Goal: Complete application form

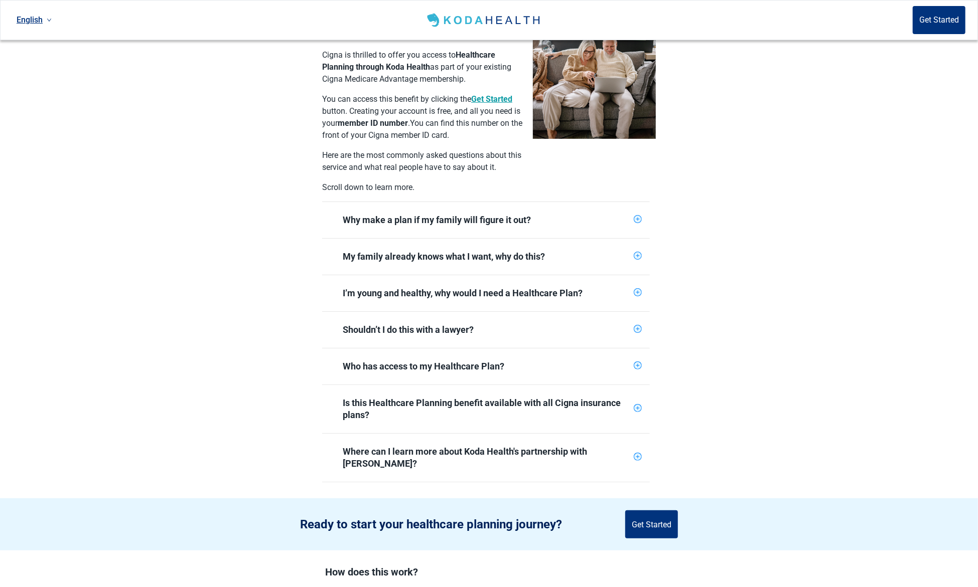
scroll to position [267, 0]
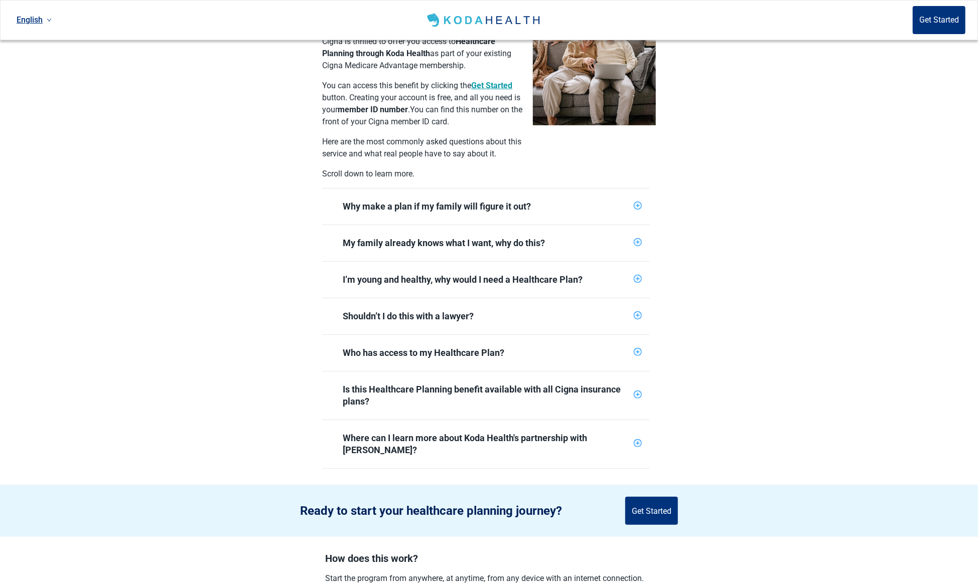
click at [639, 189] on div "Why make a plan if my family will figure it out?" at bounding box center [486, 207] width 328 height 36
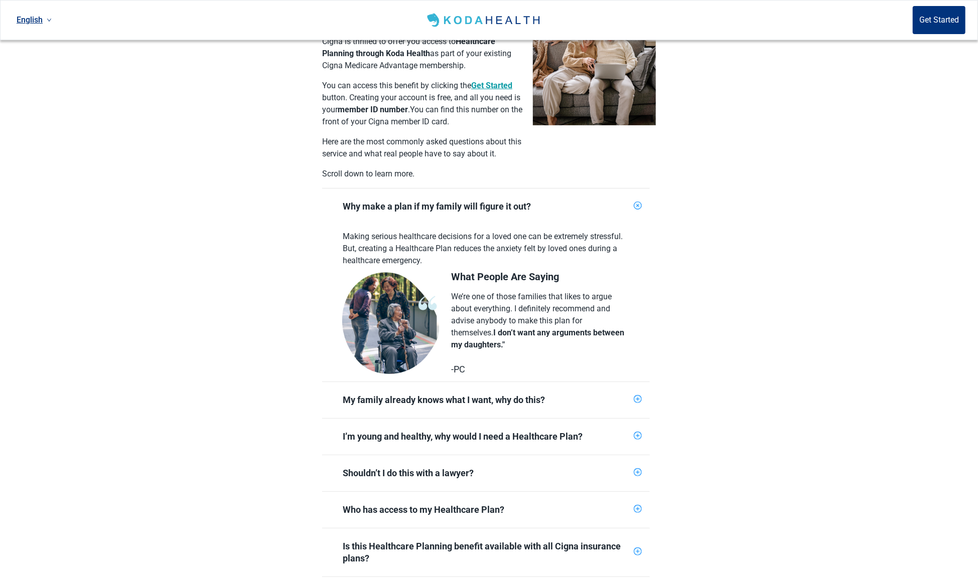
click at [639, 189] on div "Why make a plan if my family will figure it out?" at bounding box center [486, 207] width 328 height 36
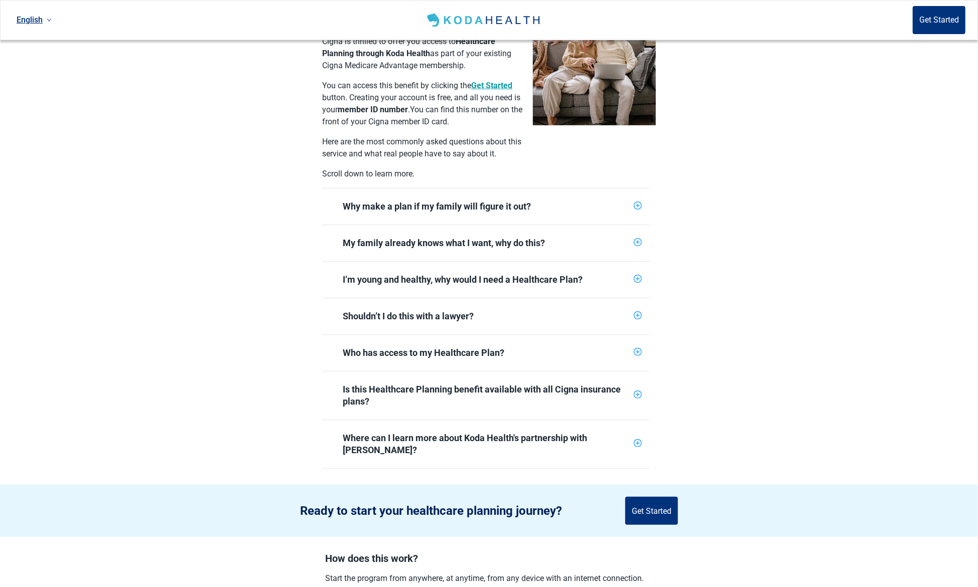
click at [637, 225] on div "My family already knows what I want, why do this?" at bounding box center [486, 243] width 328 height 36
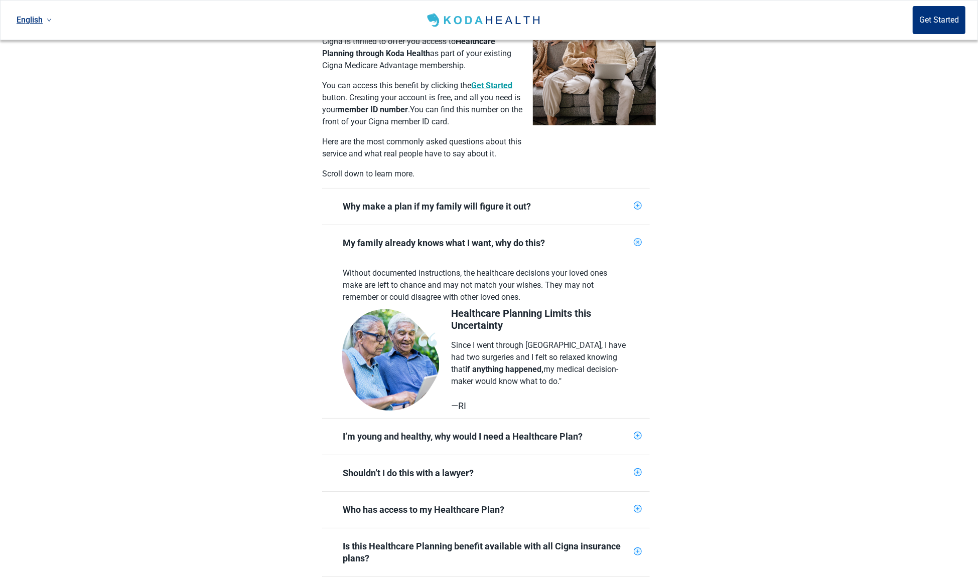
click at [636, 238] on icon "plus-circle" at bounding box center [638, 243] width 10 height 10
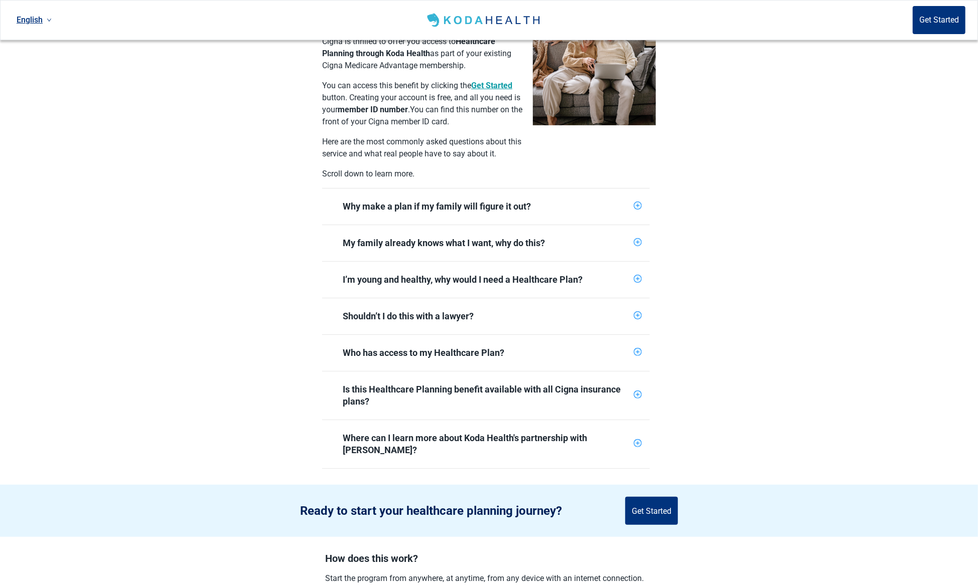
click at [638, 276] on icon "plus-circle" at bounding box center [637, 279] width 7 height 7
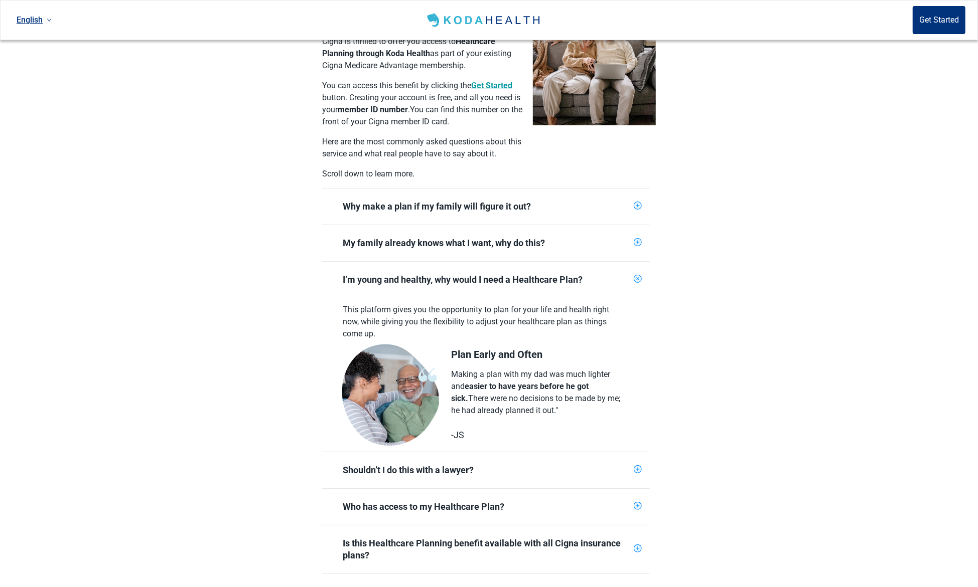
click at [638, 277] on icon "plus-circle" at bounding box center [637, 279] width 5 height 5
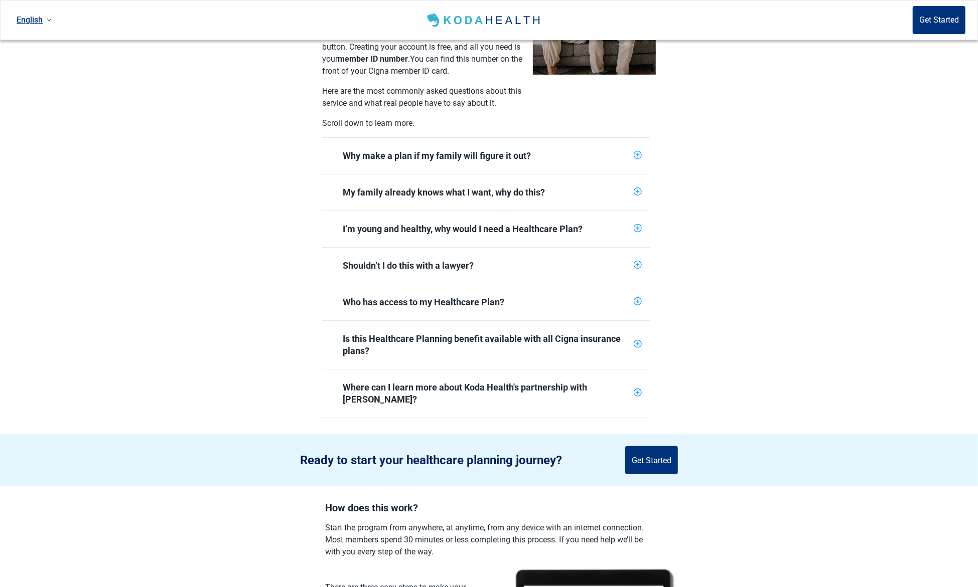
scroll to position [334, 0]
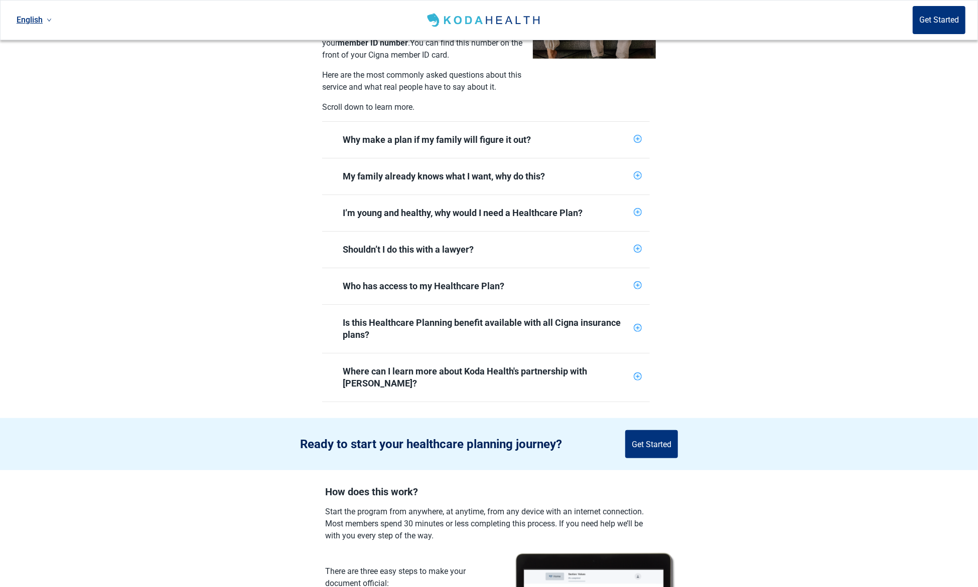
click at [639, 246] on icon "plus-circle" at bounding box center [637, 249] width 7 height 7
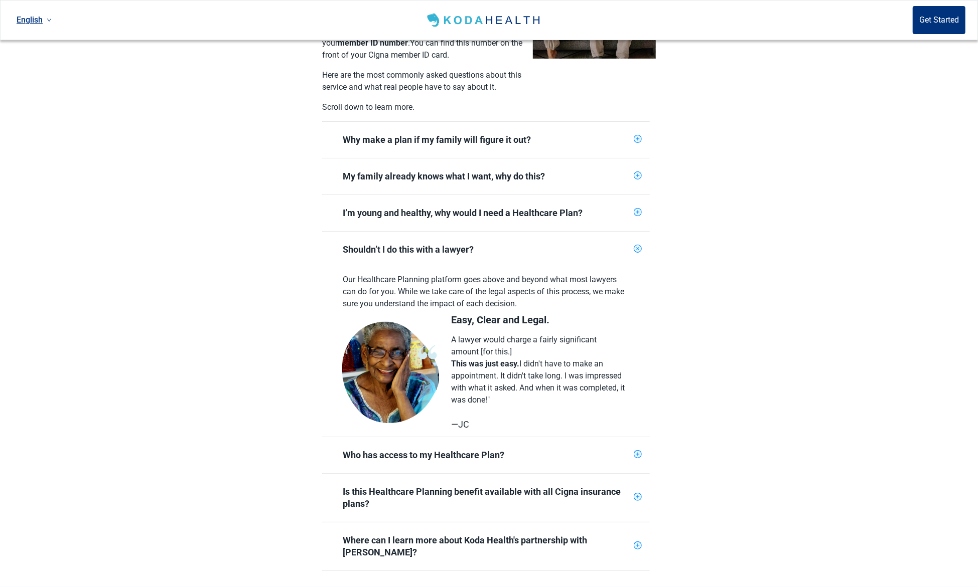
click at [639, 244] on icon "plus-circle" at bounding box center [638, 249] width 10 height 10
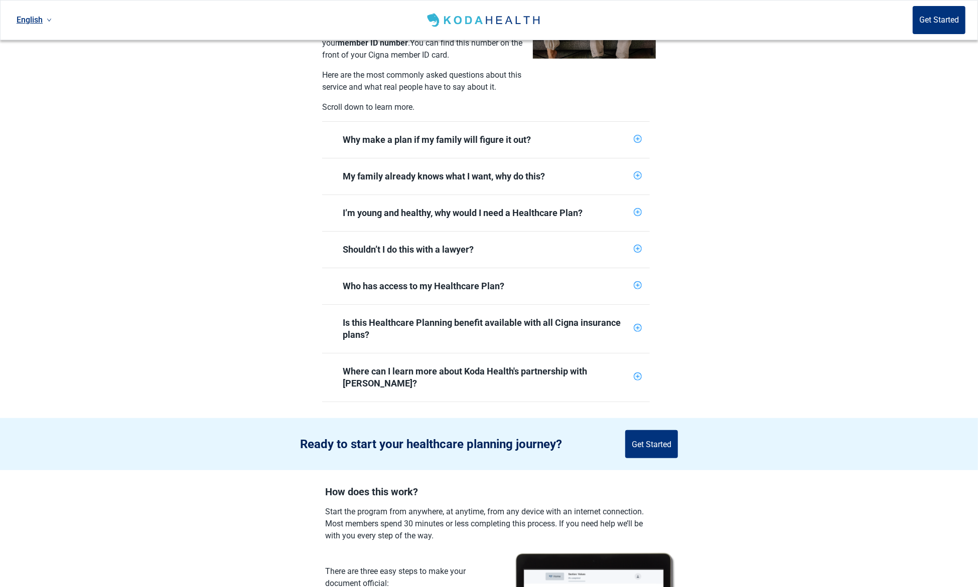
click at [639, 282] on icon "plus-circle" at bounding box center [637, 285] width 7 height 7
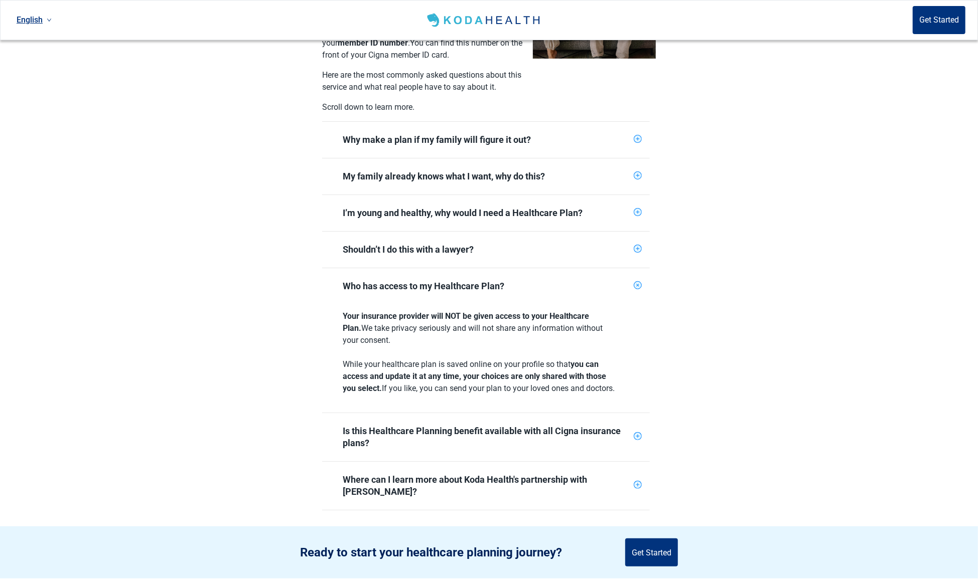
click at [639, 281] on icon "plus-circle" at bounding box center [638, 286] width 10 height 10
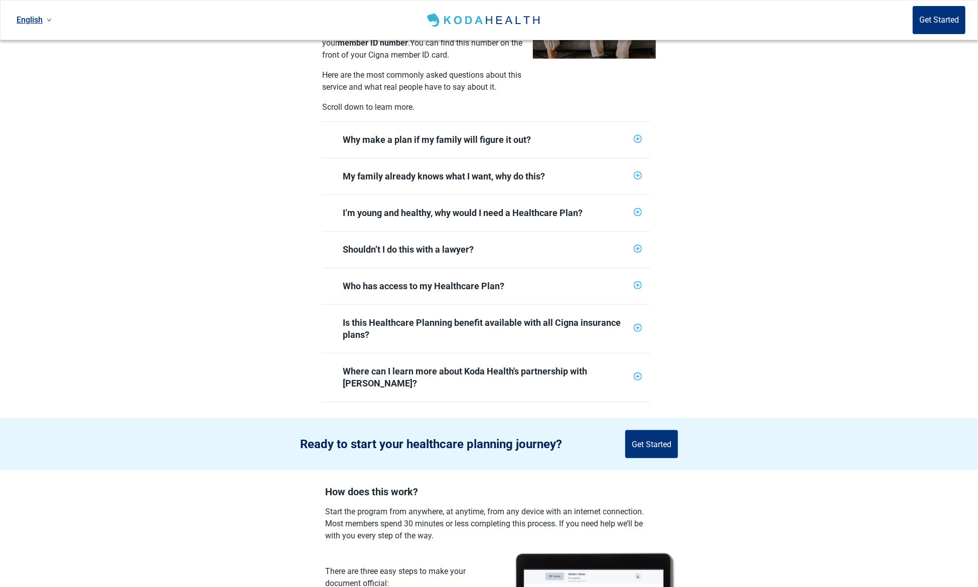
click at [634, 324] on icon "plus-circle" at bounding box center [637, 328] width 8 height 8
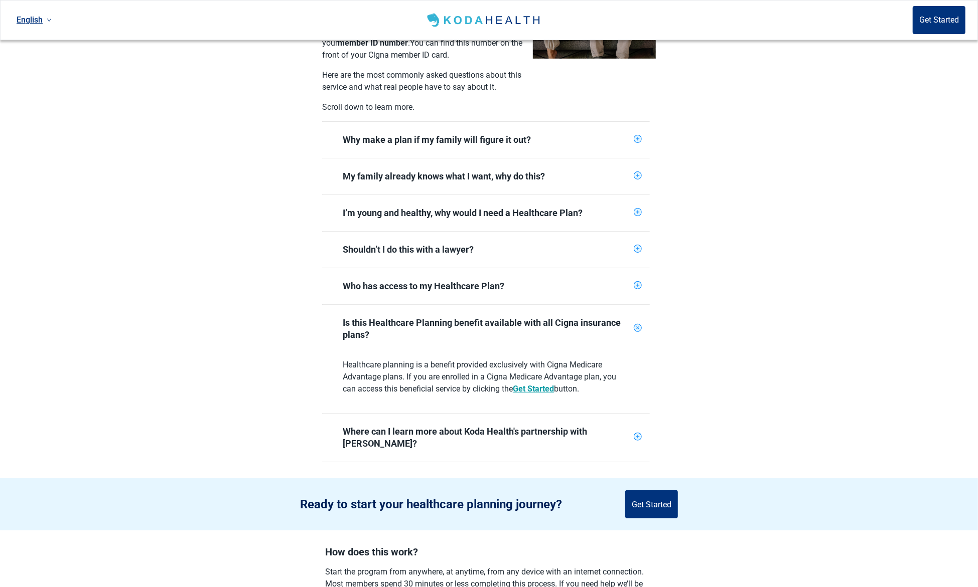
click at [634, 324] on span "plus-circle" at bounding box center [637, 328] width 8 height 8
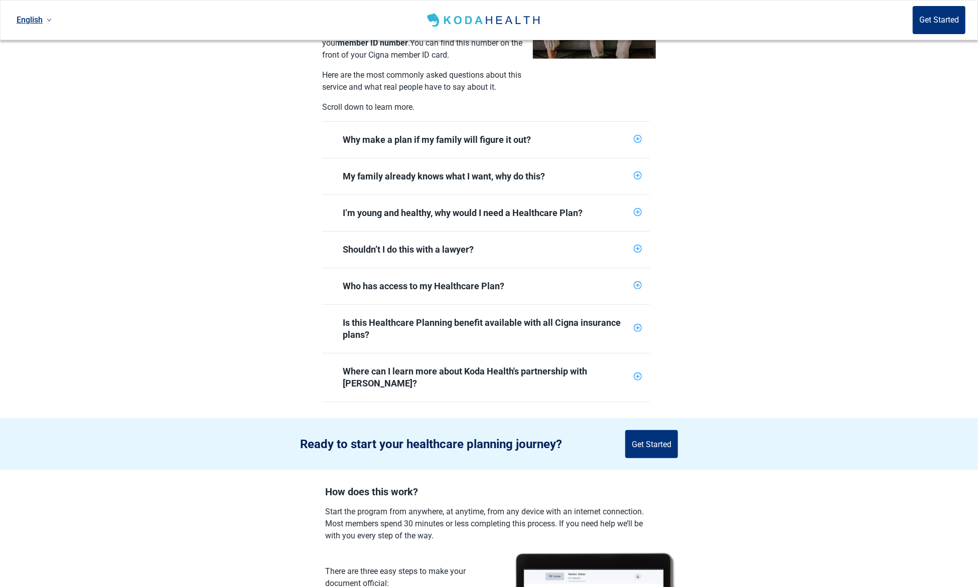
click at [638, 324] on icon "plus-circle" at bounding box center [637, 328] width 8 height 8
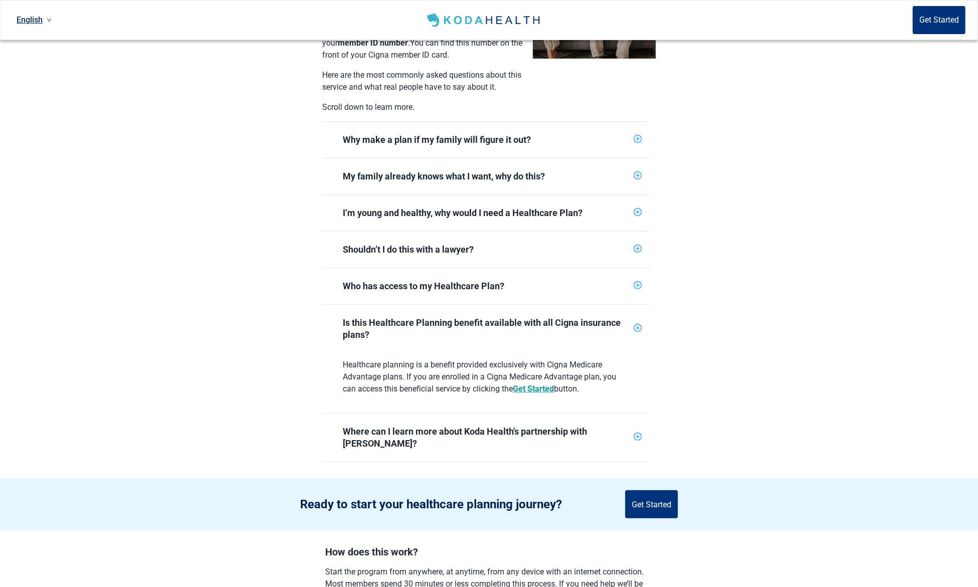
click at [638, 323] on icon "plus-circle" at bounding box center [638, 329] width 12 height 12
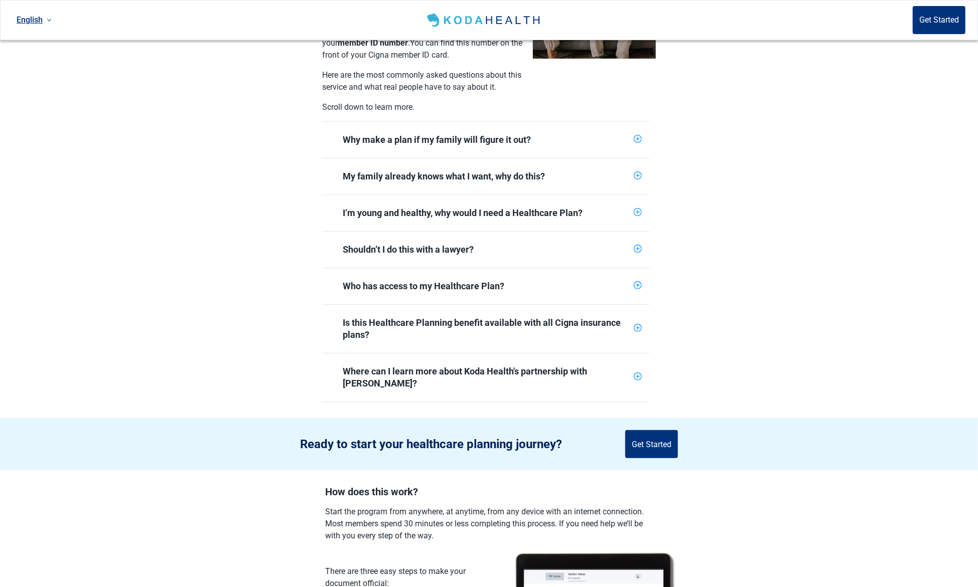
click at [638, 374] on icon "plus-circle" at bounding box center [637, 377] width 7 height 7
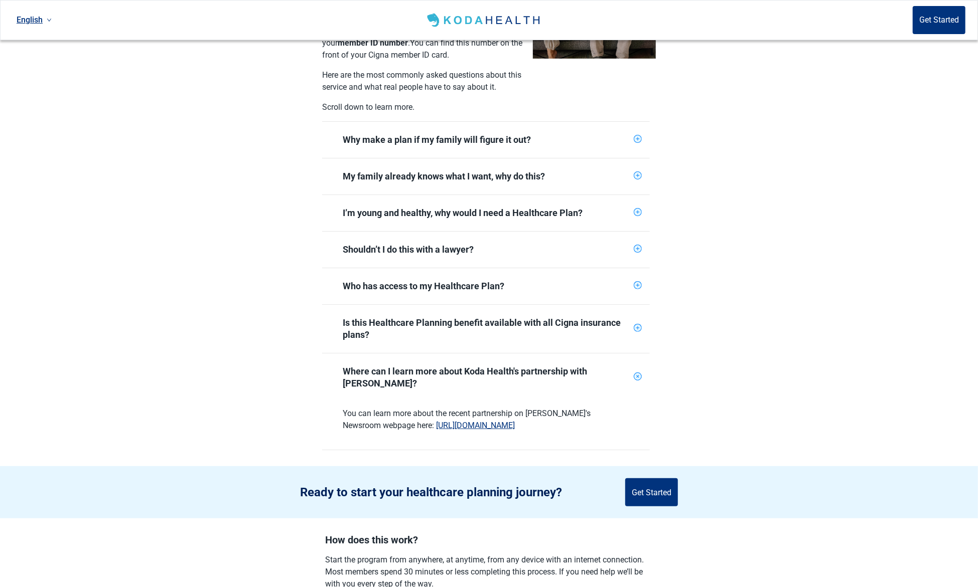
click at [638, 372] on icon "plus-circle" at bounding box center [638, 377] width 10 height 10
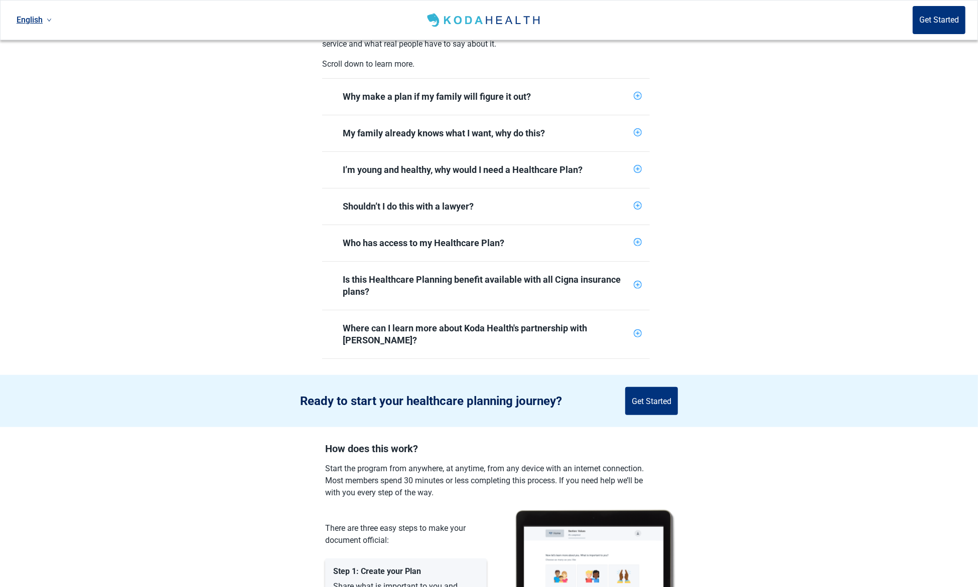
scroll to position [371, 0]
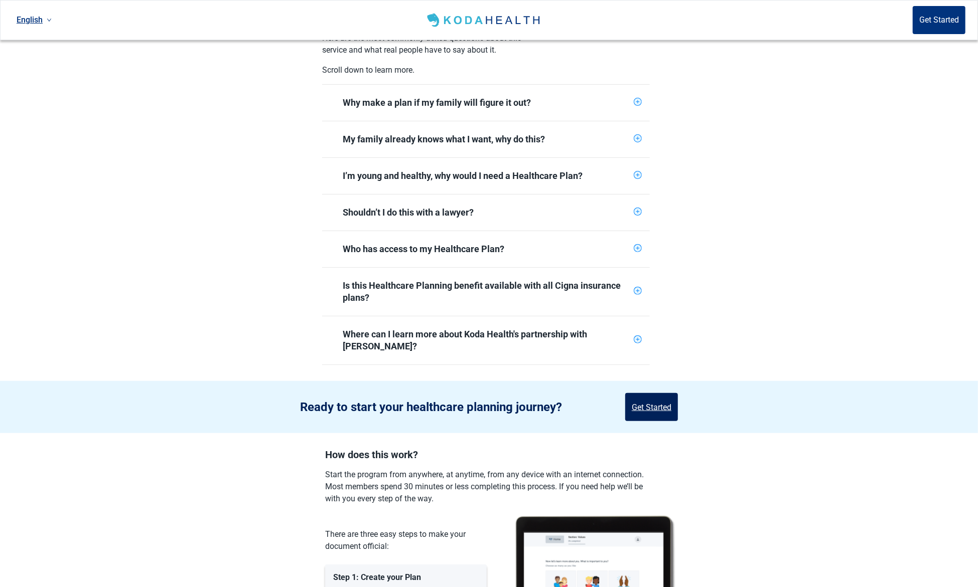
click at [651, 393] on button "Get Started" at bounding box center [651, 407] width 53 height 28
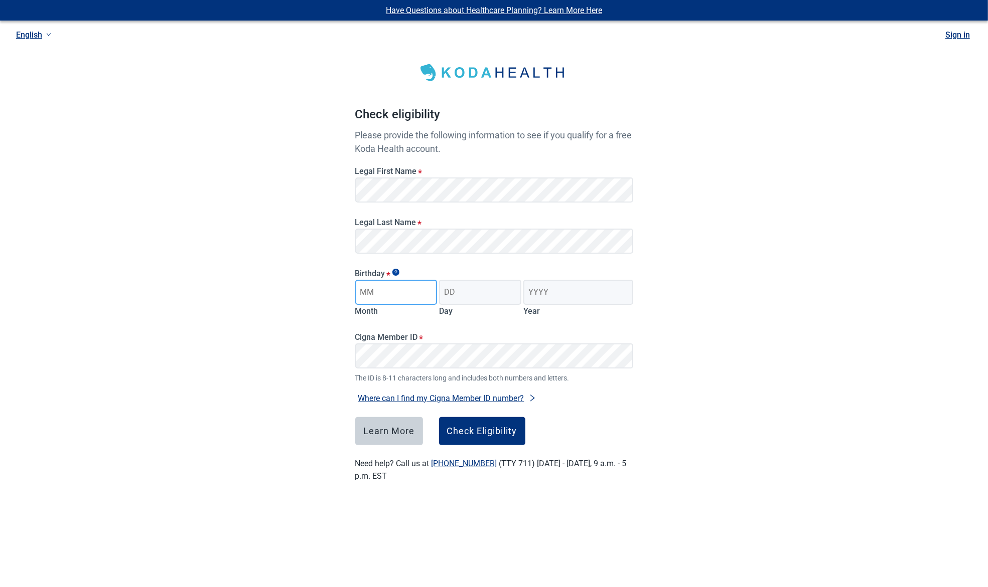
click at [399, 296] on input "Month" at bounding box center [396, 292] width 82 height 25
type input "03"
click at [491, 294] on input "Day" at bounding box center [480, 292] width 82 height 25
type input "03"
click at [574, 295] on input "Year" at bounding box center [577, 292] width 109 height 25
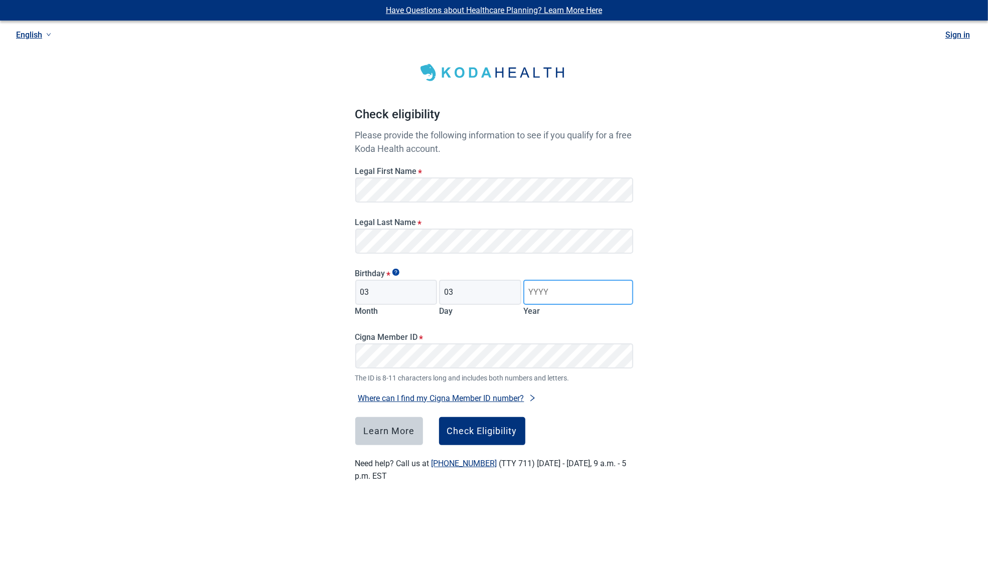
type input "1960"
click at [748, 354] on div "Have Questions about Healthcare Planning? Learn More Here English Sign in Check…" at bounding box center [494, 253] width 988 height 507
click at [489, 434] on div "Check Eligibility" at bounding box center [482, 431] width 70 height 10
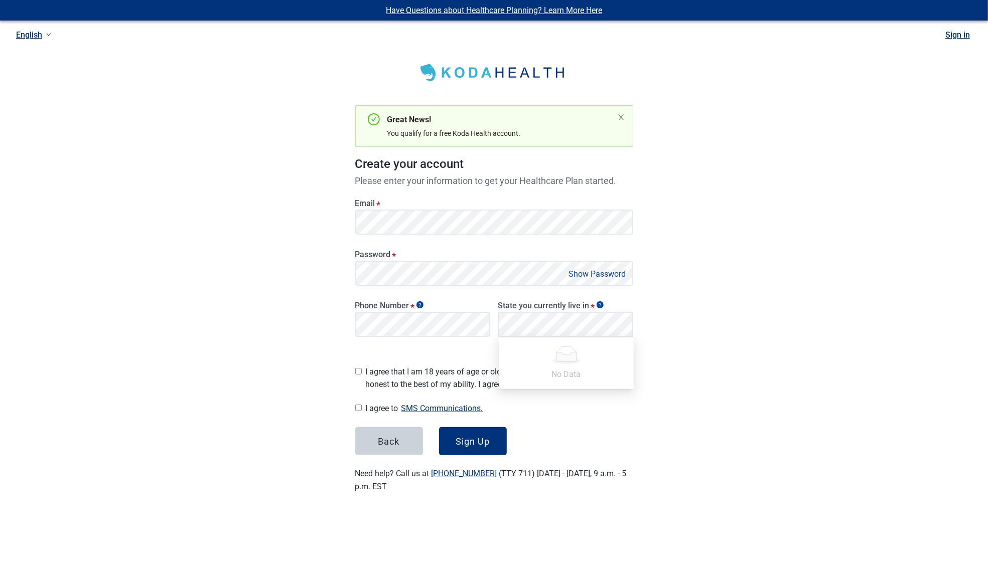
click at [702, 290] on div "Have Questions about Healthcare Planning? Learn More Here English Sign in Great…" at bounding box center [494, 258] width 988 height 517
click at [569, 383] on div "[US_STATE]" at bounding box center [566, 380] width 123 height 11
click at [621, 273] on button "Show Password" at bounding box center [597, 274] width 63 height 14
click at [621, 273] on button "Hide Password" at bounding box center [599, 274] width 59 height 14
click at [360, 368] on input "I agree that I am 18 years of age or older and all of my responses are honest t…" at bounding box center [358, 371] width 7 height 7
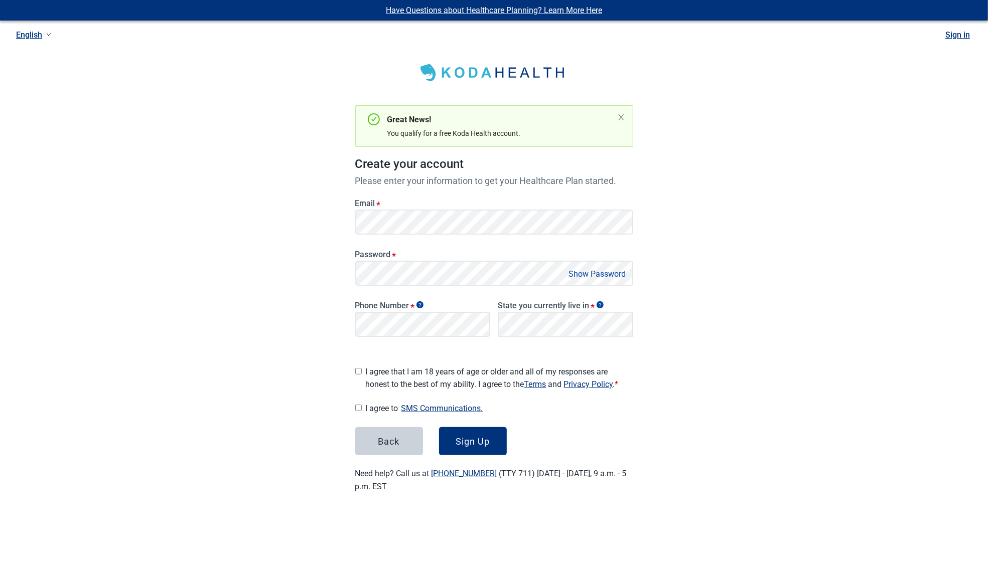
checkbox input "true"
click at [359, 405] on input "I agree to SMS Communications." at bounding box center [358, 408] width 7 height 7
checkbox input "true"
click at [474, 437] on div "Sign Up" at bounding box center [472, 441] width 34 height 10
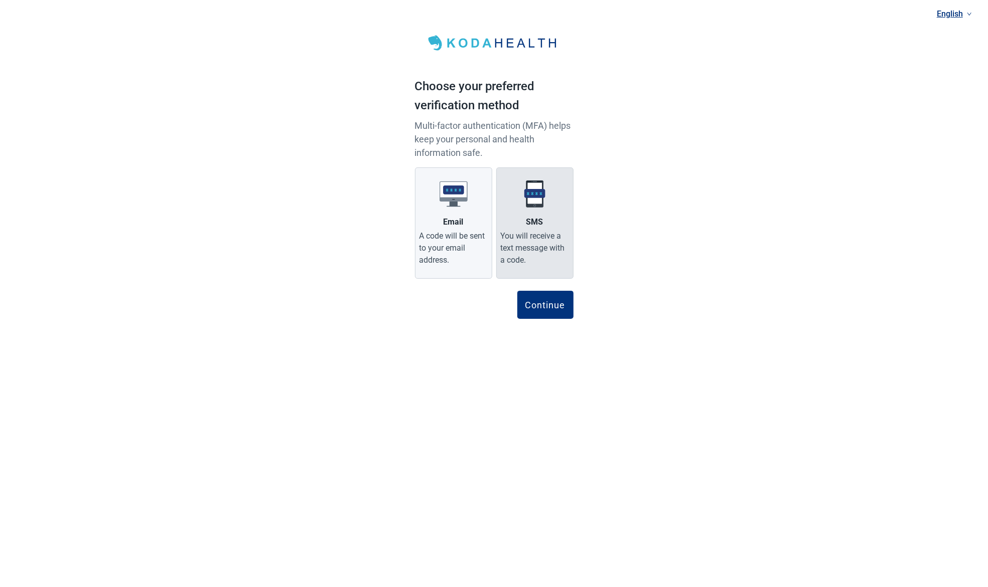
click at [548, 234] on div "You will receive a text message with a code." at bounding box center [535, 248] width 68 height 36
click at [0, 0] on input "SMS You will receive a text message with a code." at bounding box center [0, 0] width 0 height 0
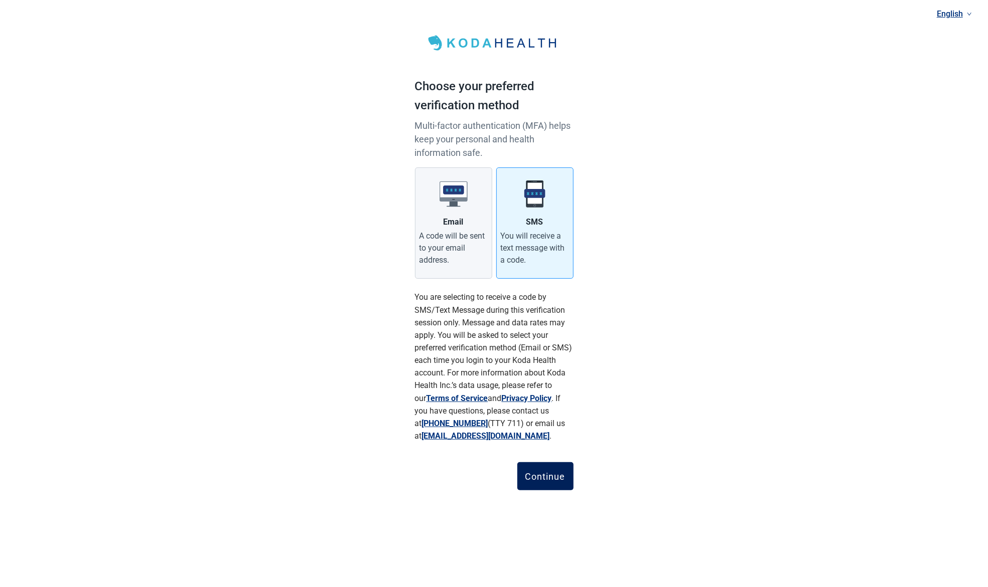
click at [548, 473] on div "Continue" at bounding box center [545, 476] width 40 height 10
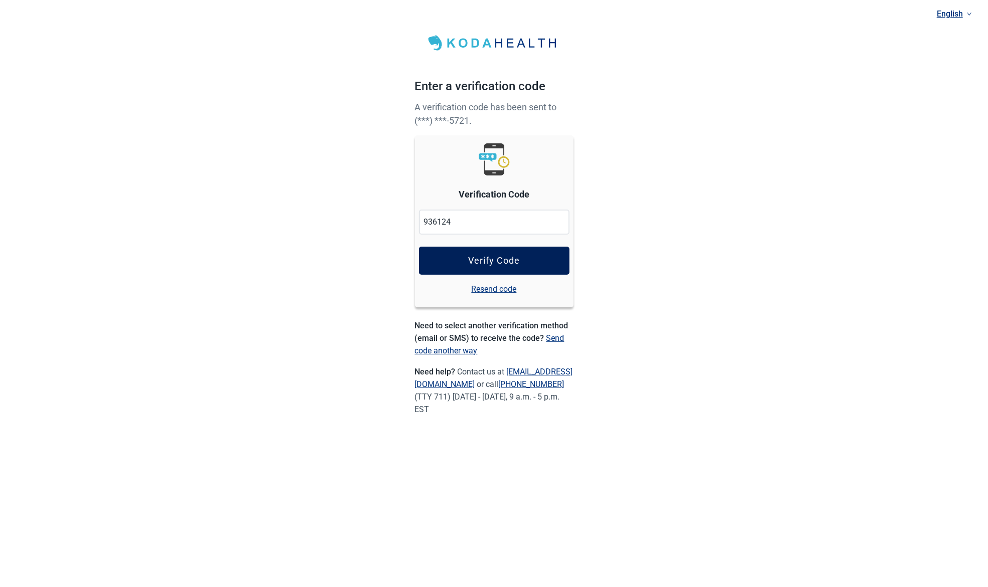
type input "936124"
click at [513, 261] on div "Verify Code" at bounding box center [494, 261] width 52 height 10
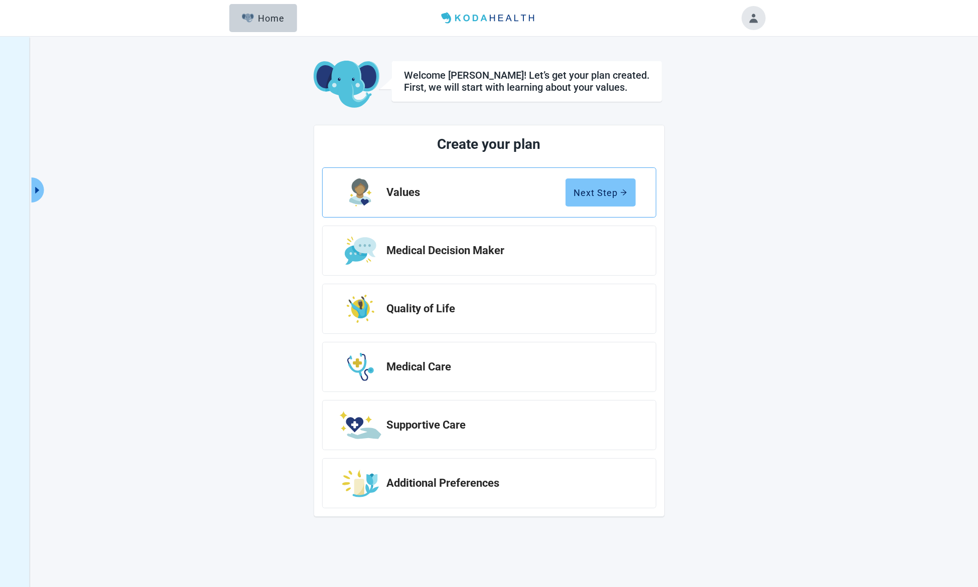
click at [613, 185] on button "Next Step" at bounding box center [600, 193] width 70 height 28
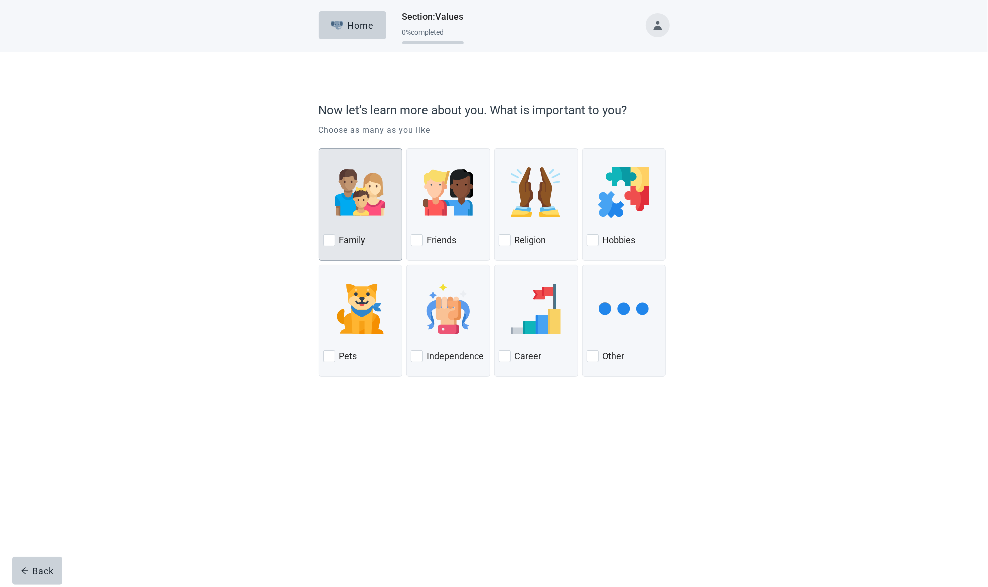
click at [327, 239] on div at bounding box center [329, 240] width 12 height 12
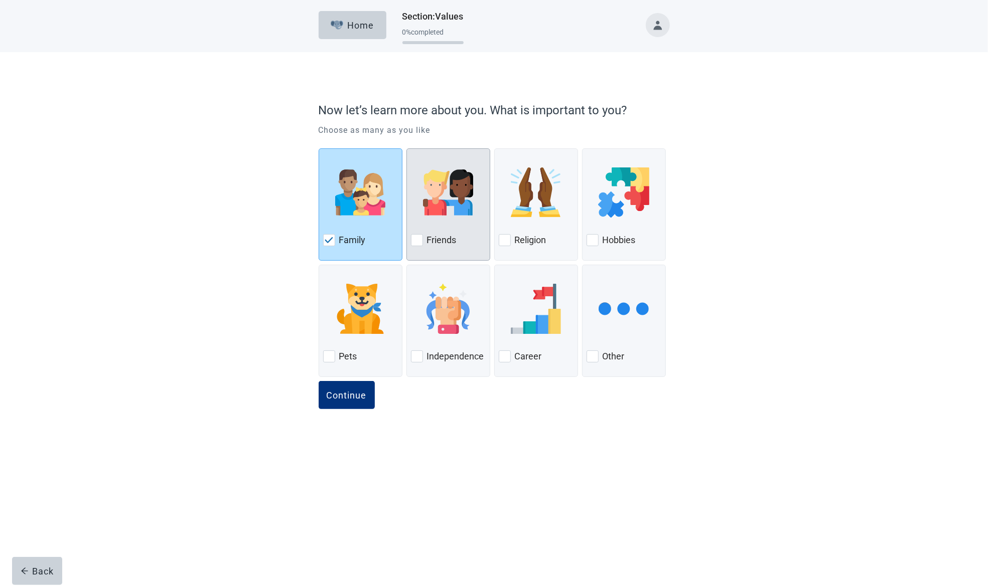
click at [418, 239] on div at bounding box center [417, 240] width 12 height 12
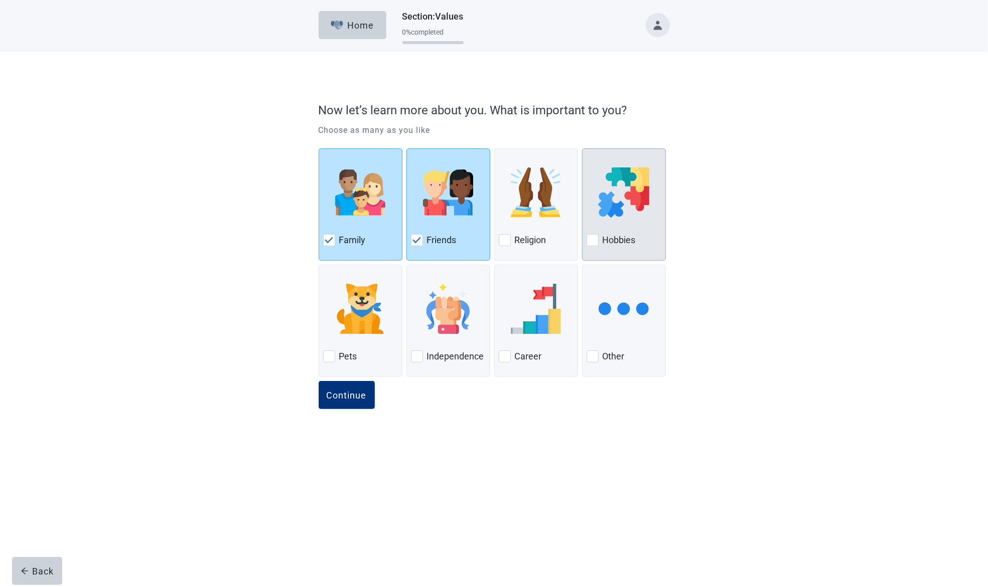
click at [593, 238] on div at bounding box center [592, 240] width 12 height 12
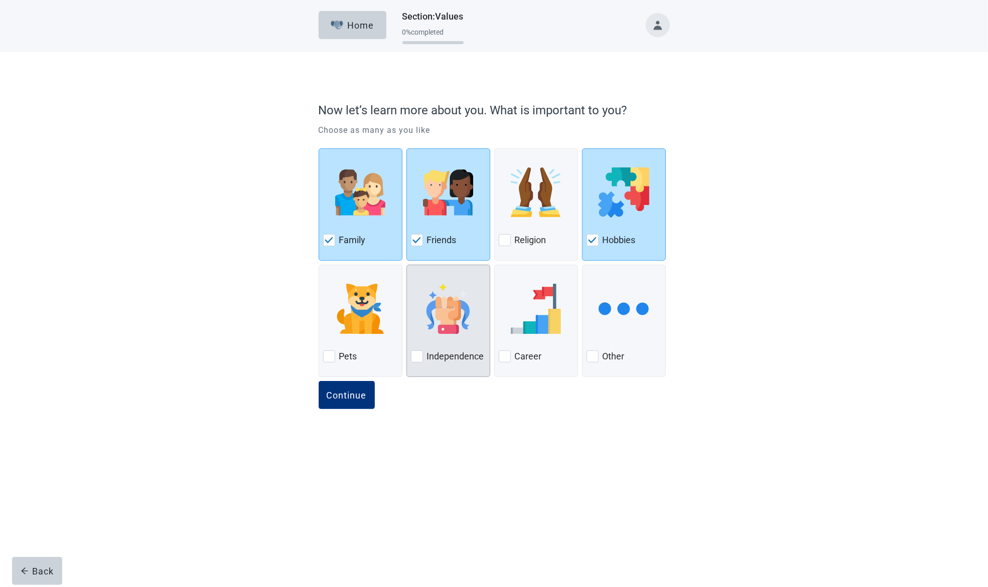
click at [417, 352] on div at bounding box center [417, 357] width 12 height 12
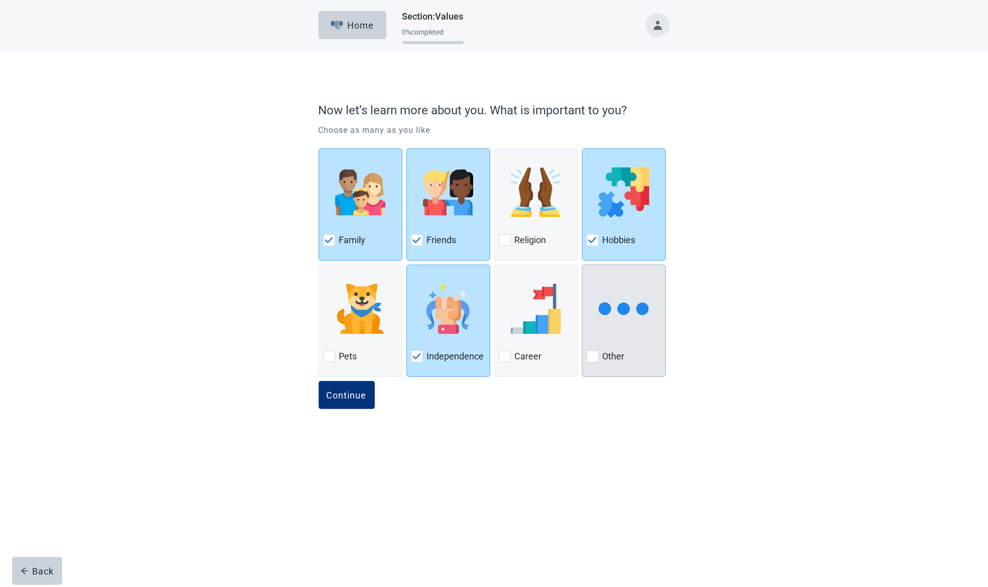
click at [593, 358] on div at bounding box center [592, 357] width 12 height 12
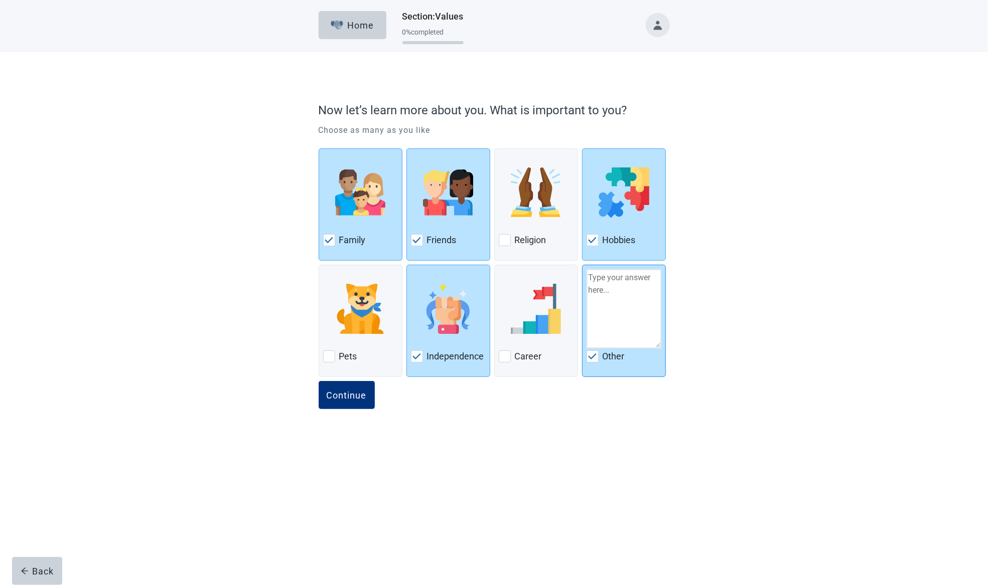
click at [591, 356] on img at bounding box center [592, 357] width 9 height 6
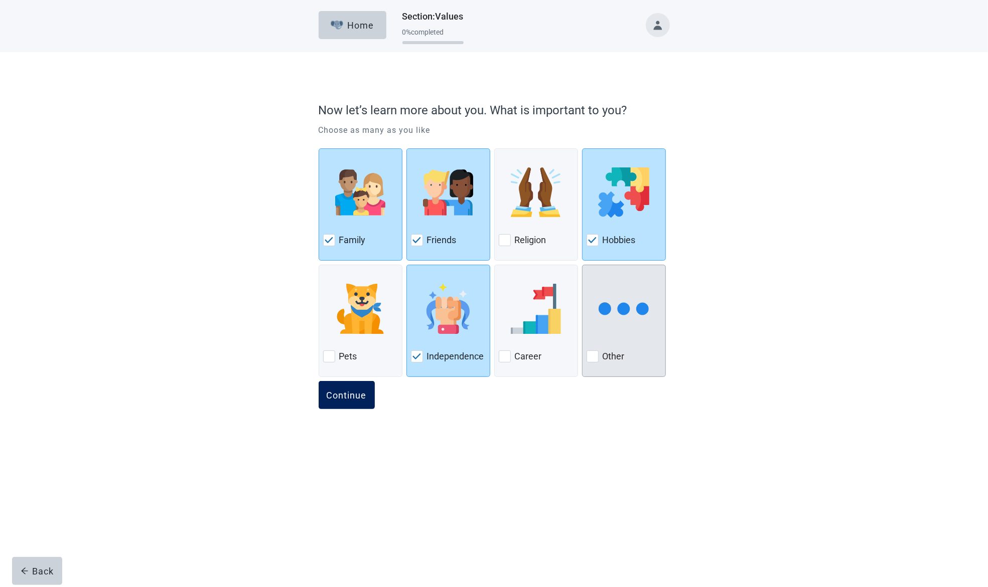
click at [346, 398] on div "Continue" at bounding box center [347, 395] width 40 height 10
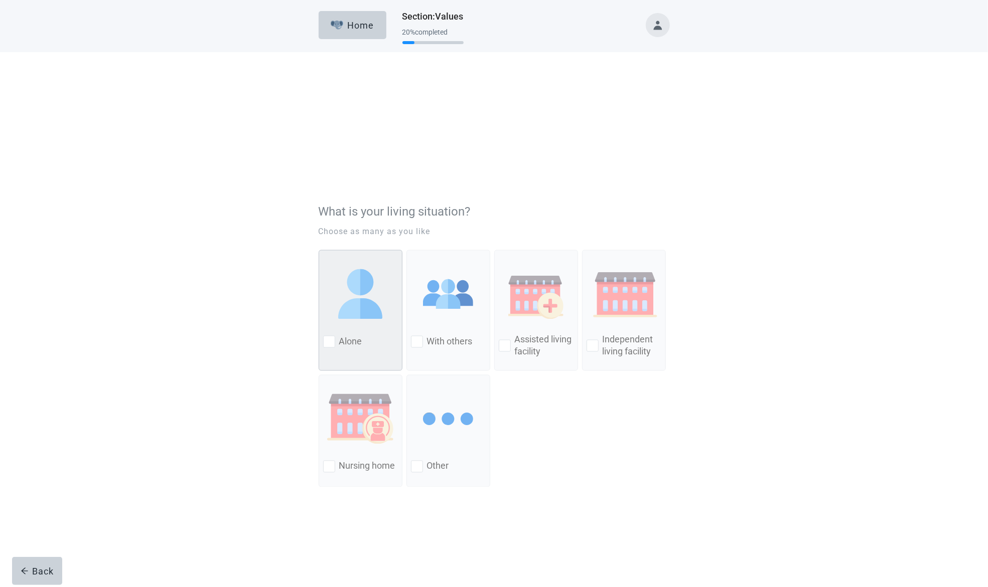
click at [331, 239] on div at bounding box center [329, 240] width 12 height 12
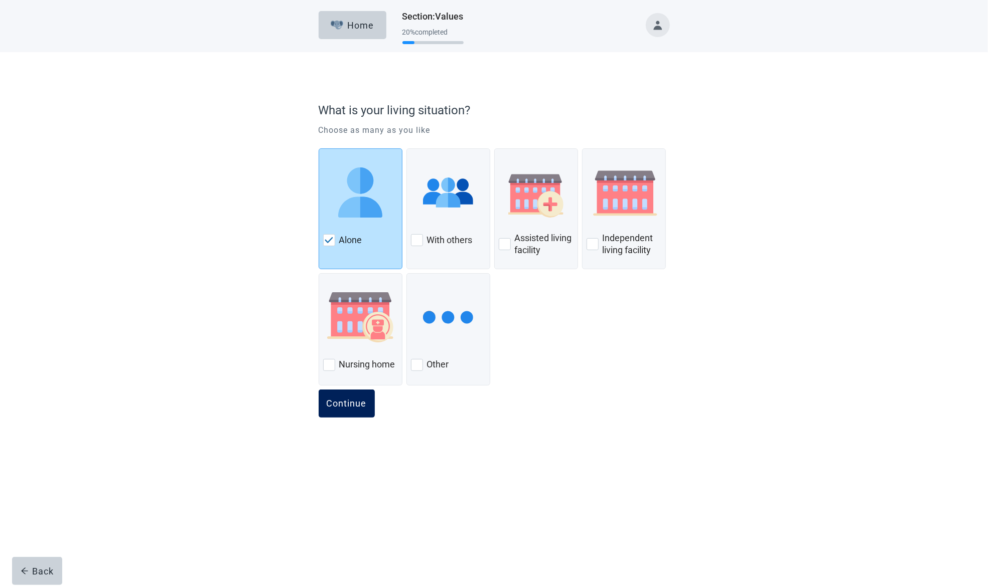
click at [346, 405] on div "Continue" at bounding box center [347, 404] width 40 height 10
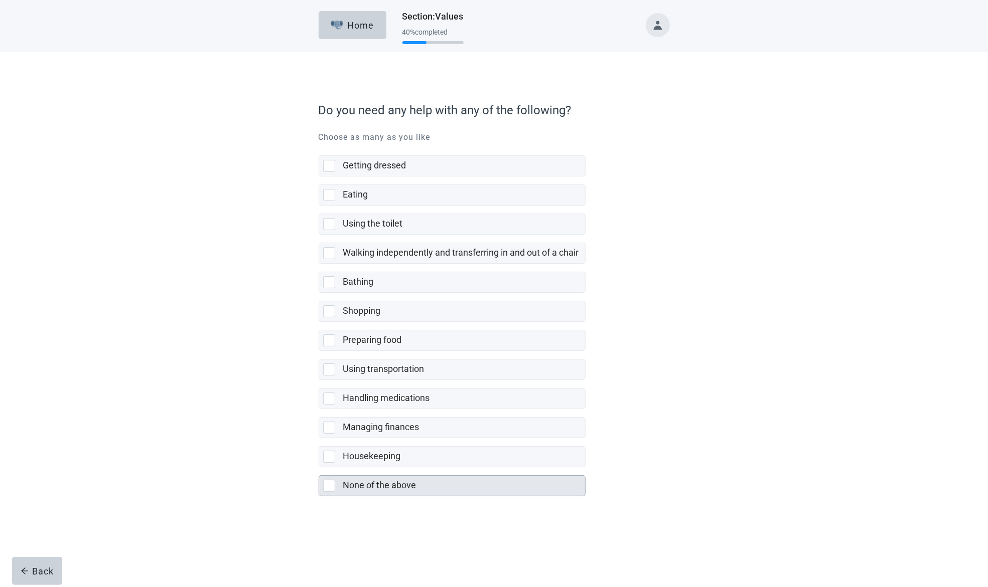
click at [329, 485] on div at bounding box center [329, 486] width 12 height 12
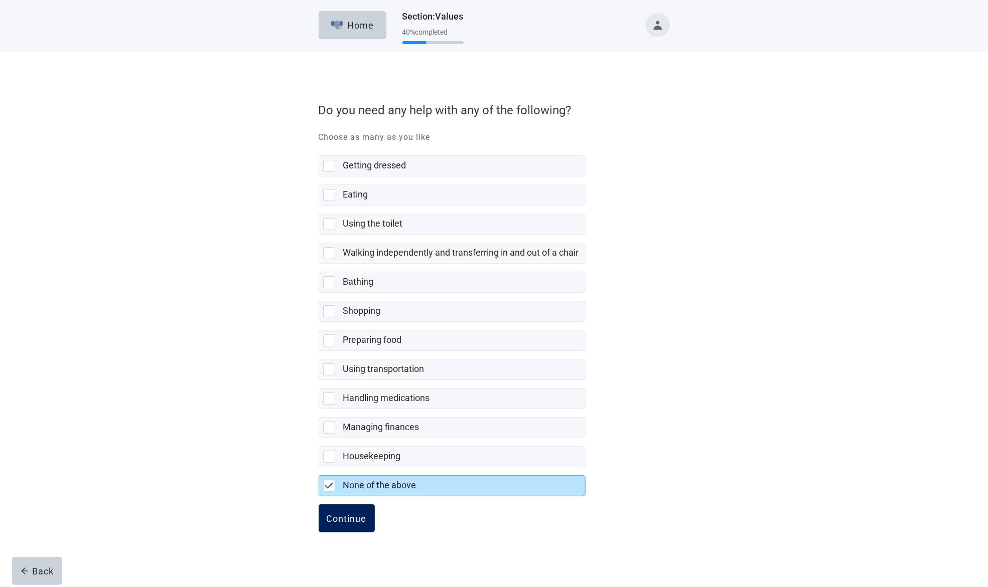
click at [348, 518] on div "Continue" at bounding box center [347, 519] width 40 height 10
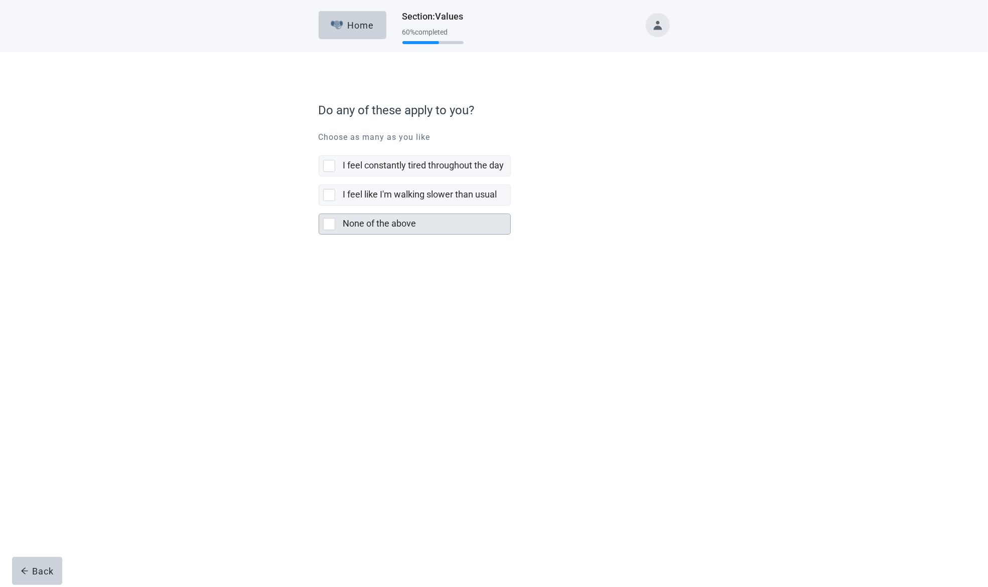
click at [330, 225] on div at bounding box center [329, 224] width 12 height 12
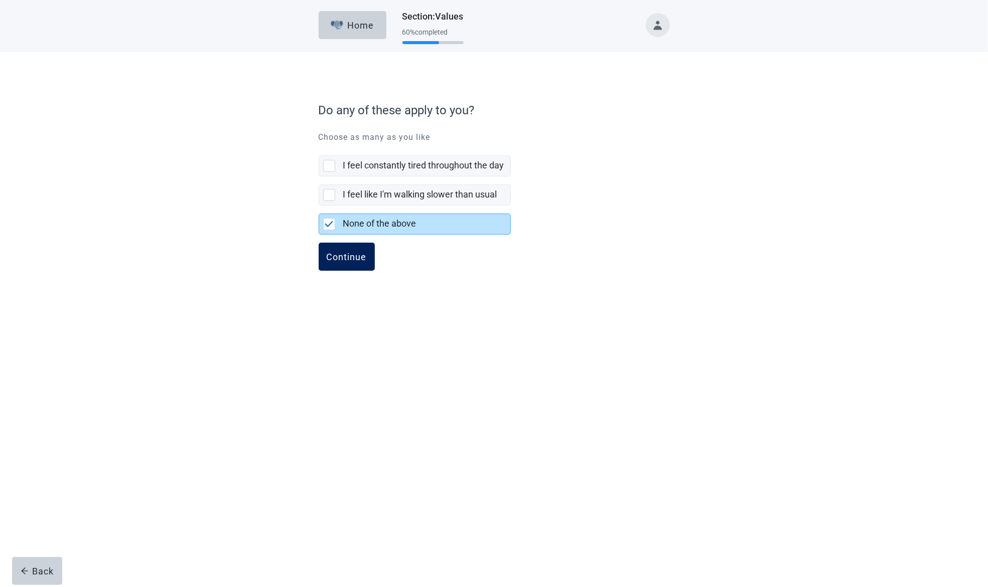
click at [342, 255] on div "Continue" at bounding box center [347, 257] width 40 height 10
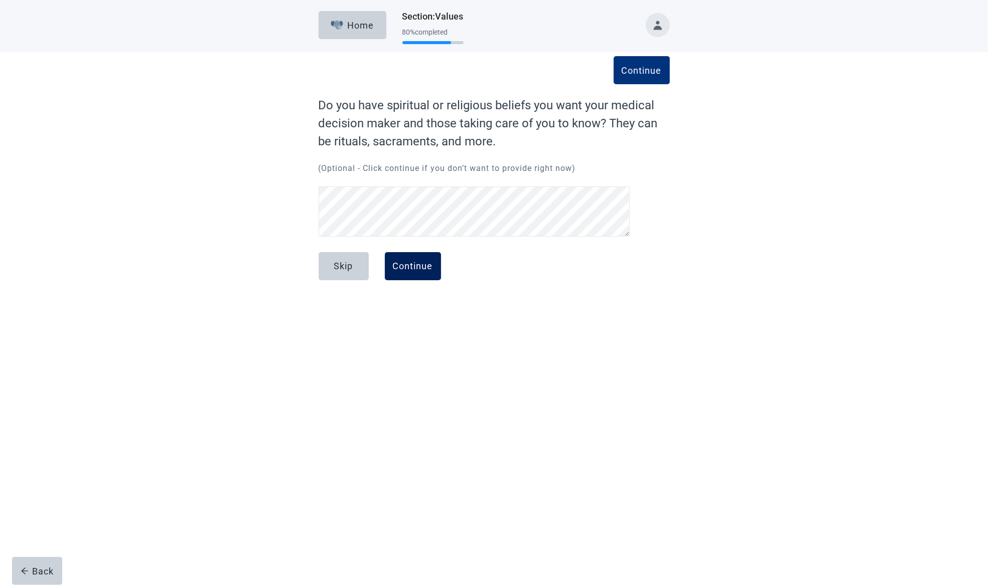
click at [416, 268] on div "Continue" at bounding box center [413, 266] width 40 height 10
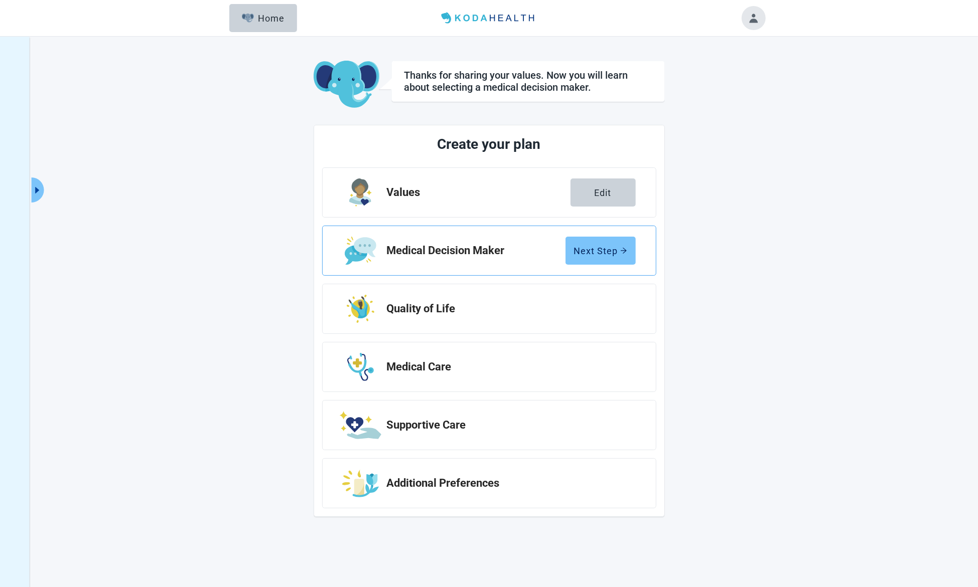
click at [602, 246] on div "Next Step" at bounding box center [600, 251] width 53 height 10
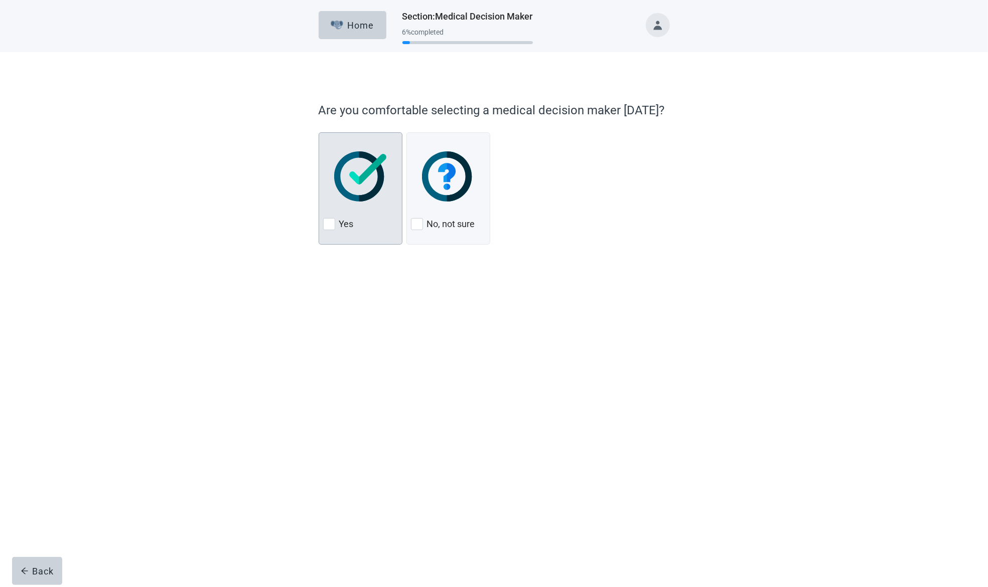
click at [327, 225] on div at bounding box center [329, 224] width 12 height 12
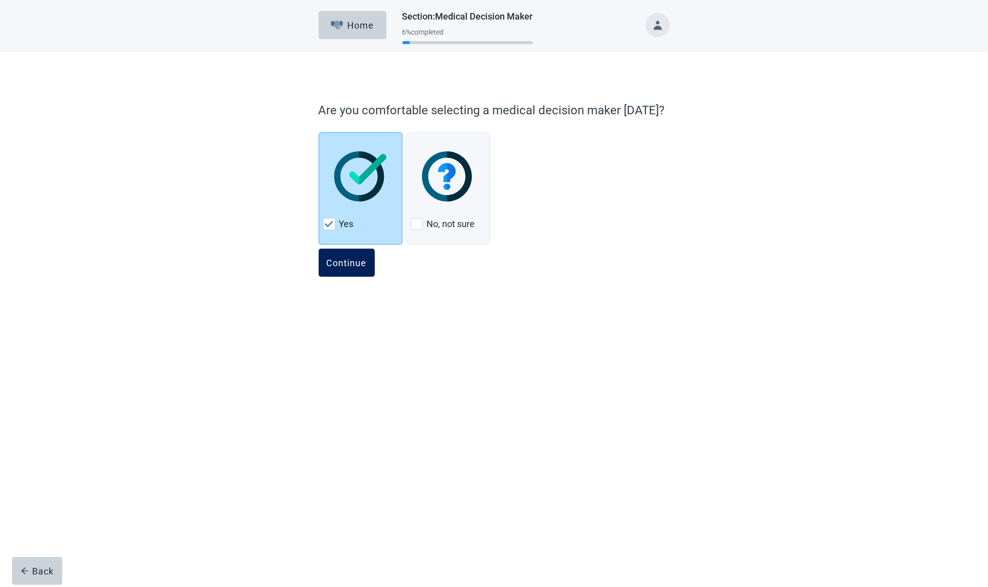
click at [348, 261] on div "Continue" at bounding box center [347, 263] width 40 height 10
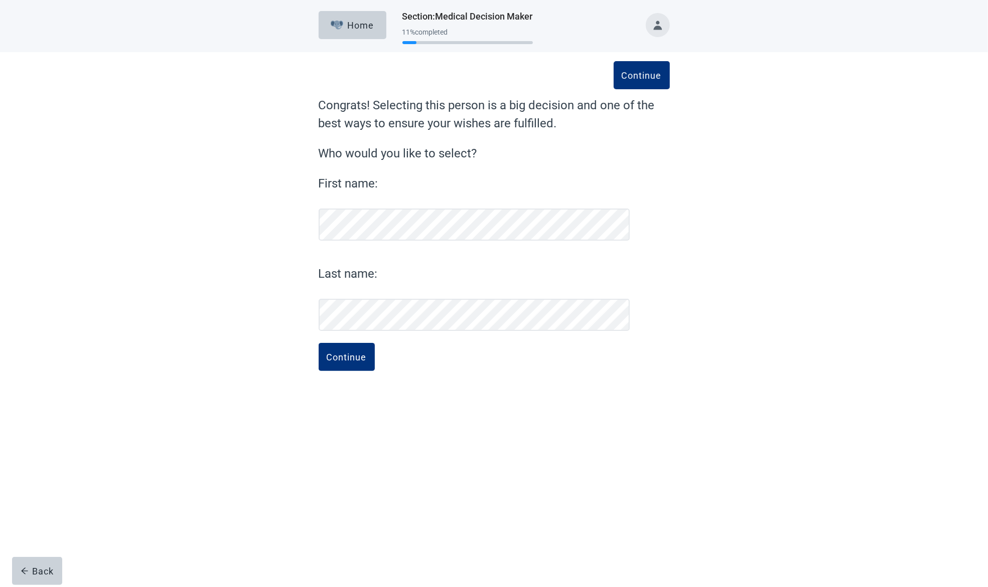
click at [221, 360] on div "Continue Congrats! Selecting this person is a big decision and one of the best …" at bounding box center [493, 222] width 889 height 341
click at [348, 358] on div "Continue" at bounding box center [347, 357] width 40 height 10
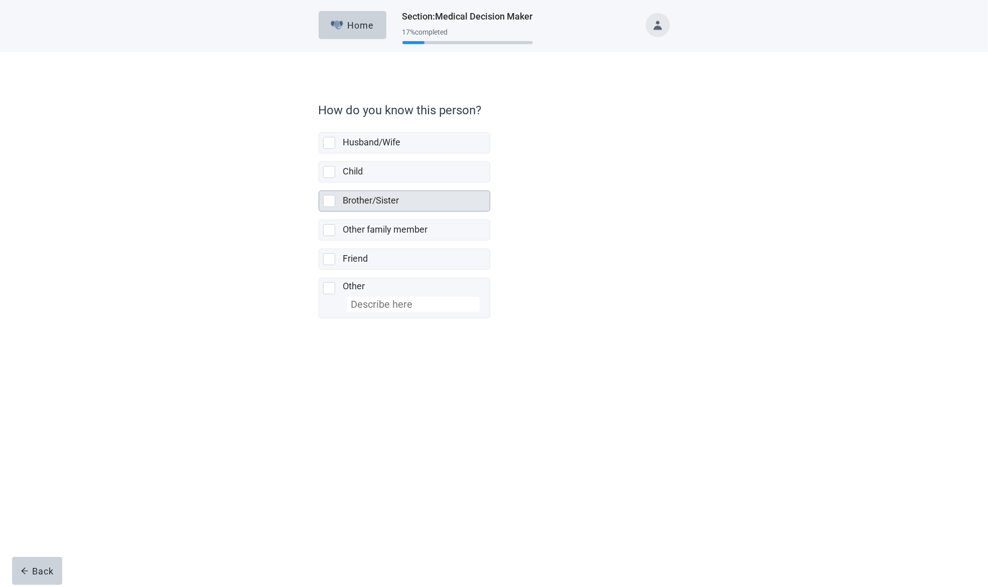
click at [329, 201] on div at bounding box center [329, 201] width 12 height 12
click at [345, 338] on div "Continue" at bounding box center [347, 341] width 40 height 10
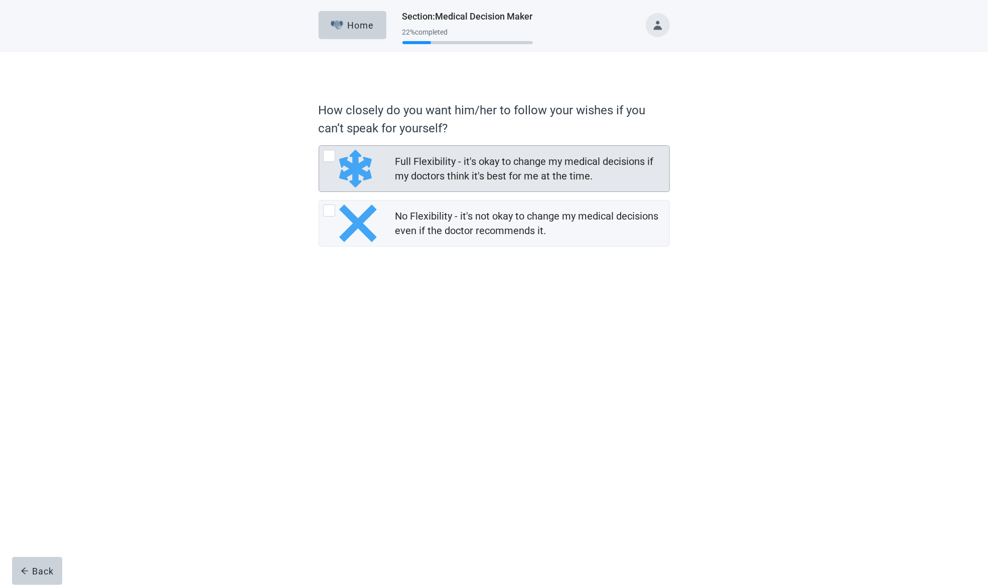
click at [328, 154] on div at bounding box center [329, 156] width 12 height 12
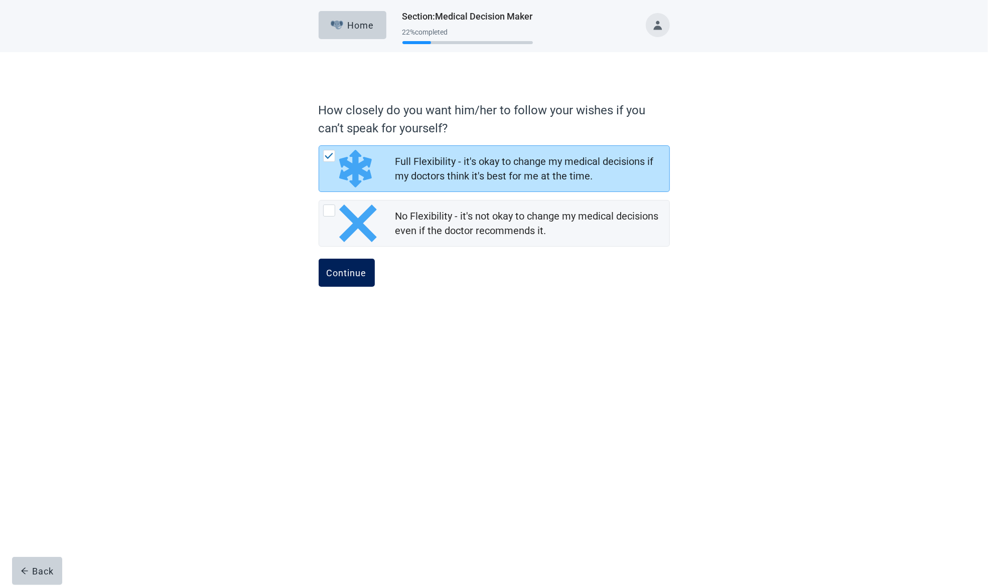
click at [348, 272] on div "Continue" at bounding box center [347, 273] width 40 height 10
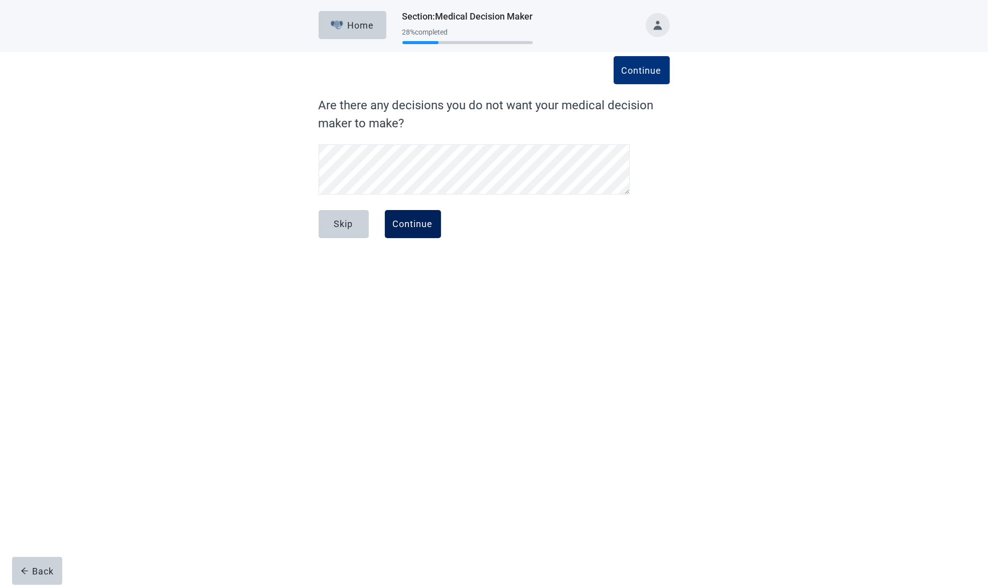
click at [423, 222] on div "Continue" at bounding box center [413, 224] width 40 height 10
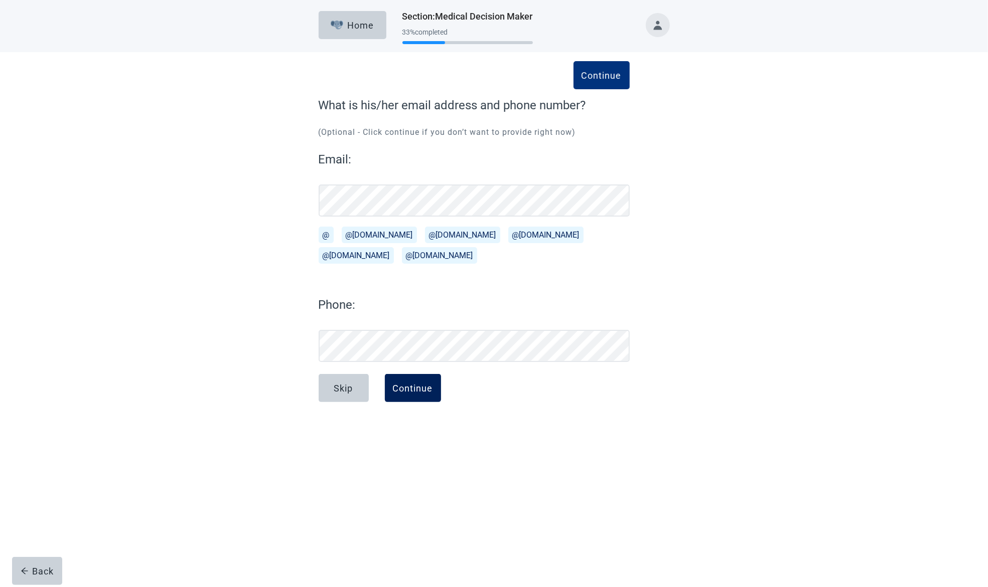
click at [418, 393] on div "Continue" at bounding box center [413, 388] width 40 height 10
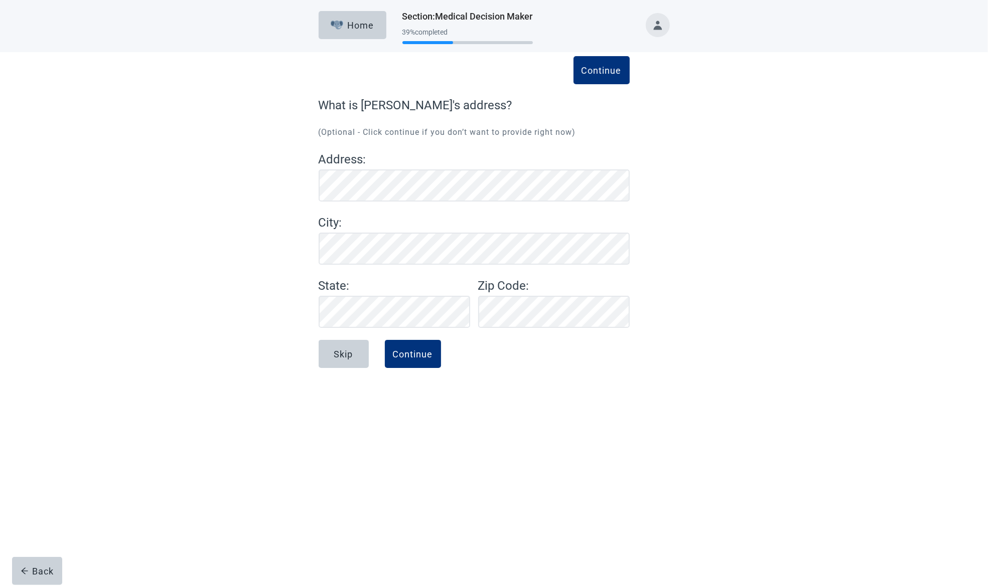
click at [329, 437] on div "Home Section : Medical Decision Maker 39 % completed Continue What is [PERSON_N…" at bounding box center [494, 293] width 988 height 587
click at [429, 353] on div "Continue" at bounding box center [413, 354] width 40 height 10
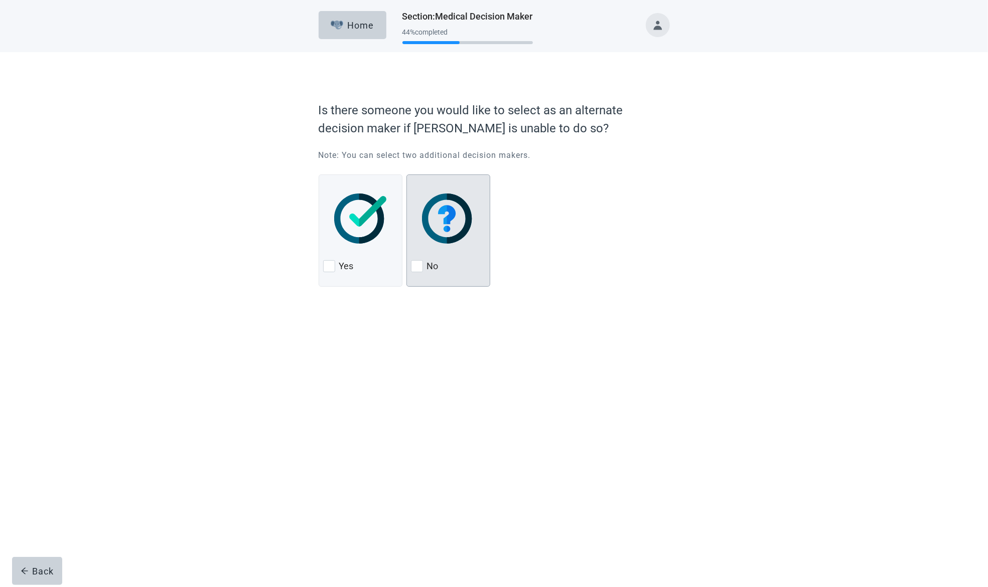
click at [419, 262] on div at bounding box center [417, 266] width 12 height 12
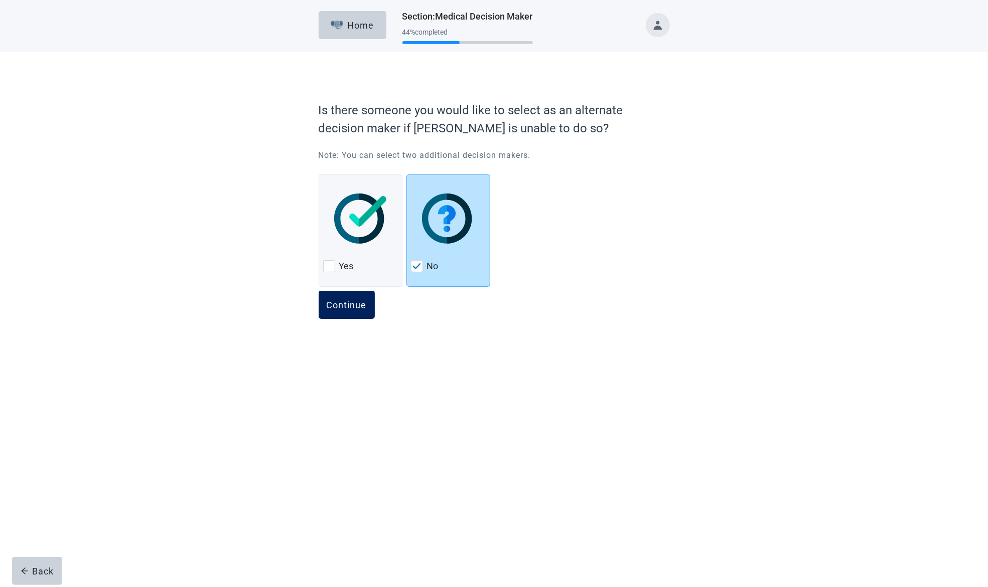
click at [346, 307] on div "Continue" at bounding box center [347, 305] width 40 height 10
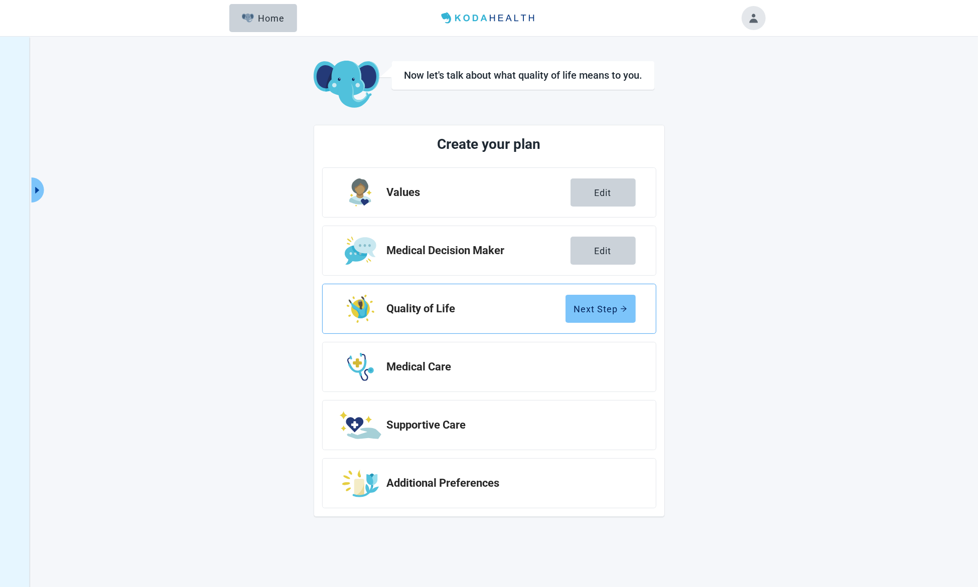
click at [604, 309] on div "Next Step" at bounding box center [600, 309] width 53 height 10
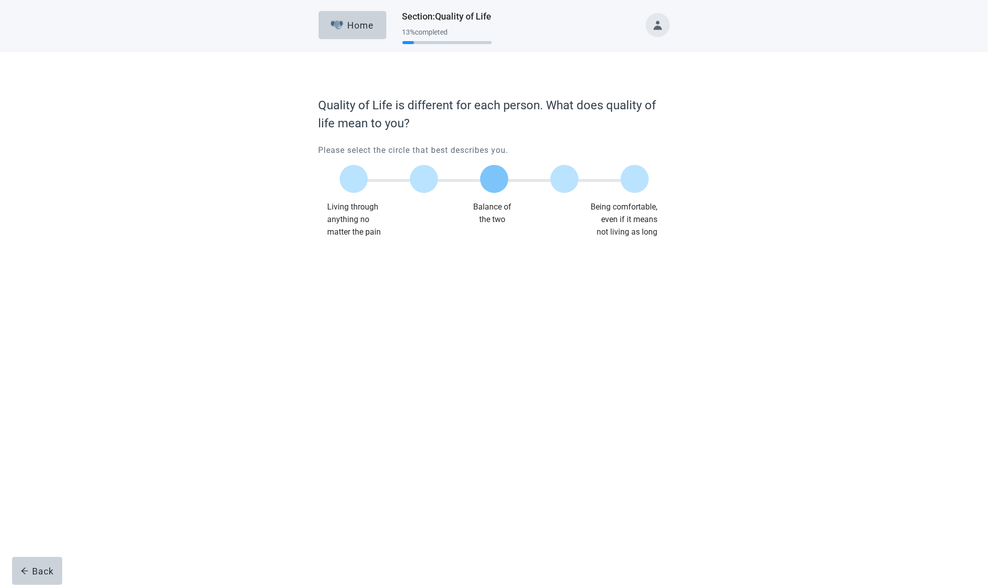
click at [493, 180] on div at bounding box center [494, 179] width 28 height 28
click at [352, 260] on div "Continue" at bounding box center [347, 259] width 40 height 10
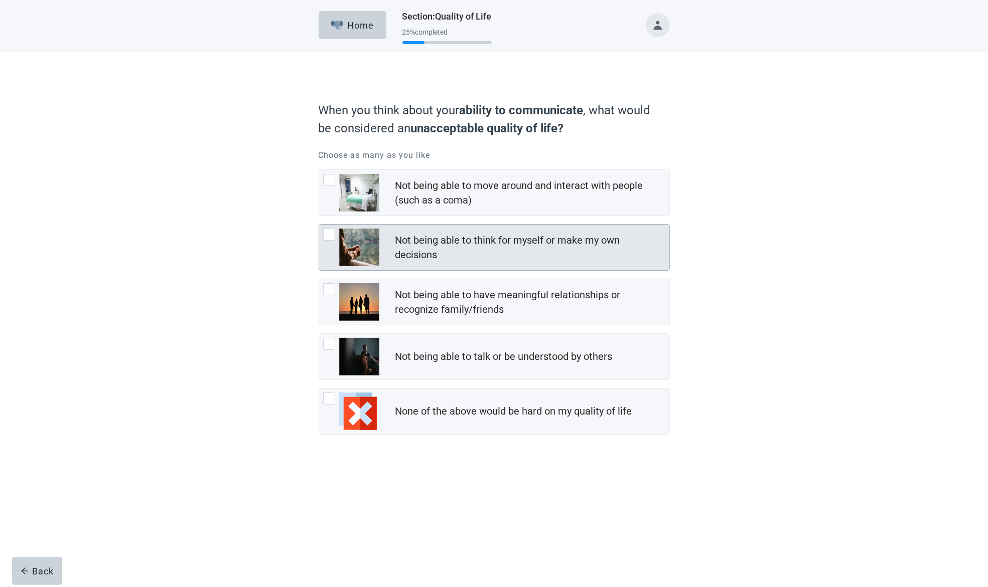
click at [327, 235] on div at bounding box center [329, 235] width 12 height 12
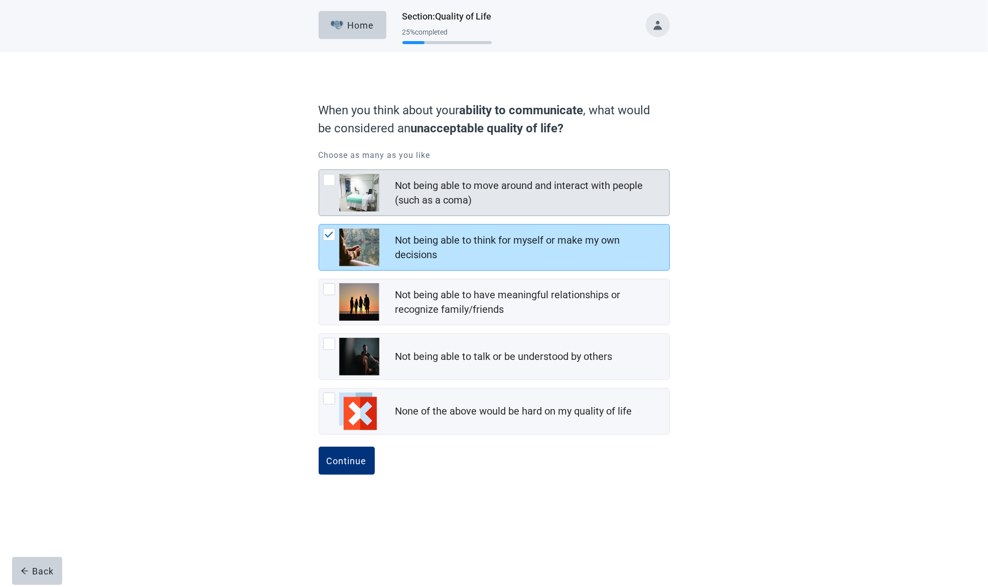
click at [326, 180] on div at bounding box center [329, 180] width 12 height 12
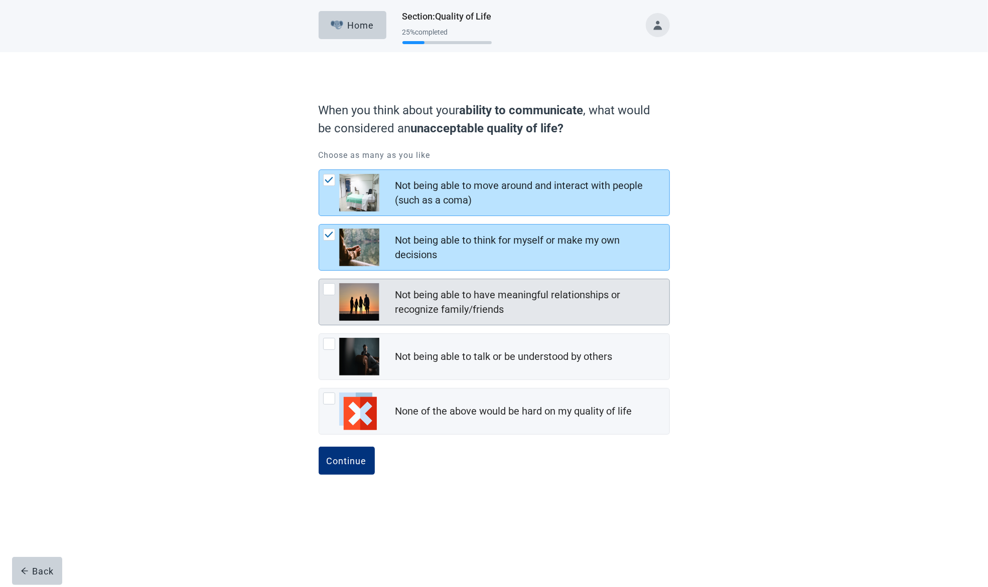
click at [327, 290] on div at bounding box center [329, 289] width 12 height 12
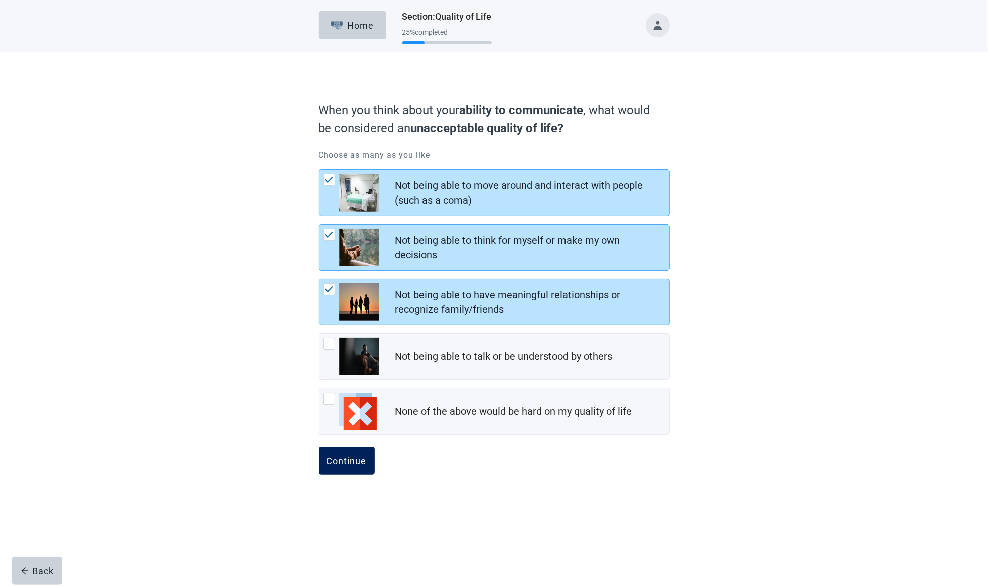
click at [343, 462] on div "Continue" at bounding box center [347, 461] width 40 height 10
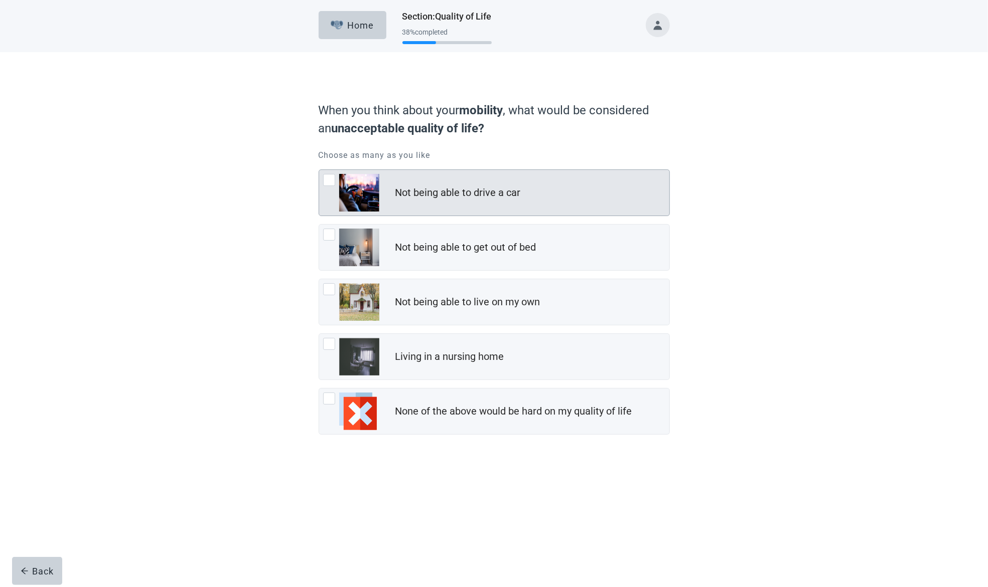
click at [331, 182] on div at bounding box center [329, 180] width 12 height 12
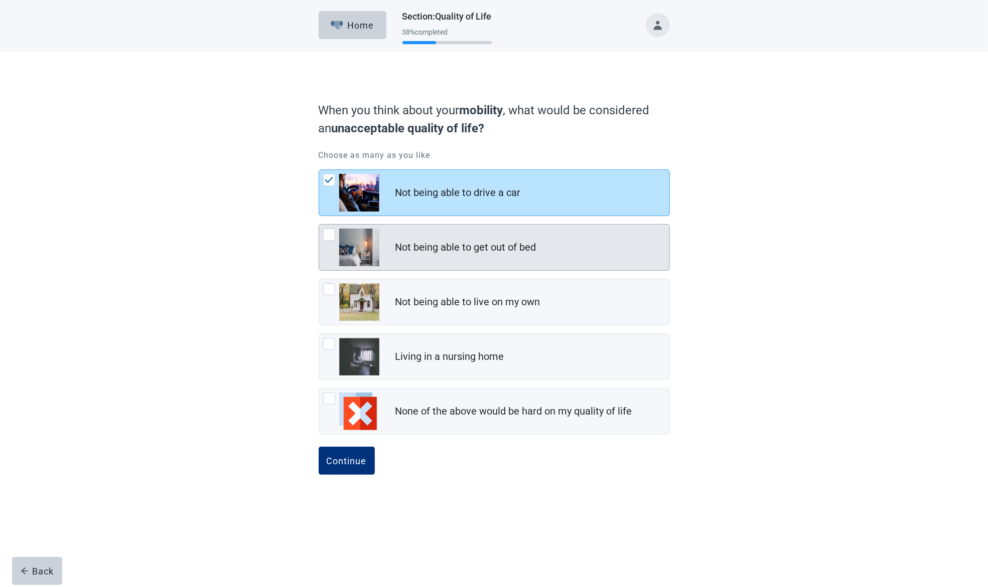
click at [331, 233] on div at bounding box center [329, 235] width 12 height 12
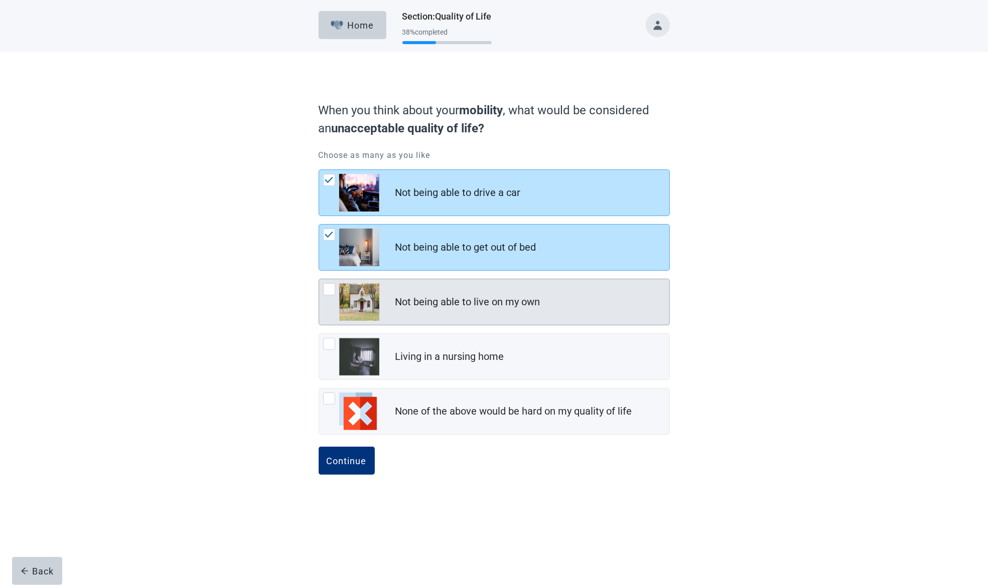
click at [329, 290] on div at bounding box center [329, 289] width 12 height 12
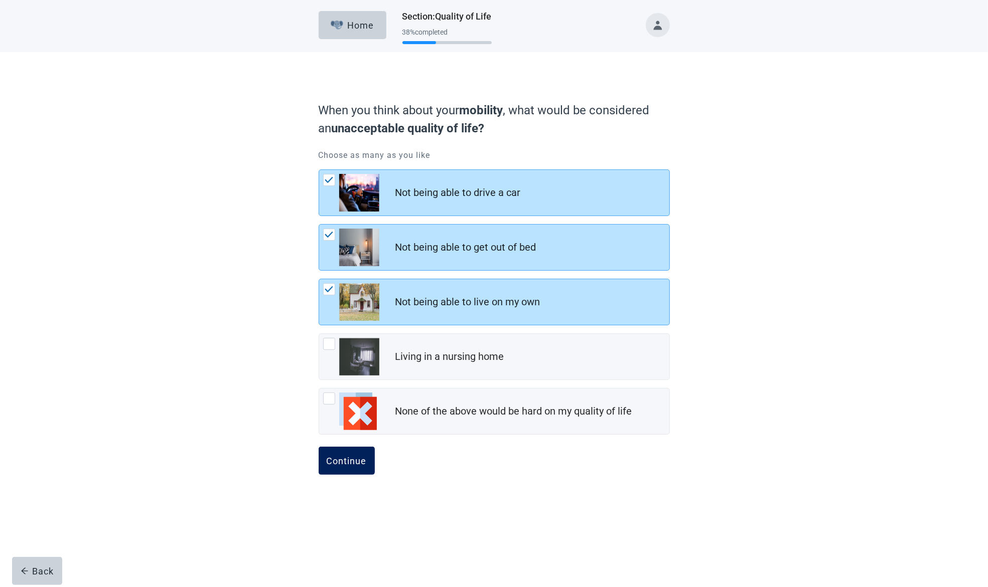
click at [344, 458] on div "Continue" at bounding box center [347, 461] width 40 height 10
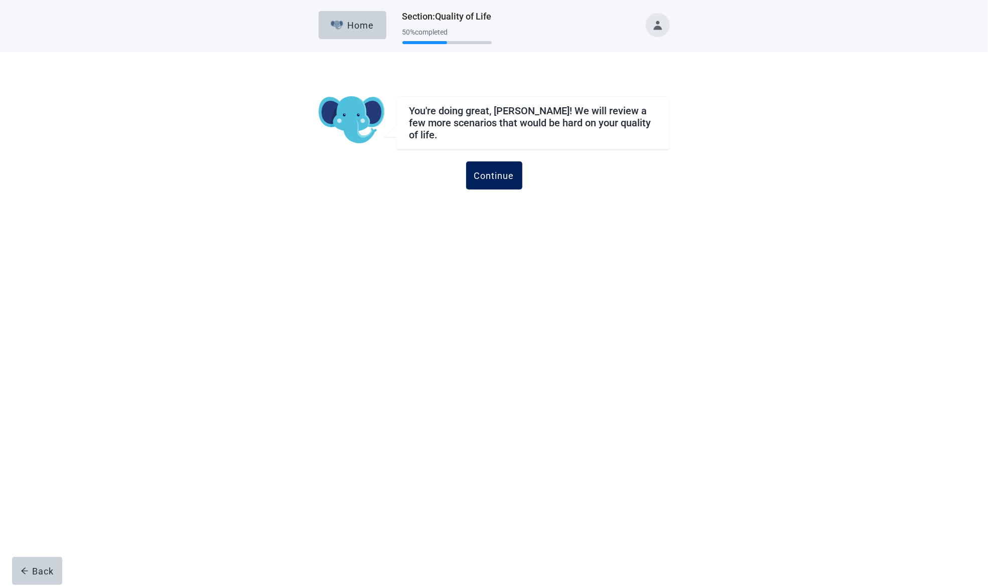
click at [502, 172] on div "Continue" at bounding box center [494, 176] width 40 height 10
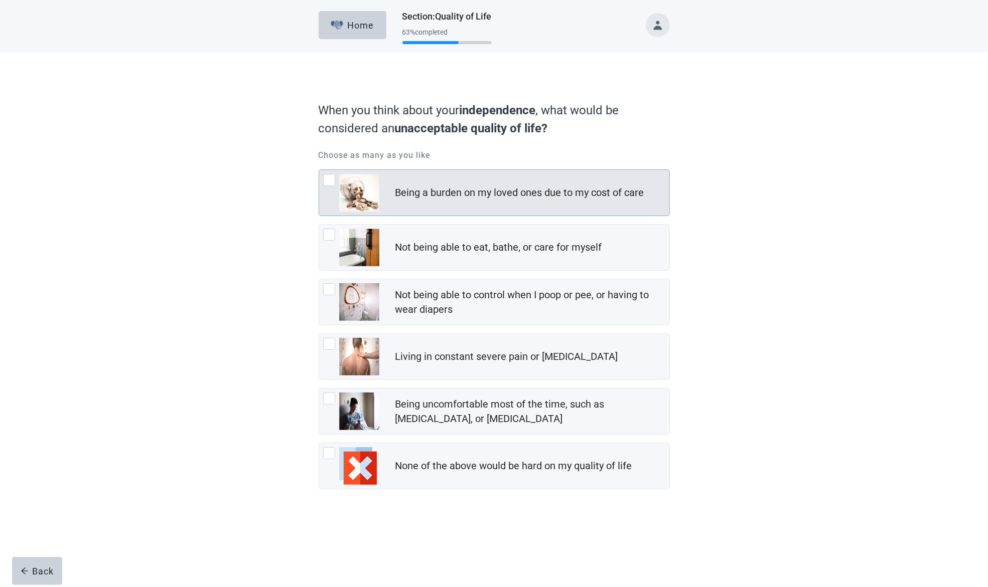
click at [327, 183] on div at bounding box center [329, 180] width 12 height 12
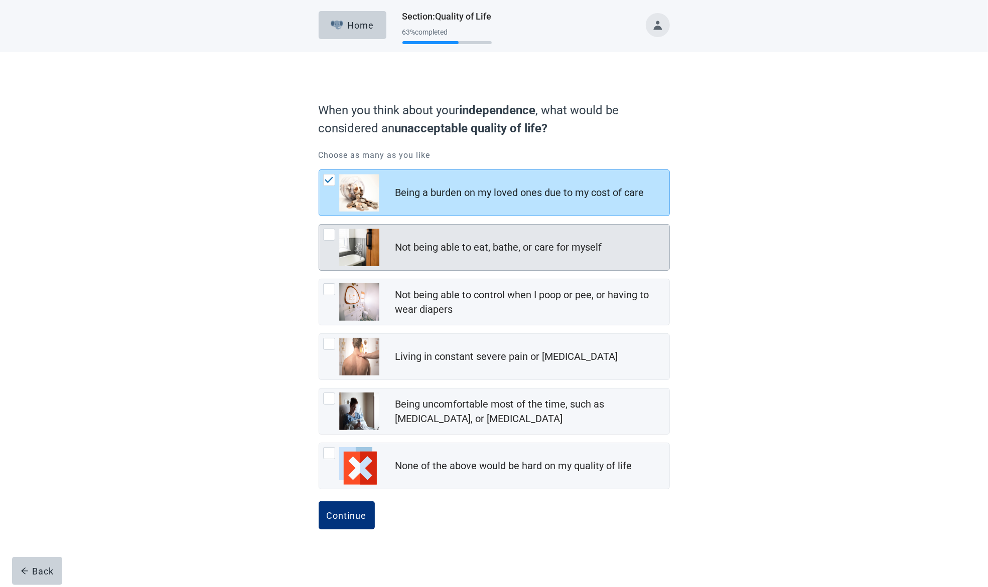
click at [331, 238] on div at bounding box center [329, 235] width 12 height 12
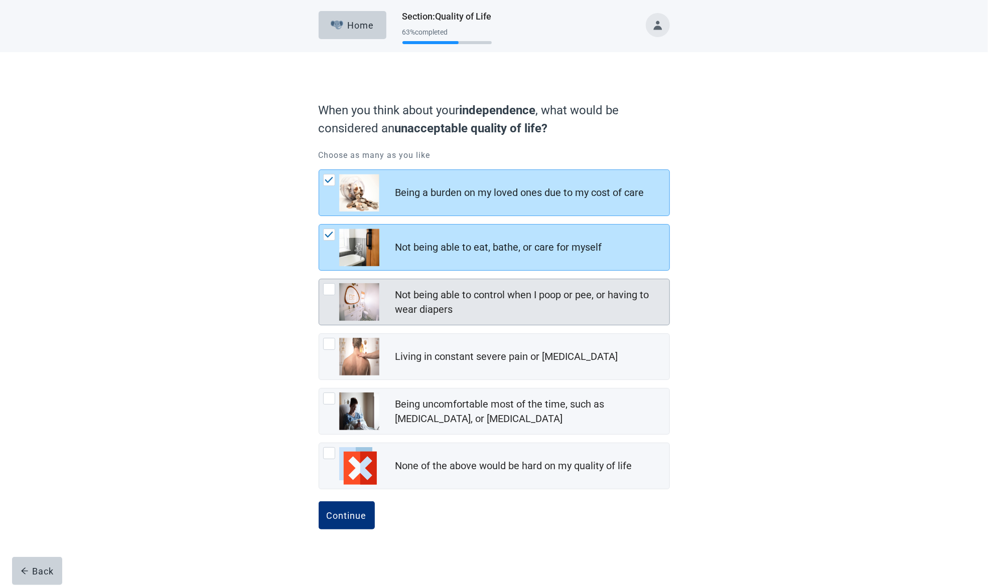
click at [329, 290] on div at bounding box center [329, 289] width 12 height 12
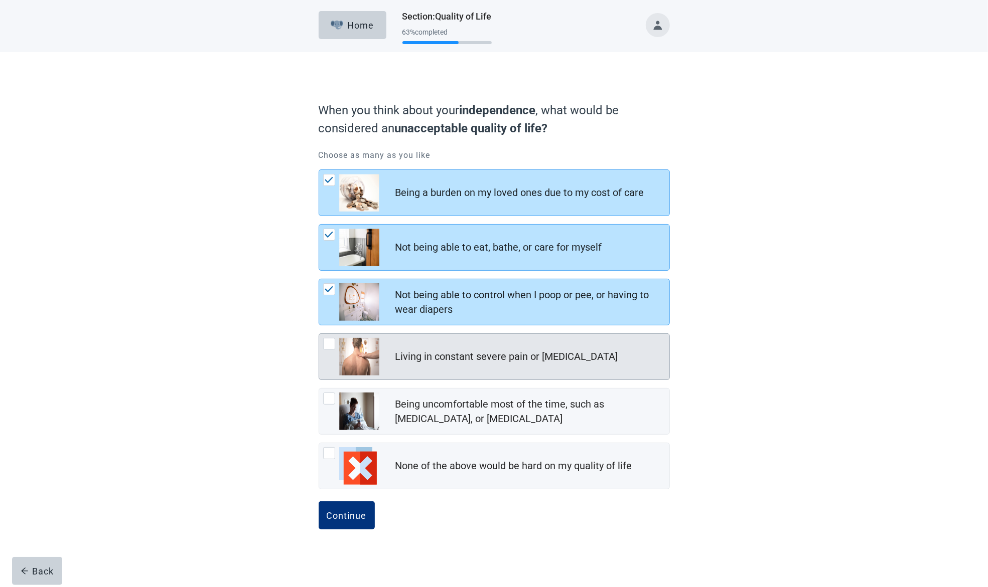
click at [330, 346] on div at bounding box center [329, 344] width 12 height 12
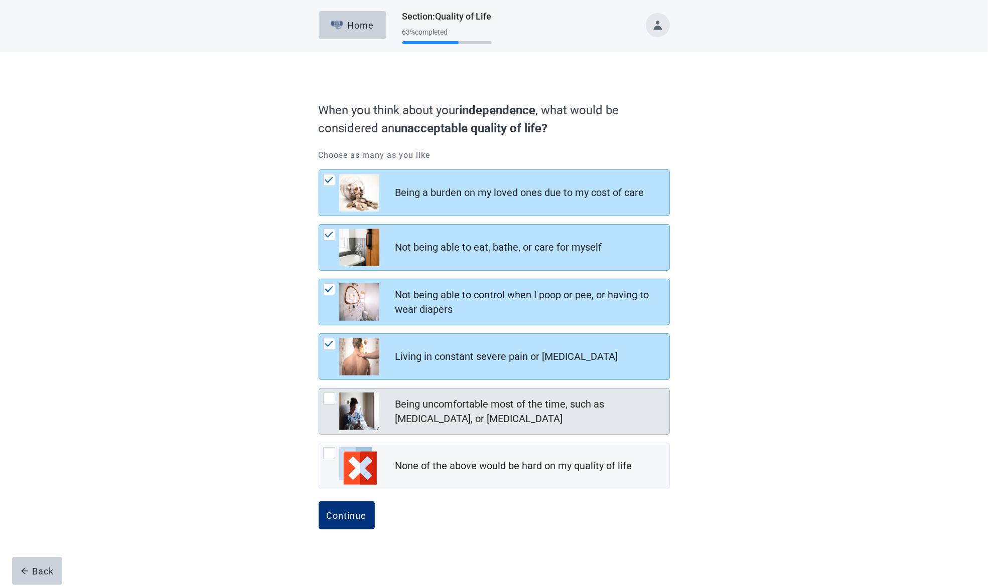
click at [326, 397] on div at bounding box center [329, 399] width 12 height 12
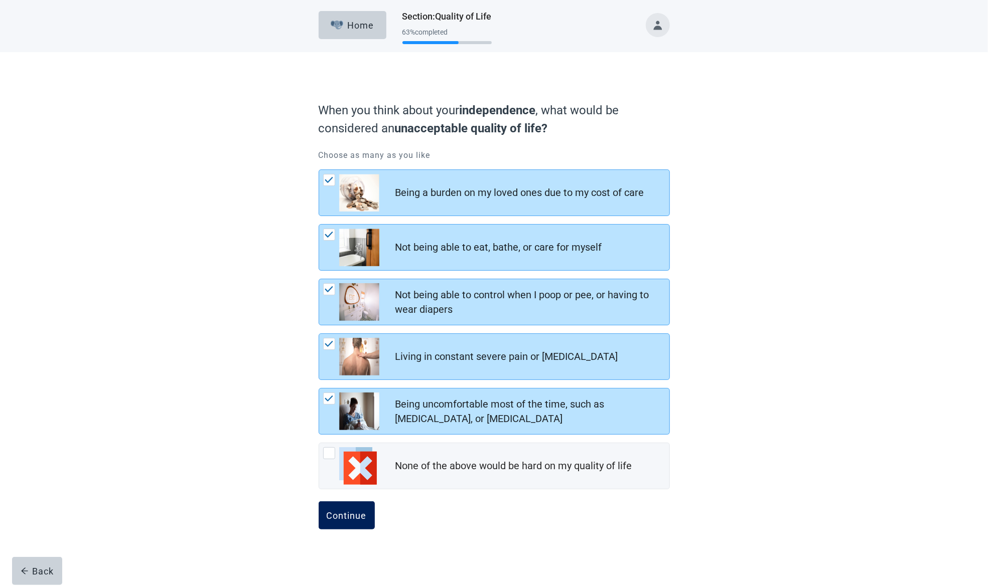
click at [351, 514] on div "Continue" at bounding box center [347, 516] width 40 height 10
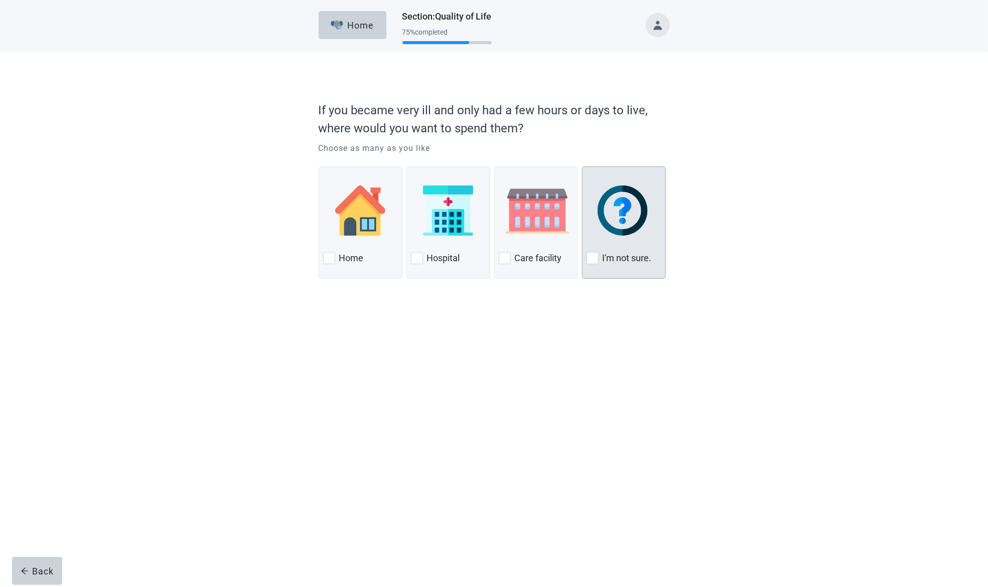
click at [592, 255] on div at bounding box center [592, 258] width 12 height 12
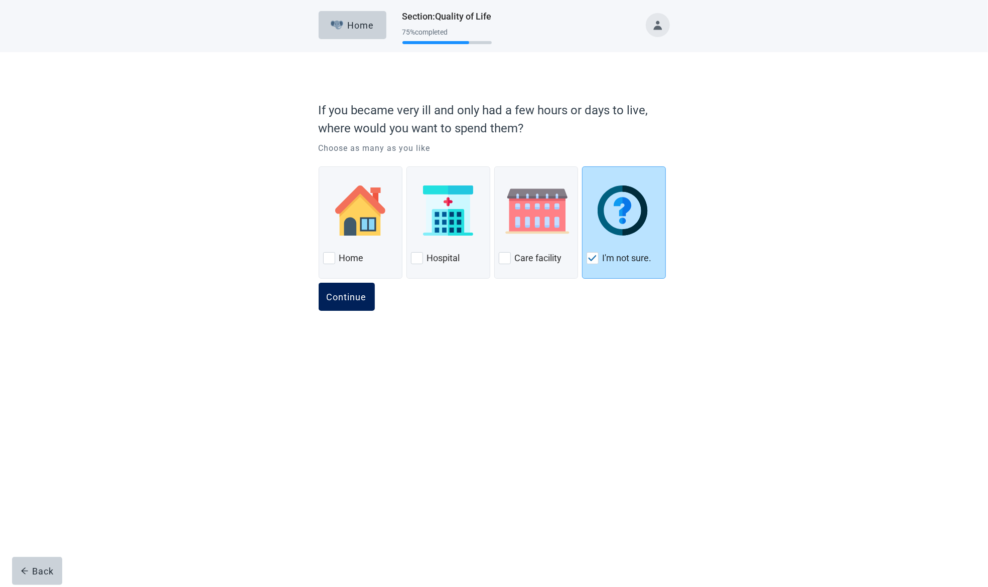
click at [339, 297] on div "Continue" at bounding box center [347, 297] width 40 height 10
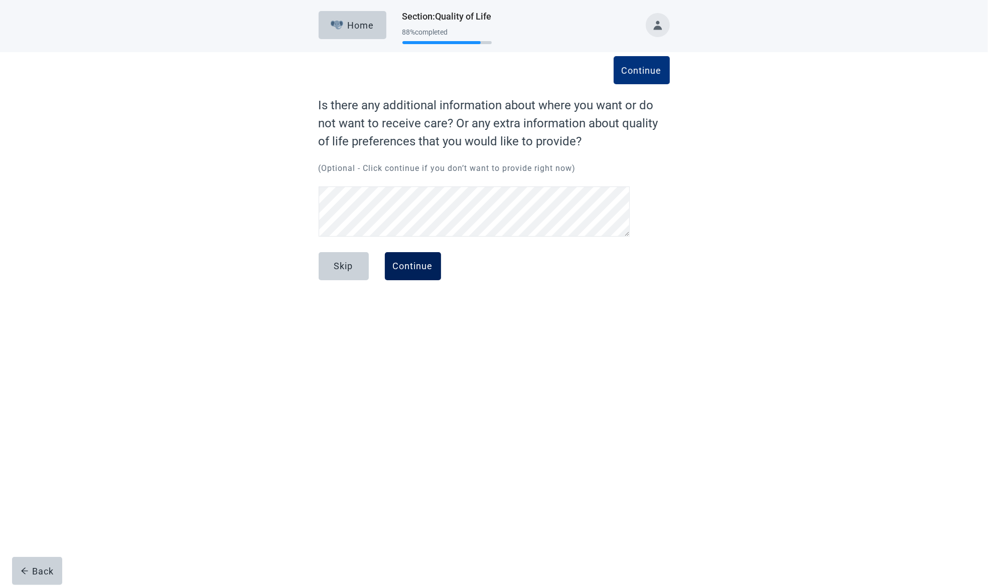
click at [422, 264] on div "Continue" at bounding box center [413, 266] width 40 height 10
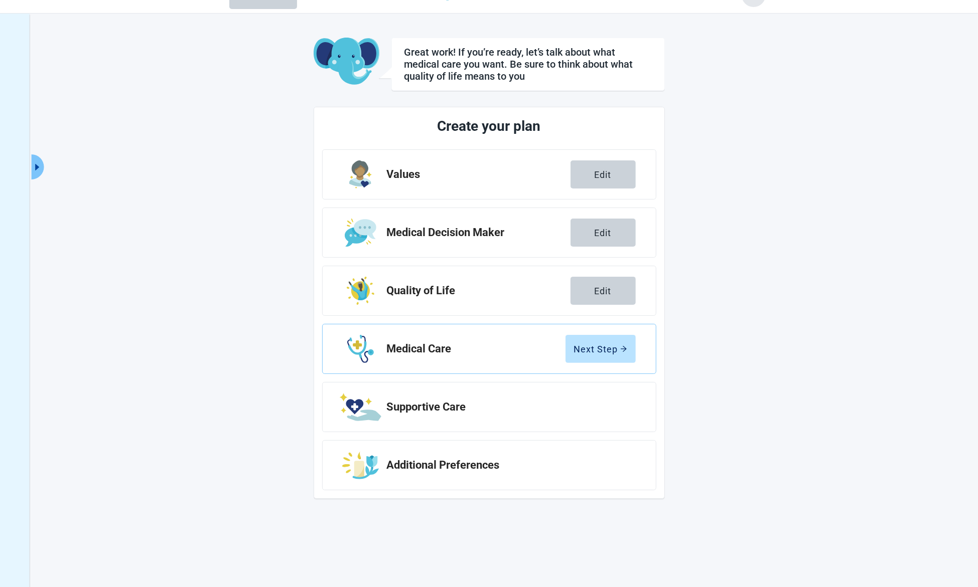
scroll to position [36, 0]
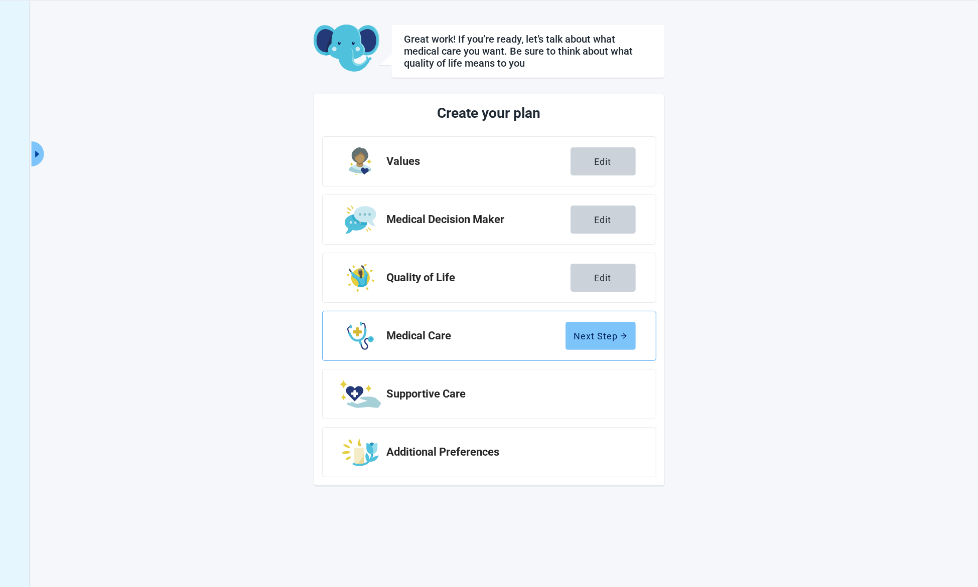
click at [600, 333] on div "Next Step" at bounding box center [600, 336] width 53 height 10
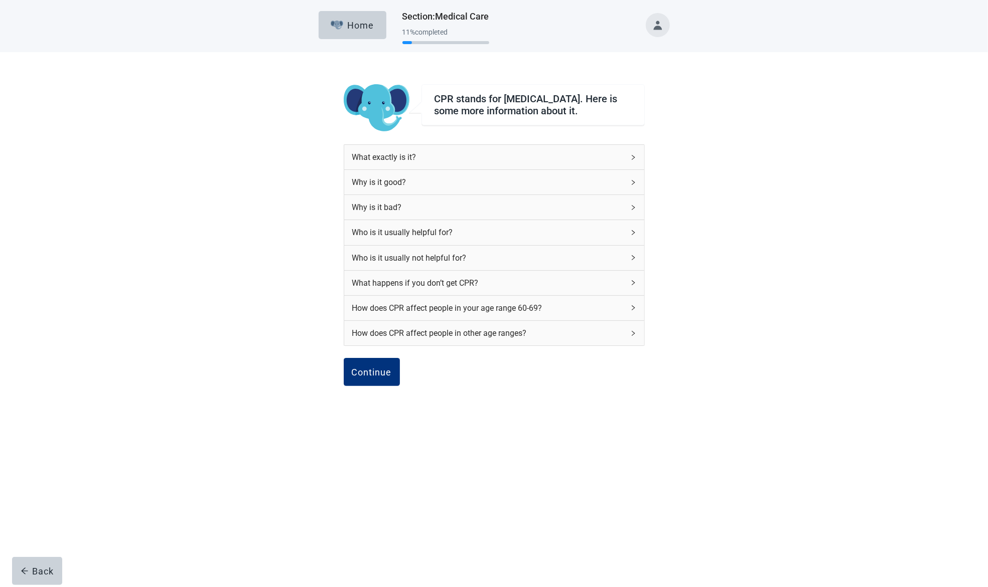
click at [629, 158] on div "What exactly is it?" at bounding box center [494, 157] width 300 height 25
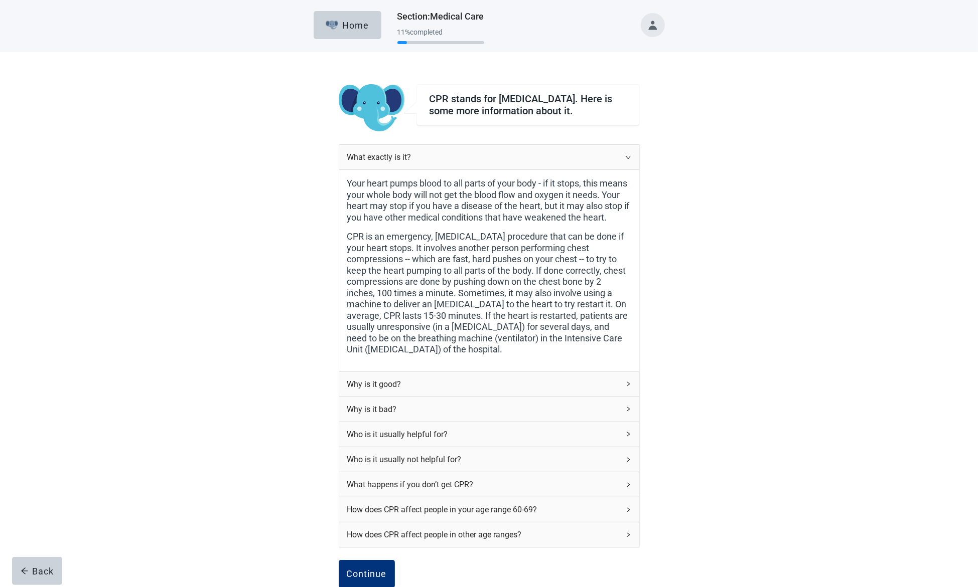
click at [631, 164] on div "What exactly is it?" at bounding box center [489, 157] width 300 height 25
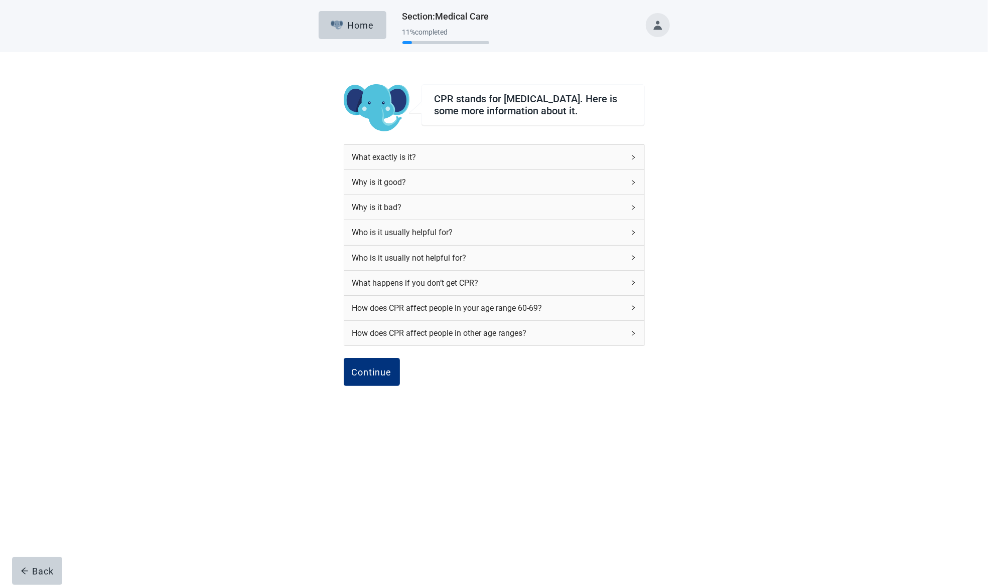
click at [631, 185] on icon "right" at bounding box center [633, 183] width 6 height 6
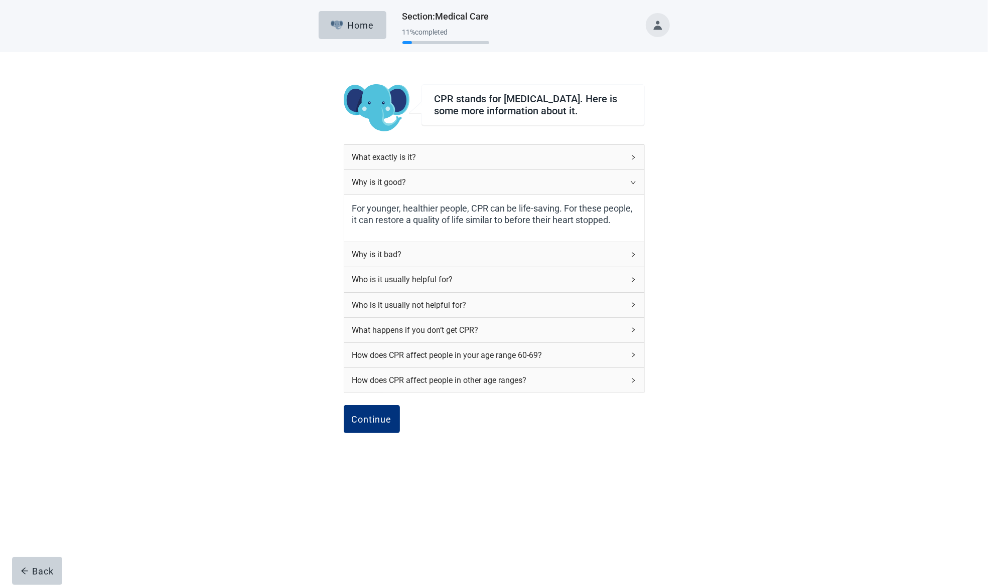
click at [631, 185] on icon "right" at bounding box center [633, 183] width 6 height 6
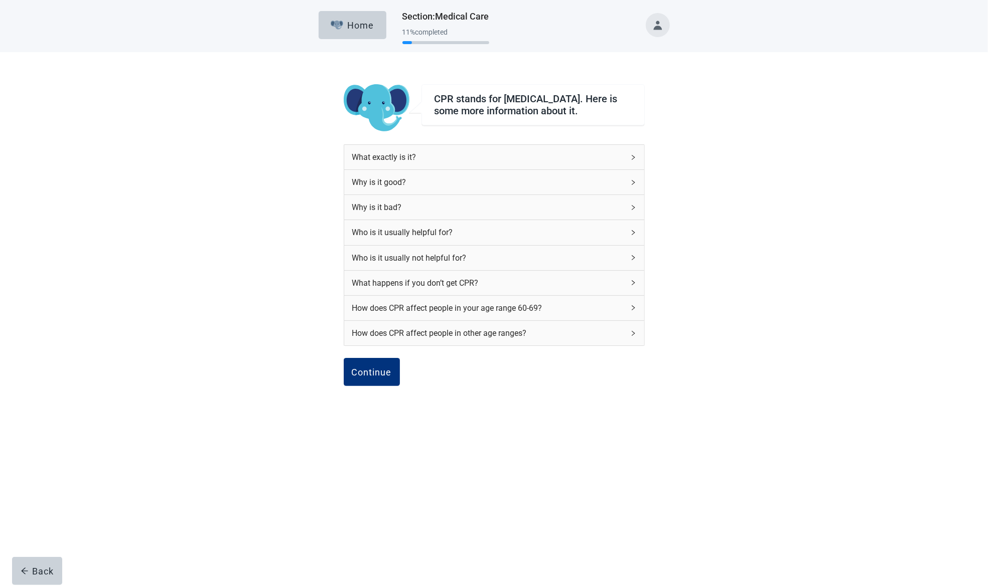
click at [631, 211] on icon "right" at bounding box center [633, 208] width 6 height 6
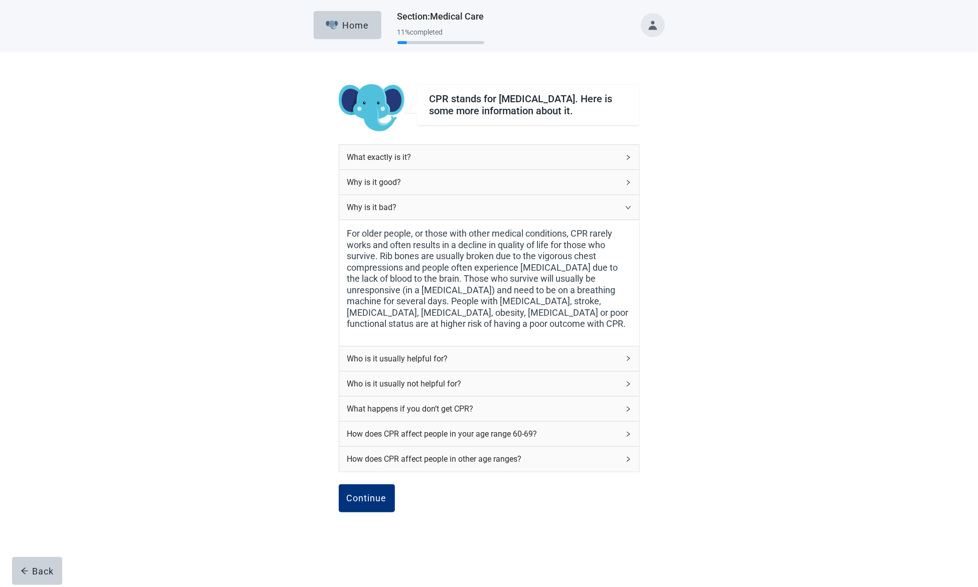
click at [631, 211] on div "Why is it bad?" at bounding box center [489, 207] width 300 height 25
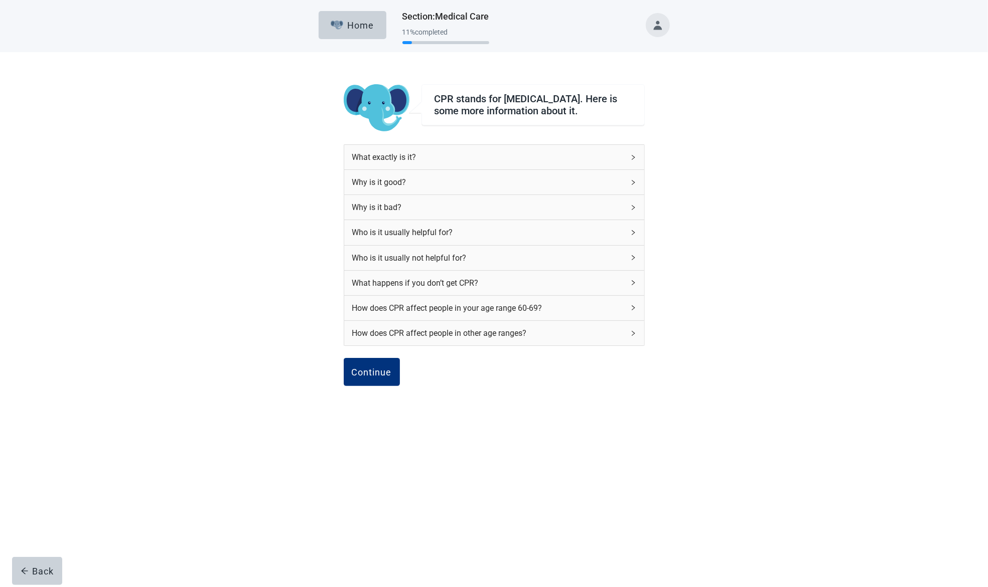
click at [629, 232] on div "Who is it usually helpful for?" at bounding box center [494, 232] width 300 height 25
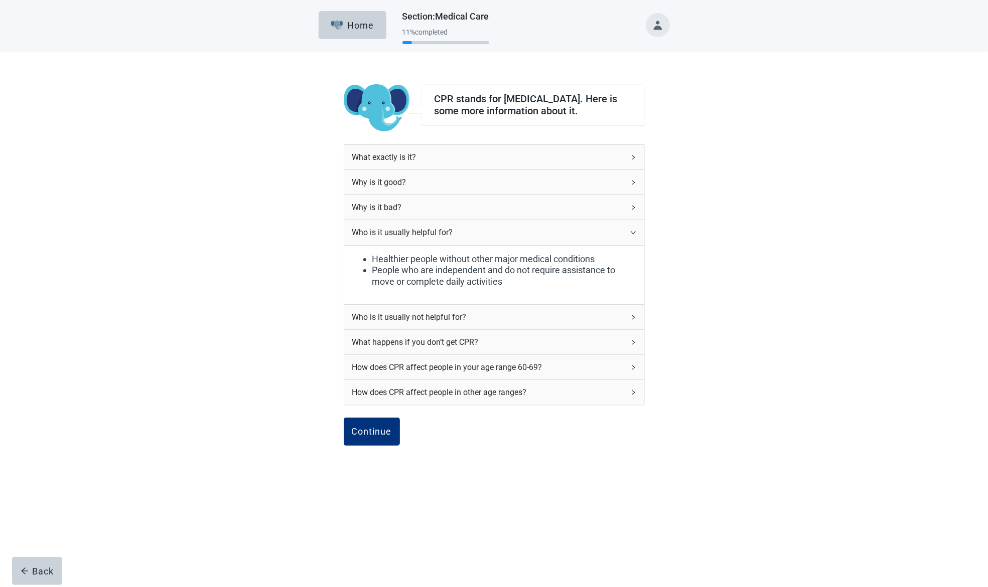
click at [629, 233] on div "Who is it usually helpful for?" at bounding box center [494, 232] width 300 height 25
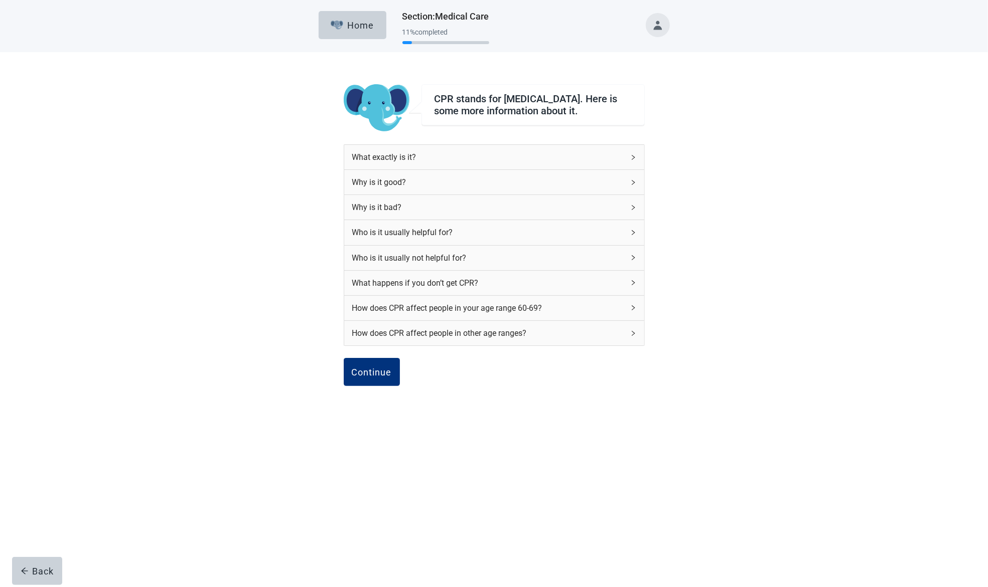
click at [629, 260] on div "Who is it usually not helpful for?" at bounding box center [494, 258] width 300 height 25
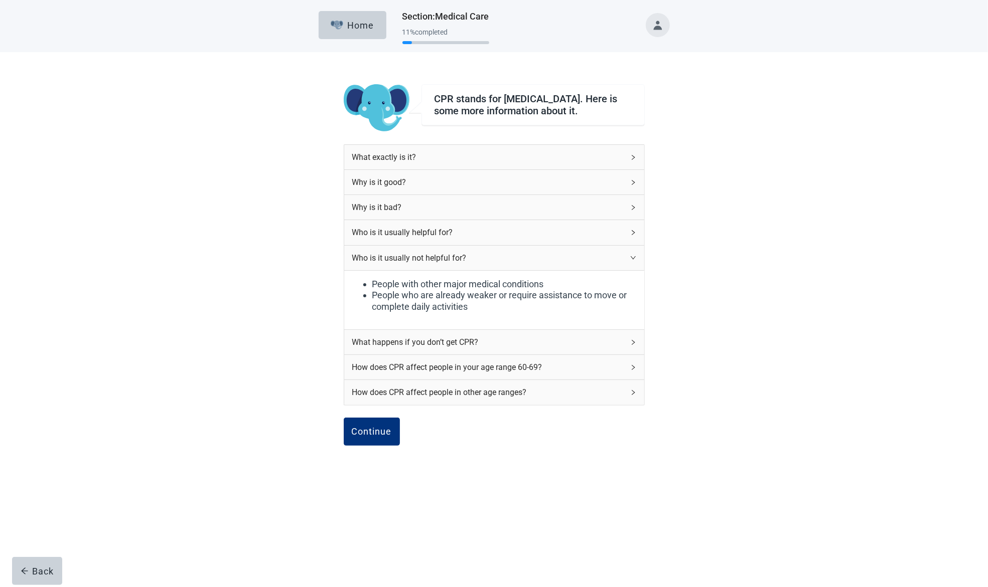
click at [629, 260] on div "Who is it usually not helpful for?" at bounding box center [494, 258] width 300 height 25
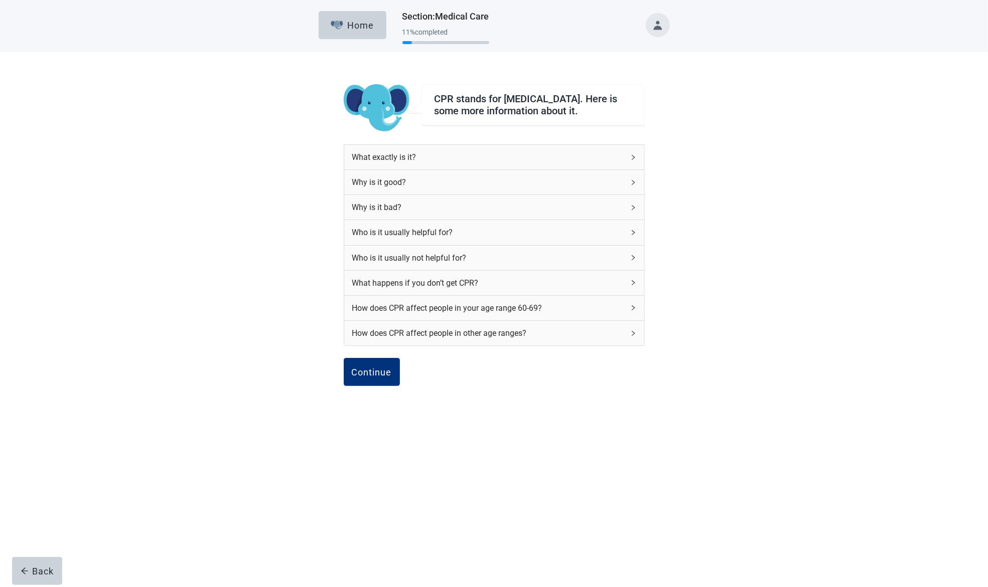
click at [633, 286] on icon "right" at bounding box center [633, 283] width 6 height 6
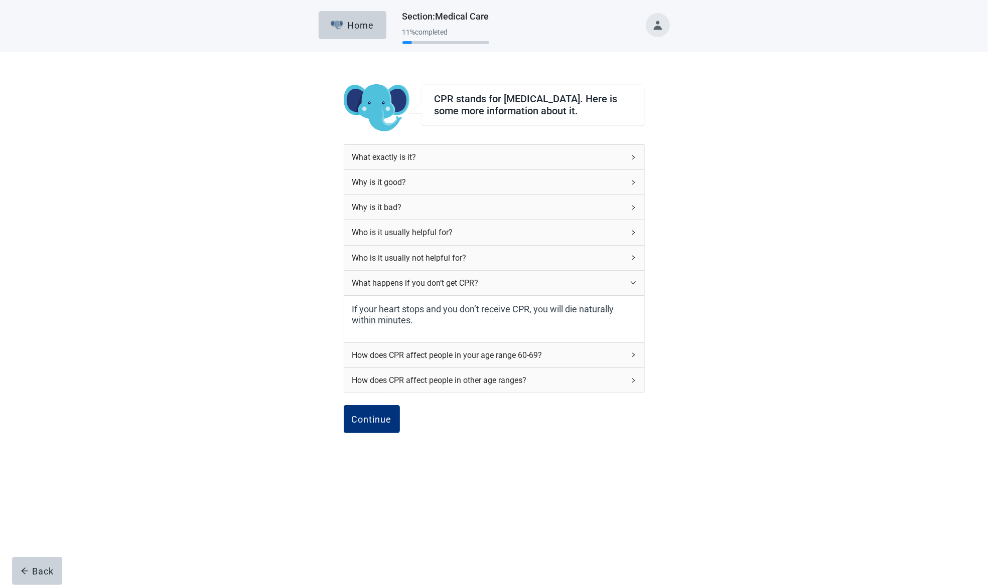
click at [633, 286] on icon "right" at bounding box center [633, 283] width 6 height 6
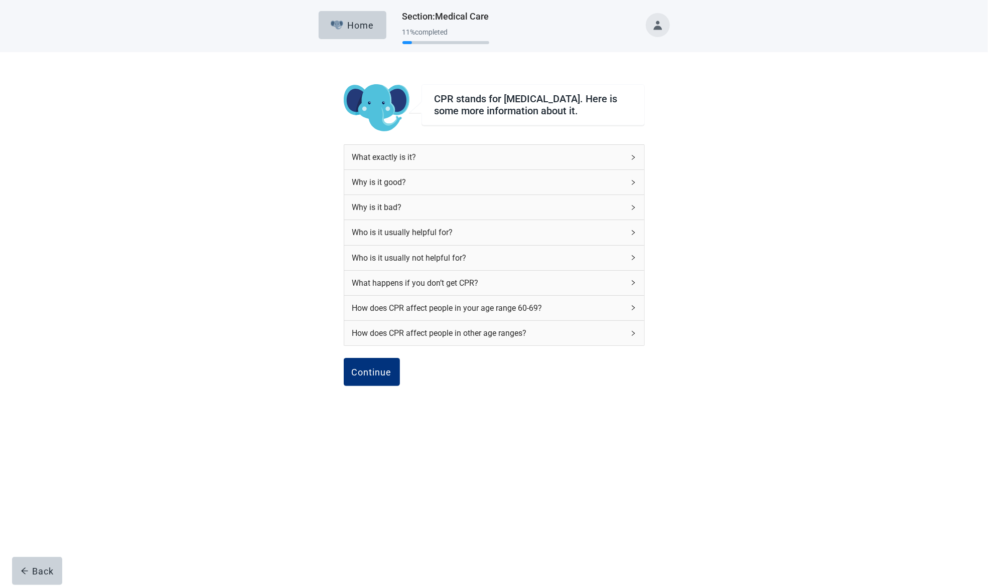
click at [633, 310] on icon "right" at bounding box center [633, 308] width 6 height 6
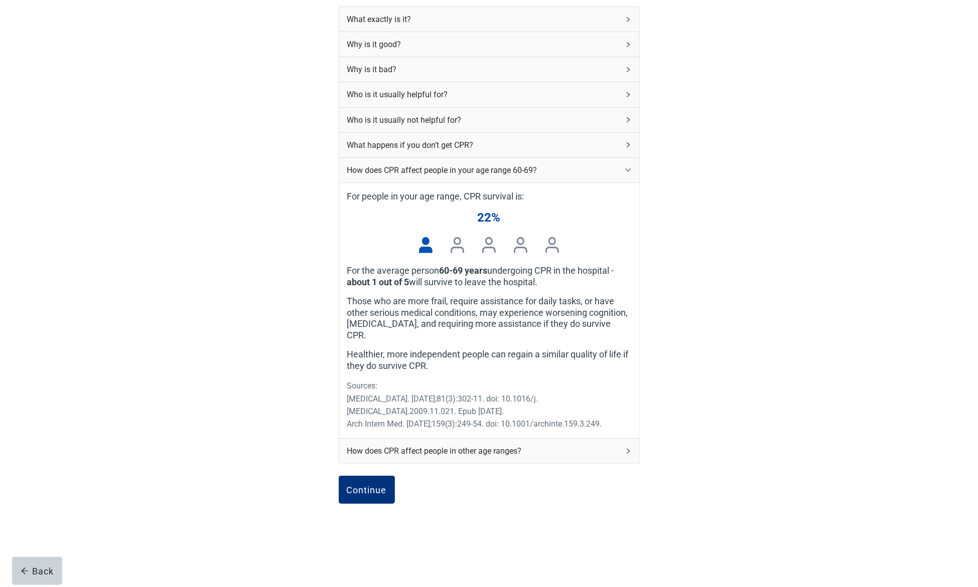
scroll to position [138, 0]
click at [626, 172] on icon "right" at bounding box center [627, 170] width 5 height 3
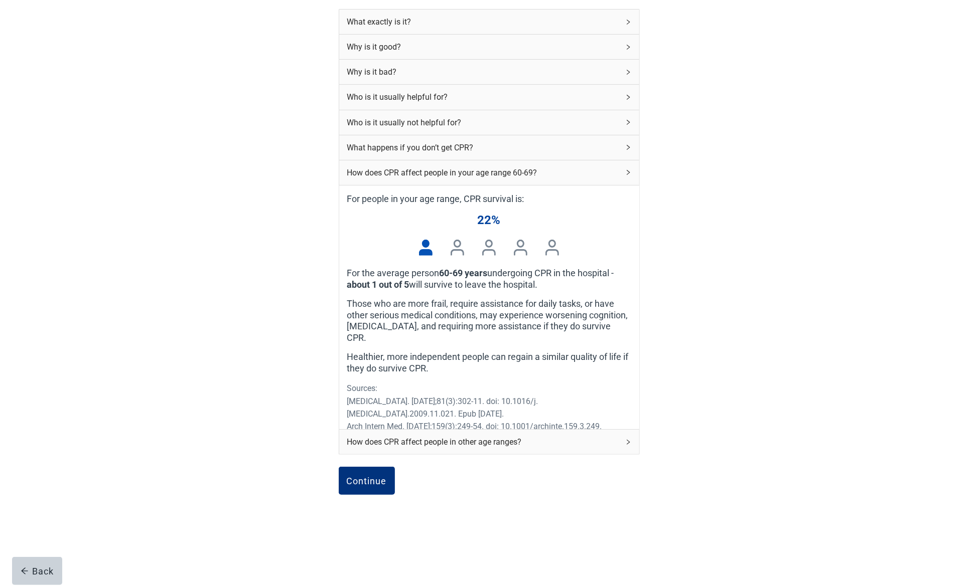
scroll to position [0, 0]
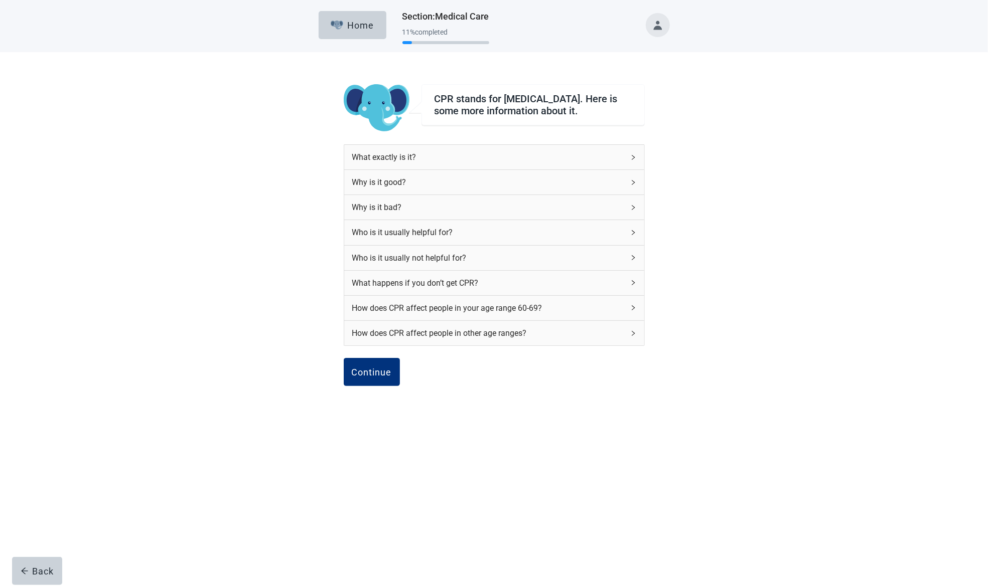
click at [632, 336] on icon "right" at bounding box center [633, 334] width 6 height 6
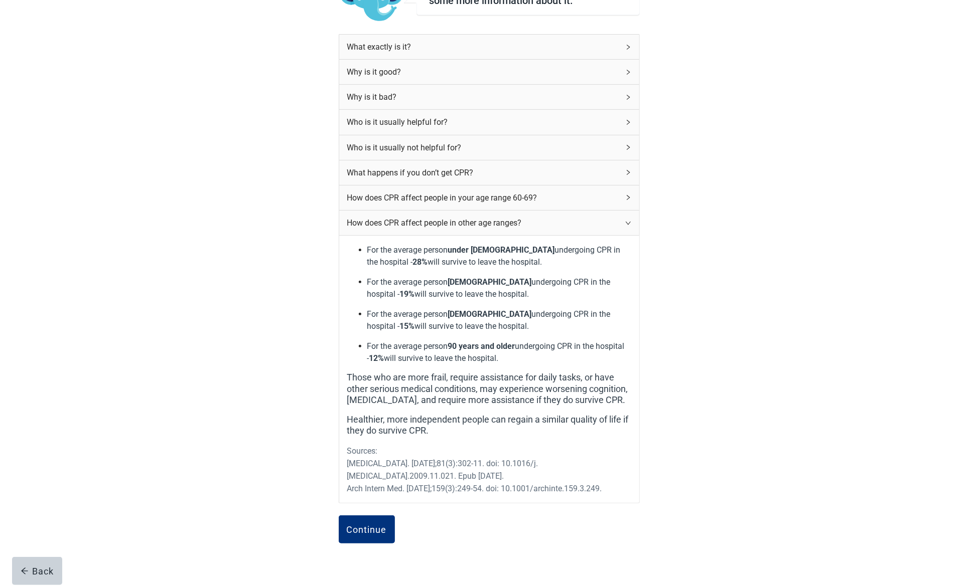
scroll to position [133, 0]
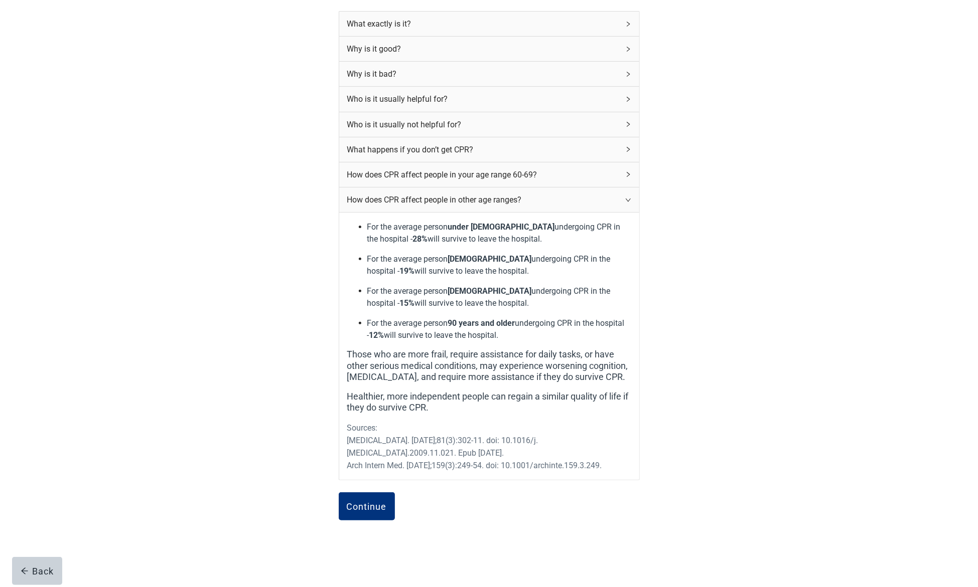
click at [627, 203] on icon "right" at bounding box center [628, 200] width 6 height 6
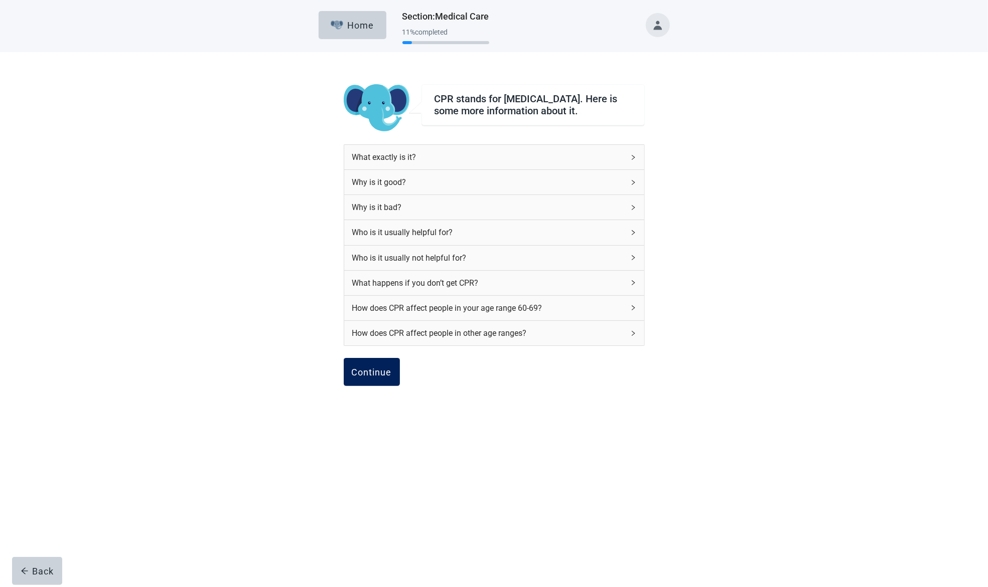
click at [367, 376] on div "Continue" at bounding box center [372, 372] width 40 height 10
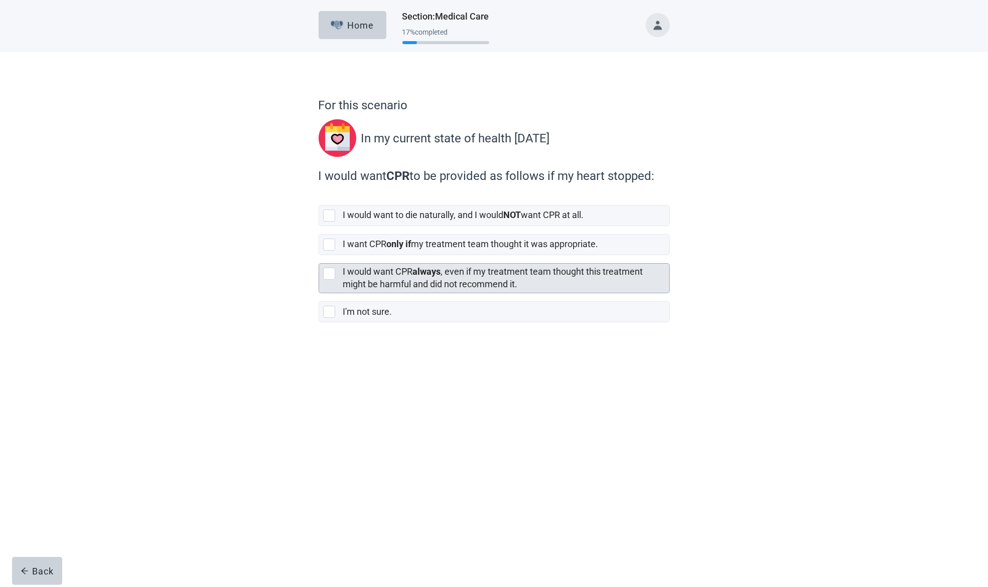
click at [328, 275] on div at bounding box center [329, 274] width 12 height 12
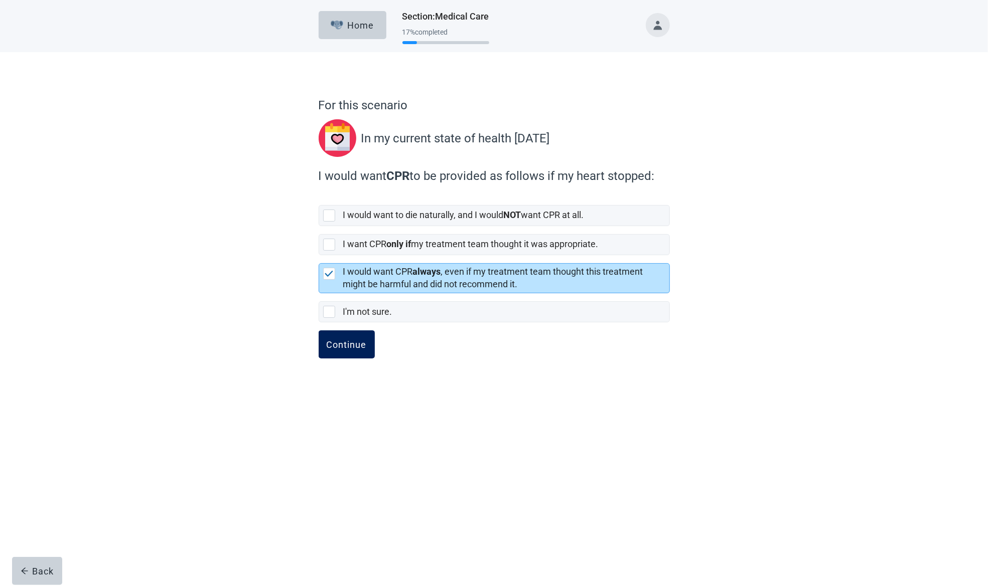
click at [348, 344] on div "Continue" at bounding box center [347, 345] width 40 height 10
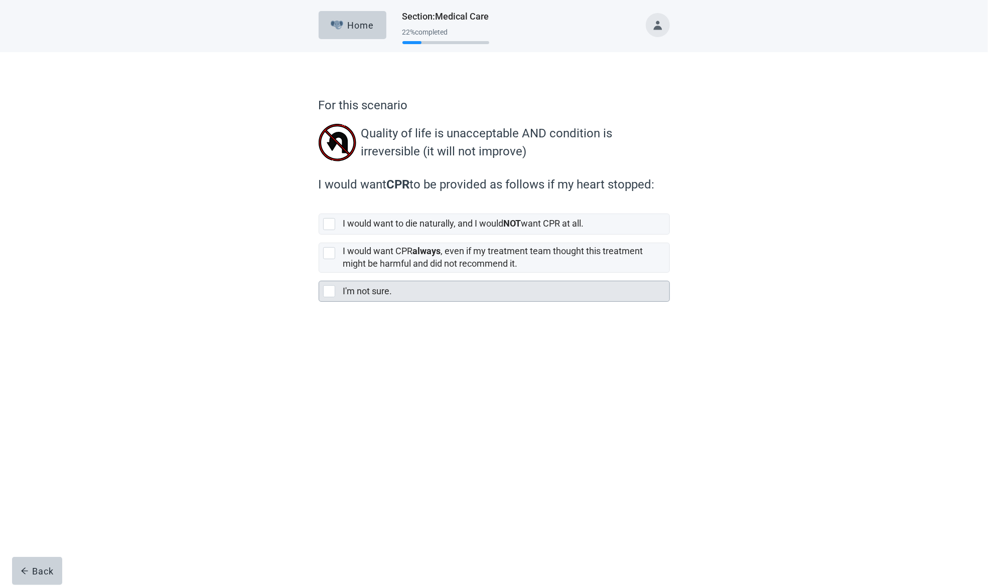
click at [330, 293] on div at bounding box center [329, 291] width 12 height 12
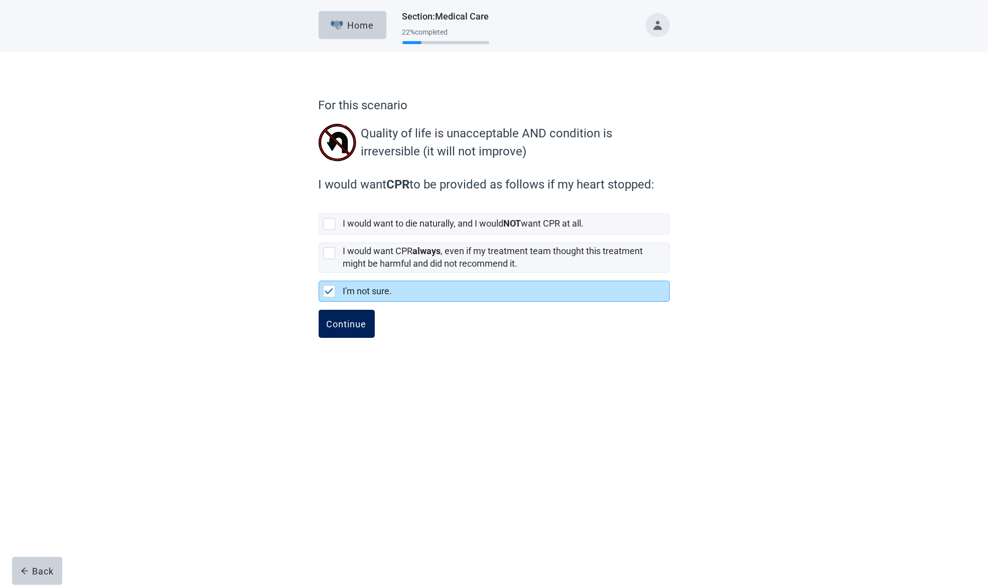
click at [346, 326] on div "Continue" at bounding box center [347, 324] width 40 height 10
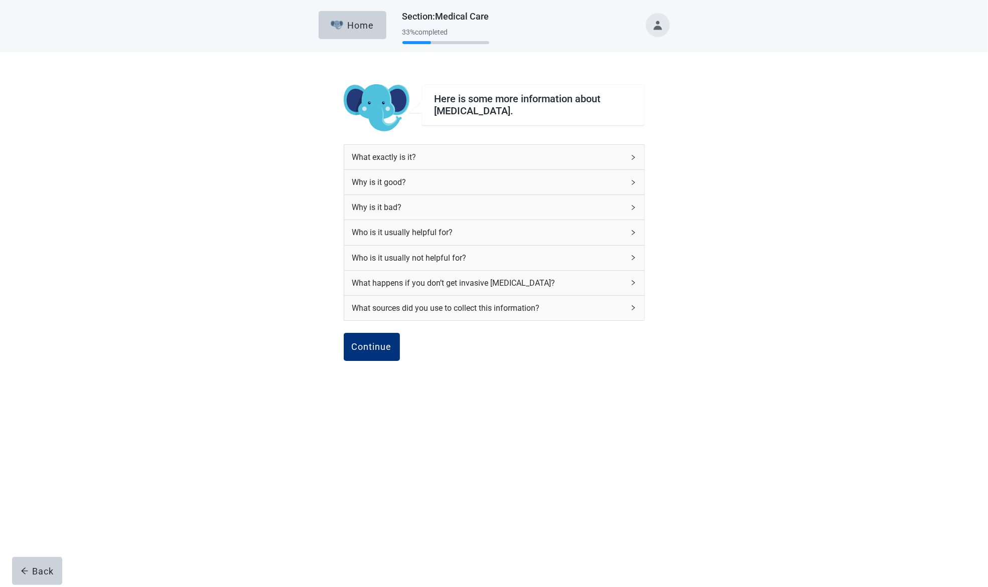
click at [634, 154] on icon "right" at bounding box center [633, 157] width 6 height 6
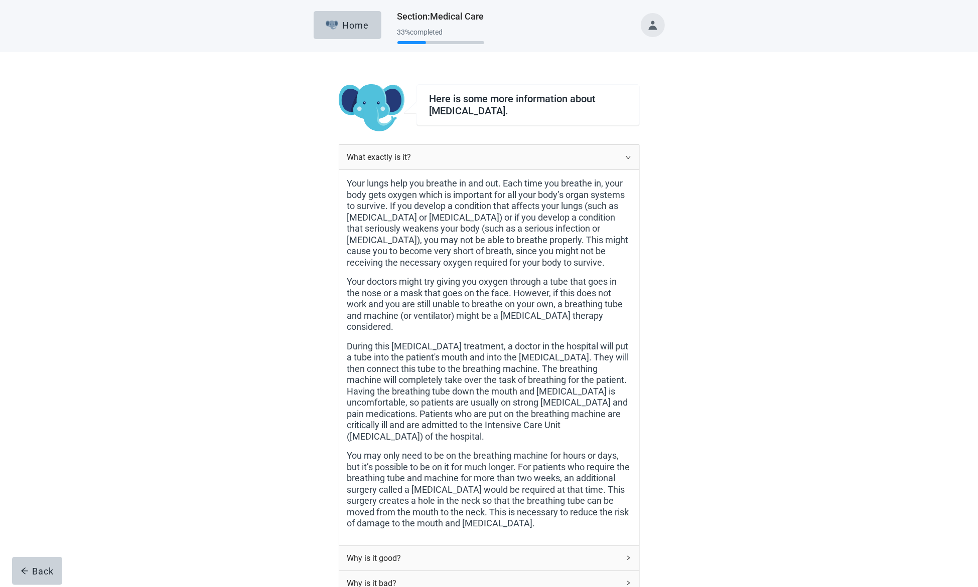
click at [630, 154] on icon "right" at bounding box center [628, 157] width 6 height 6
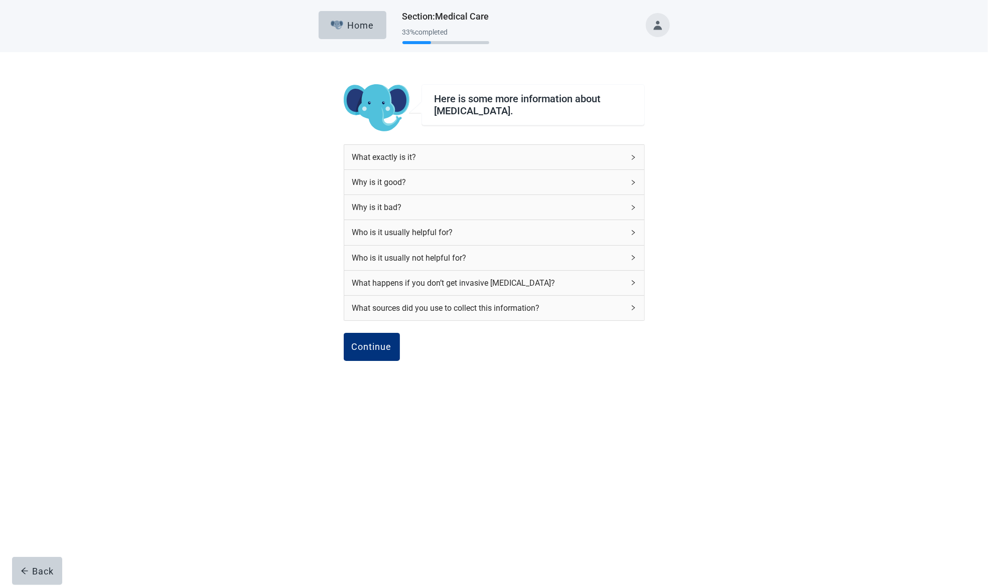
click at [633, 184] on icon "right" at bounding box center [633, 183] width 6 height 6
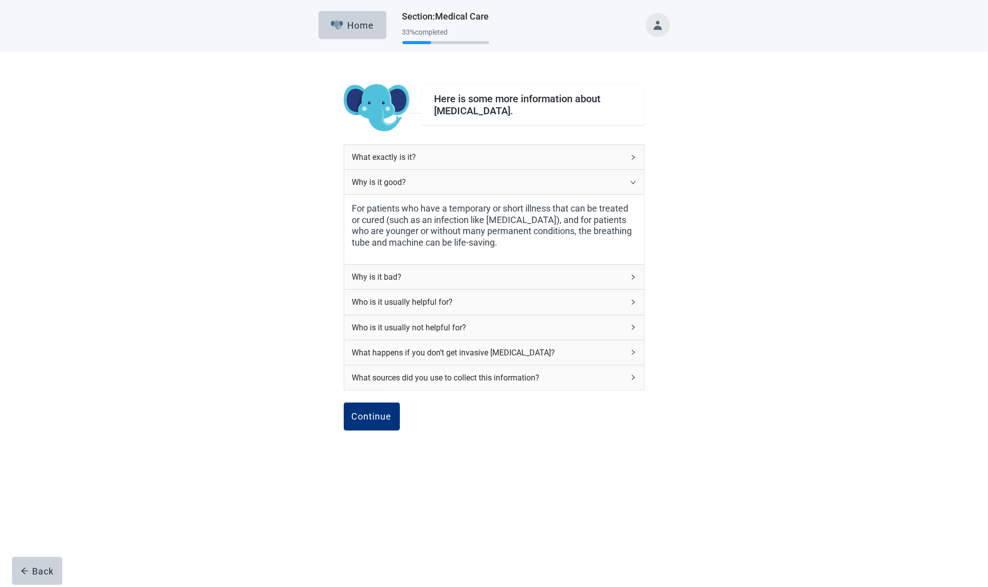
click at [633, 183] on icon "right" at bounding box center [633, 183] width 6 height 6
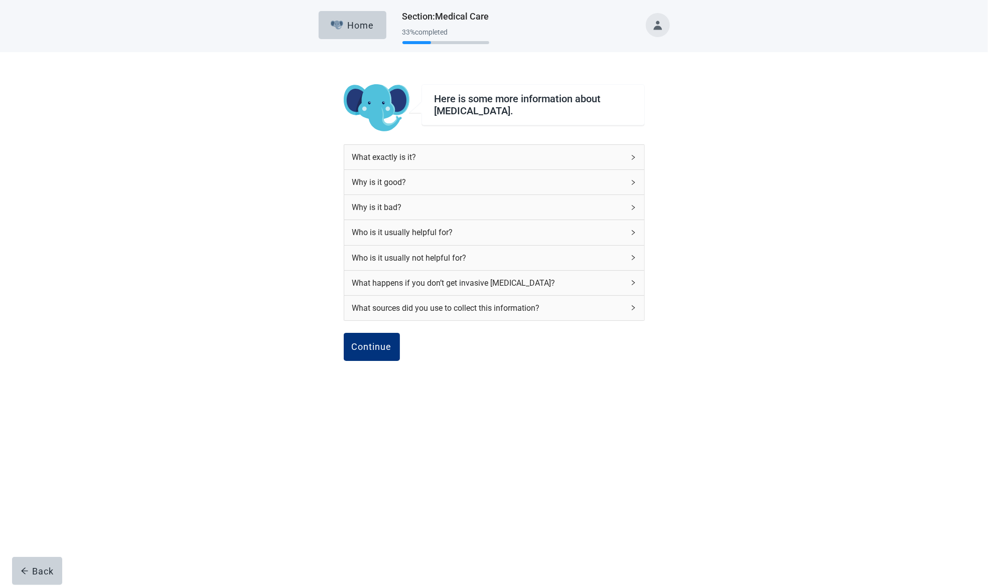
click at [631, 205] on icon "right" at bounding box center [633, 208] width 6 height 6
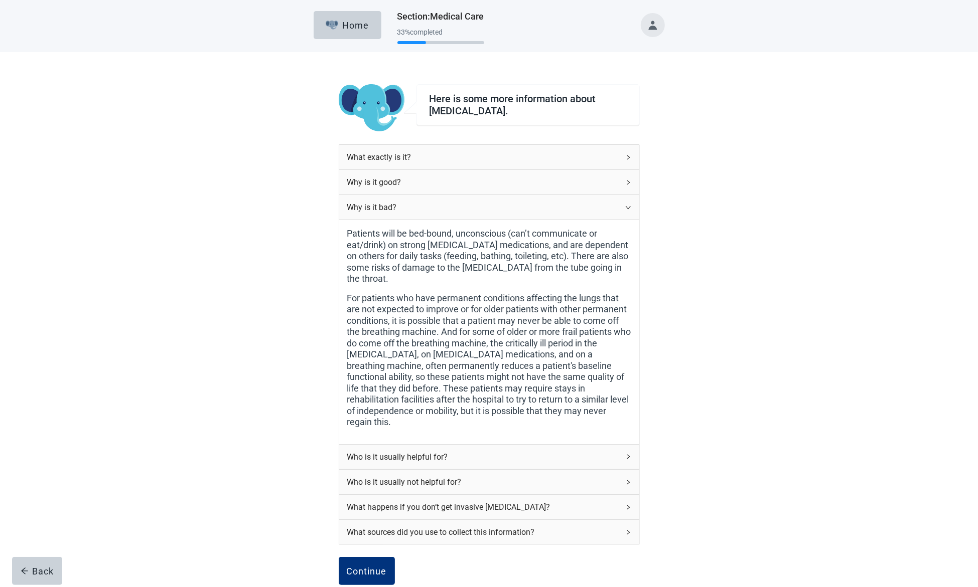
click at [631, 204] on div "Why is it bad?" at bounding box center [489, 207] width 300 height 25
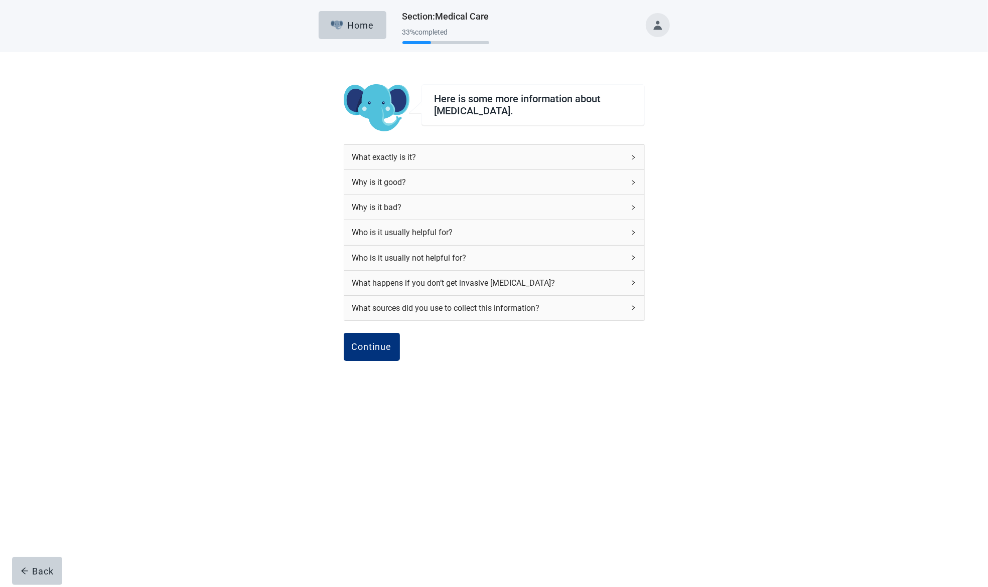
click at [629, 232] on div "Who is it usually helpful for?" at bounding box center [494, 232] width 300 height 25
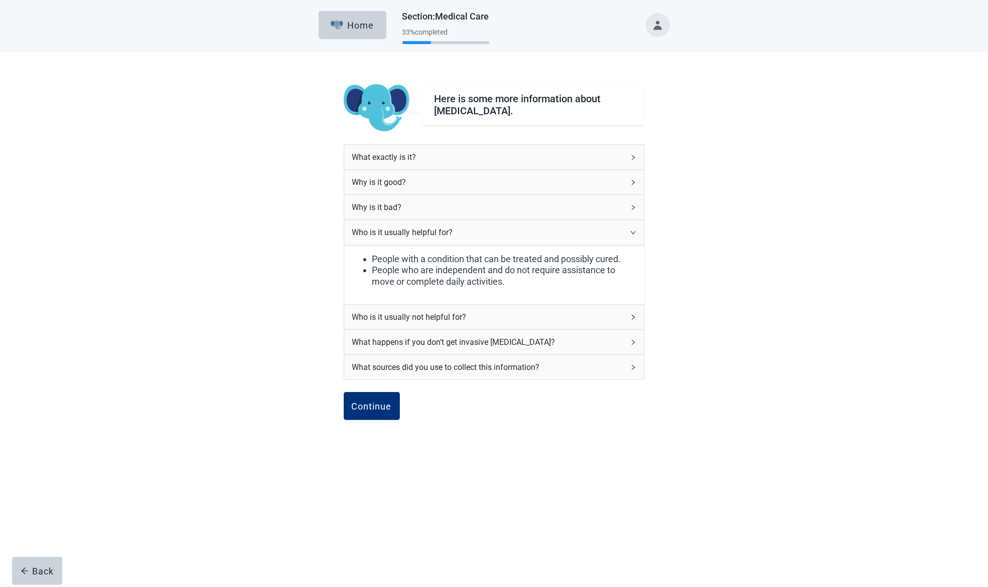
click at [630, 232] on icon "right" at bounding box center [633, 233] width 6 height 6
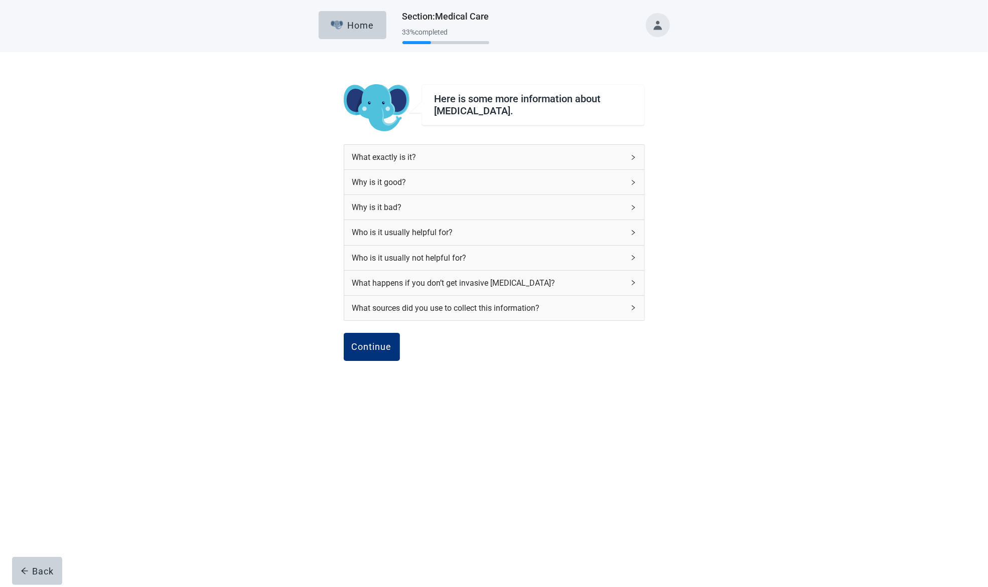
click at [630, 256] on icon "right" at bounding box center [633, 258] width 6 height 6
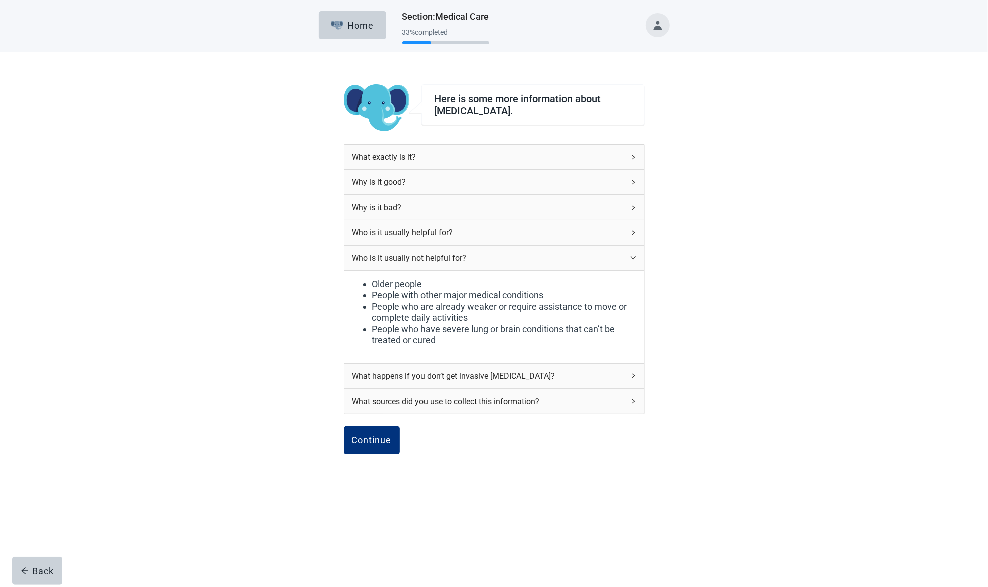
click at [632, 255] on icon "right" at bounding box center [633, 258] width 6 height 6
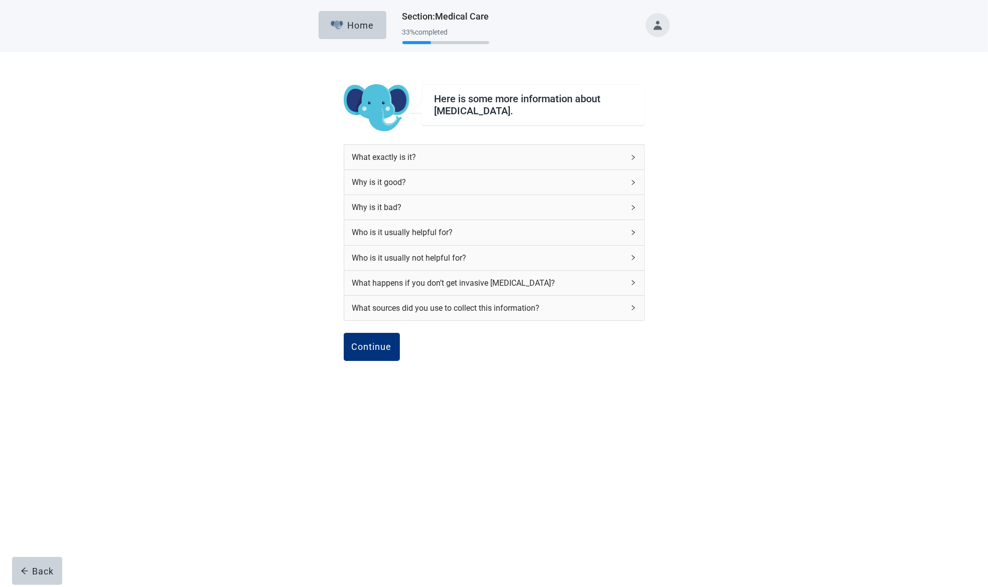
click at [632, 277] on div "What happens if you don’t get invasive [MEDICAL_DATA]?" at bounding box center [494, 283] width 300 height 25
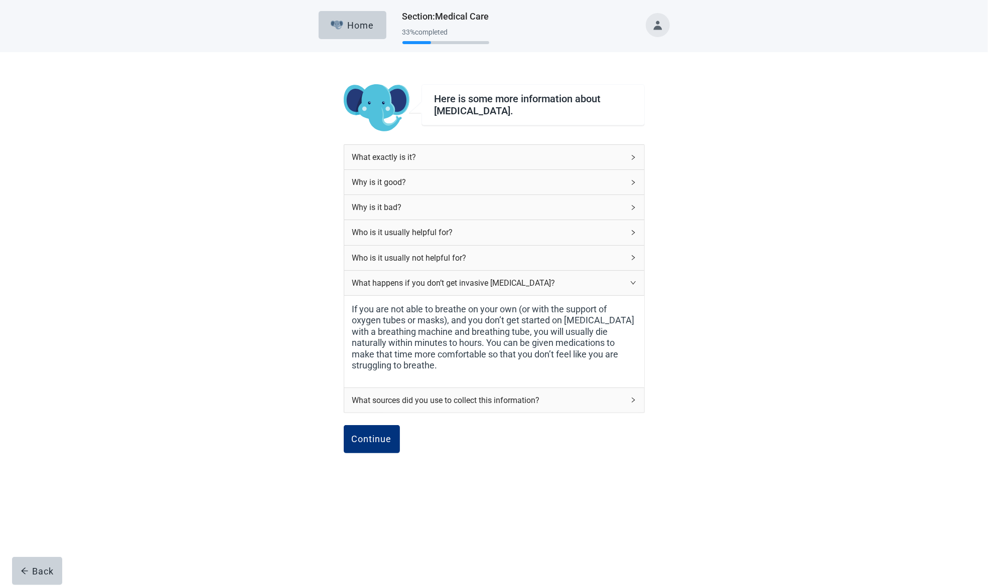
click at [632, 277] on div "What happens if you don’t get invasive [MEDICAL_DATA]?" at bounding box center [494, 283] width 300 height 25
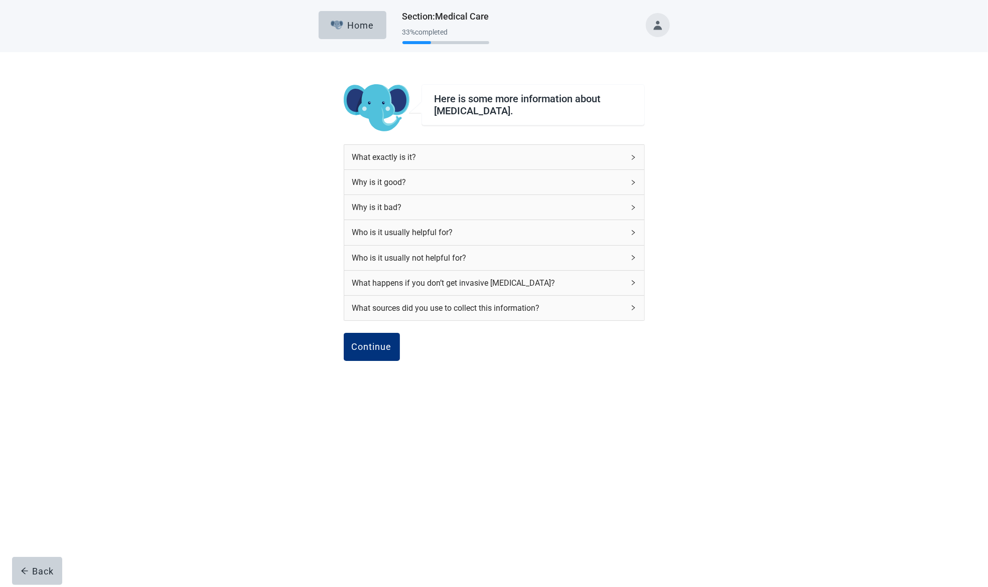
click at [631, 306] on icon "right" at bounding box center [633, 308] width 6 height 6
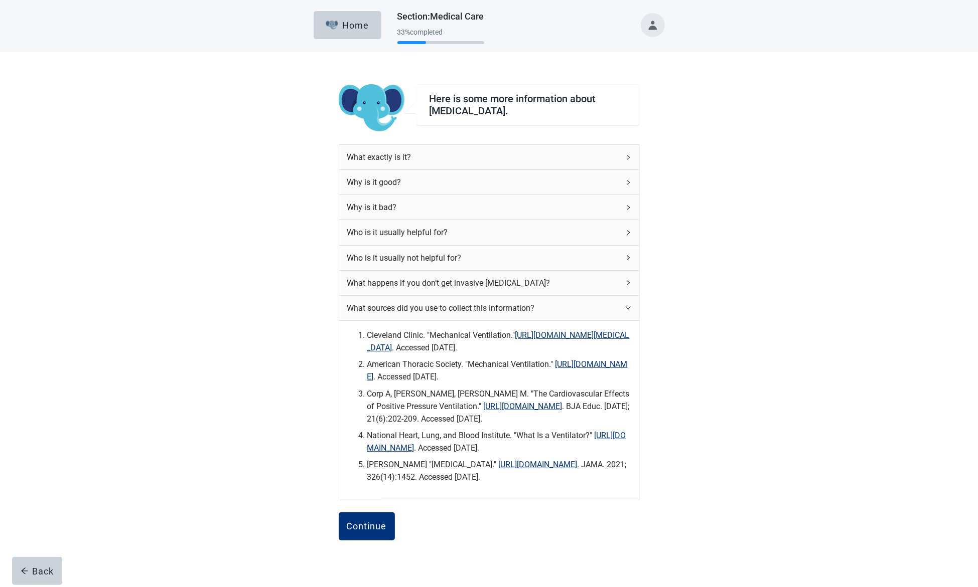
click at [631, 306] on div "What sources did you use to collect this information?" at bounding box center [489, 308] width 300 height 25
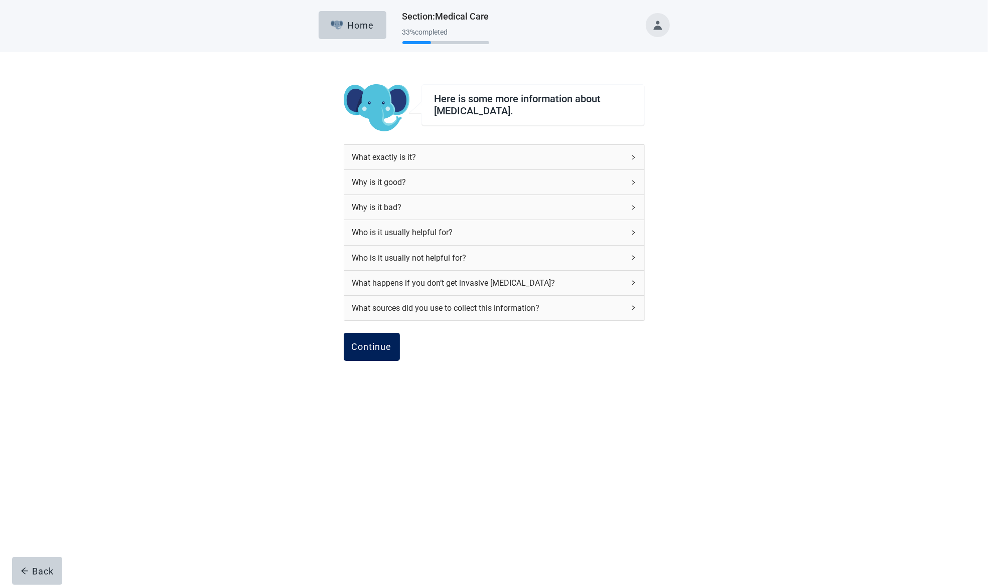
click at [358, 345] on div "Continue" at bounding box center [372, 347] width 40 height 10
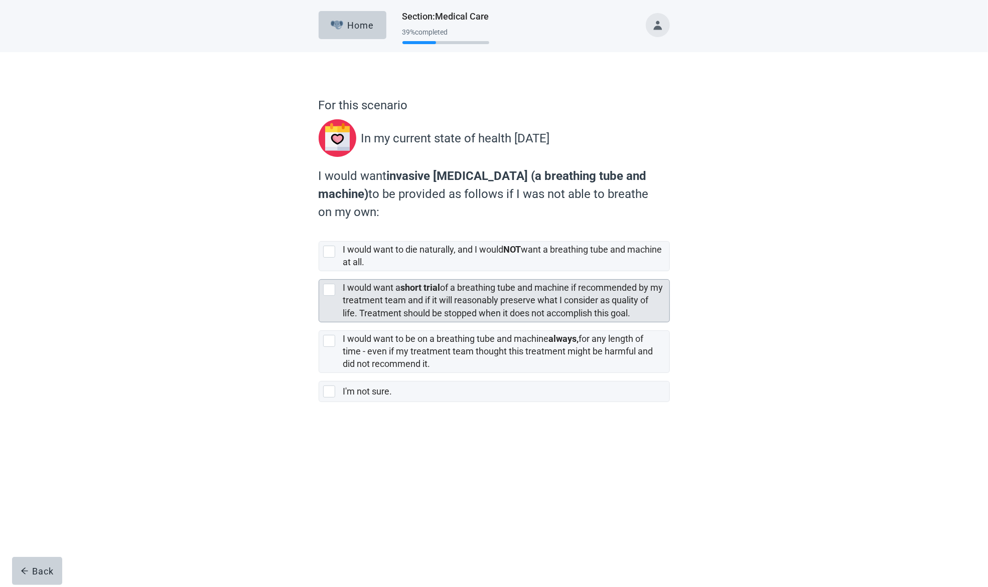
click at [329, 291] on div at bounding box center [329, 290] width 12 height 12
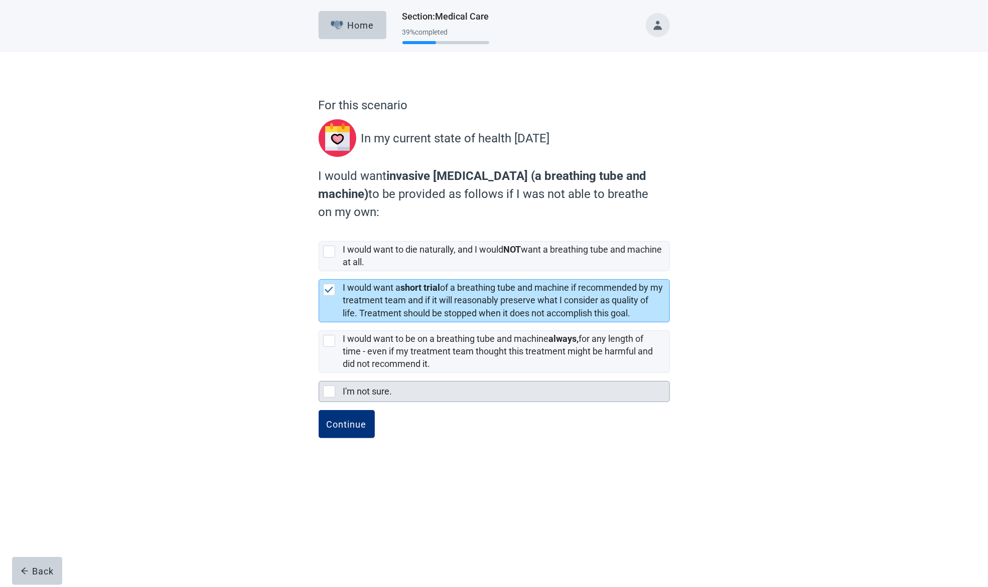
click at [328, 389] on div at bounding box center [329, 392] width 12 height 12
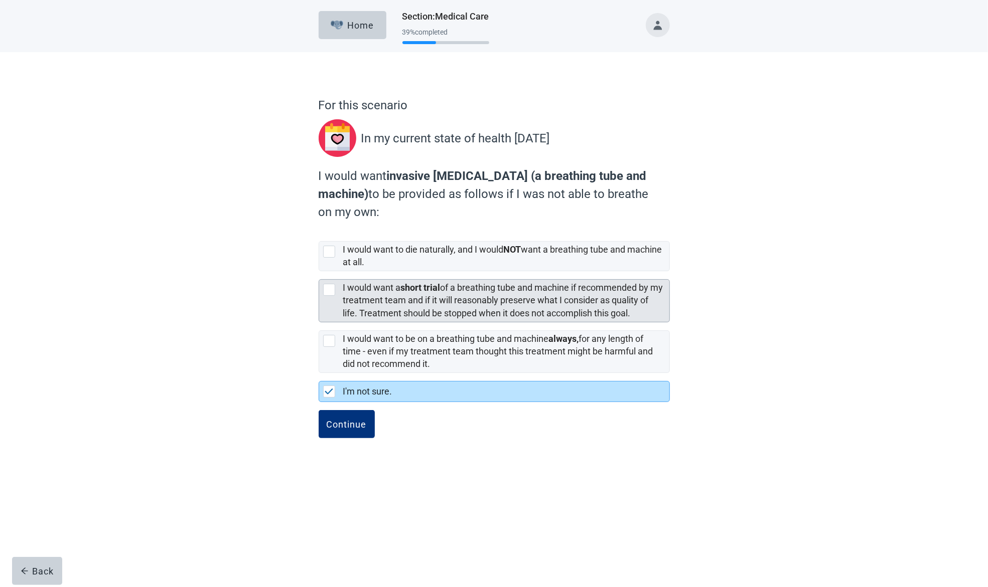
click at [332, 288] on div at bounding box center [329, 290] width 12 height 12
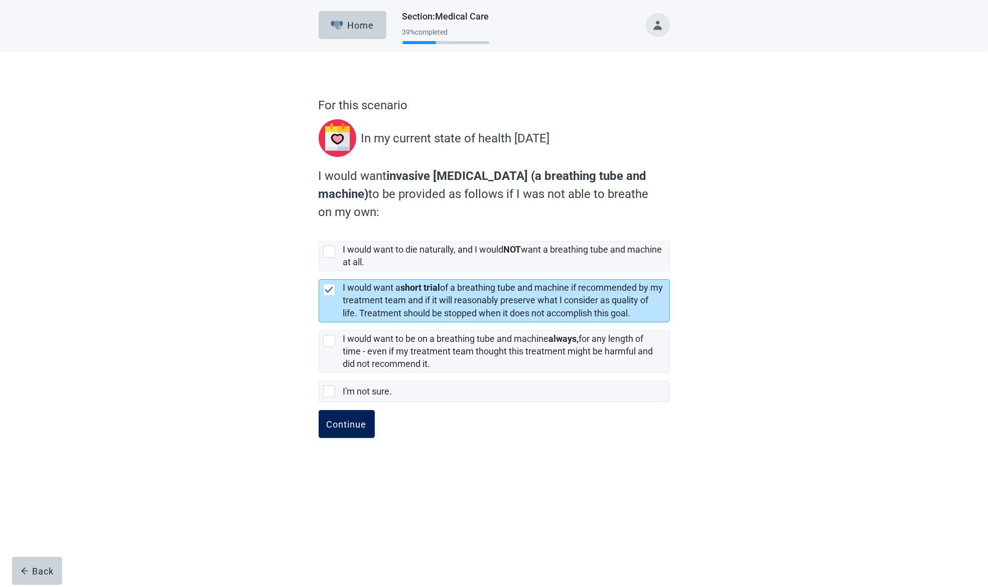
click at [348, 423] on div "Continue" at bounding box center [347, 424] width 40 height 10
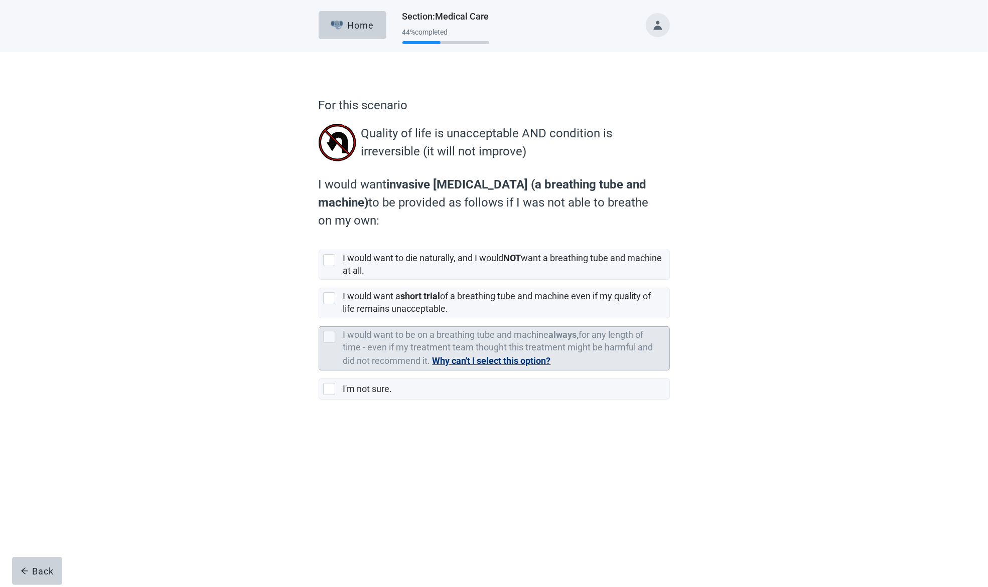
click at [507, 361] on button "Why can't I select this option?" at bounding box center [491, 361] width 118 height 14
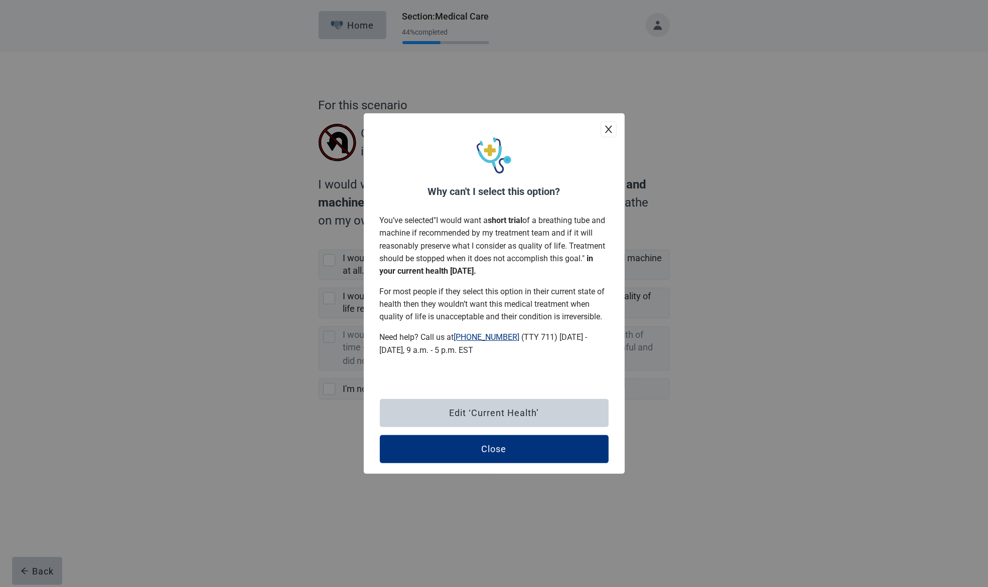
click at [609, 129] on icon "close" at bounding box center [608, 129] width 10 height 10
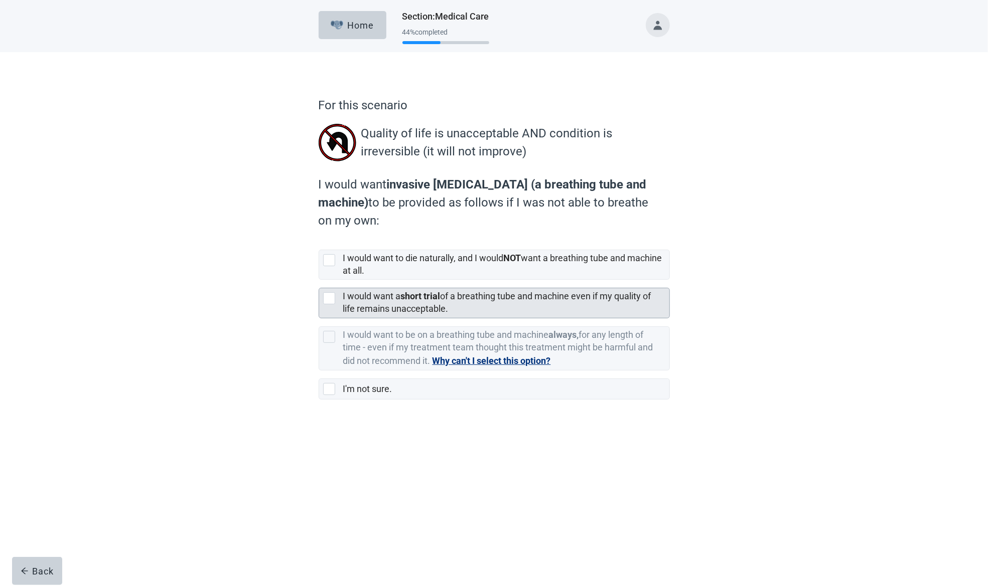
click at [329, 297] on div at bounding box center [329, 298] width 12 height 12
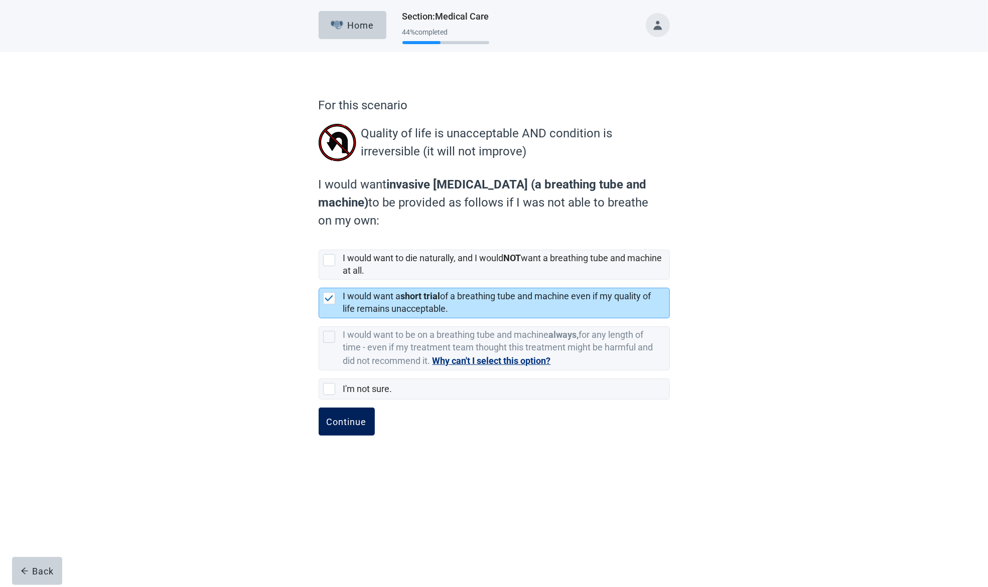
click at [354, 417] on div "Continue" at bounding box center [347, 422] width 40 height 10
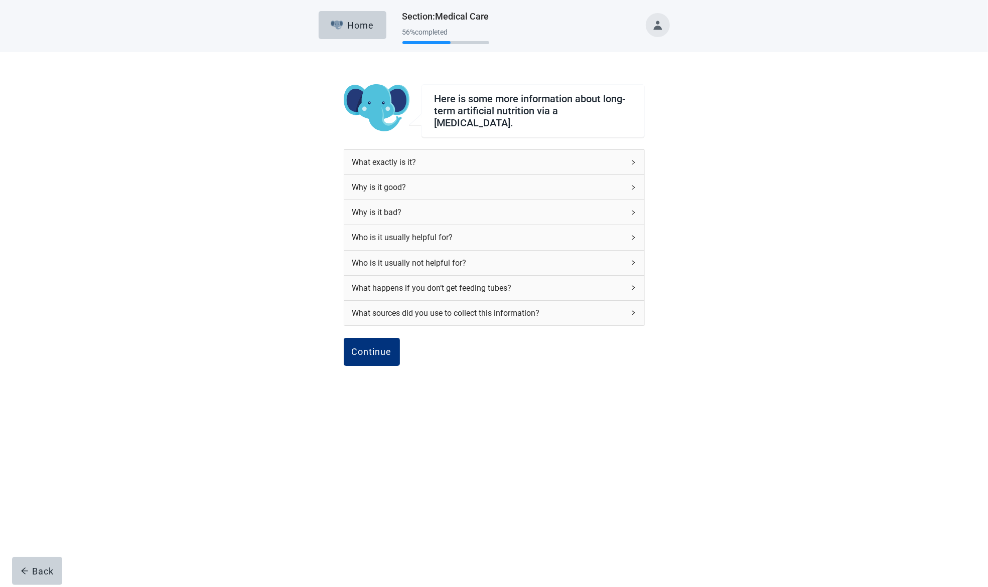
click at [631, 159] on icon "right" at bounding box center [633, 162] width 6 height 6
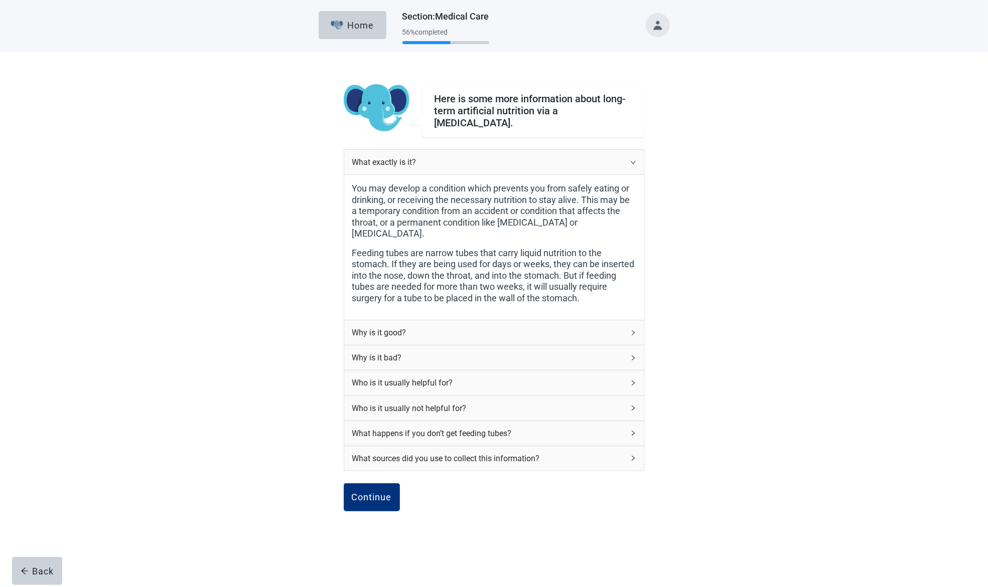
click at [631, 159] on icon "right" at bounding box center [633, 162] width 6 height 6
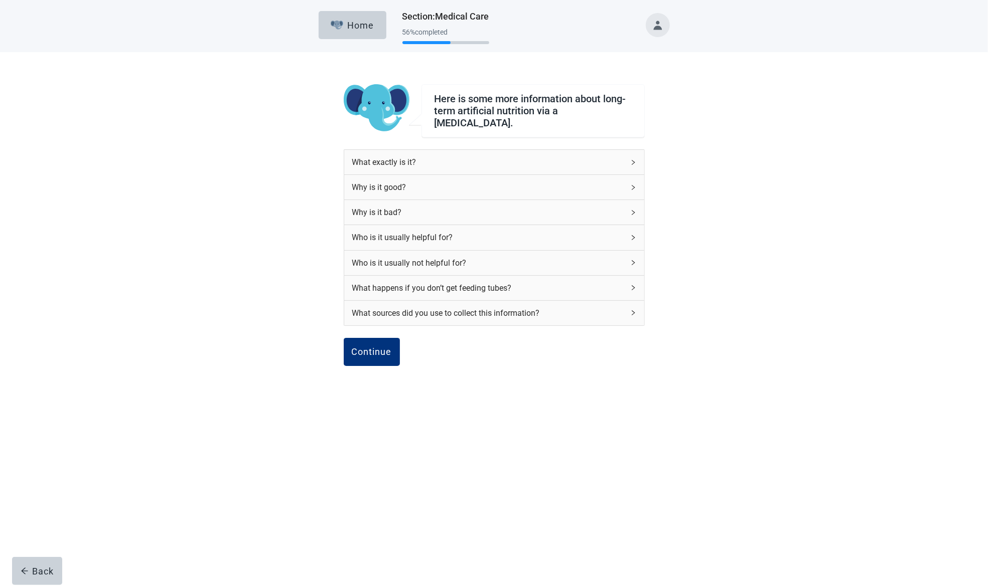
click at [632, 185] on icon "right" at bounding box center [633, 188] width 6 height 6
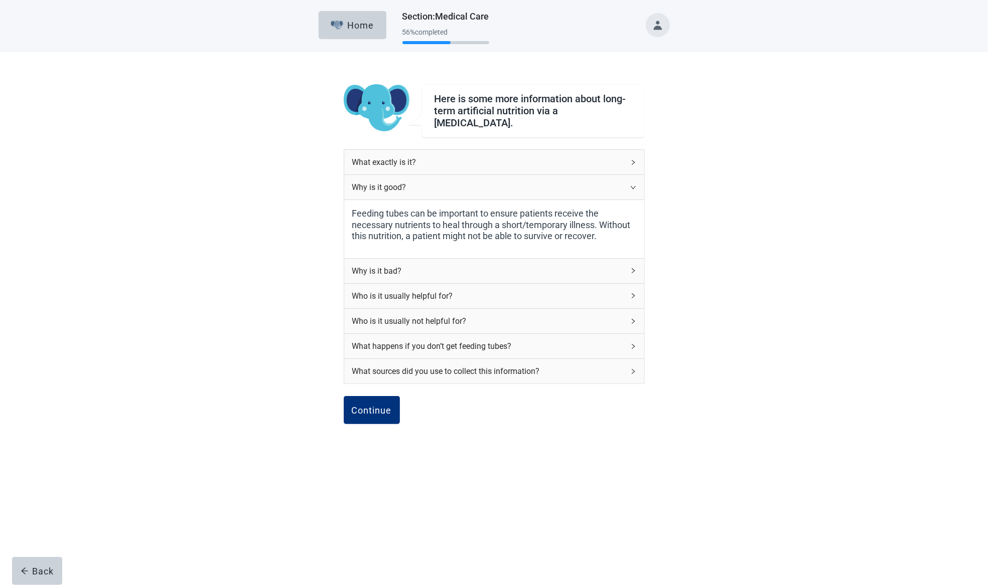
click at [632, 186] on icon "right" at bounding box center [632, 187] width 5 height 3
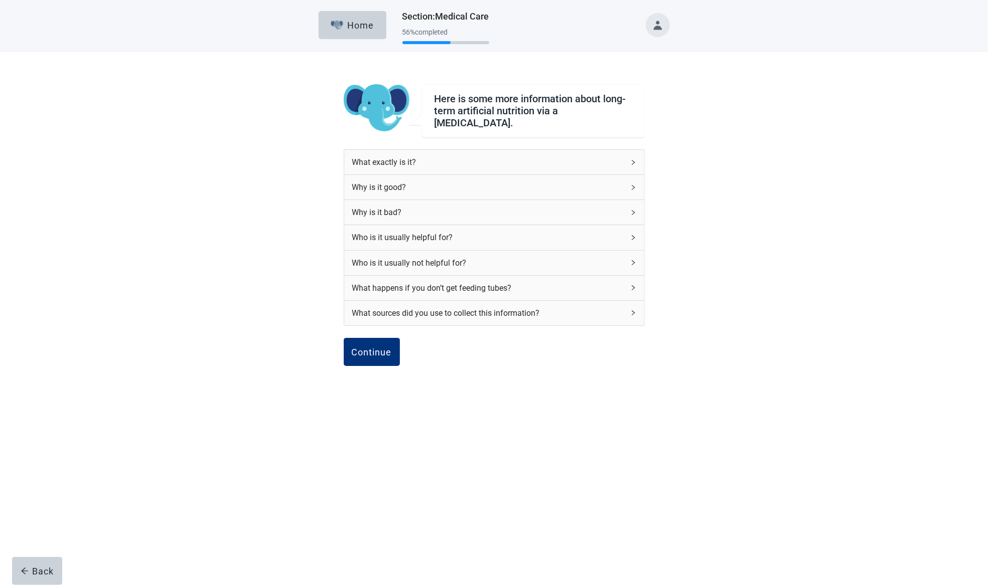
click at [630, 210] on icon "right" at bounding box center [633, 213] width 6 height 6
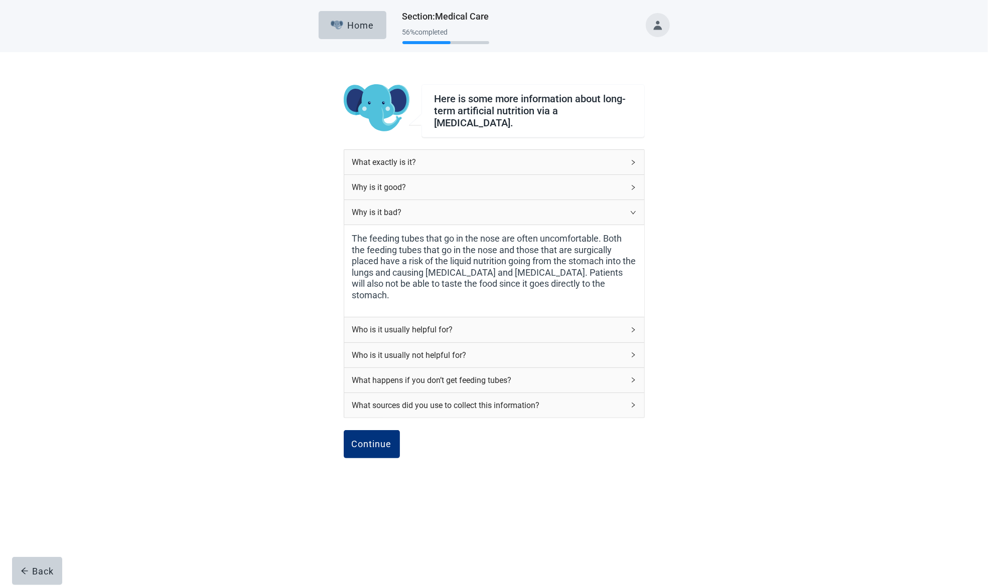
click at [630, 210] on icon "right" at bounding box center [633, 213] width 6 height 6
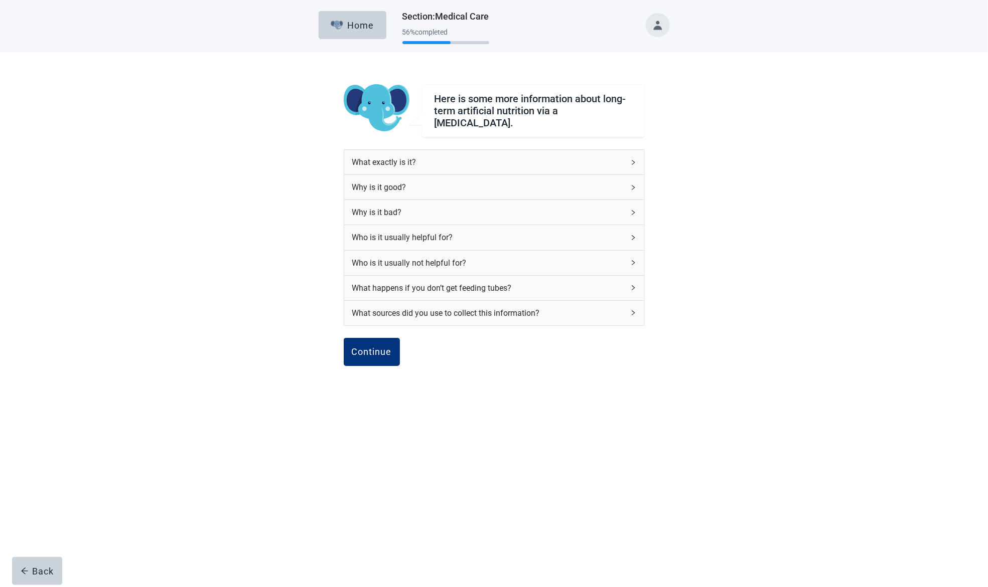
click at [632, 235] on icon "right" at bounding box center [633, 238] width 6 height 6
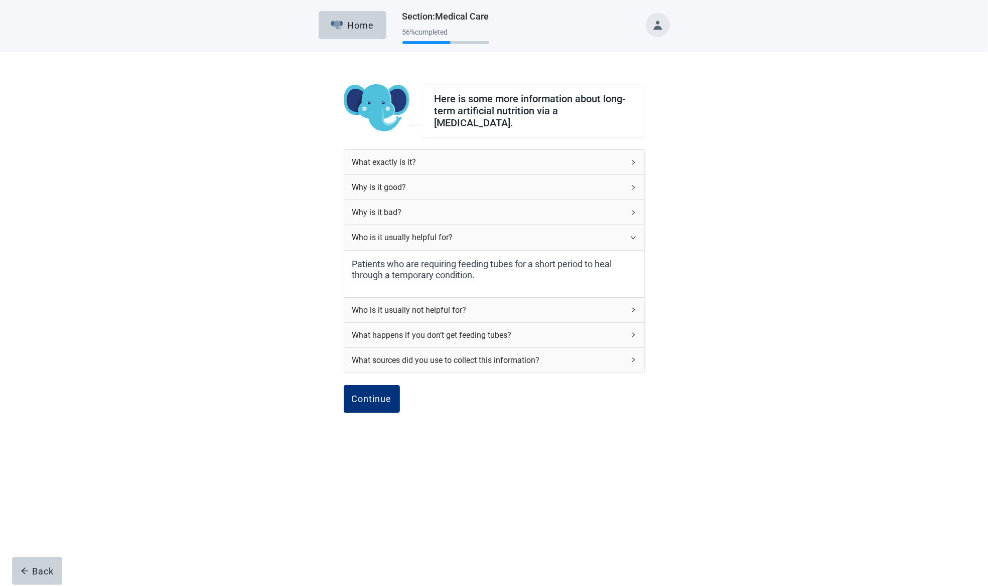
click at [632, 235] on icon "right" at bounding box center [633, 238] width 6 height 6
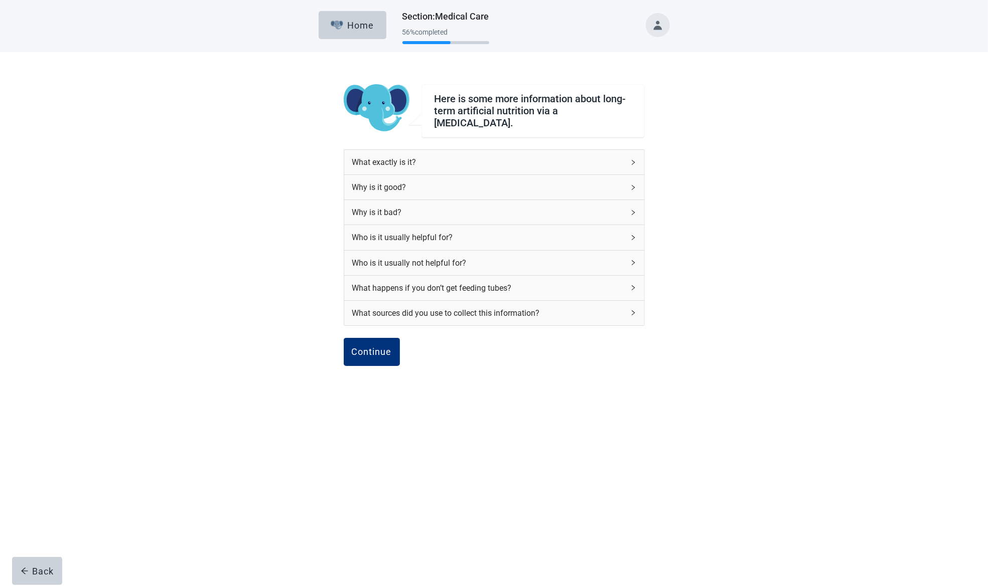
click at [633, 253] on div "Who is it usually not helpful for?" at bounding box center [494, 263] width 300 height 25
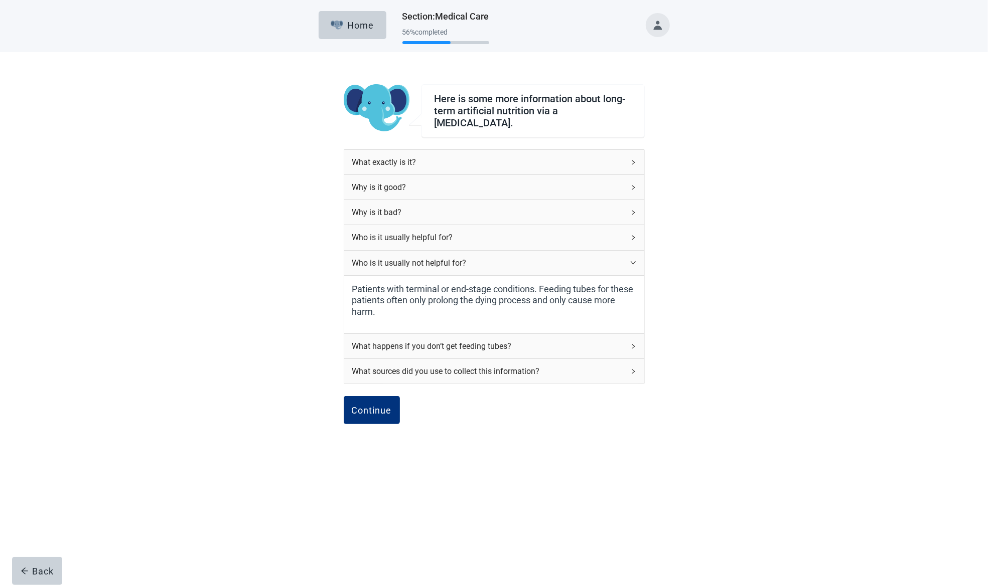
click at [633, 260] on span "right" at bounding box center [633, 263] width 6 height 6
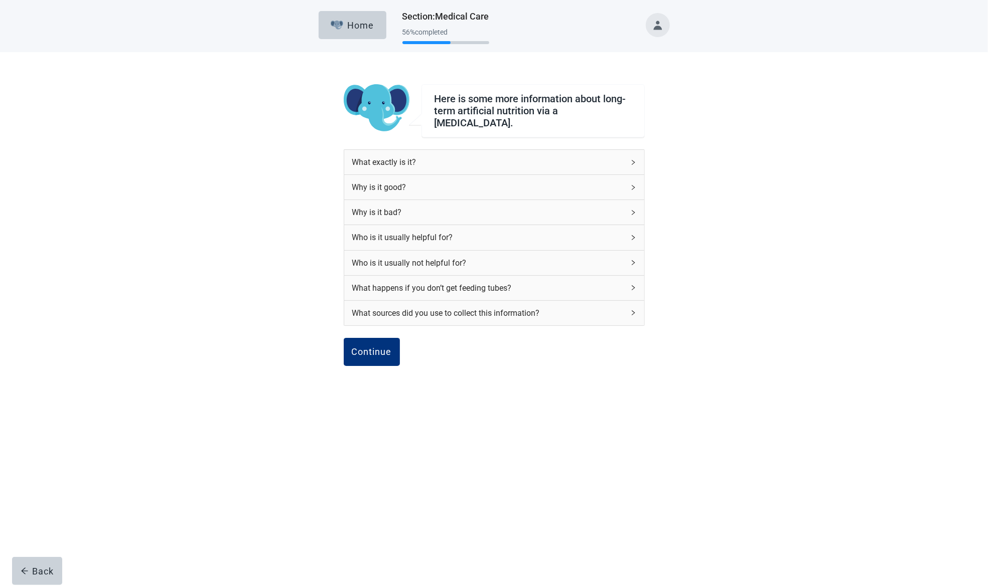
click at [635, 285] on icon "right" at bounding box center [633, 288] width 6 height 6
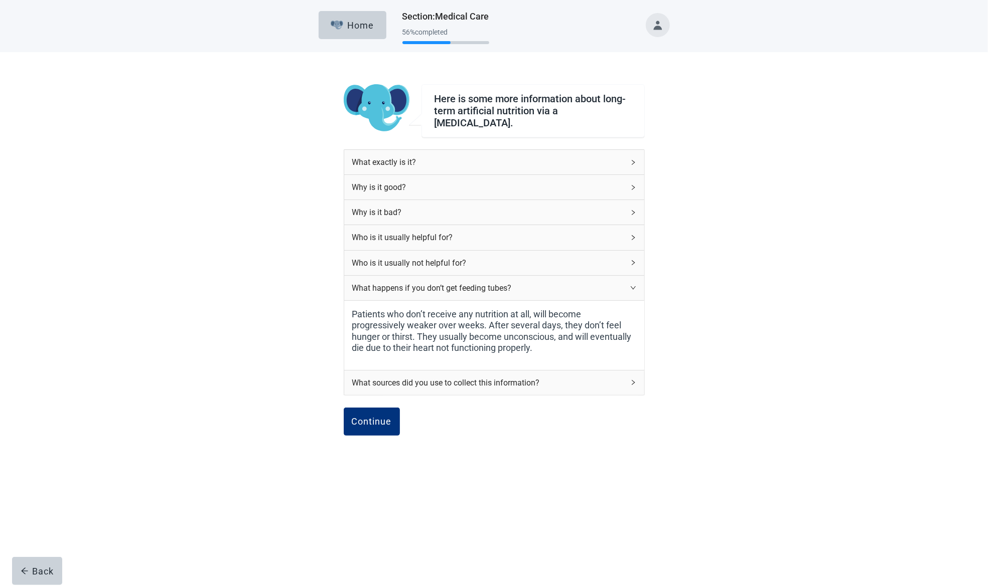
click at [635, 285] on icon "right" at bounding box center [633, 288] width 6 height 6
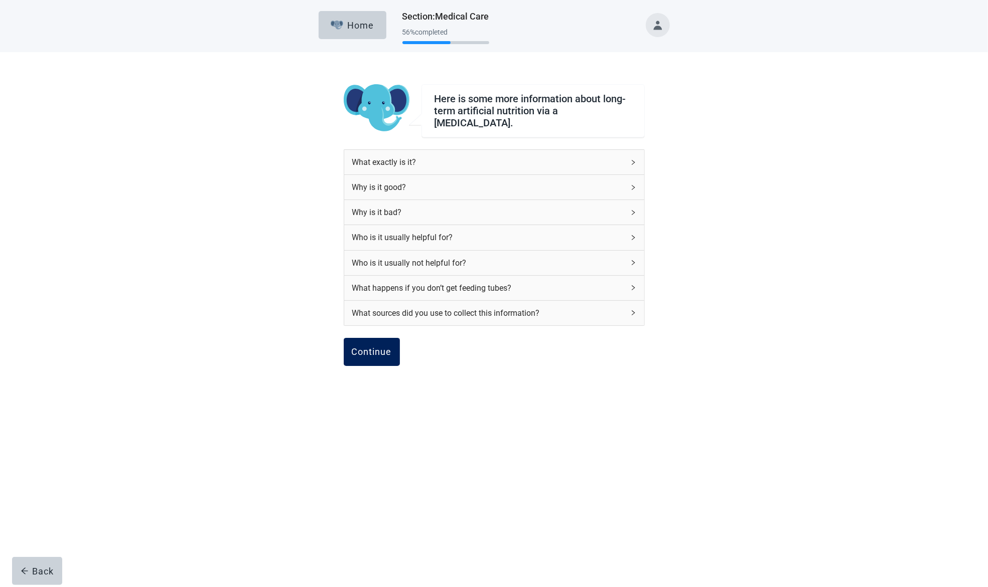
click at [377, 347] on div "Continue" at bounding box center [372, 352] width 40 height 10
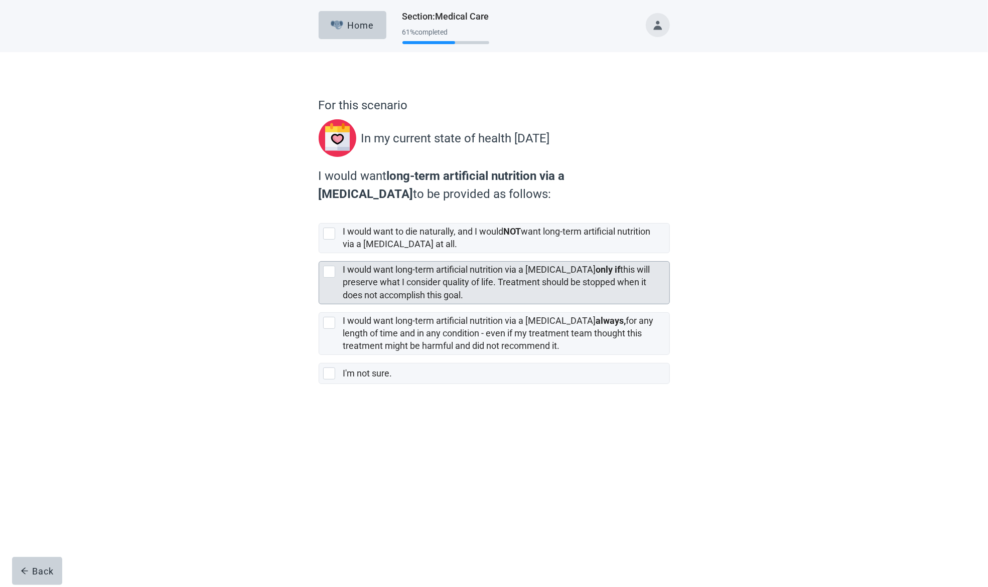
click at [330, 269] on div at bounding box center [329, 272] width 12 height 12
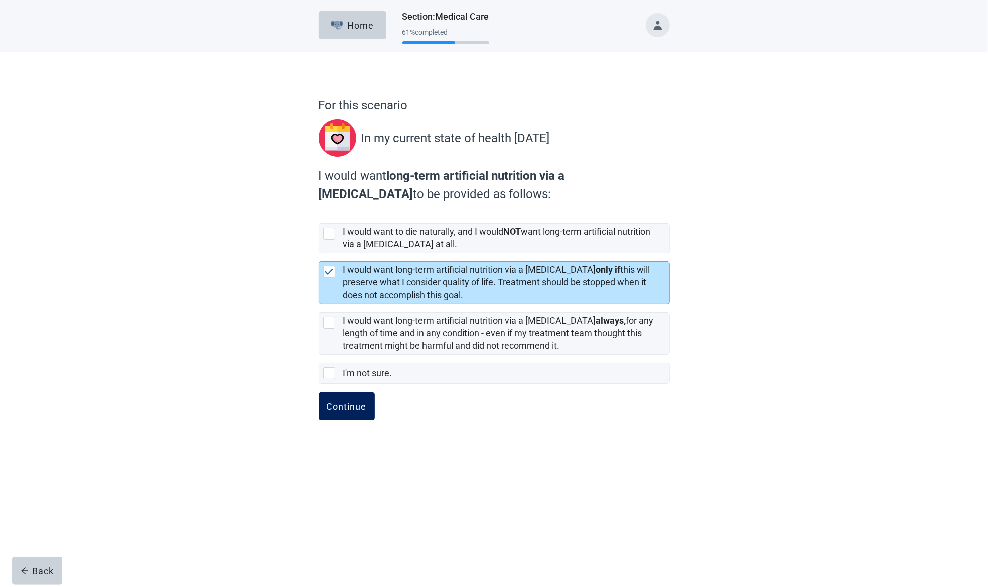
click at [338, 402] on div "Continue" at bounding box center [347, 406] width 40 height 10
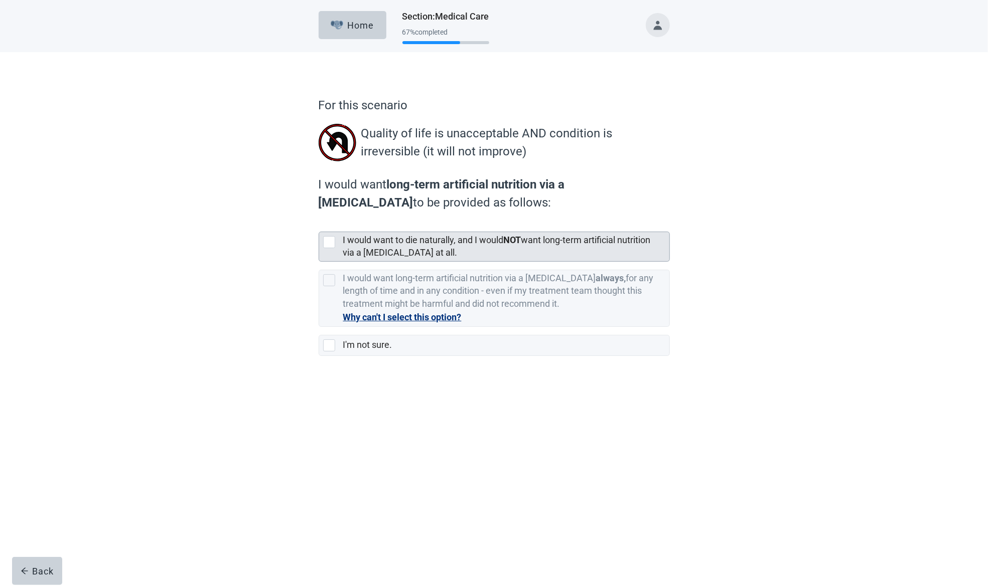
click at [329, 242] on div at bounding box center [329, 242] width 12 height 12
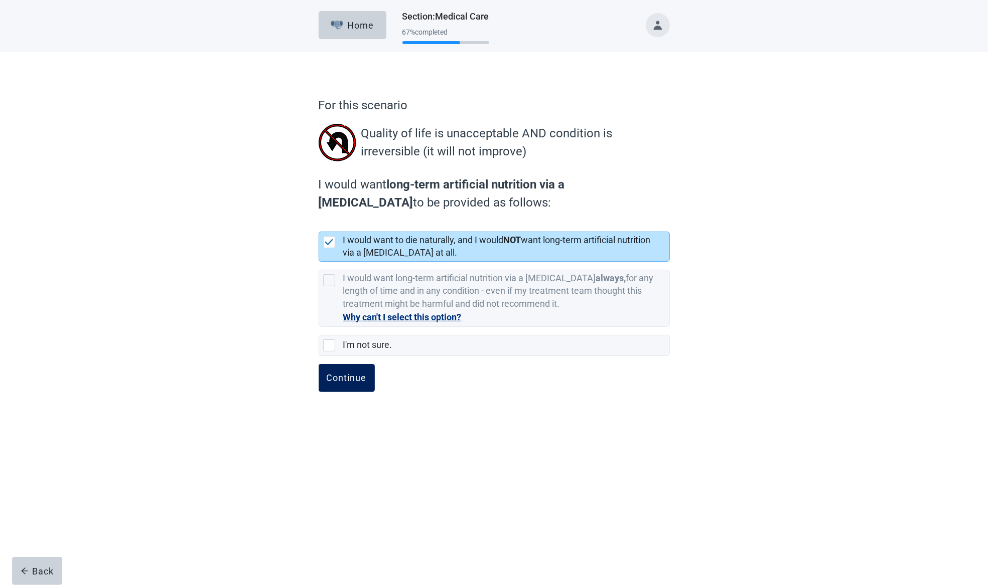
click at [348, 378] on div "Continue" at bounding box center [347, 378] width 40 height 10
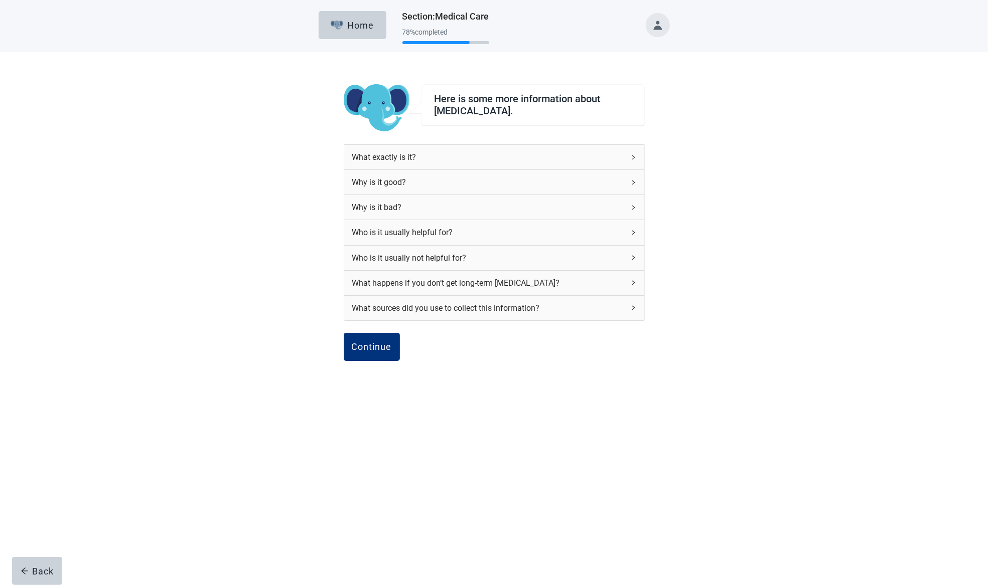
click at [634, 153] on div "What exactly is it?" at bounding box center [494, 157] width 300 height 25
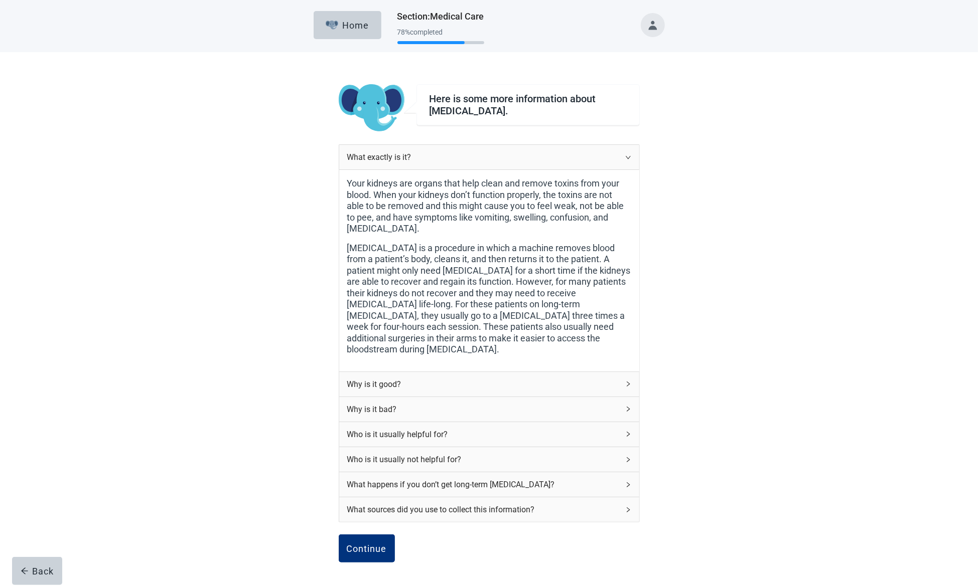
click at [634, 153] on div "What exactly is it?" at bounding box center [489, 157] width 300 height 25
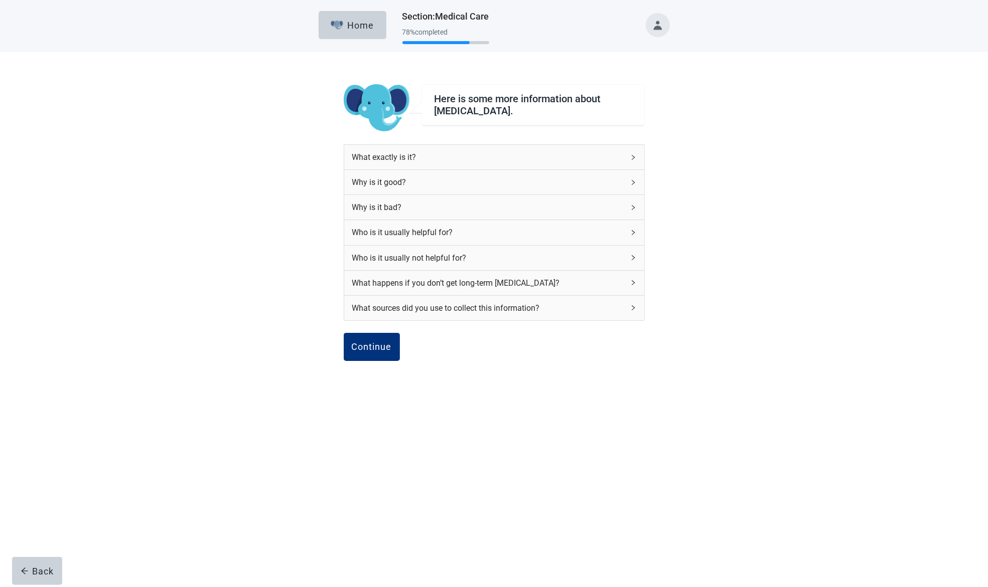
click at [630, 183] on icon "right" at bounding box center [633, 183] width 6 height 6
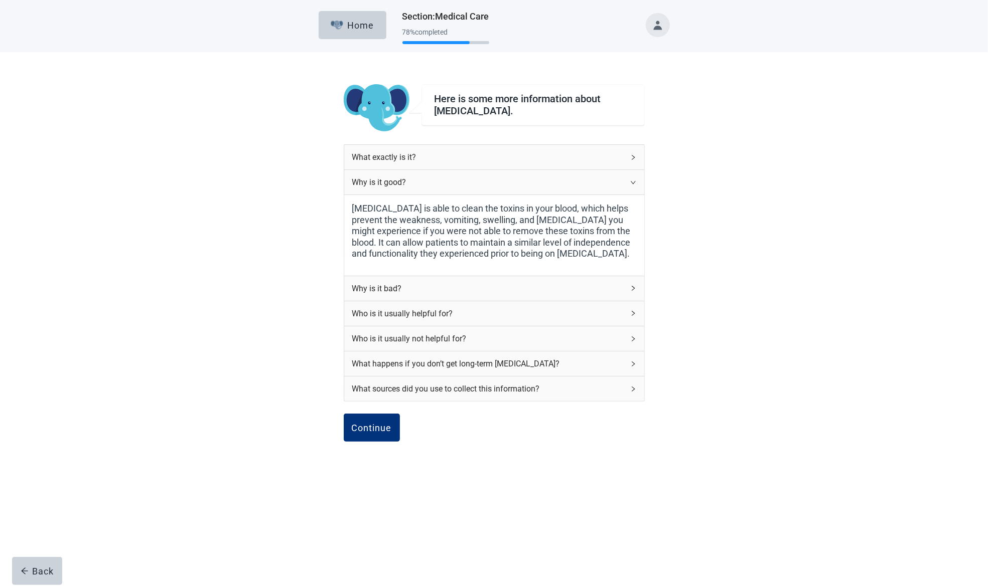
click at [630, 183] on icon "right" at bounding box center [633, 183] width 6 height 6
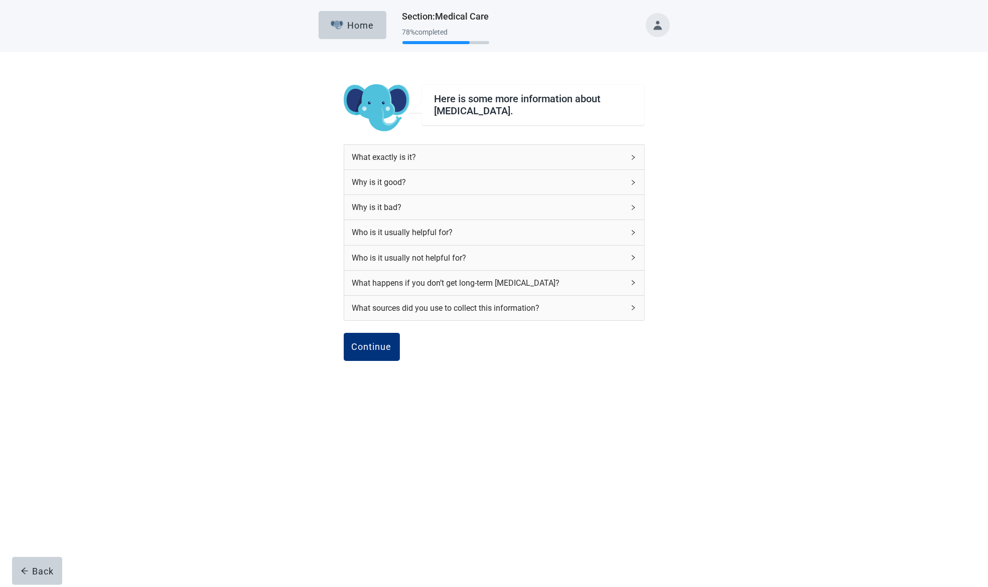
click at [629, 204] on div "Why is it bad?" at bounding box center [494, 207] width 300 height 25
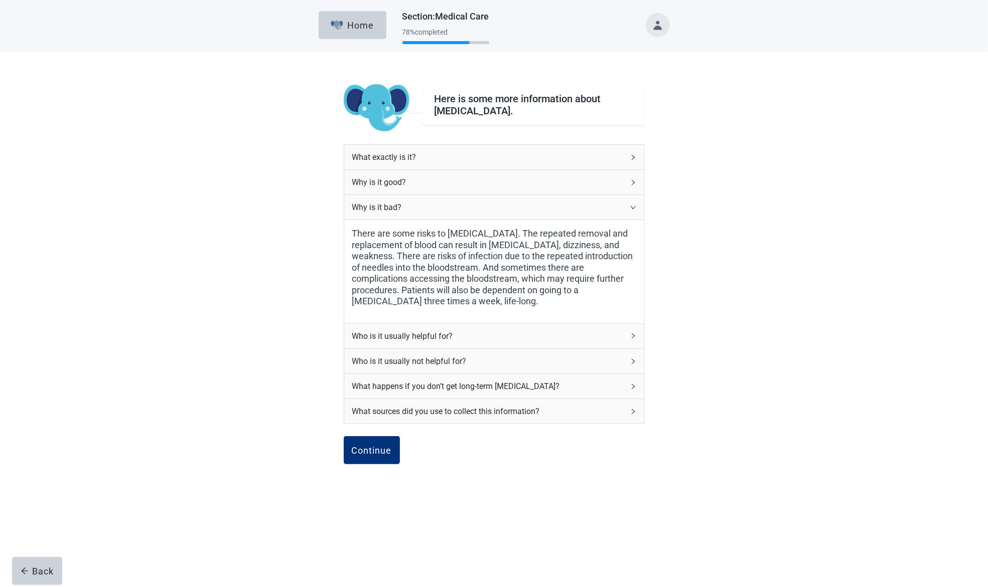
click at [629, 204] on div "Why is it bad?" at bounding box center [494, 207] width 300 height 25
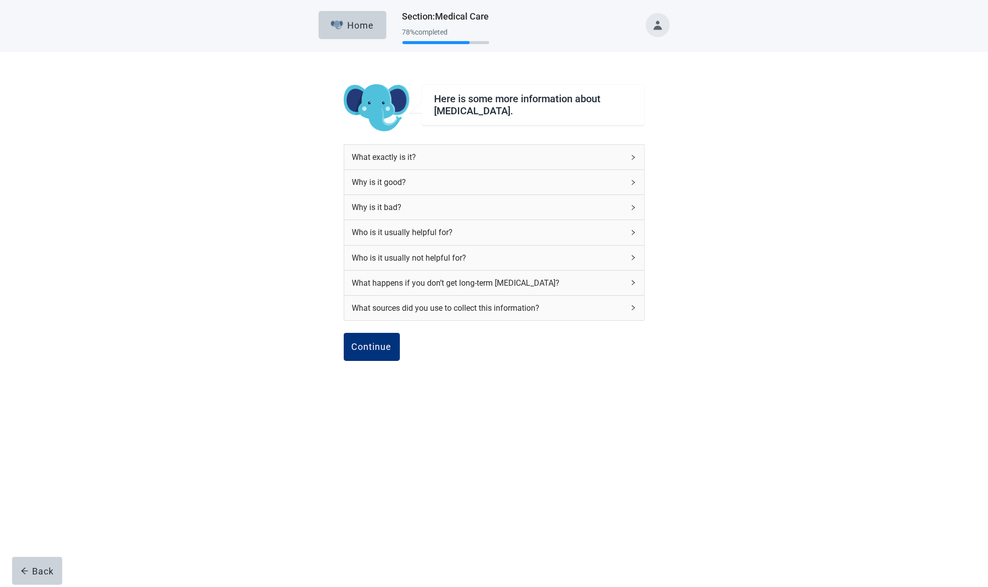
click at [632, 230] on icon "right" at bounding box center [632, 232] width 3 height 5
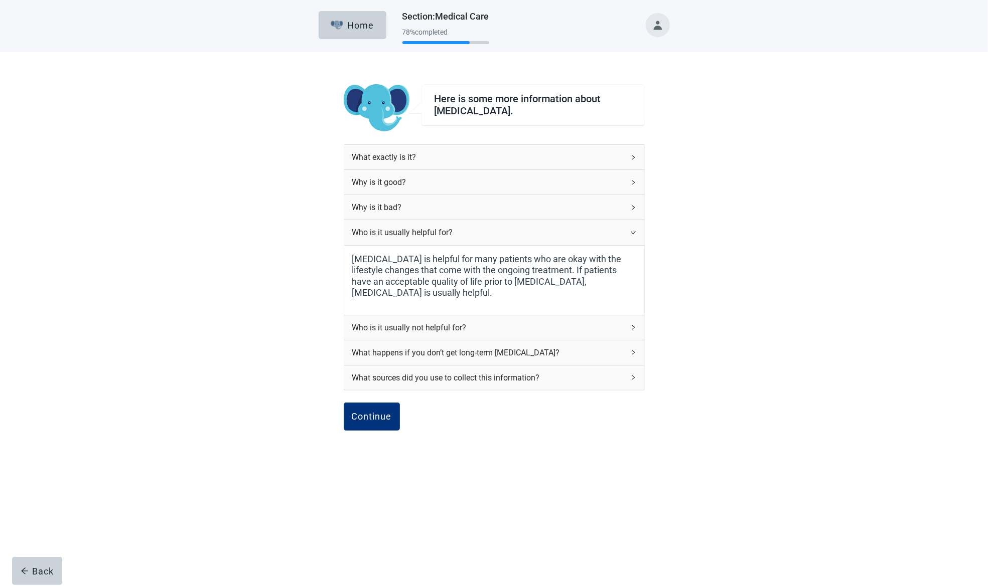
click at [632, 230] on icon "right" at bounding box center [633, 233] width 6 height 6
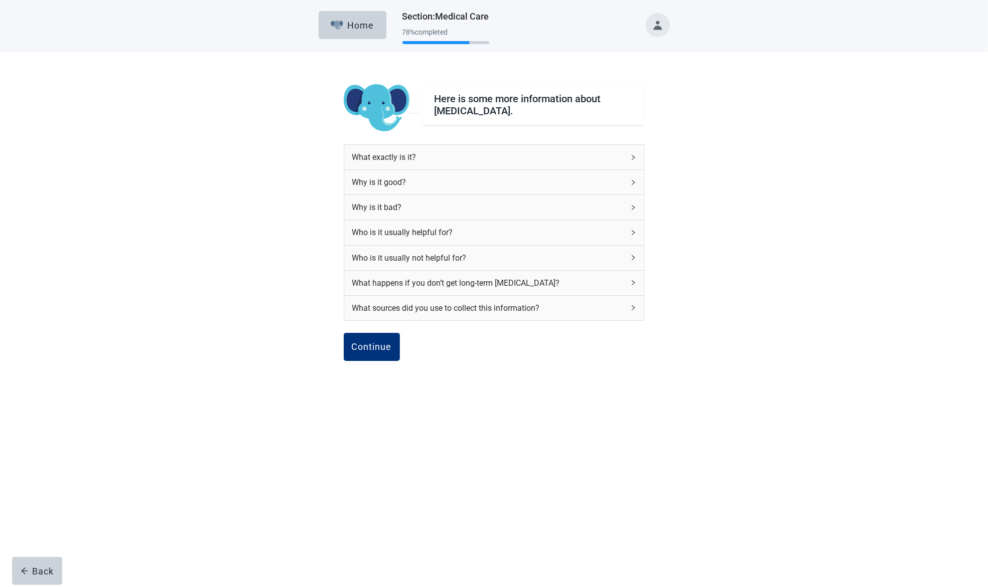
click at [634, 258] on icon "right" at bounding box center [633, 258] width 6 height 6
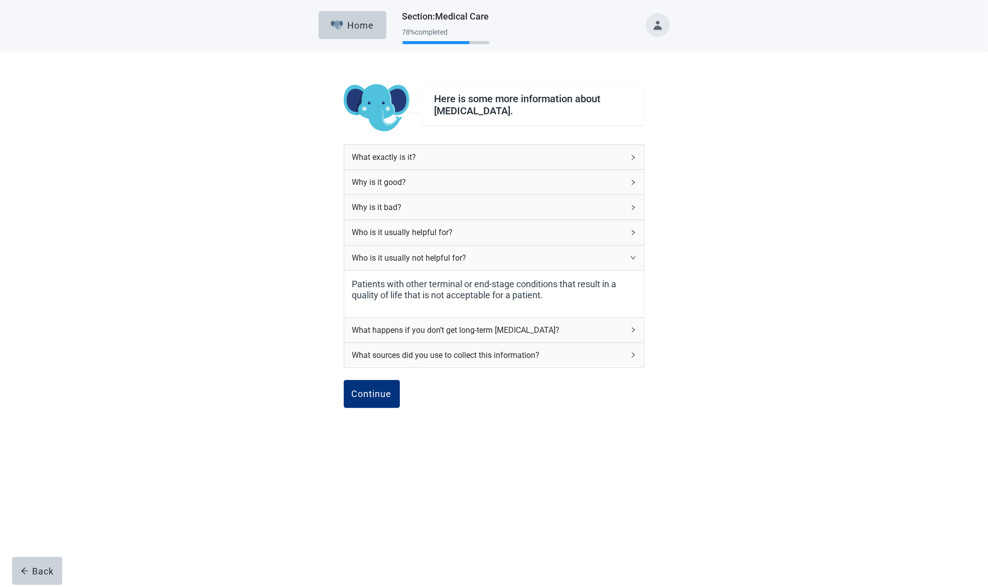
click at [634, 258] on icon "right" at bounding box center [633, 258] width 6 height 6
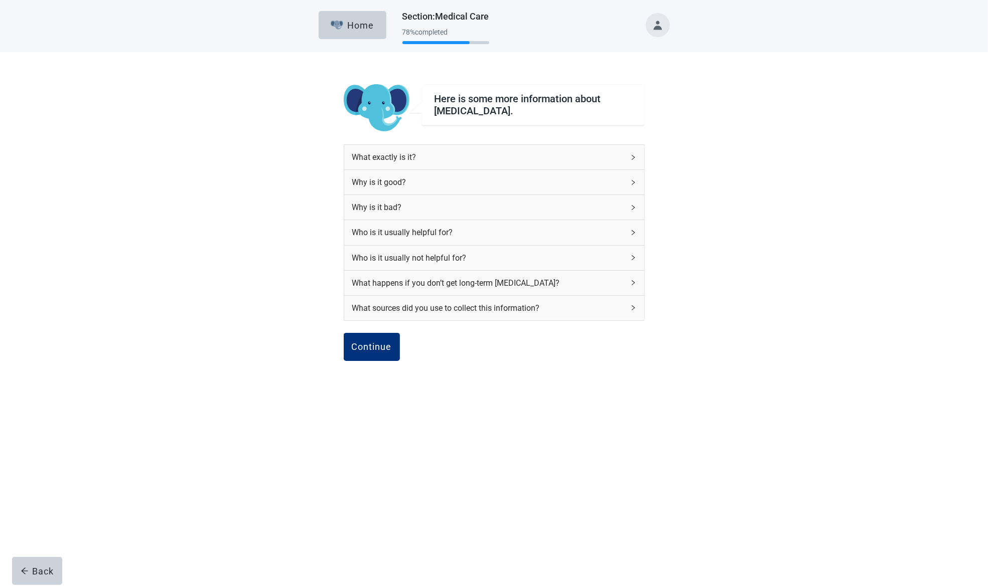
click at [630, 278] on div "What happens if you don’t get long-term [MEDICAL_DATA]?" at bounding box center [494, 283] width 300 height 25
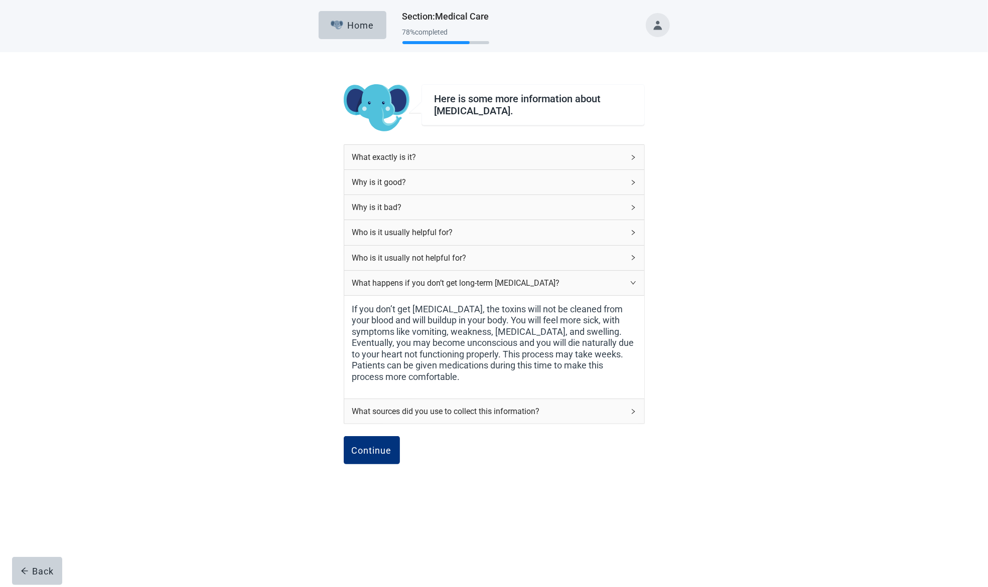
click at [630, 278] on div "What happens if you don’t get long-term [MEDICAL_DATA]?" at bounding box center [494, 283] width 300 height 25
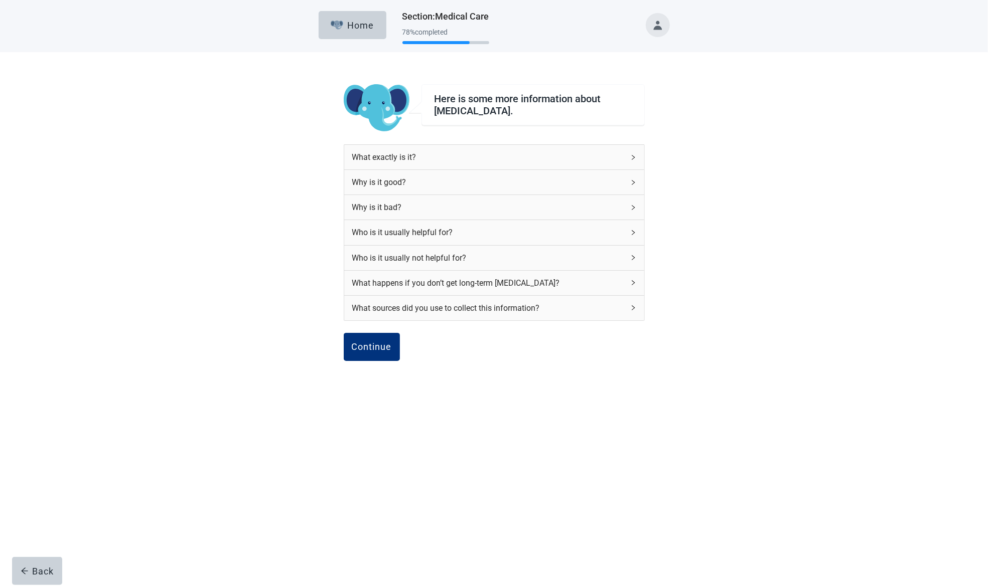
click at [631, 307] on icon "right" at bounding box center [633, 308] width 6 height 6
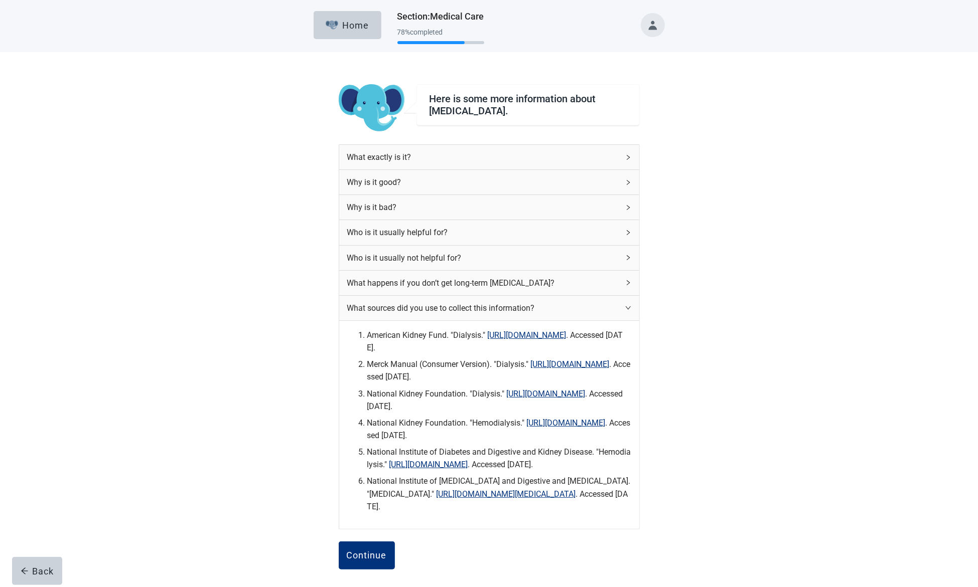
click at [631, 307] on div "What sources did you use to collect this information?" at bounding box center [489, 308] width 300 height 25
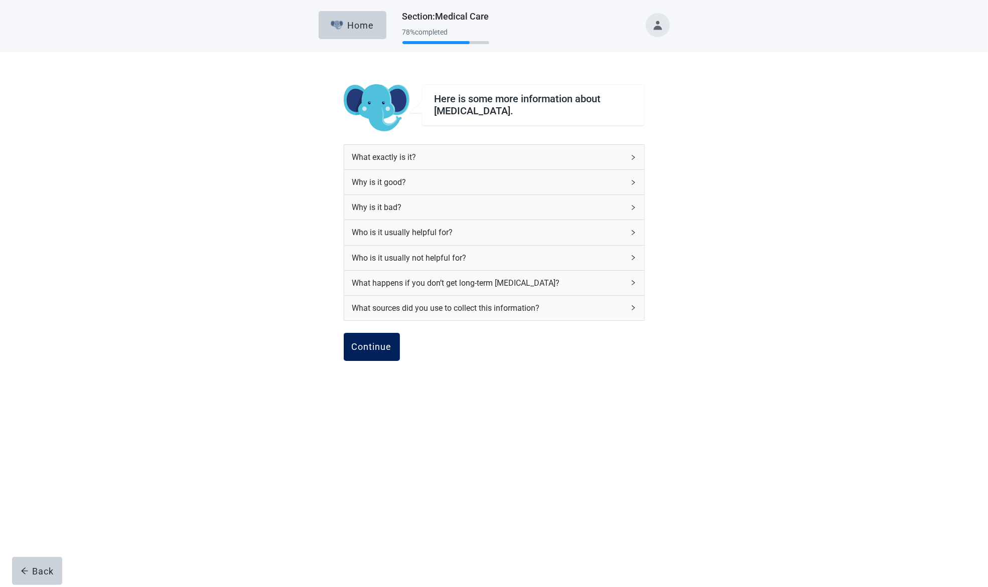
click at [377, 346] on div "Continue" at bounding box center [372, 347] width 40 height 10
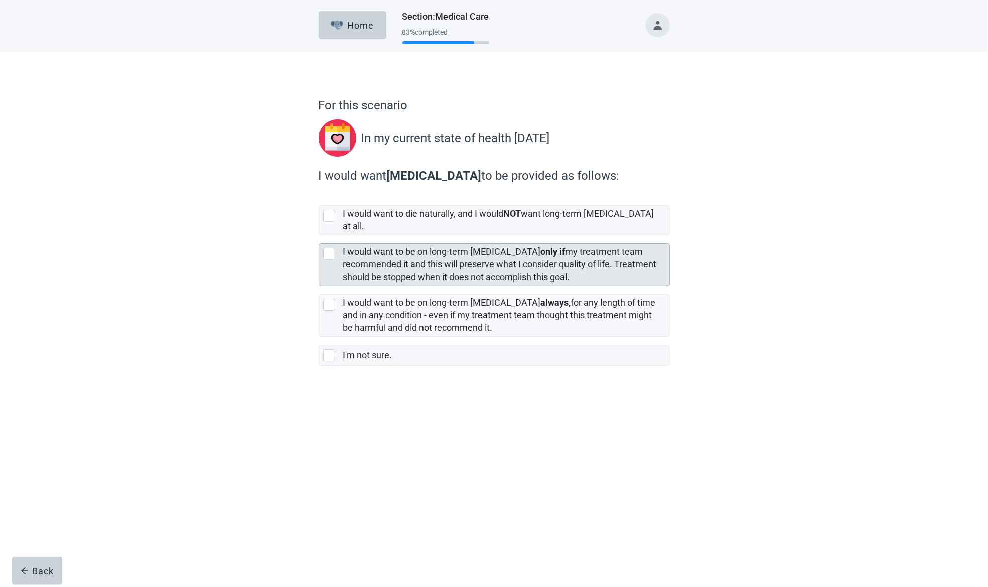
click at [329, 248] on div at bounding box center [329, 254] width 12 height 12
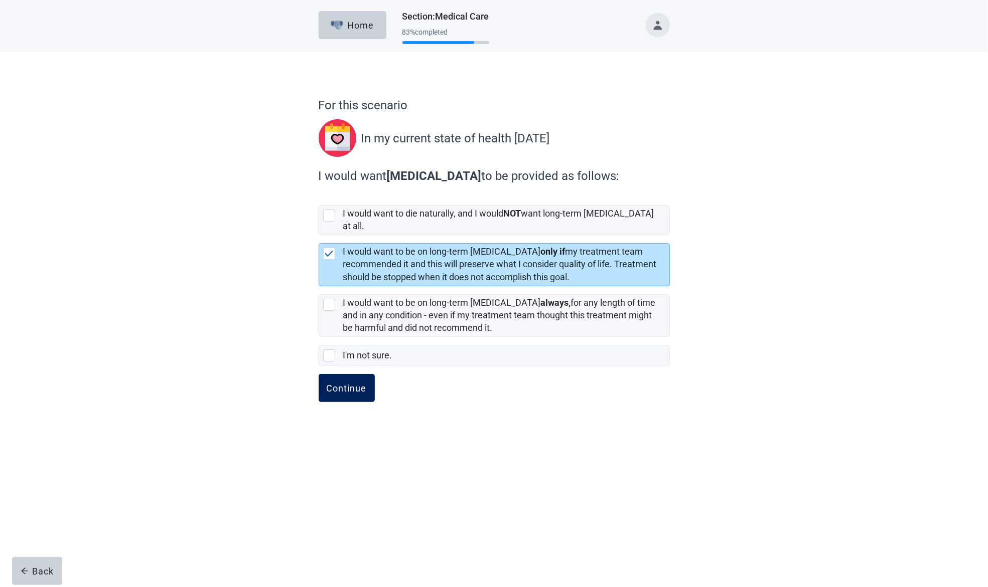
click at [337, 383] on div "Continue" at bounding box center [347, 388] width 40 height 10
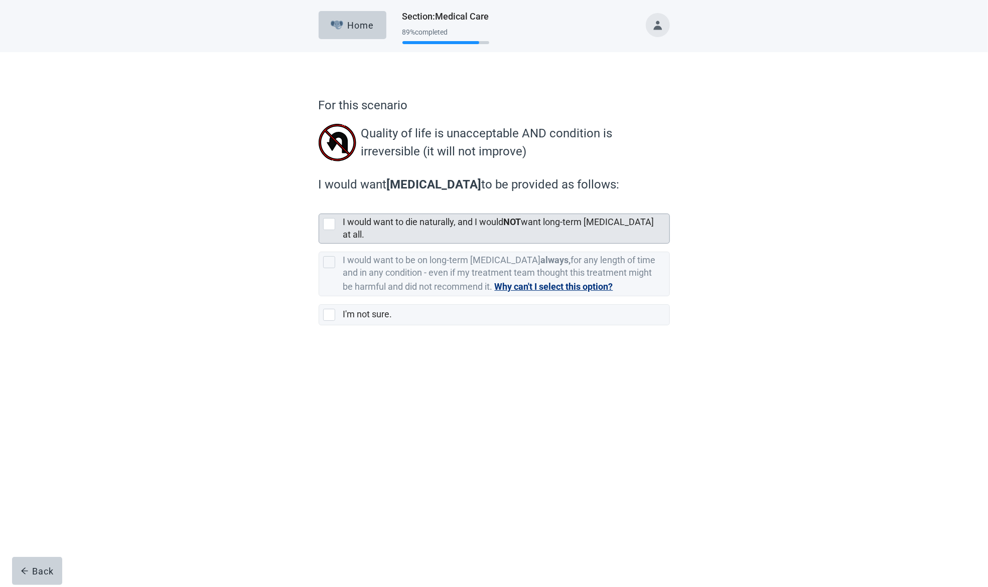
click at [328, 224] on div at bounding box center [329, 224] width 12 height 12
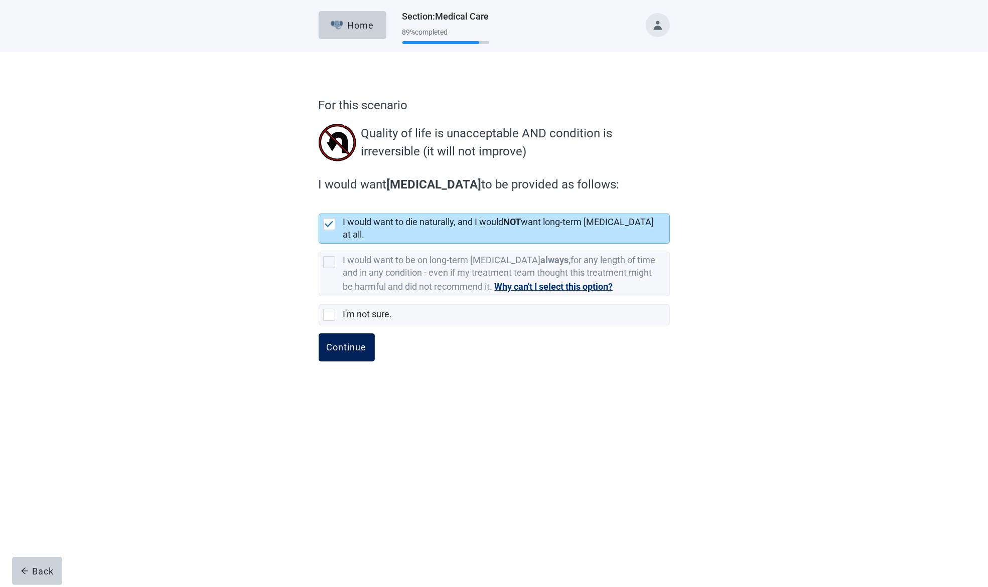
click at [347, 343] on div "Continue" at bounding box center [347, 348] width 40 height 10
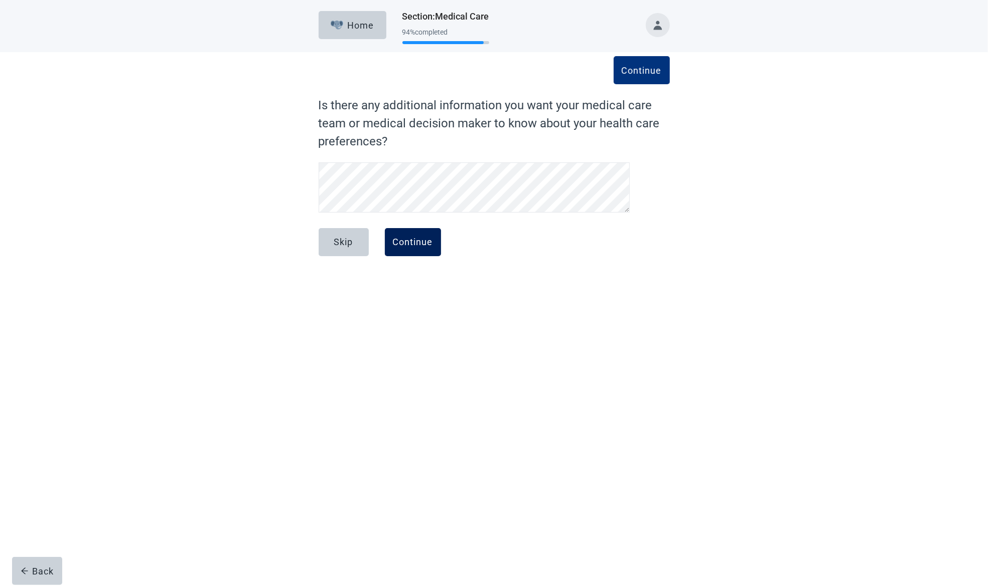
click at [428, 241] on div "Continue" at bounding box center [413, 242] width 40 height 10
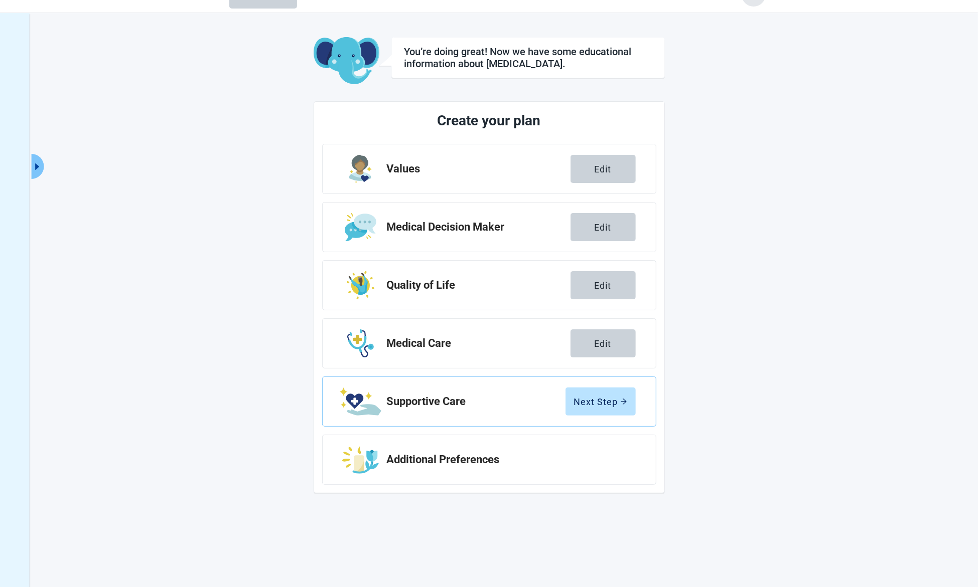
scroll to position [36, 0]
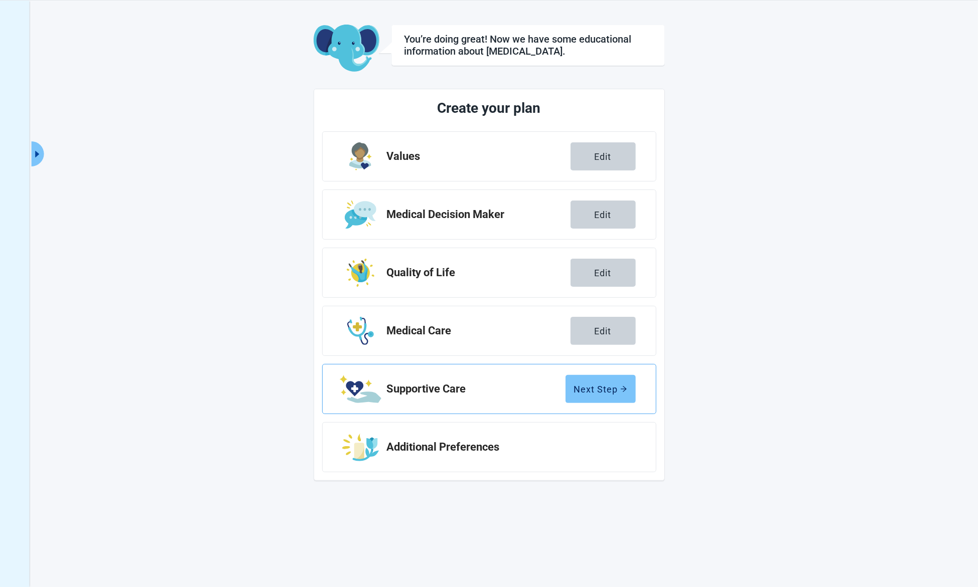
click at [607, 388] on div "Next Step" at bounding box center [600, 389] width 53 height 10
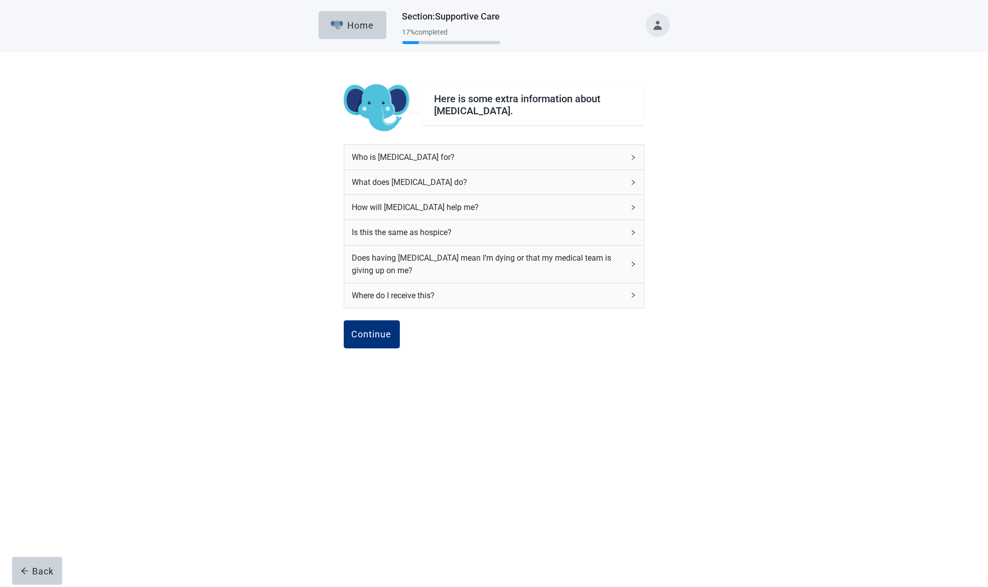
click at [634, 154] on icon "right" at bounding box center [633, 157] width 6 height 6
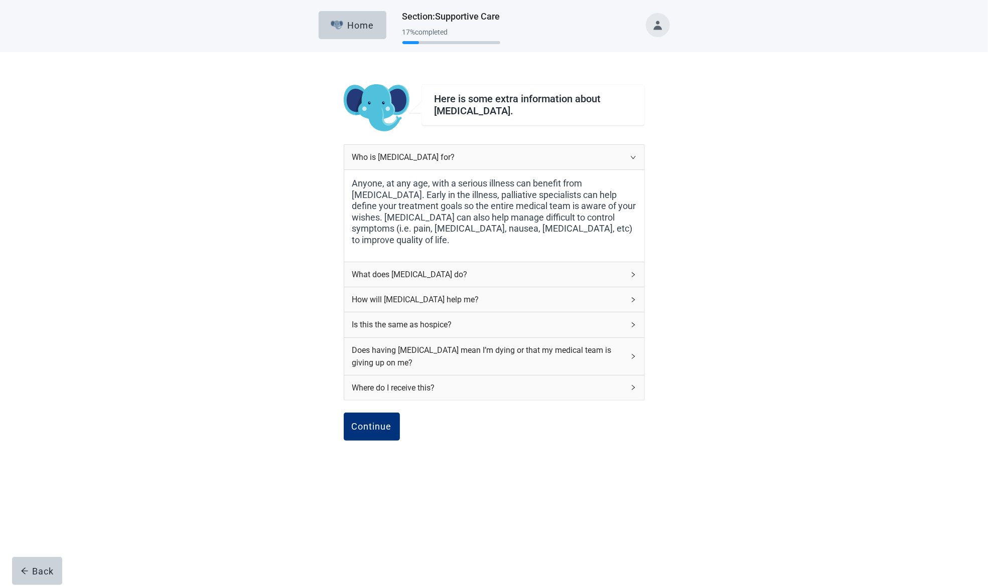
click at [634, 154] on icon "right" at bounding box center [633, 157] width 6 height 6
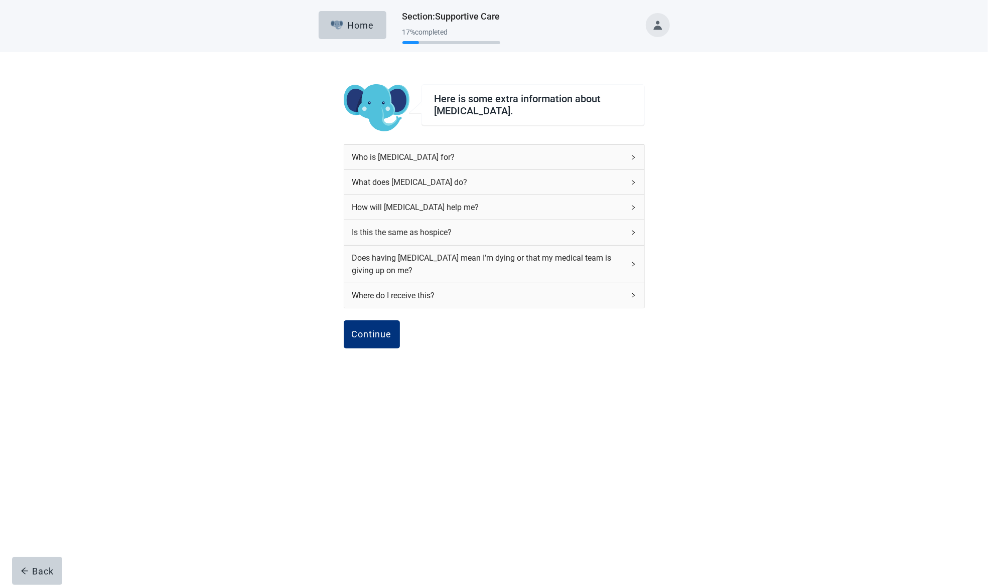
click at [630, 183] on icon "right" at bounding box center [633, 183] width 6 height 6
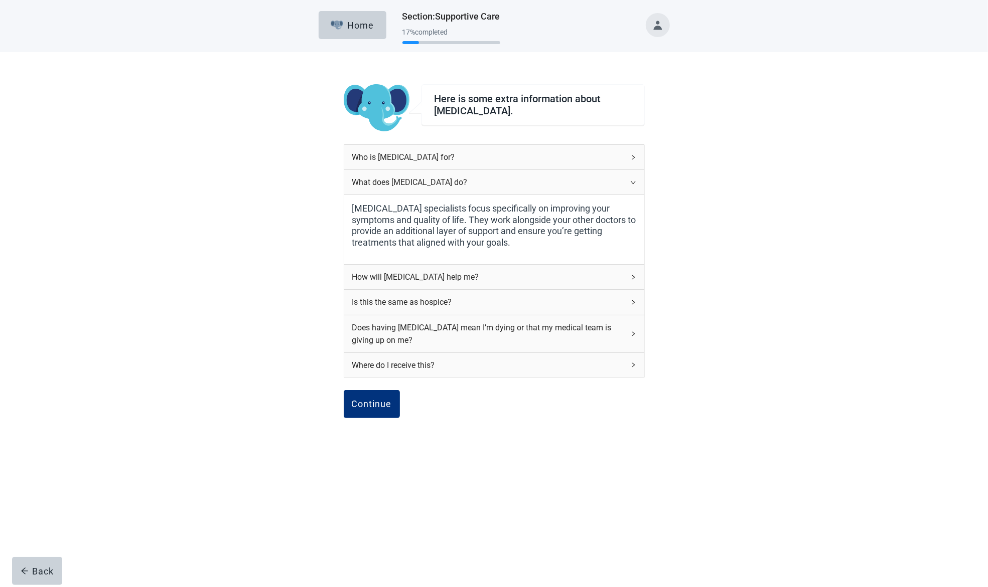
click at [630, 183] on icon "right" at bounding box center [633, 183] width 6 height 6
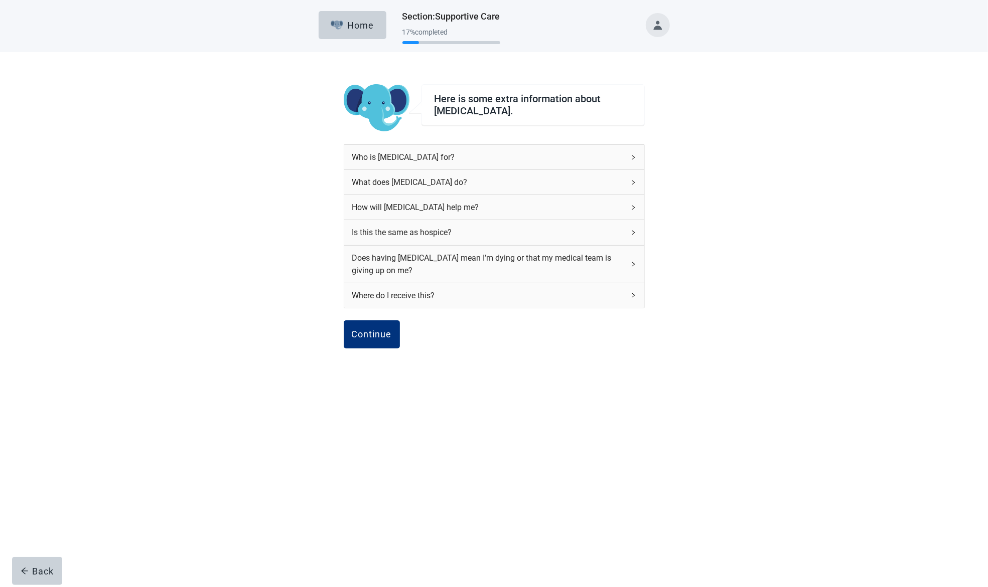
click at [632, 206] on icon "right" at bounding box center [633, 208] width 6 height 6
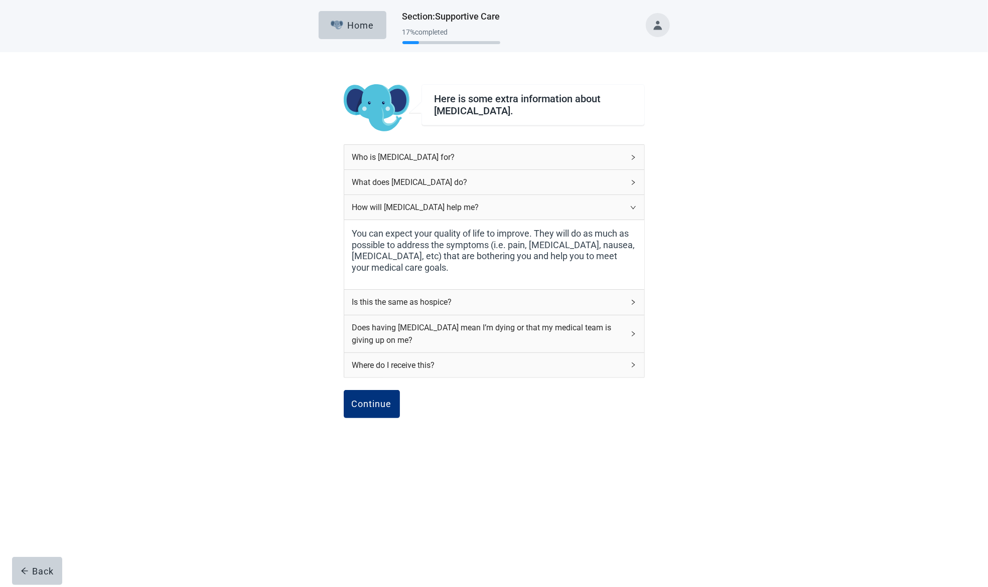
click at [630, 206] on icon "right" at bounding box center [632, 207] width 5 height 3
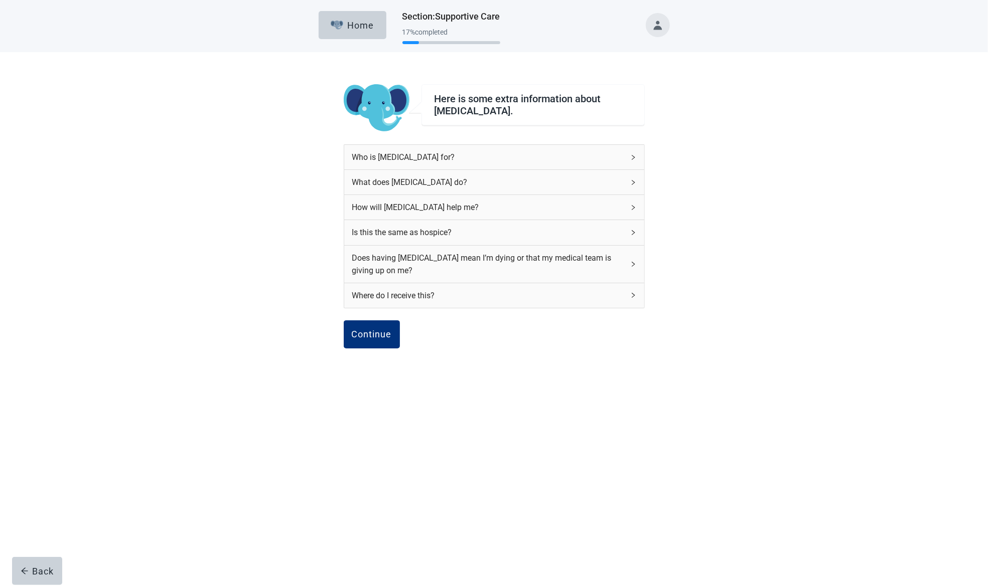
click at [632, 227] on div "Is this the same as hospice?" at bounding box center [494, 232] width 300 height 25
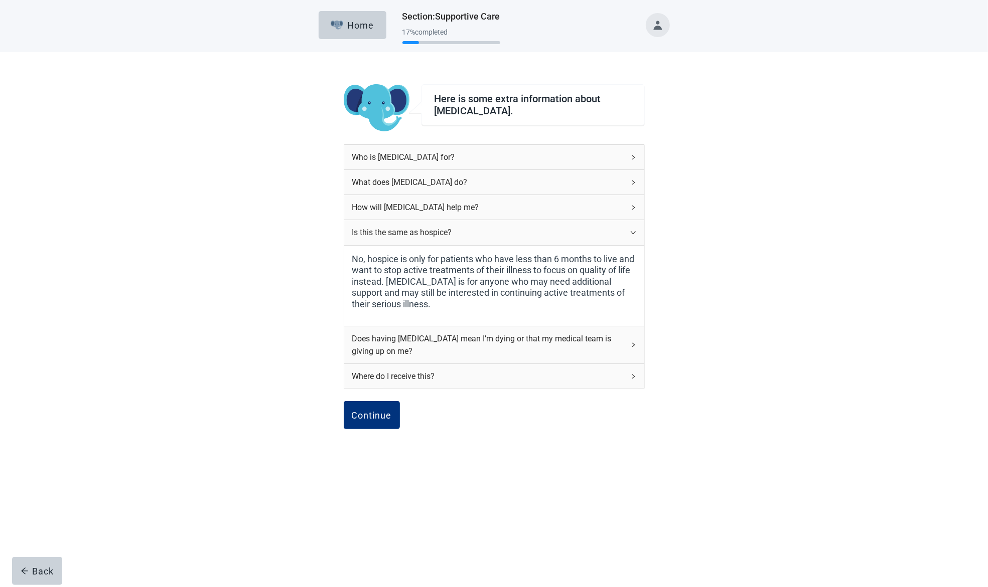
click at [634, 225] on div "Is this the same as hospice?" at bounding box center [494, 232] width 300 height 25
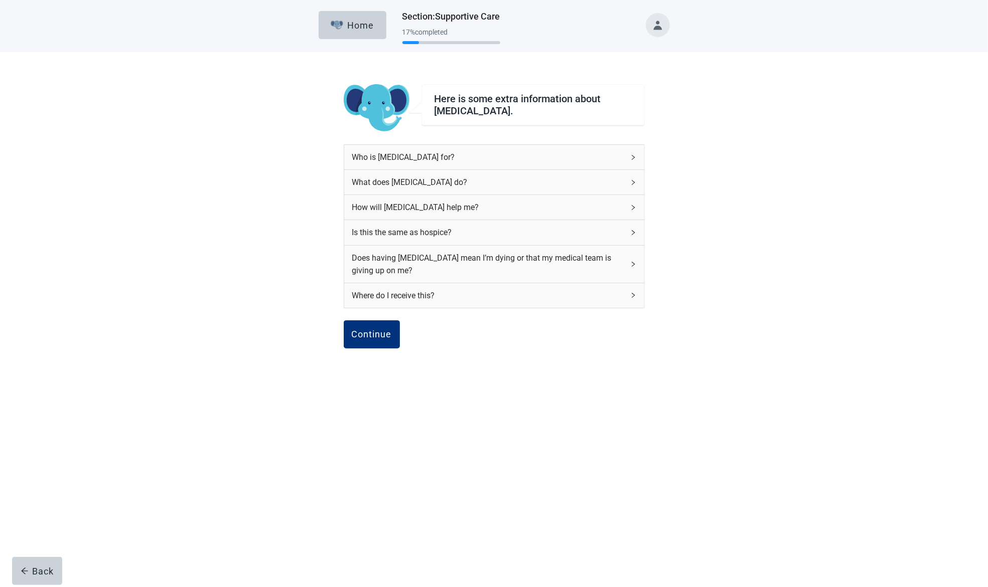
click at [634, 261] on icon "right" at bounding box center [633, 264] width 6 height 6
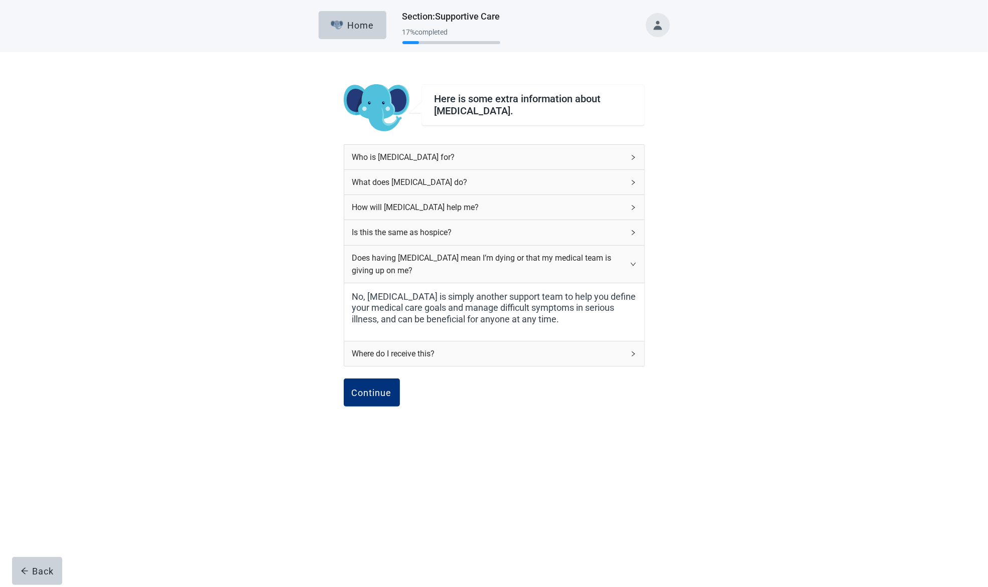
click at [632, 261] on icon "right" at bounding box center [633, 264] width 6 height 6
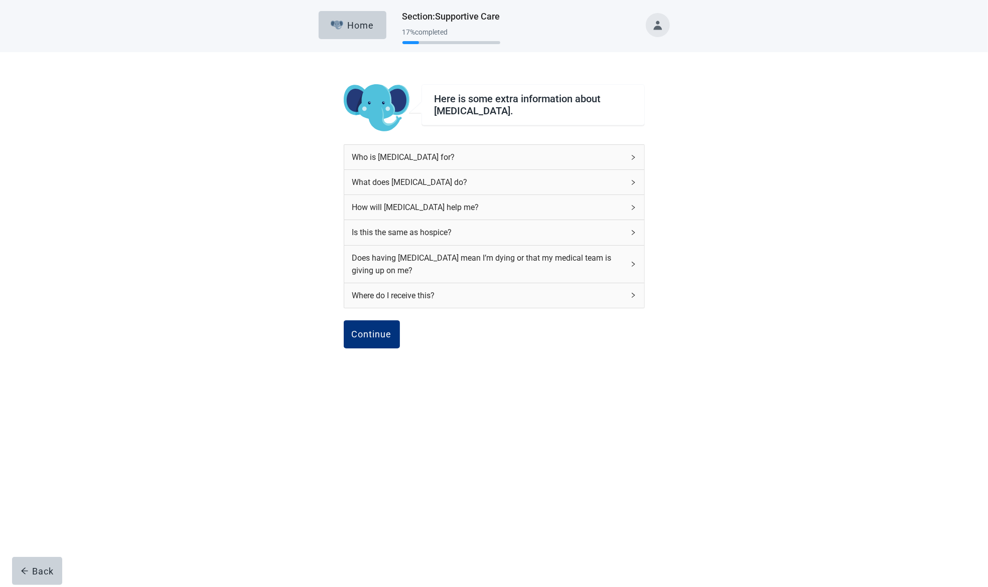
click at [632, 293] on icon "right" at bounding box center [633, 295] width 6 height 6
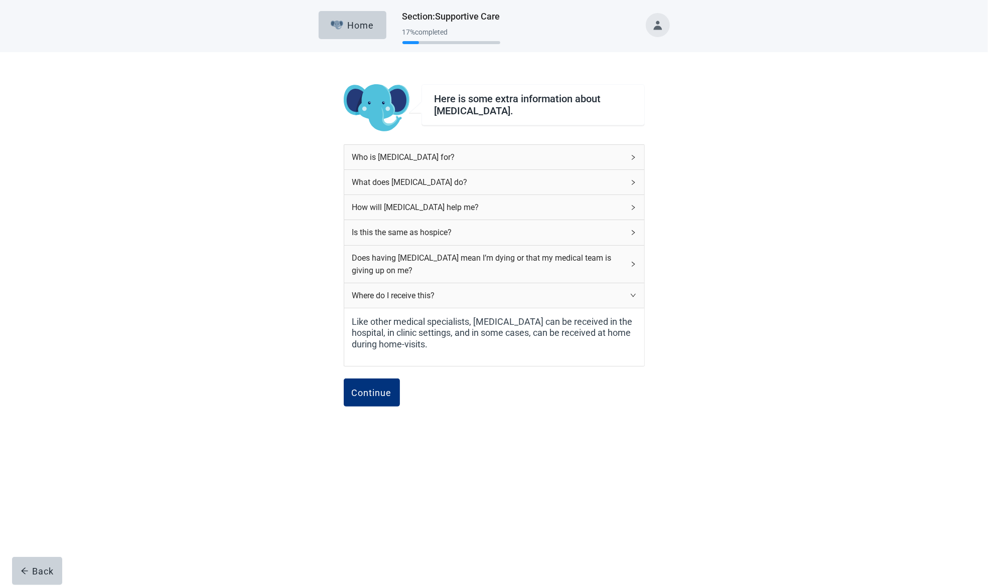
click at [632, 293] on icon "right" at bounding box center [633, 295] width 6 height 6
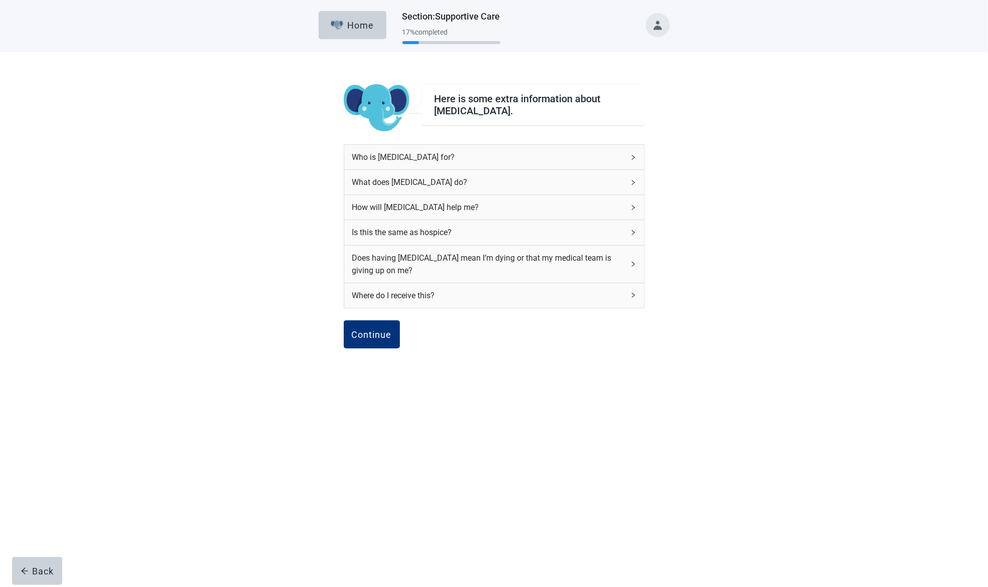
click at [632, 293] on icon "right" at bounding box center [632, 295] width 3 height 5
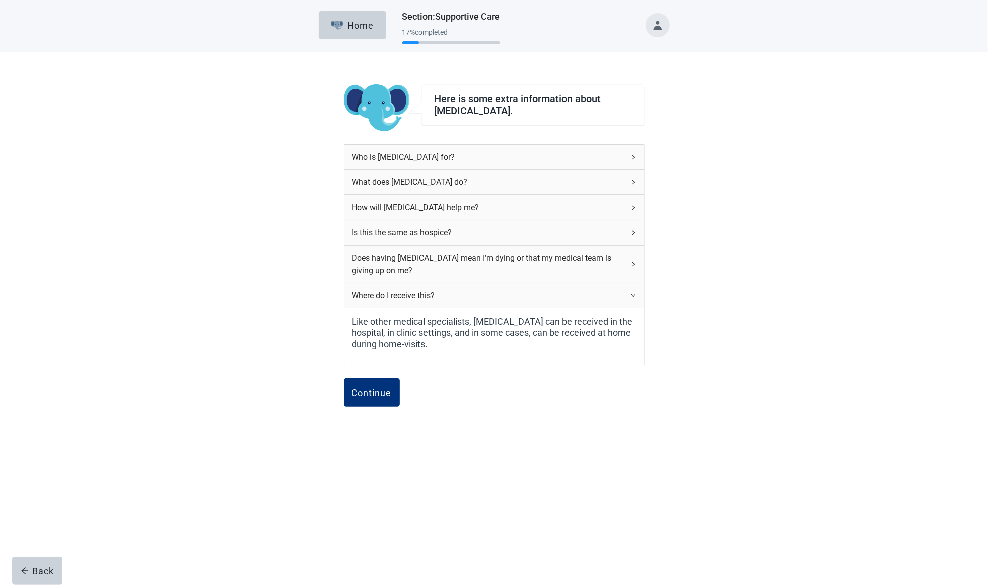
click at [631, 292] on icon "right" at bounding box center [633, 295] width 6 height 6
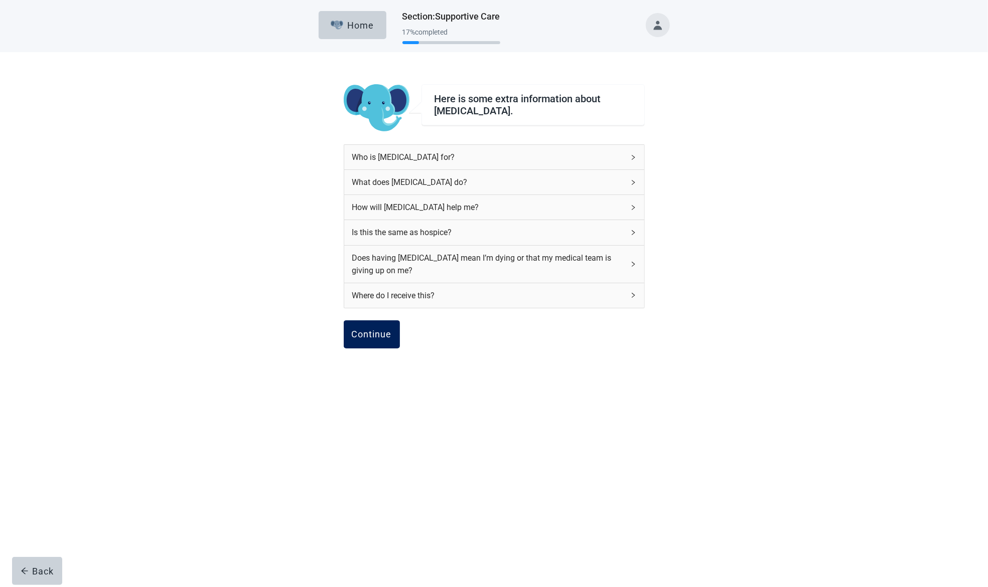
click at [363, 335] on div "Continue" at bounding box center [372, 335] width 40 height 10
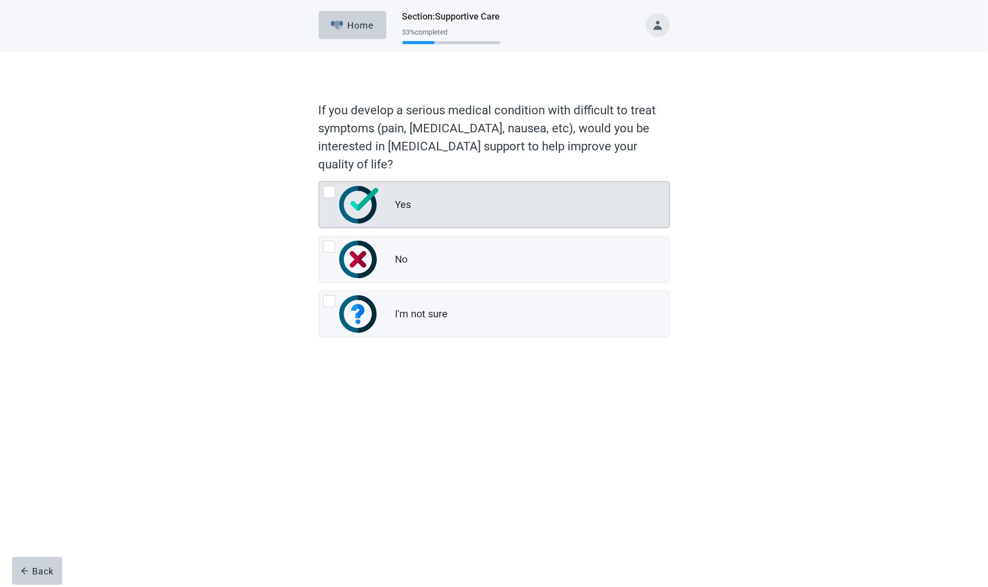
click at [329, 191] on div at bounding box center [329, 192] width 12 height 12
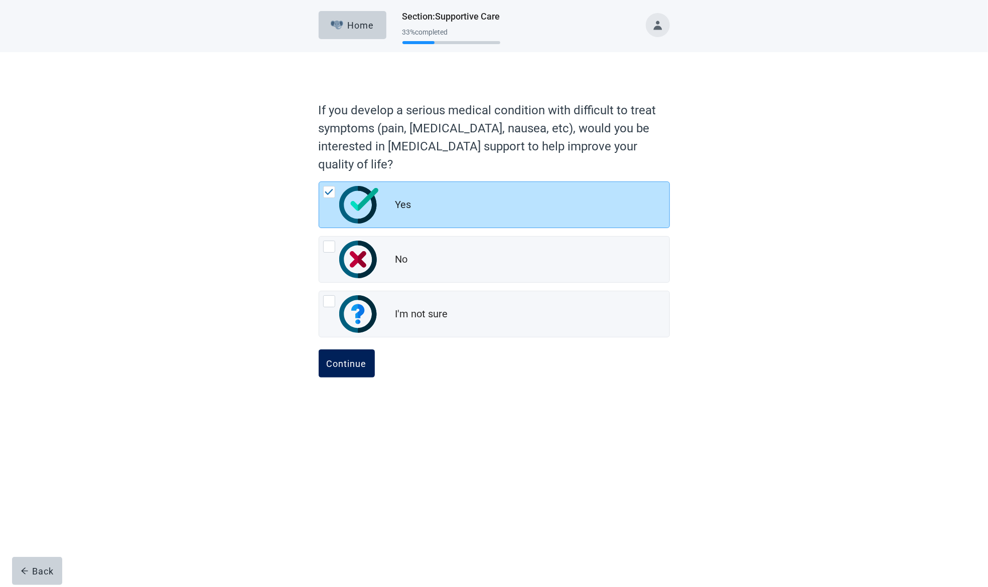
click at [347, 363] on div "Continue" at bounding box center [347, 364] width 40 height 10
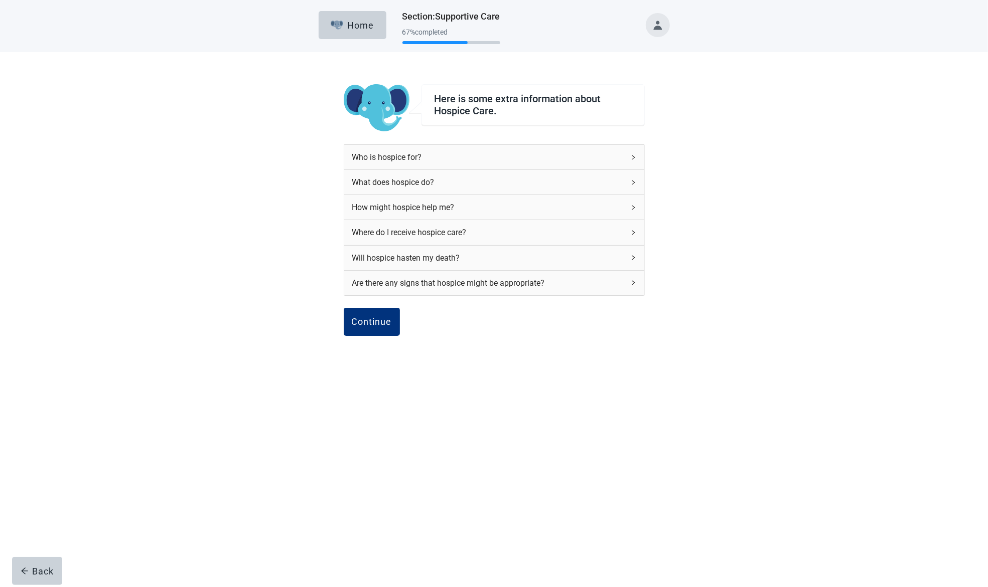
click at [635, 154] on icon "right" at bounding box center [633, 157] width 6 height 6
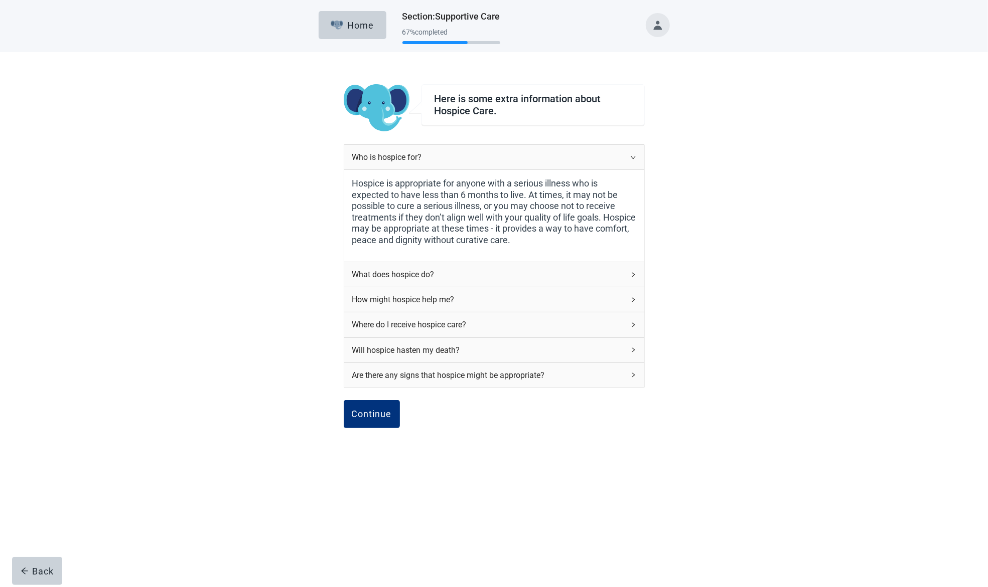
click at [635, 154] on icon "right" at bounding box center [633, 157] width 6 height 6
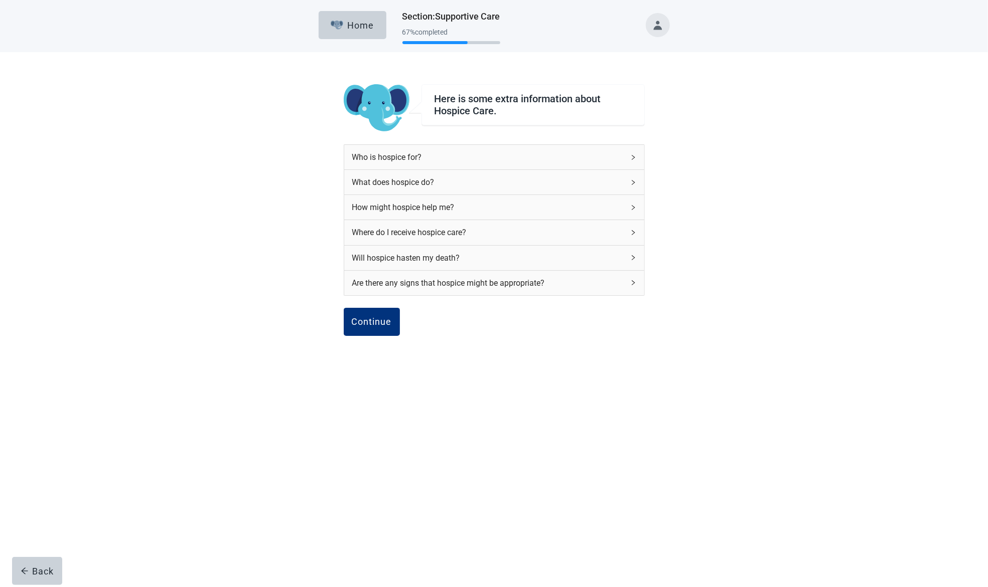
click at [632, 181] on icon "right" at bounding box center [633, 183] width 6 height 6
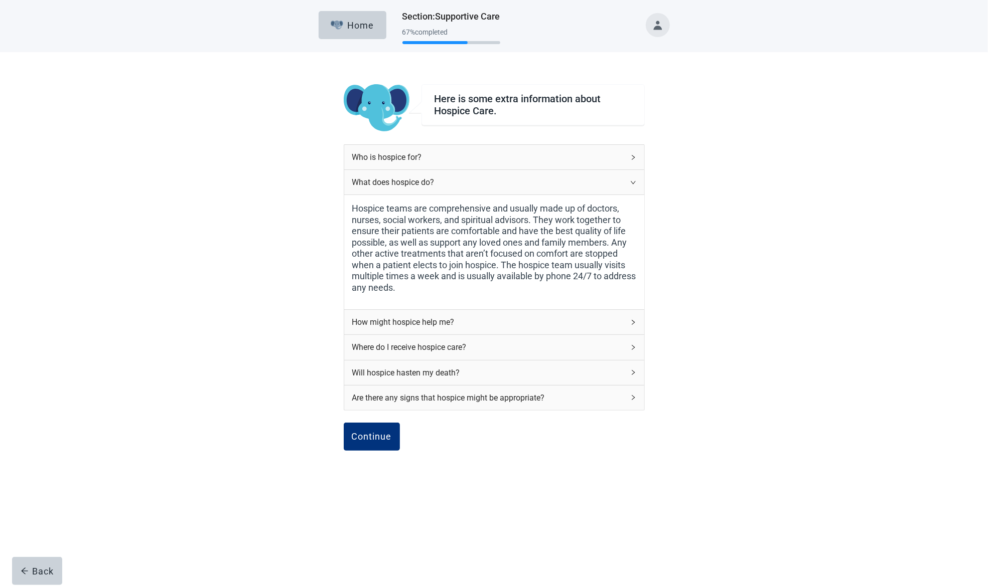
click at [632, 181] on icon "right" at bounding box center [633, 183] width 6 height 6
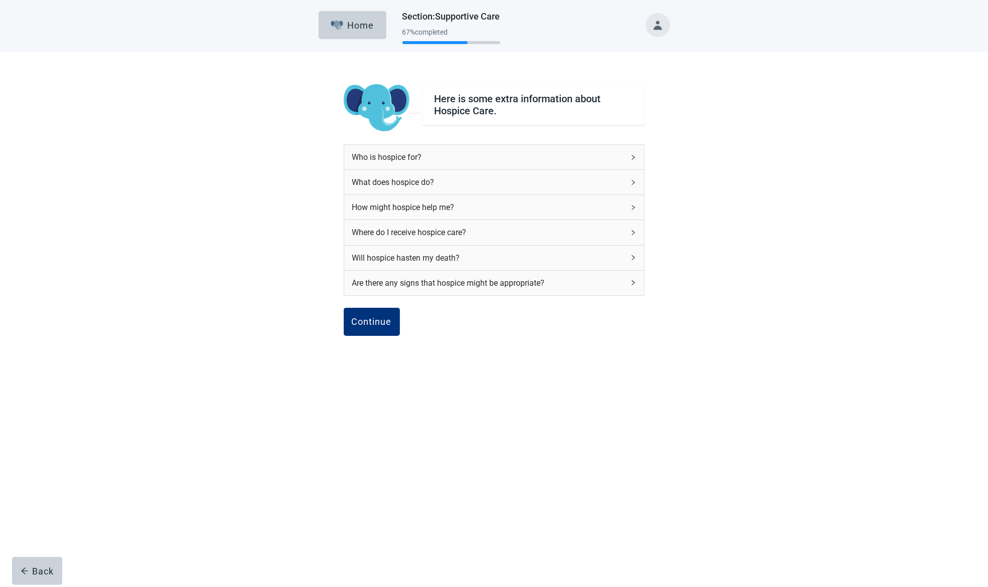
click at [631, 205] on icon "right" at bounding box center [633, 208] width 6 height 6
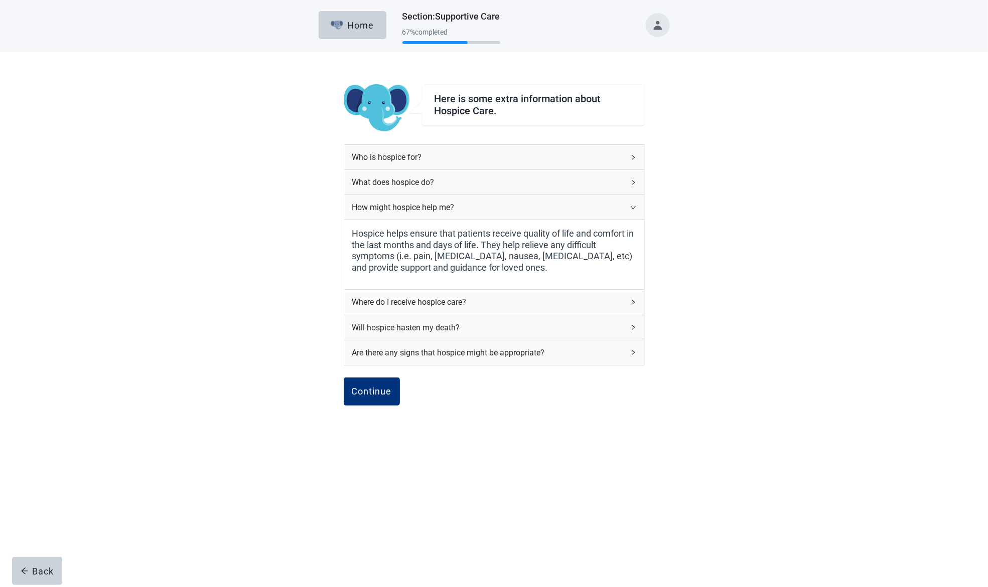
click at [630, 205] on icon "right" at bounding box center [633, 208] width 6 height 6
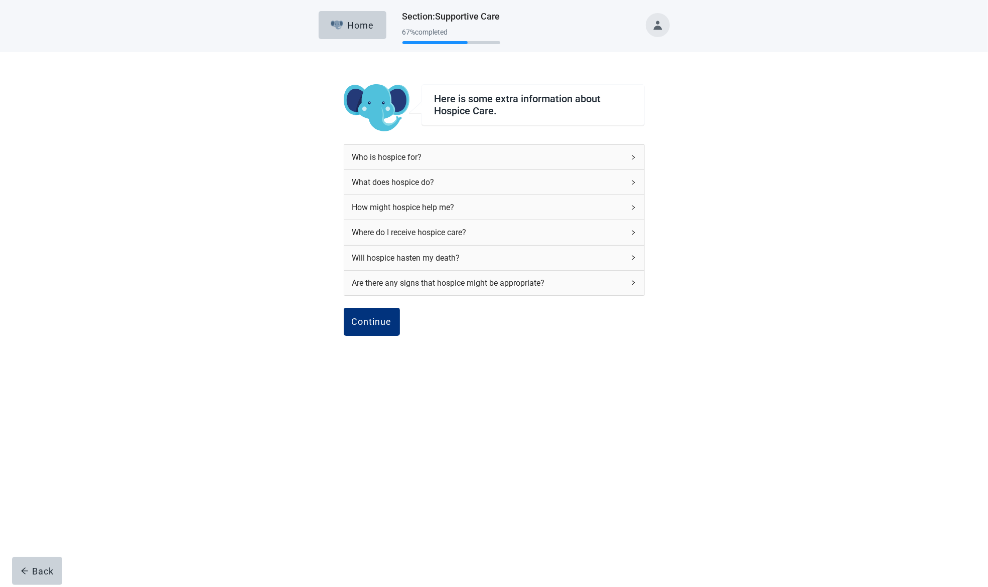
click at [631, 230] on icon "right" at bounding box center [632, 232] width 3 height 5
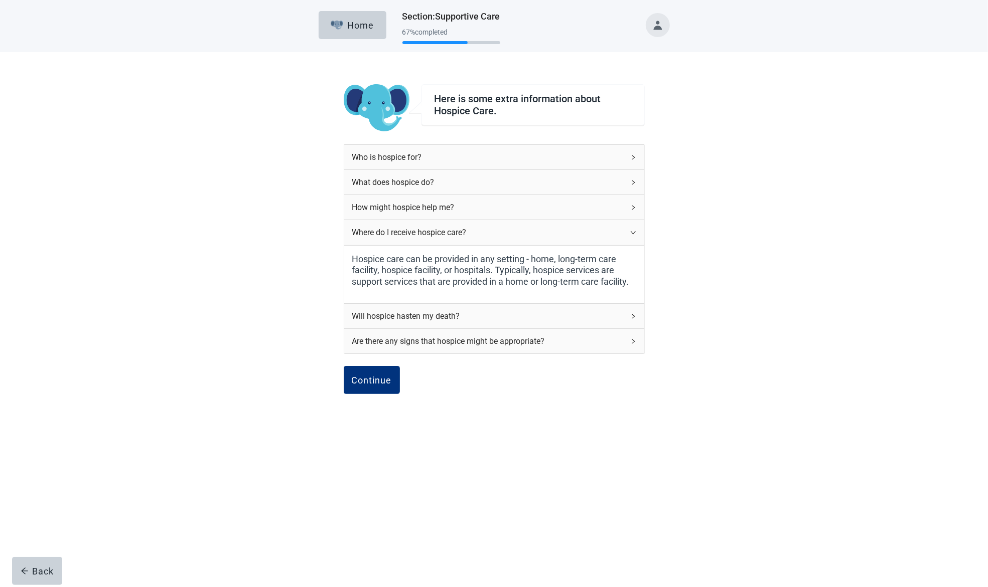
click at [631, 230] on icon "right" at bounding box center [633, 233] width 6 height 6
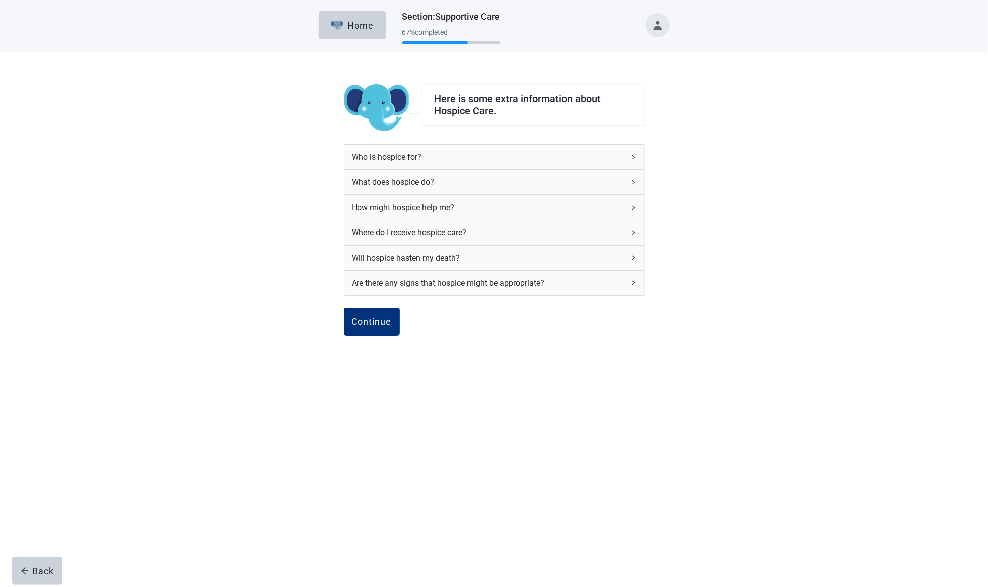
click at [630, 256] on icon "right" at bounding box center [633, 258] width 6 height 6
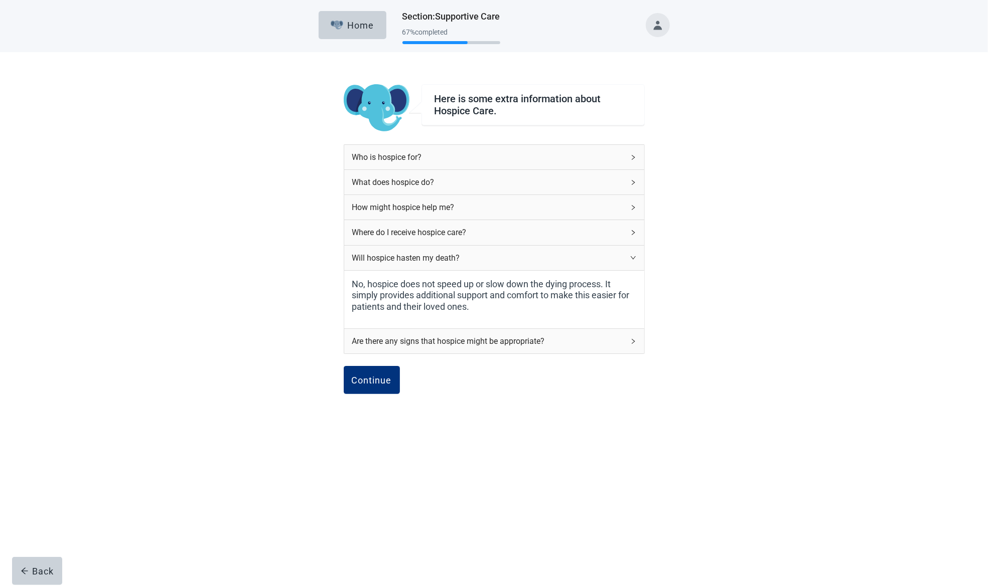
click at [630, 227] on div "Where do I receive hospice care?" at bounding box center [494, 232] width 300 height 25
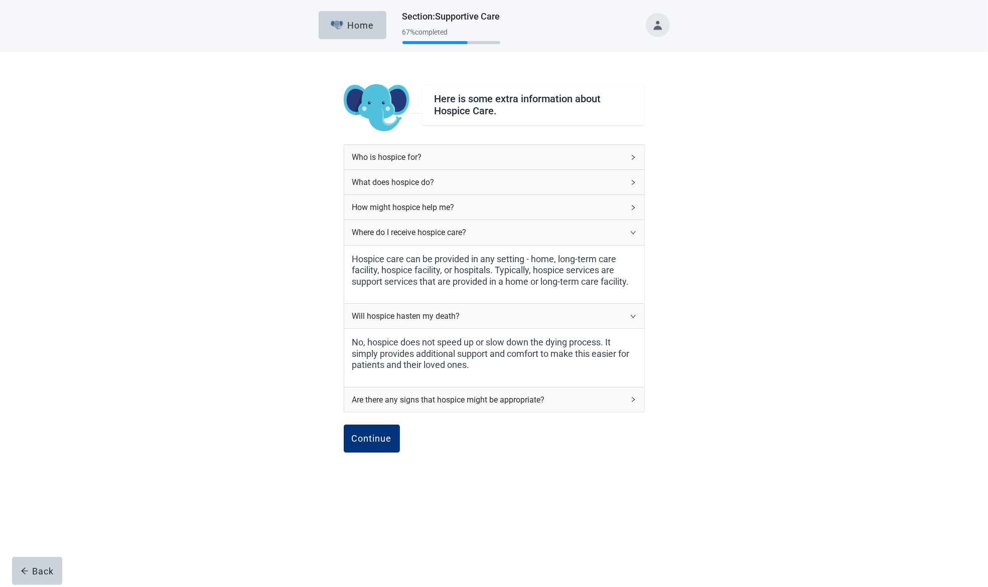
click at [635, 231] on icon "right" at bounding box center [633, 233] width 6 height 6
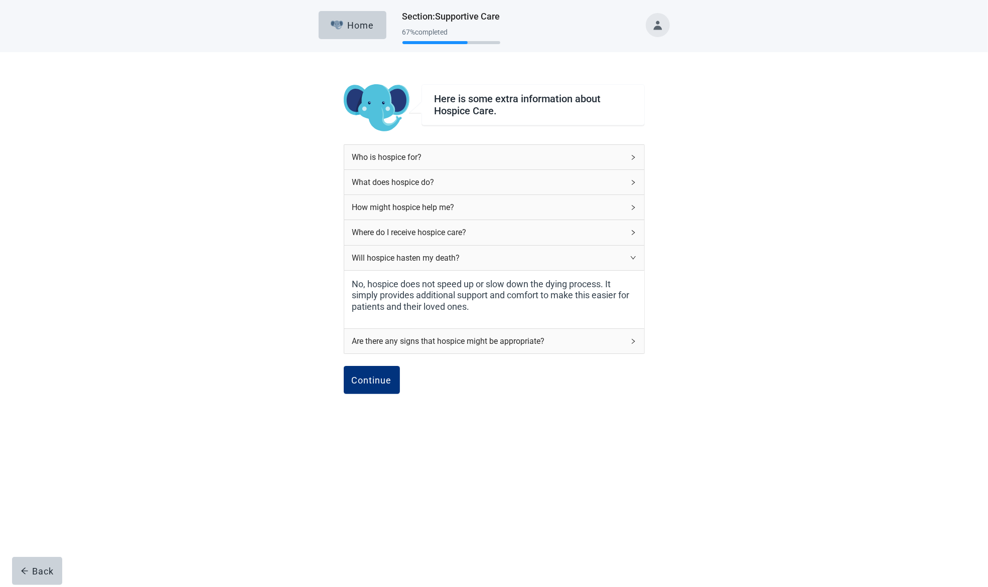
click at [631, 258] on icon "right" at bounding box center [633, 258] width 6 height 6
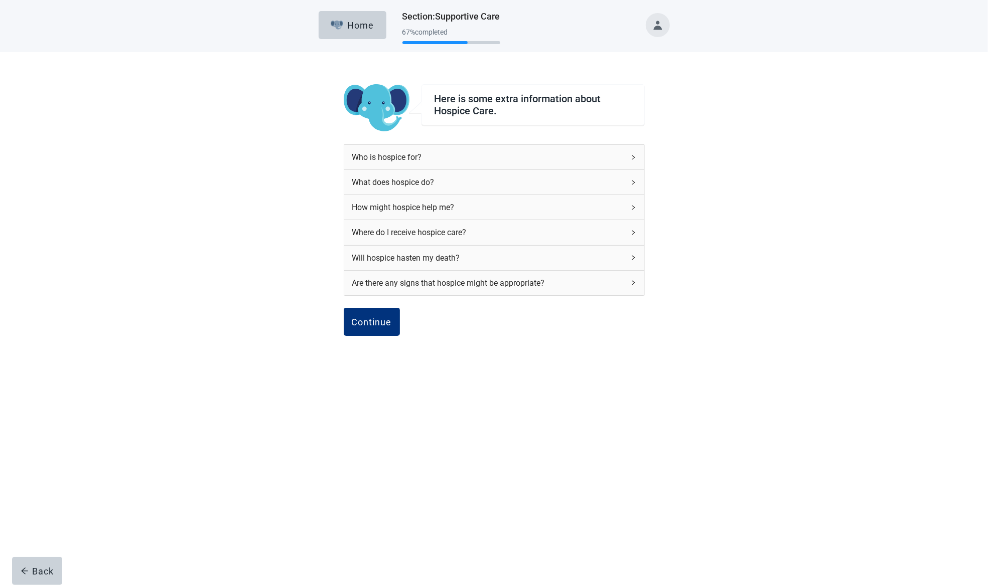
click at [631, 258] on icon "right" at bounding box center [633, 258] width 6 height 6
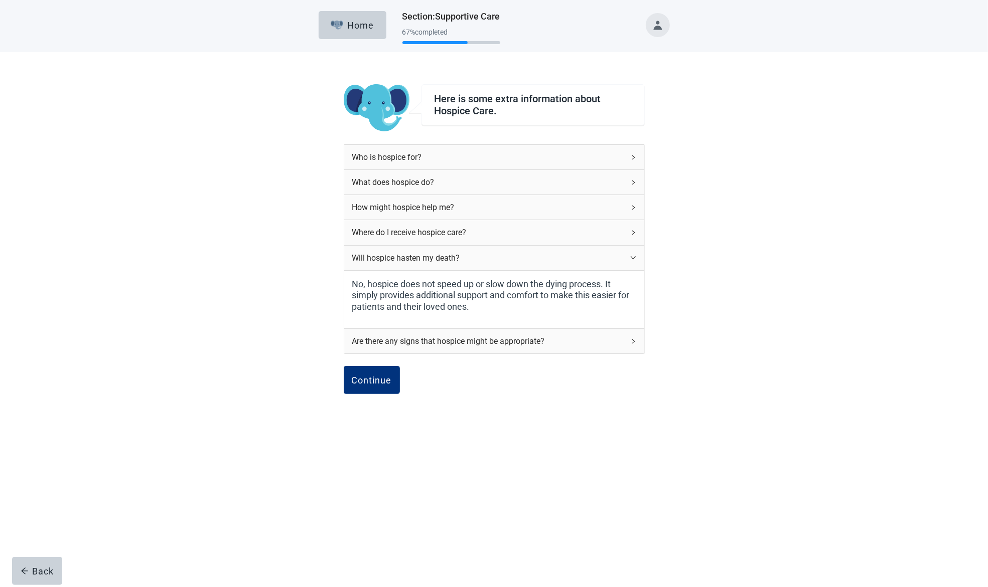
click at [633, 253] on div "Will hospice hasten my death?" at bounding box center [494, 258] width 300 height 25
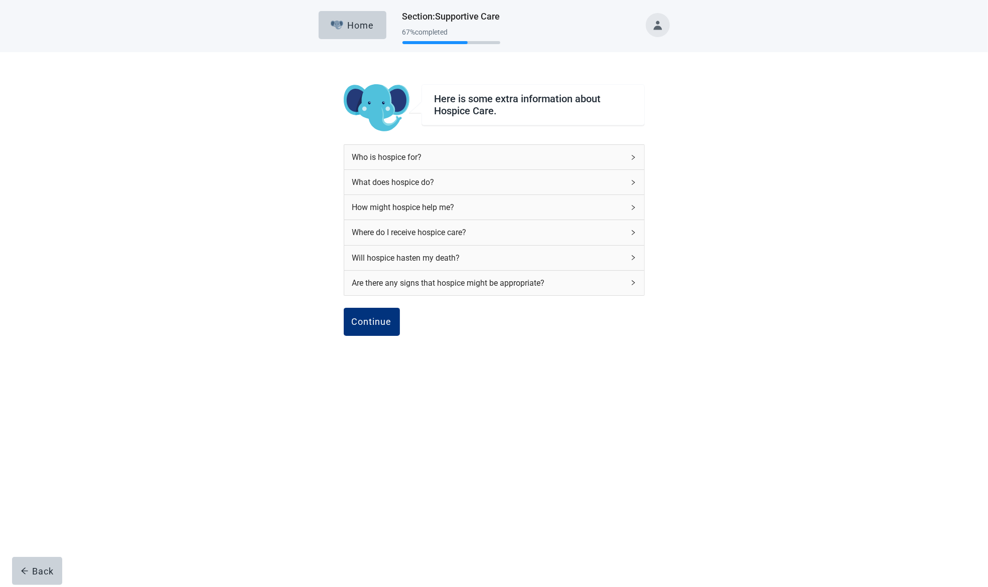
click at [632, 281] on icon "right" at bounding box center [633, 283] width 6 height 6
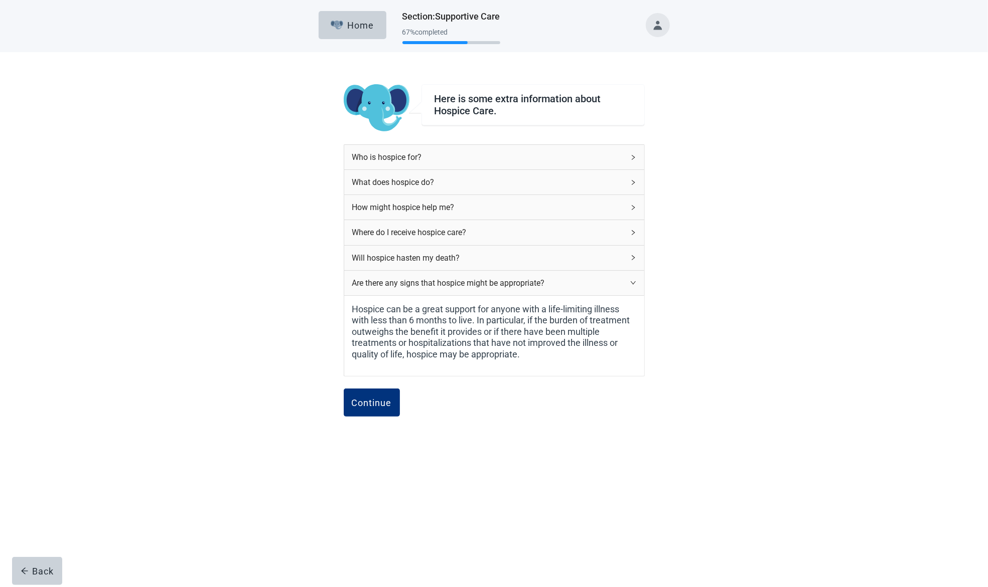
click at [632, 277] on div "Are there any signs that hospice might be appropriate?" at bounding box center [494, 283] width 300 height 25
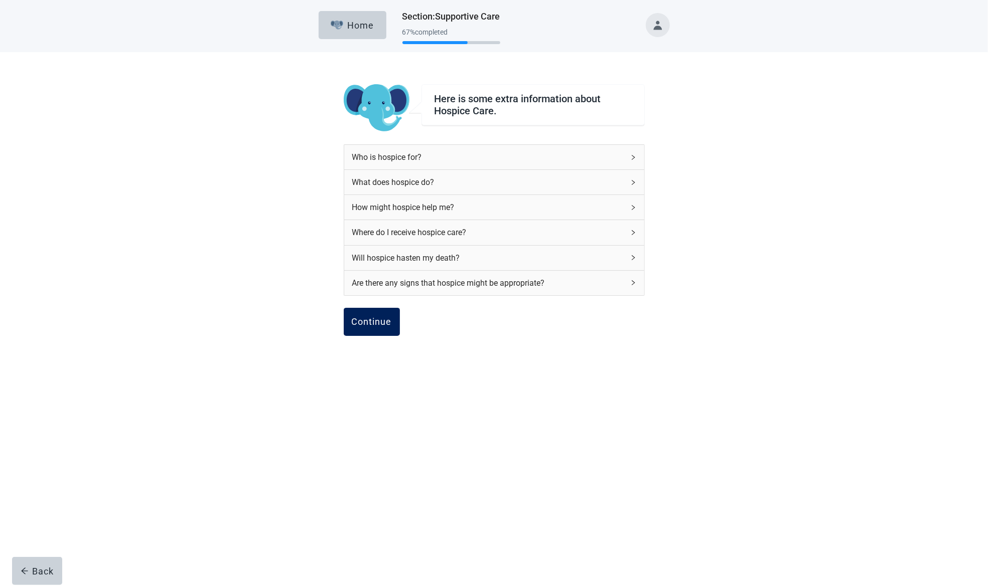
click at [376, 324] on div "Continue" at bounding box center [372, 322] width 40 height 10
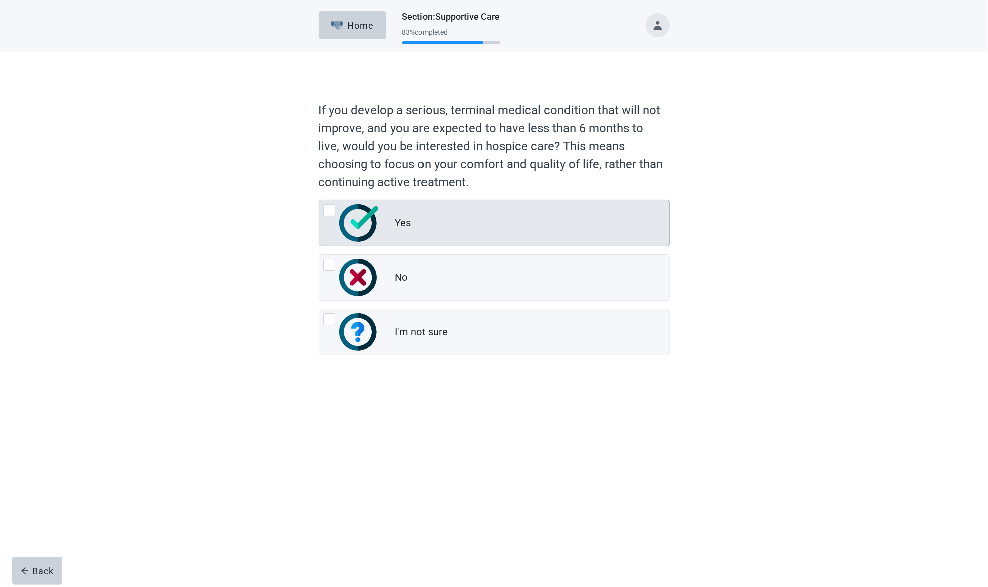
click at [333, 213] on div at bounding box center [329, 210] width 12 height 12
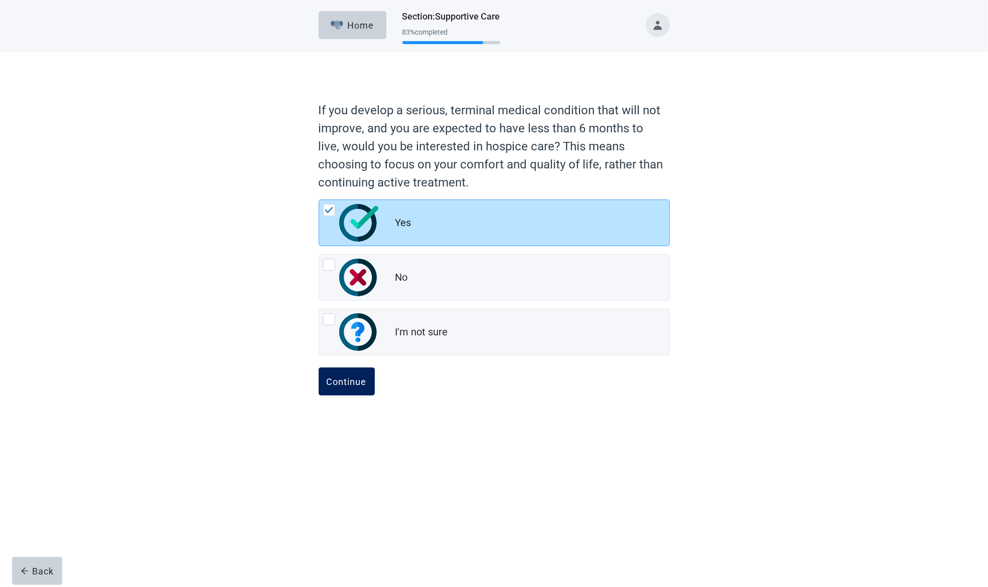
click at [340, 377] on div "Continue" at bounding box center [347, 382] width 40 height 10
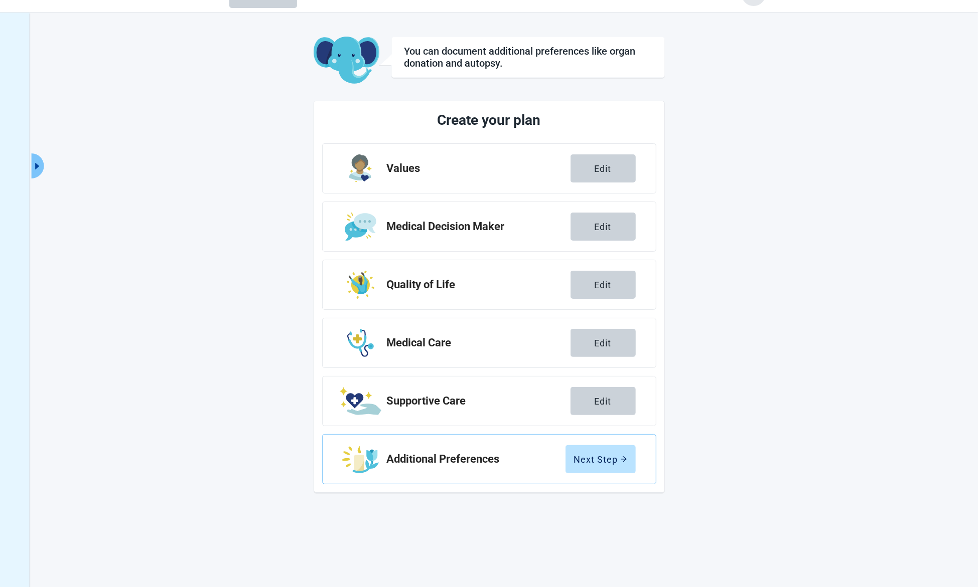
scroll to position [36, 0]
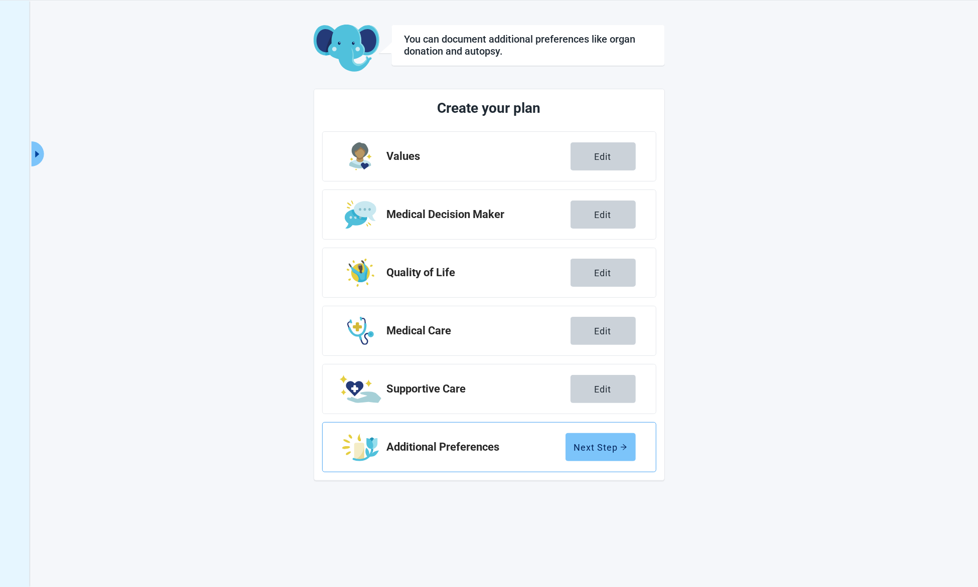
click at [608, 448] on div "Next Step" at bounding box center [600, 447] width 53 height 10
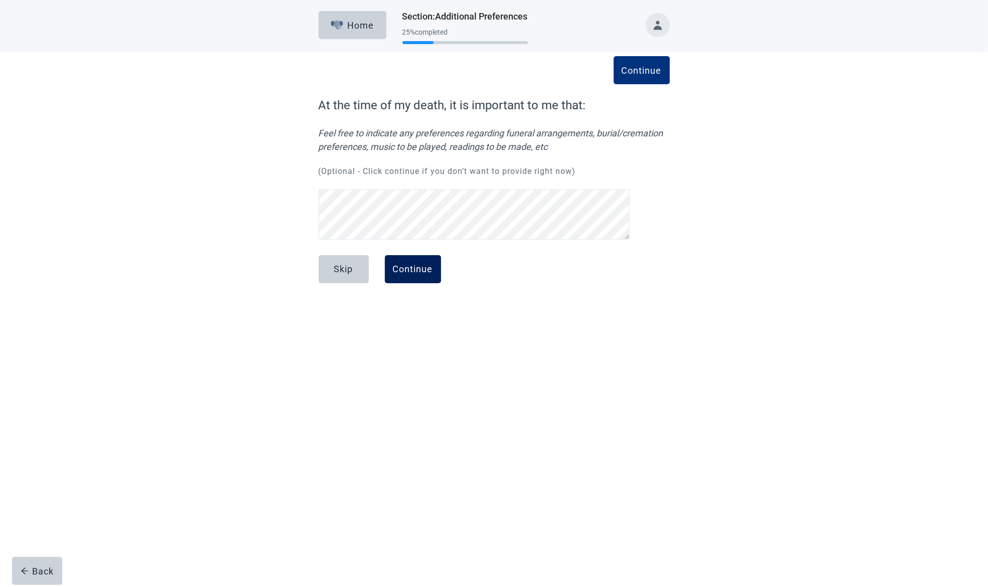
click at [418, 263] on button "Continue" at bounding box center [413, 269] width 56 height 28
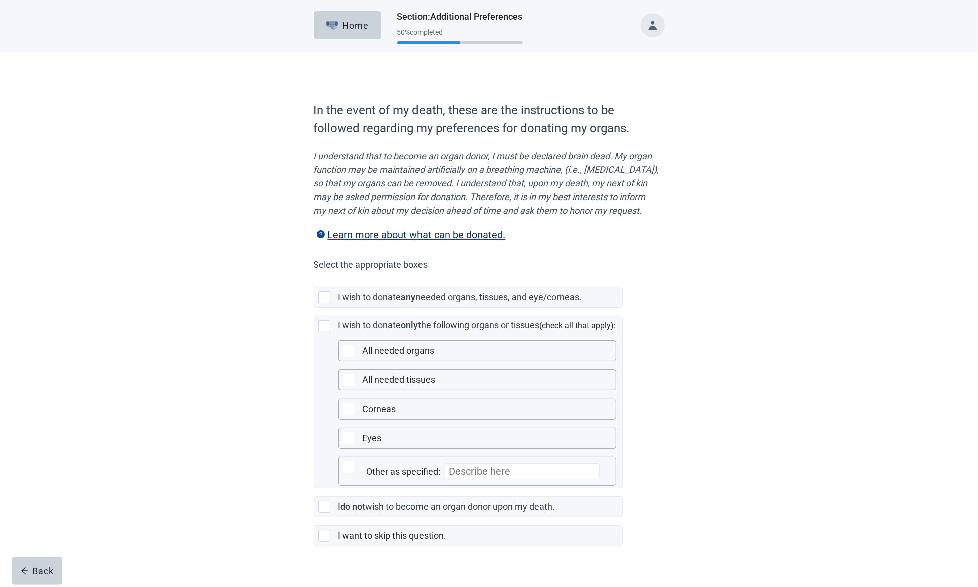
scroll to position [28, 0]
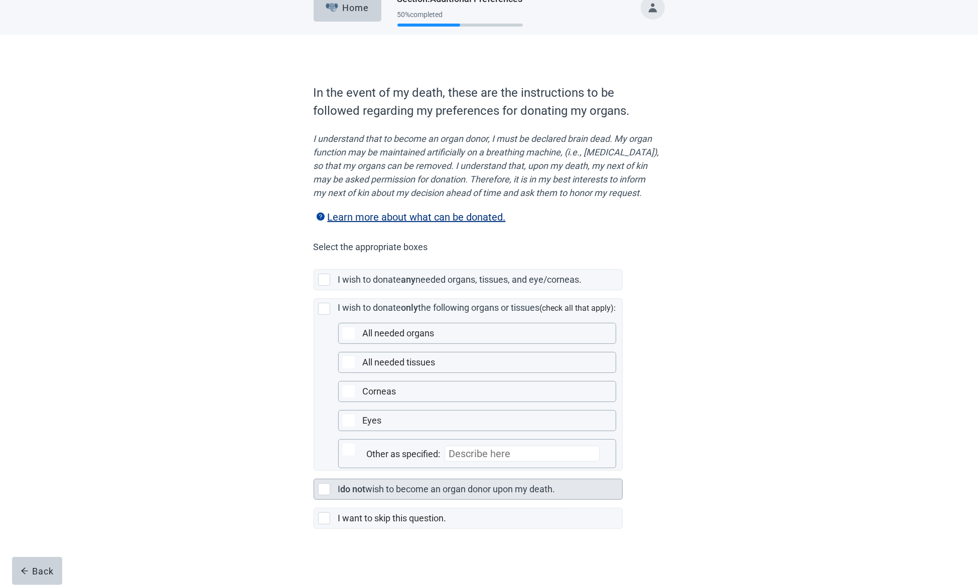
click at [322, 491] on div at bounding box center [324, 490] width 12 height 12
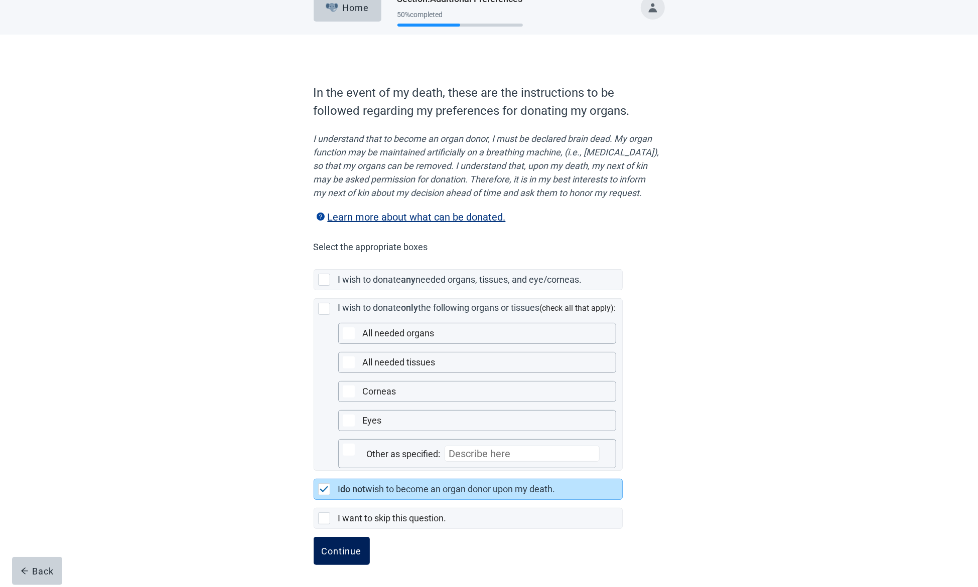
click at [347, 552] on div "Continue" at bounding box center [342, 551] width 40 height 10
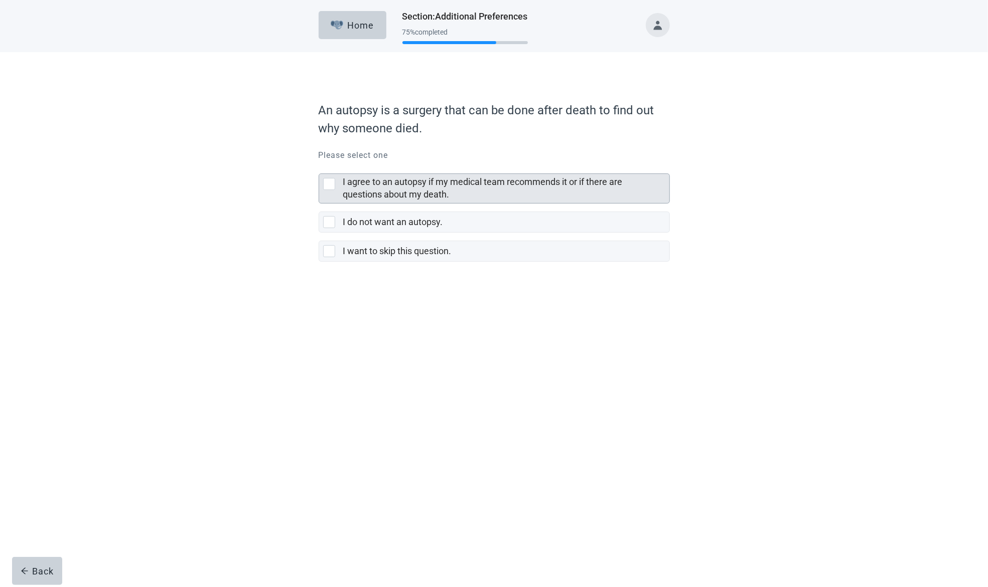
click at [330, 185] on div at bounding box center [329, 184] width 12 height 12
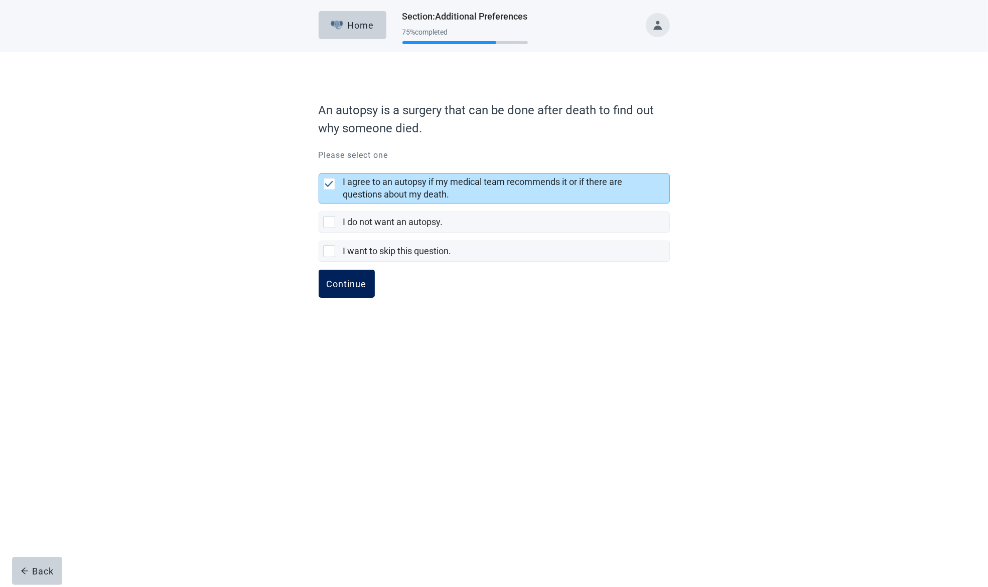
click at [348, 289] on button "Continue" at bounding box center [346, 284] width 56 height 28
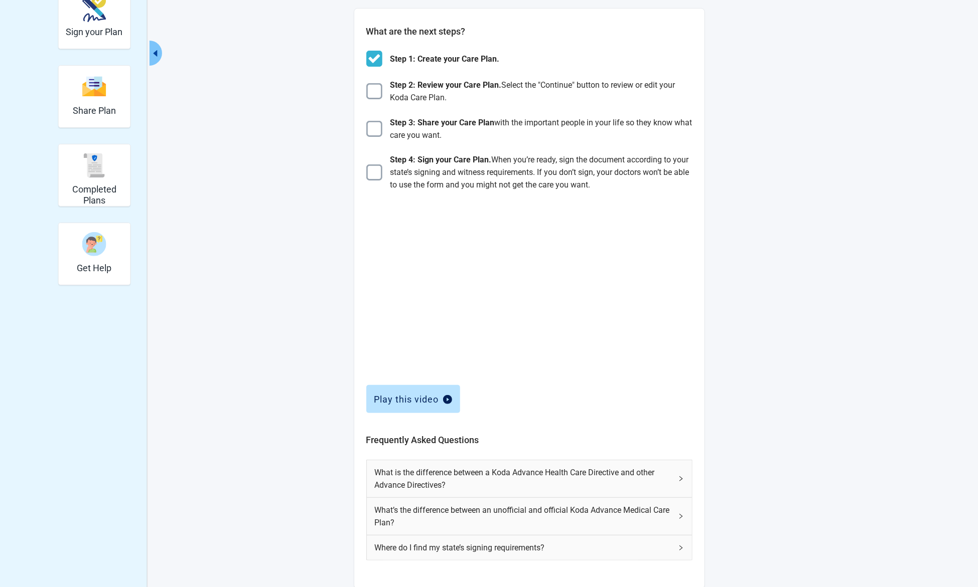
scroll to position [190, 0]
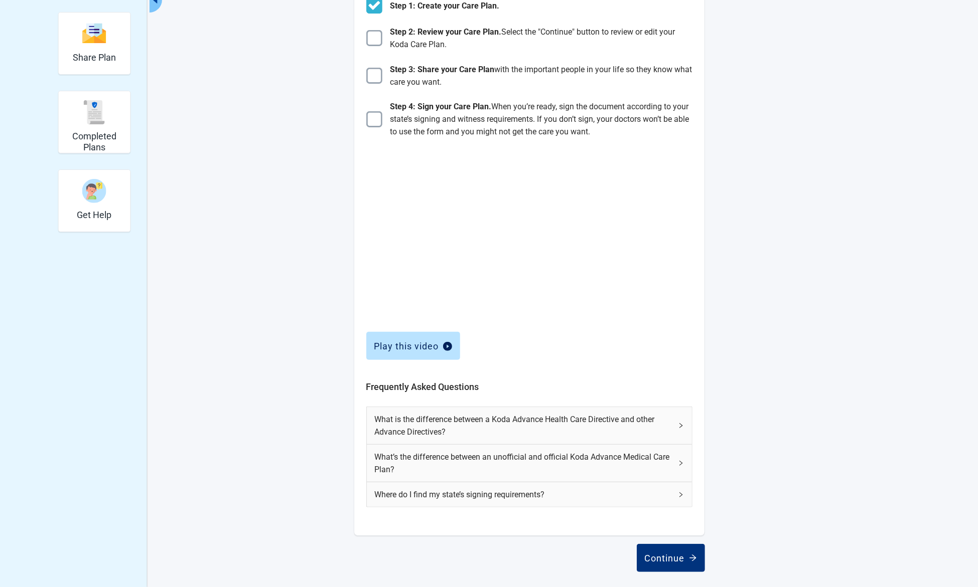
click at [679, 424] on icon "right" at bounding box center [681, 426] width 6 height 6
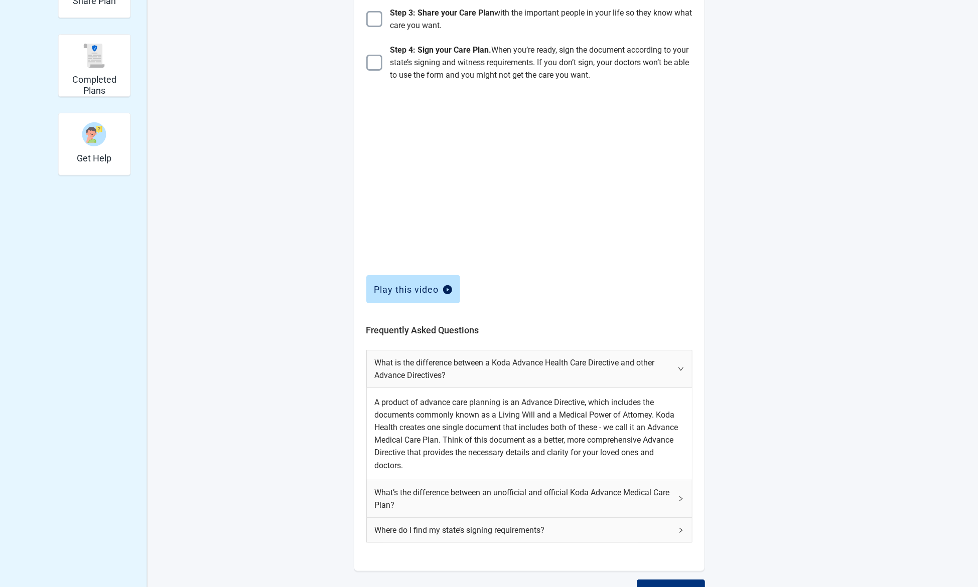
scroll to position [282, 0]
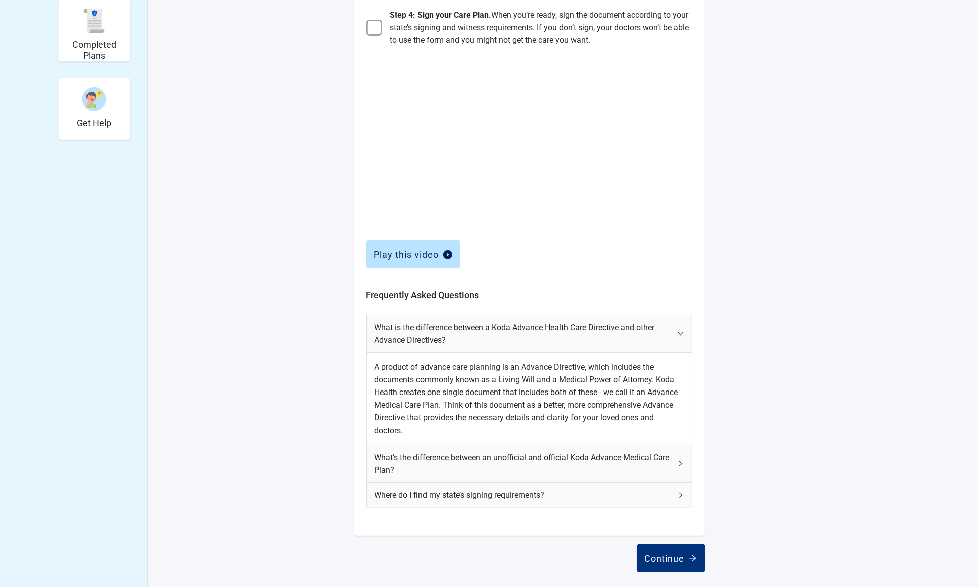
click at [680, 331] on icon "right" at bounding box center [681, 334] width 6 height 6
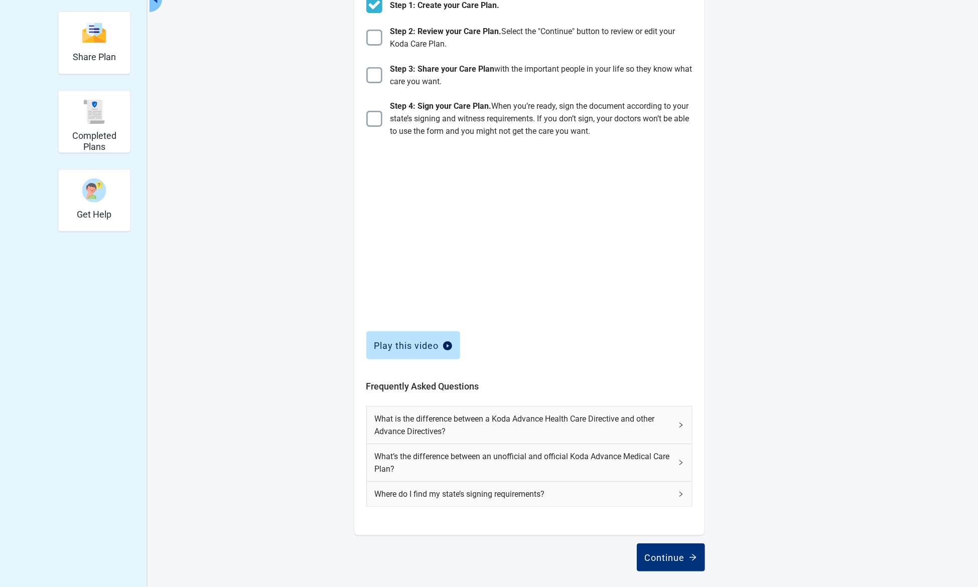
scroll to position [190, 0]
click at [681, 460] on icon "right" at bounding box center [681, 463] width 6 height 6
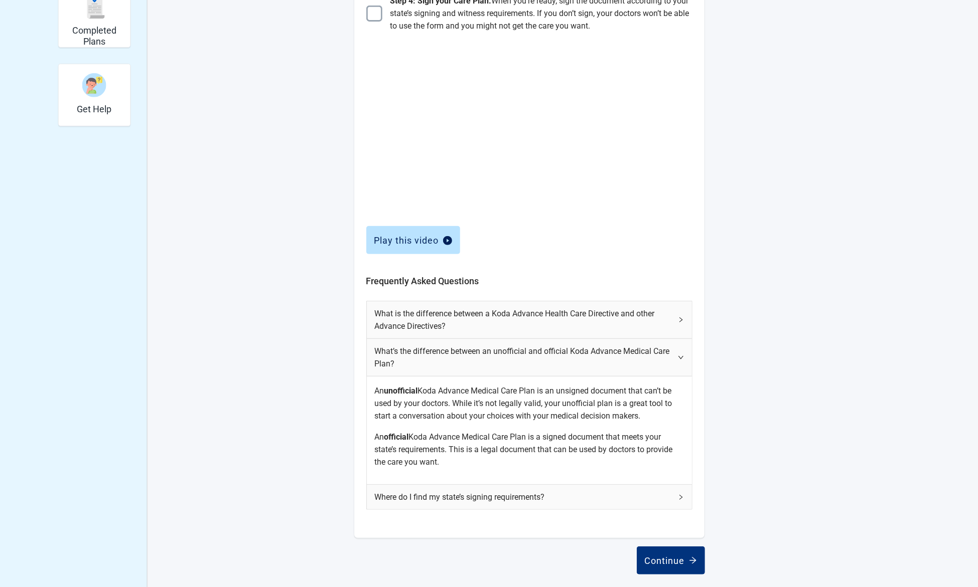
scroll to position [298, 0]
click at [679, 356] on icon "right" at bounding box center [681, 356] width 6 height 6
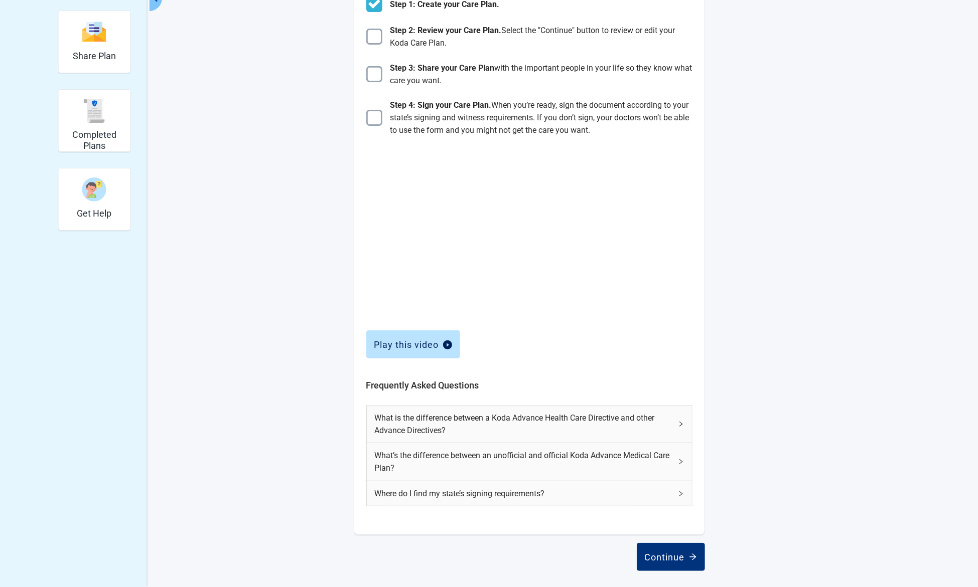
scroll to position [190, 0]
click at [680, 492] on icon "right" at bounding box center [681, 495] width 6 height 6
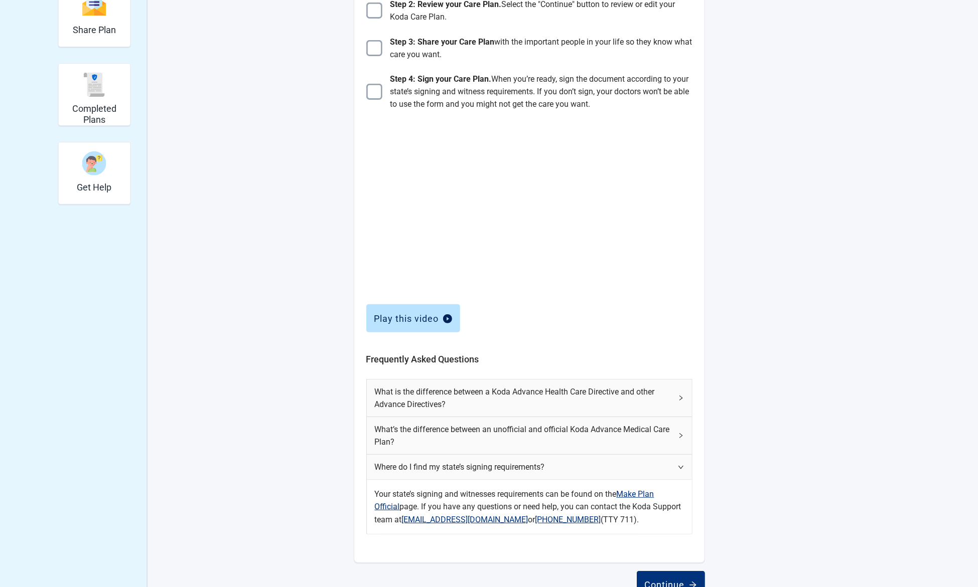
scroll to position [244, 0]
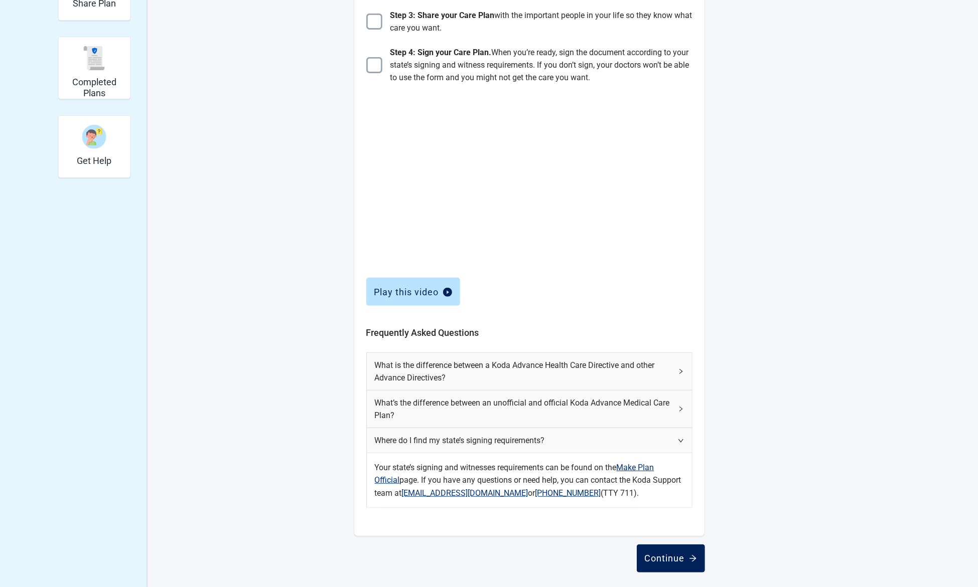
click at [672, 554] on div "Continue" at bounding box center [671, 559] width 52 height 10
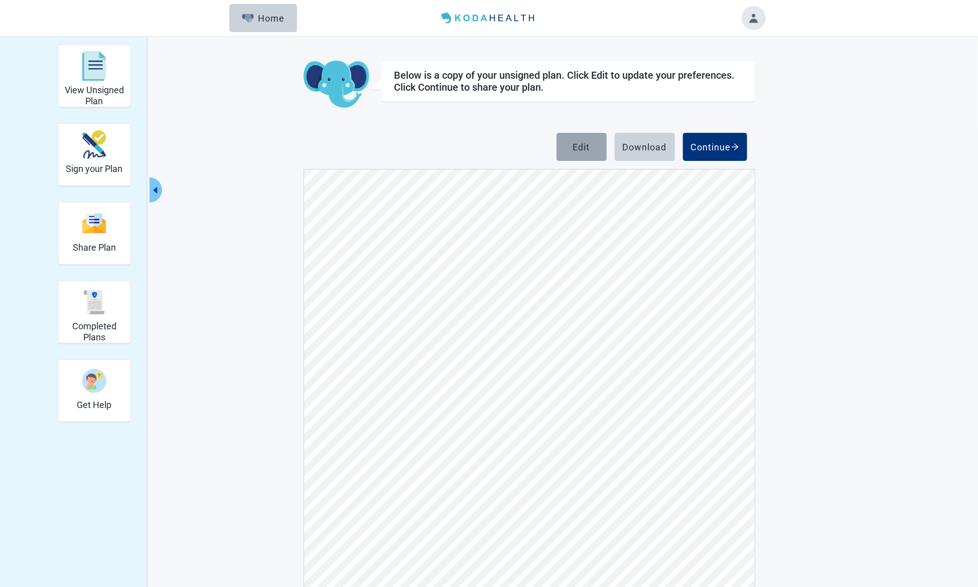
click at [579, 147] on div "Edit" at bounding box center [581, 147] width 17 height 10
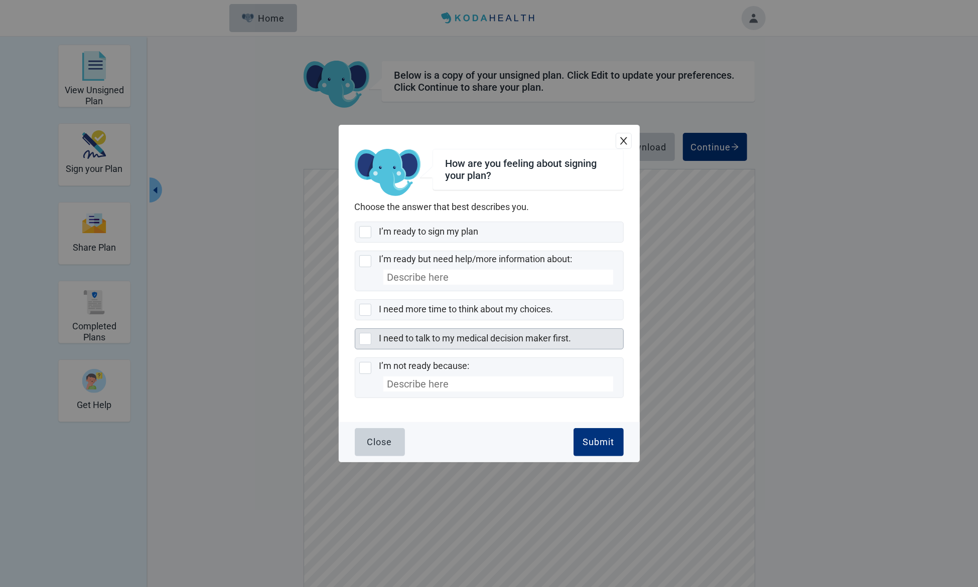
scroll to position [67, 0]
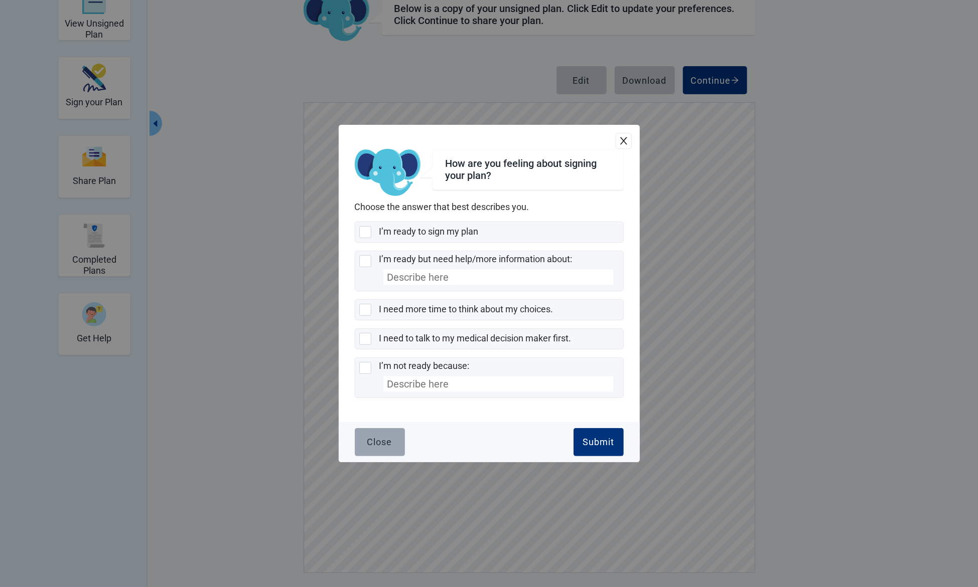
click at [383, 438] on div "Close" at bounding box center [379, 442] width 25 height 10
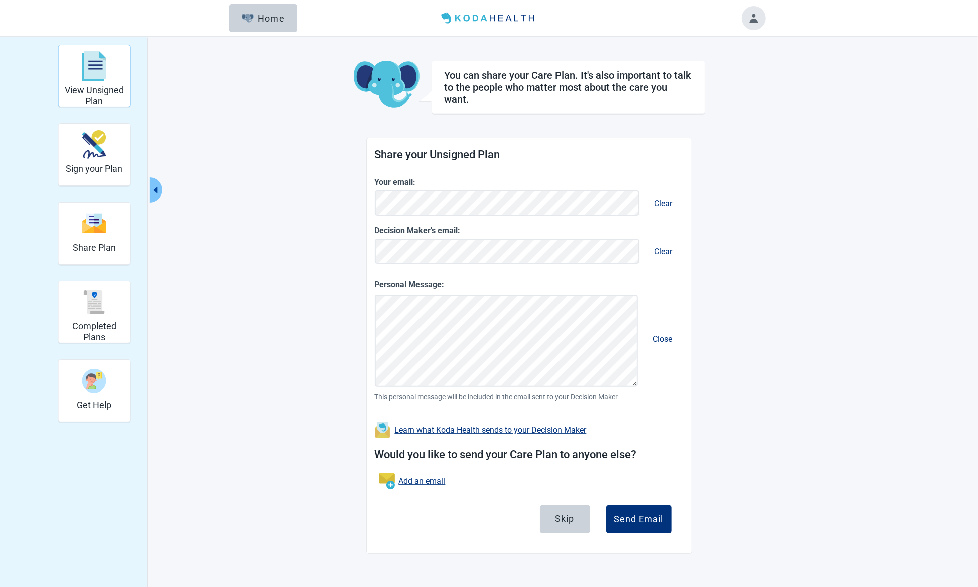
click at [93, 64] on img "View Unsigned Plan" at bounding box center [94, 66] width 24 height 30
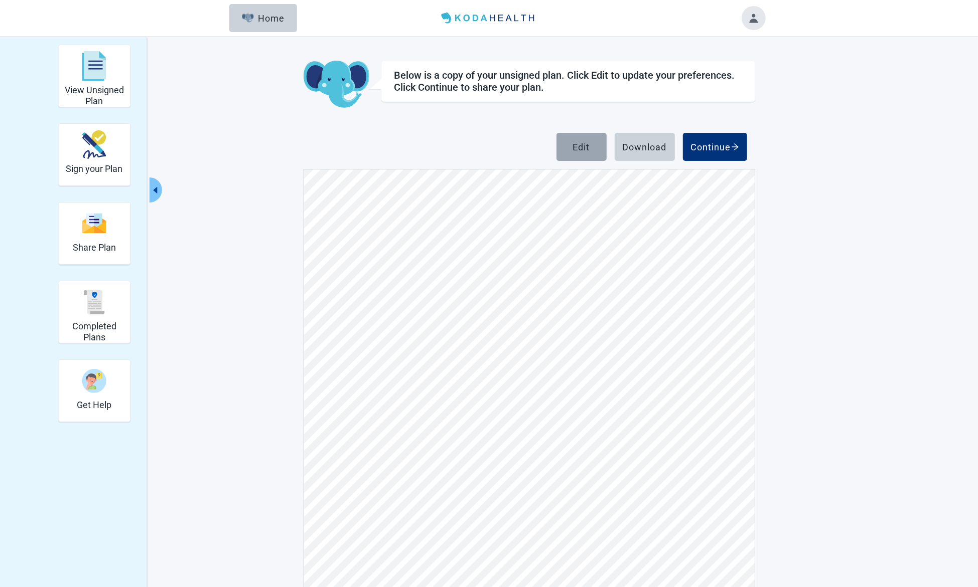
click at [573, 148] on div "Edit" at bounding box center [581, 147] width 17 height 10
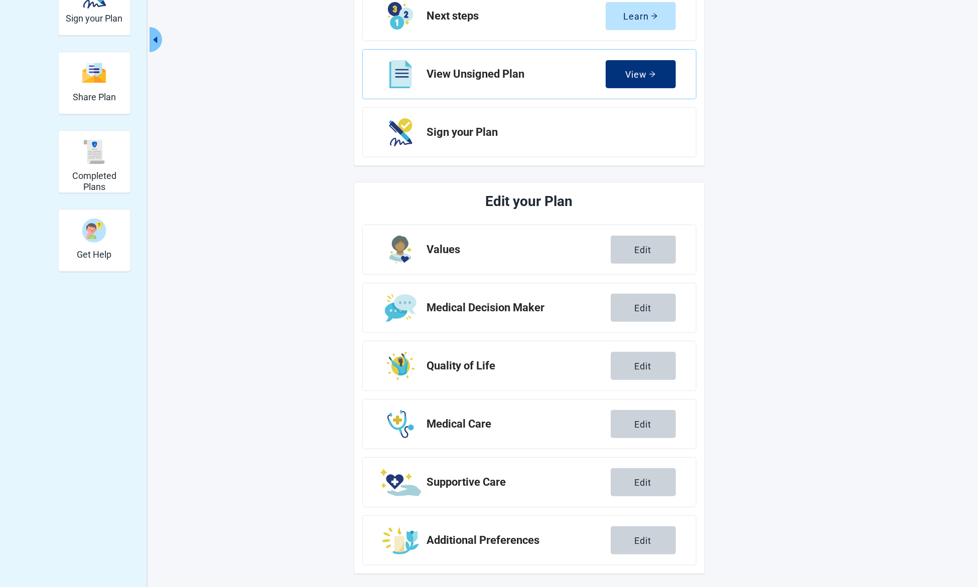
scroll to position [152, 0]
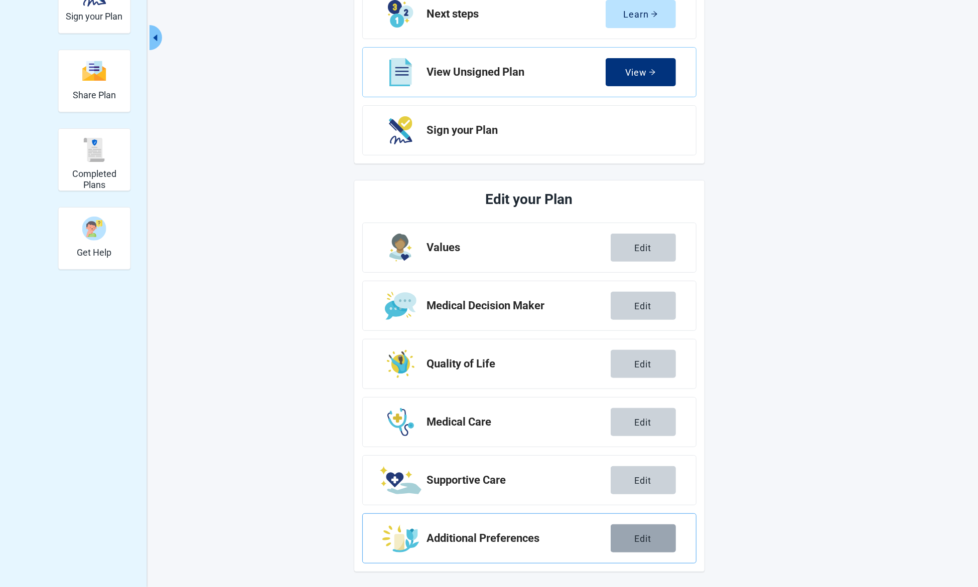
click at [650, 537] on div "Edit" at bounding box center [642, 539] width 17 height 10
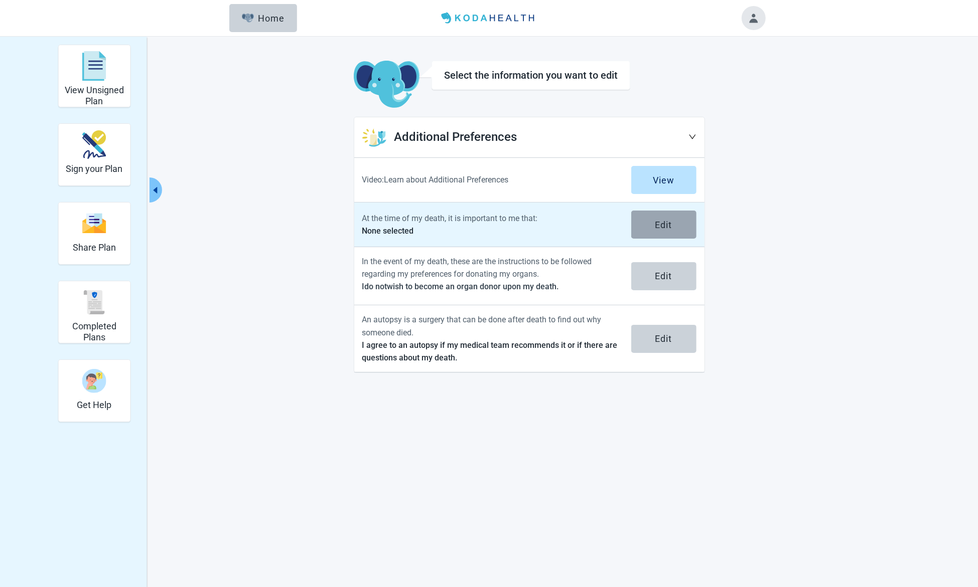
click at [660, 222] on div "Edit" at bounding box center [663, 225] width 17 height 10
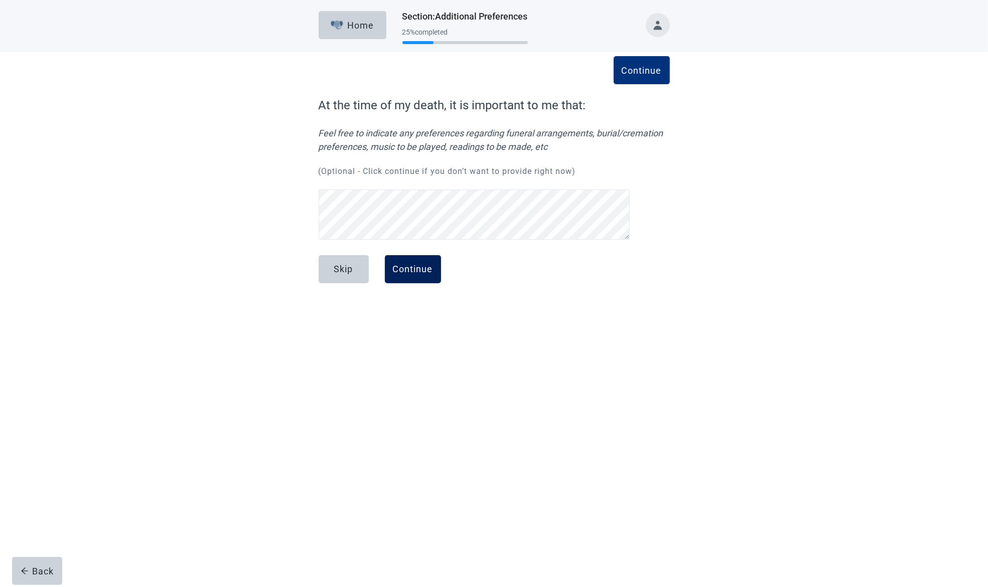
click at [416, 276] on button "Continue" at bounding box center [413, 269] width 56 height 28
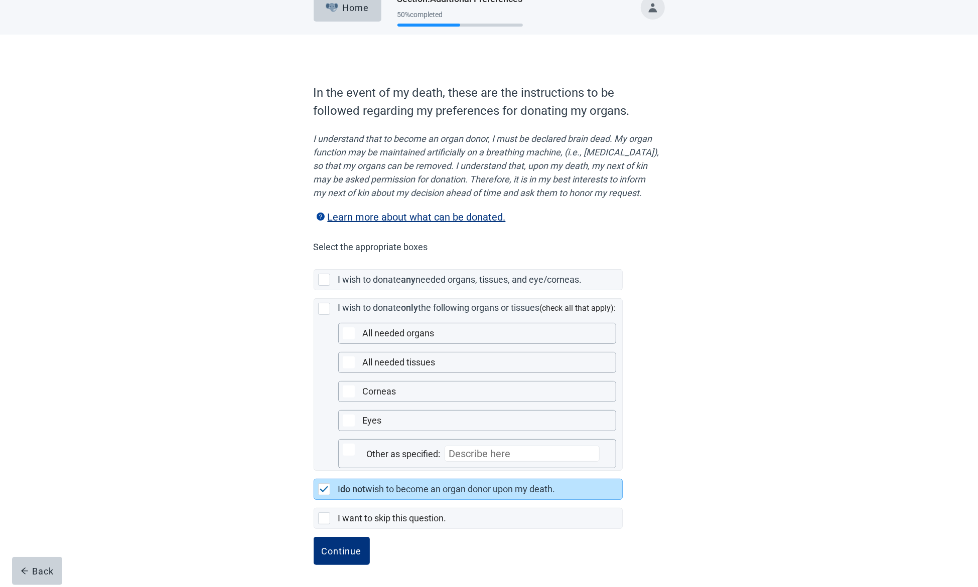
scroll to position [28, 0]
click at [332, 552] on div "Continue" at bounding box center [342, 551] width 40 height 10
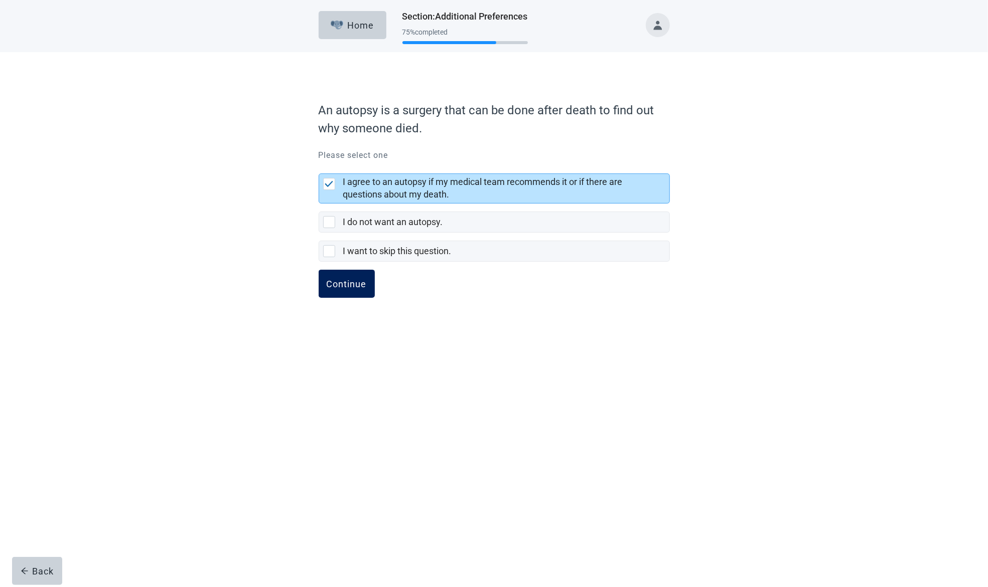
click at [344, 288] on button "Continue" at bounding box center [346, 284] width 56 height 28
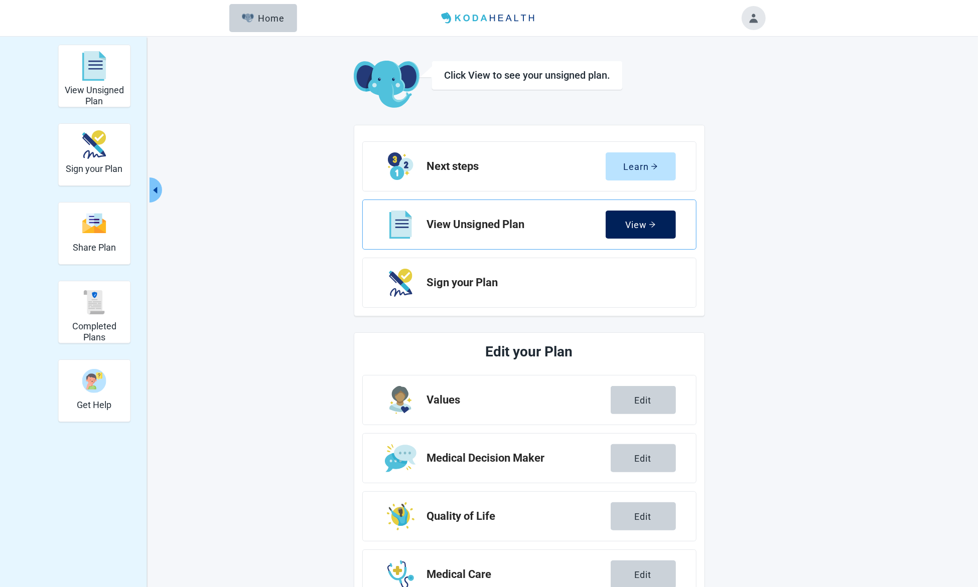
click at [641, 220] on div "View" at bounding box center [640, 225] width 31 height 10
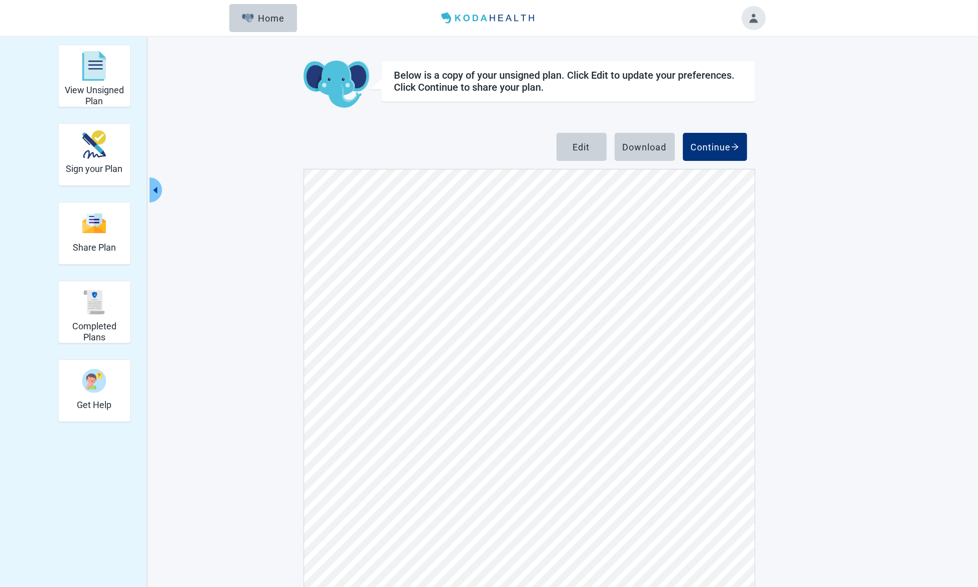
scroll to position [5913, 0]
click at [724, 147] on div "Continue" at bounding box center [715, 147] width 48 height 10
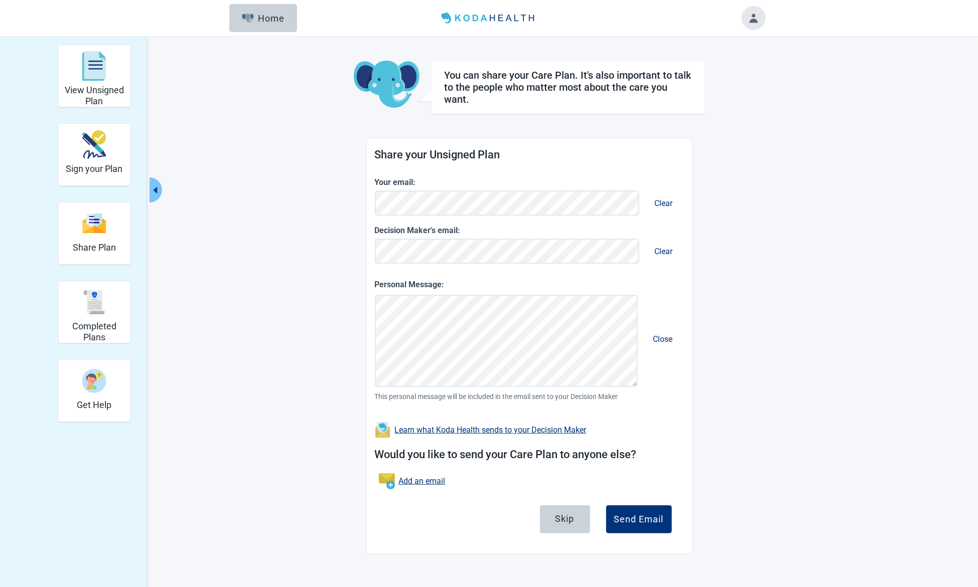
scroll to position [36, 0]
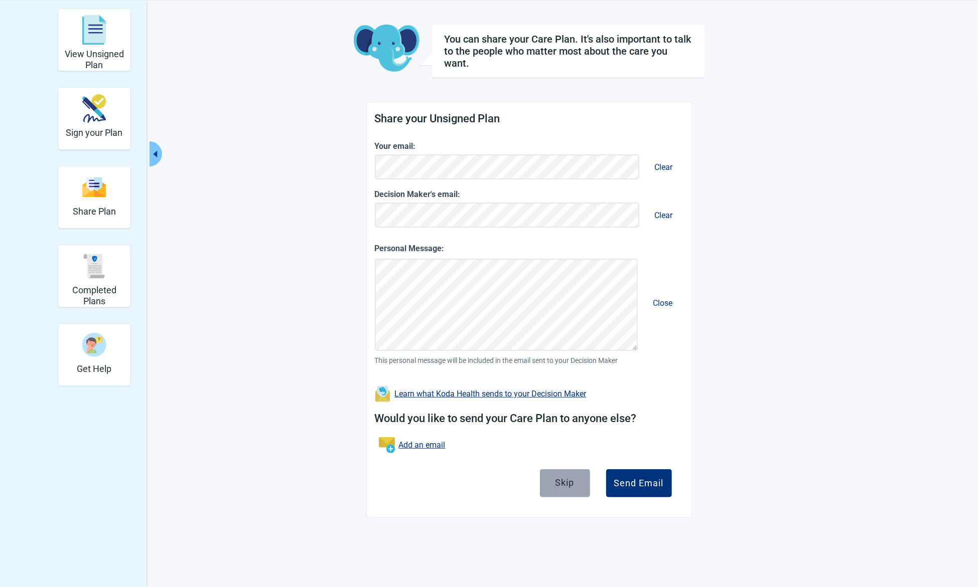
click at [565, 484] on div "Skip" at bounding box center [564, 482] width 19 height 10
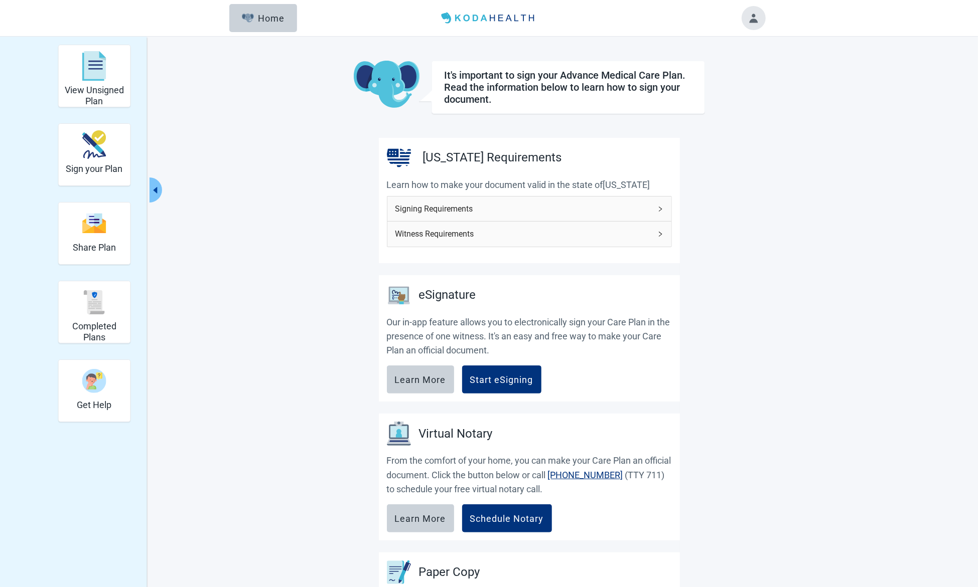
click at [657, 206] on div "Signing Requirements" at bounding box center [529, 209] width 284 height 25
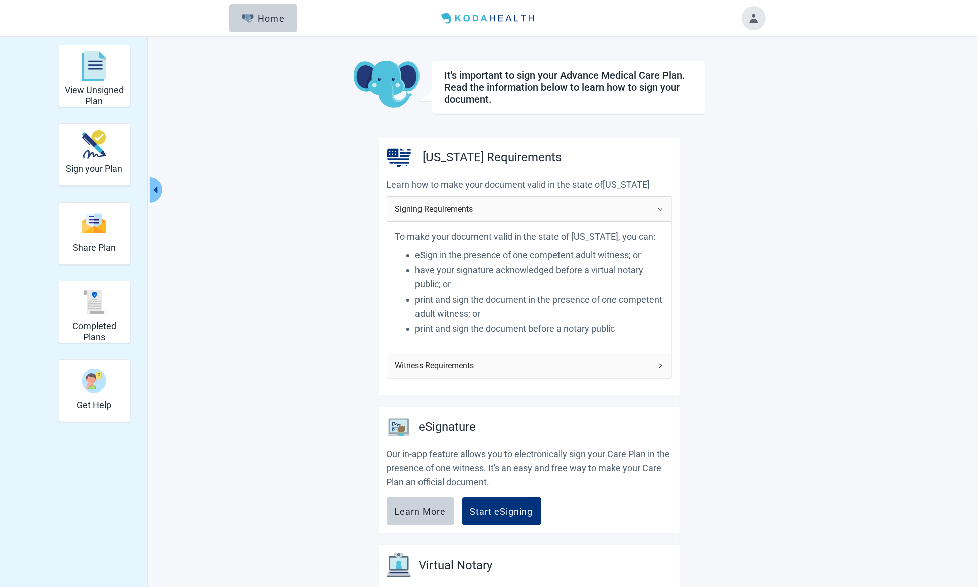
click at [657, 207] on icon "right" at bounding box center [660, 209] width 6 height 6
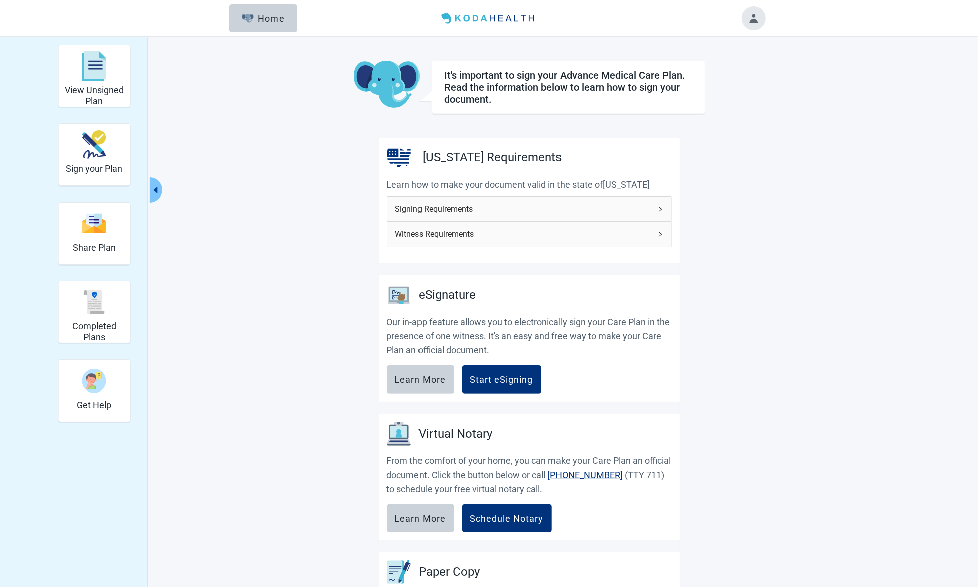
click at [658, 233] on icon "right" at bounding box center [660, 234] width 6 height 6
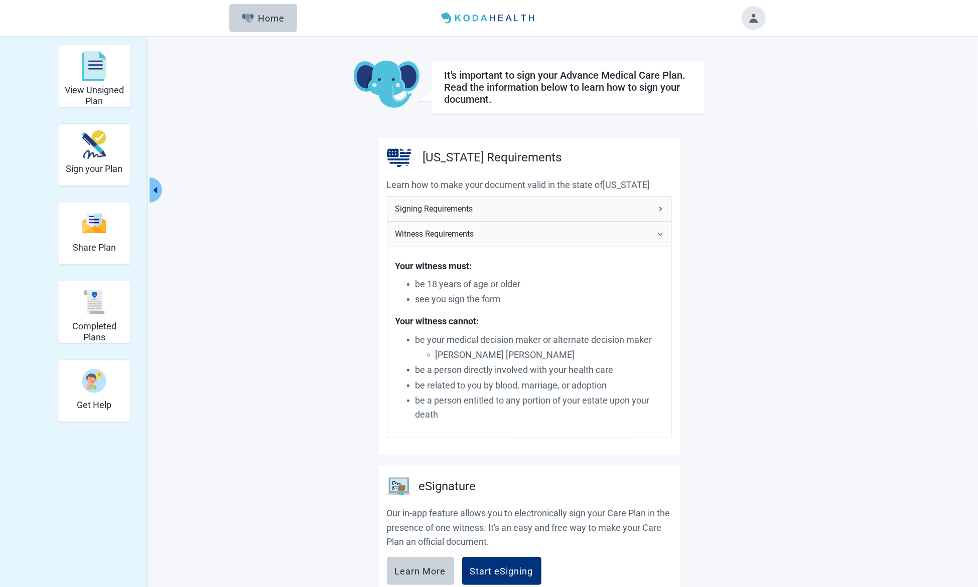
click at [658, 232] on icon "right" at bounding box center [660, 234] width 6 height 6
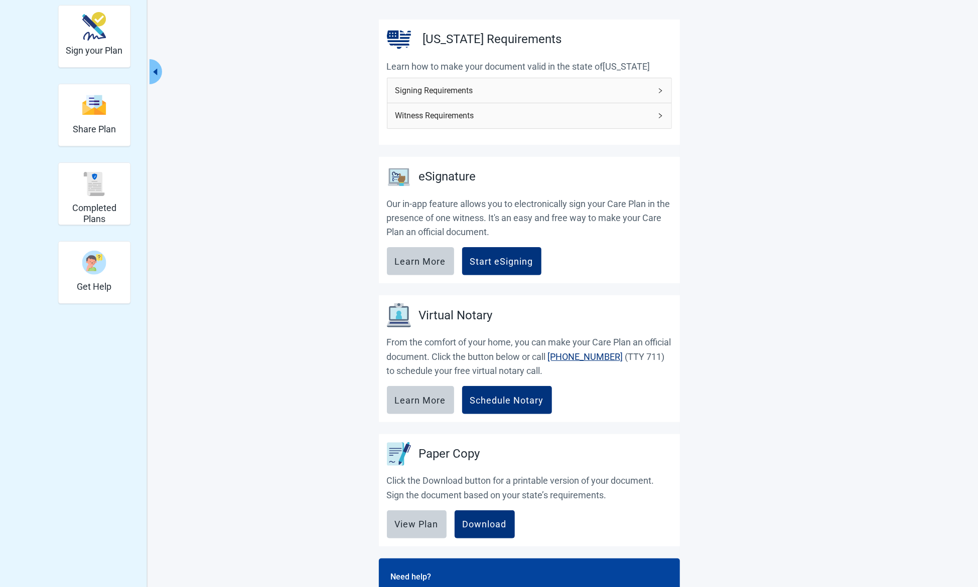
scroll to position [186, 0]
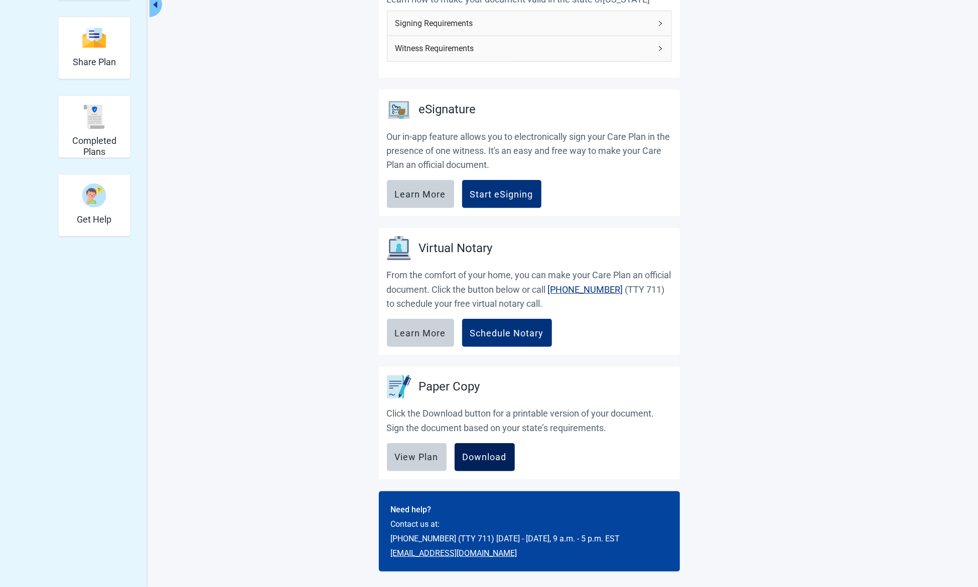
click at [495, 453] on div "Download" at bounding box center [484, 457] width 44 height 10
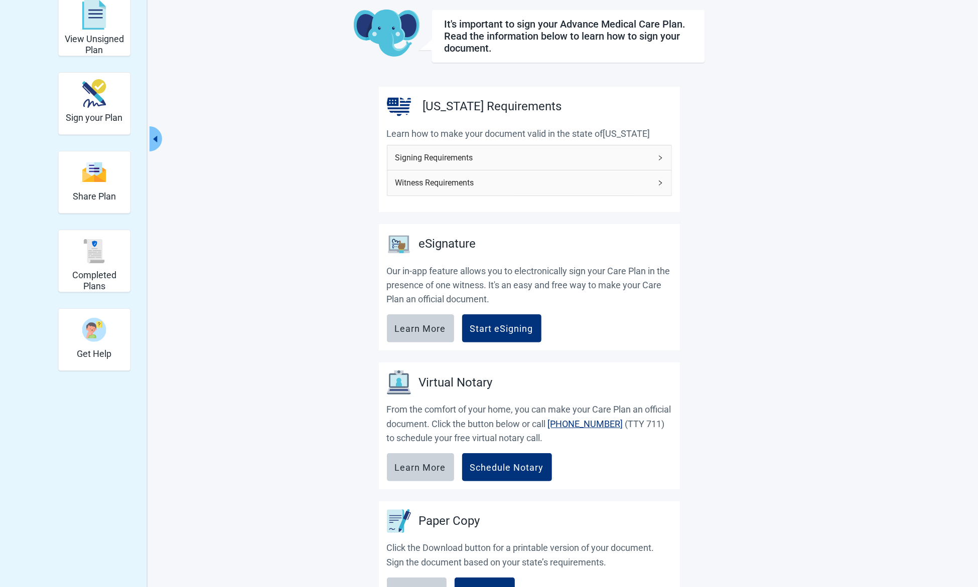
scroll to position [0, 0]
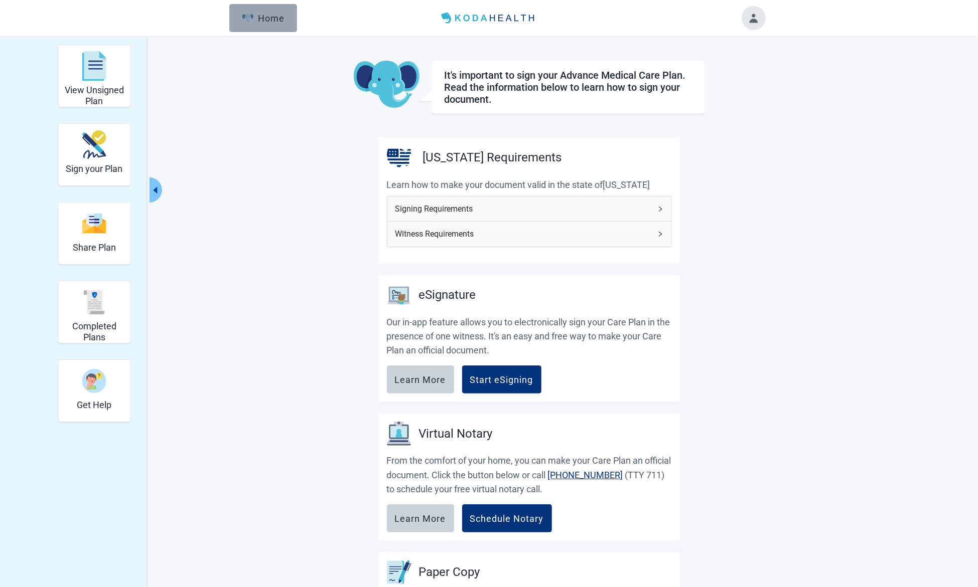
click at [269, 20] on div "Home" at bounding box center [263, 18] width 43 height 10
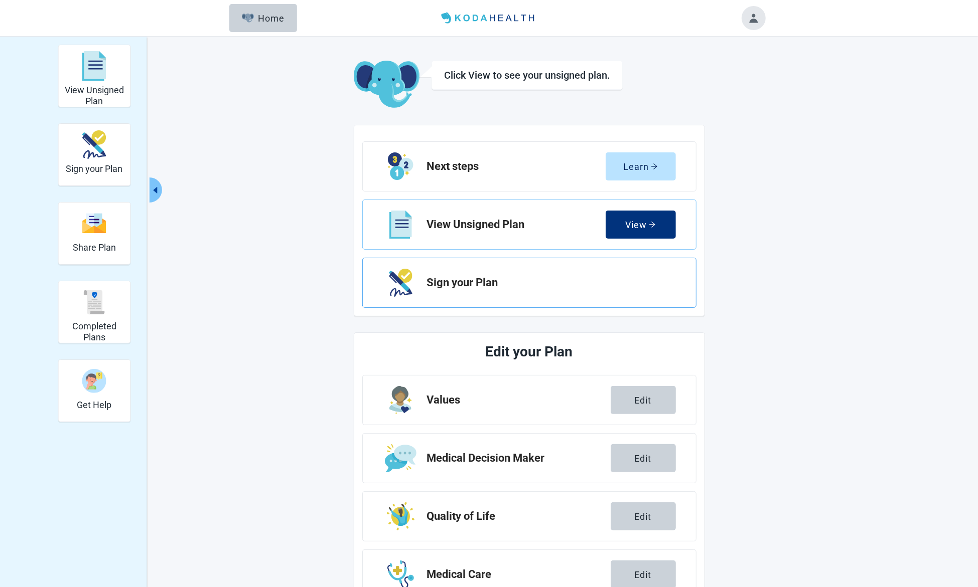
click at [468, 281] on h2 "Sign your Plan" at bounding box center [547, 283] width 241 height 12
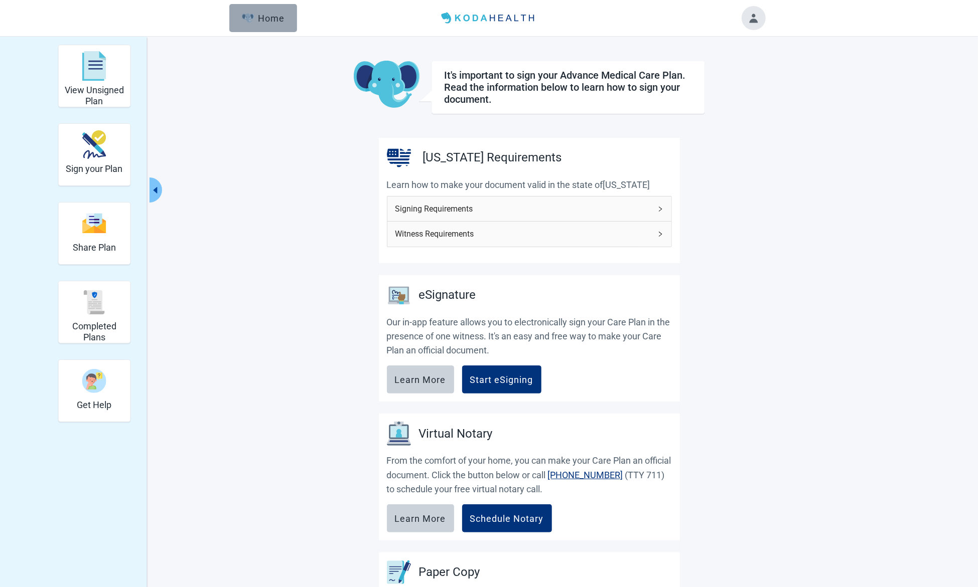
click at [266, 20] on div "Home" at bounding box center [263, 18] width 43 height 10
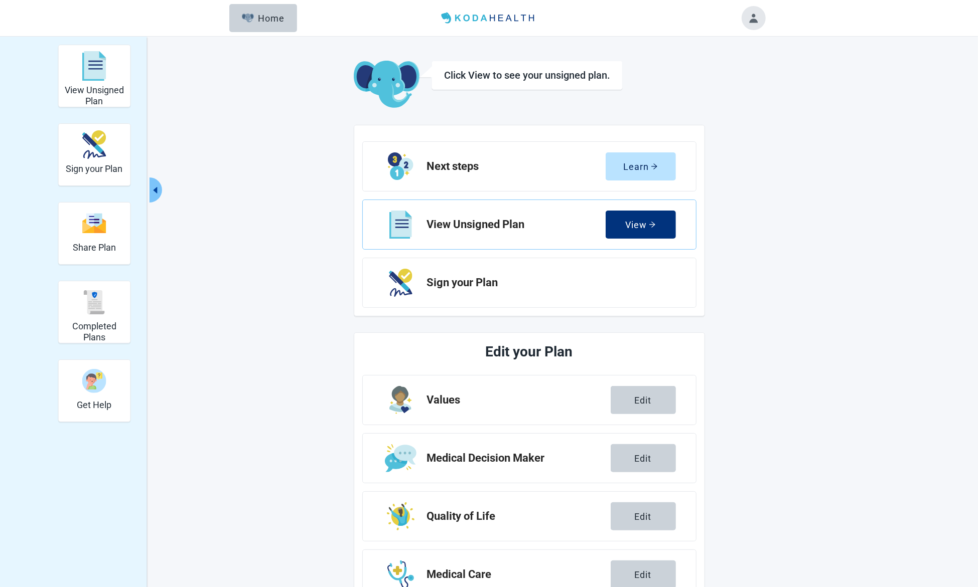
click at [782, 234] on div "View Unsigned Plan Sign your Plan Share Plan Completed Plans Get Help Click Vie…" at bounding box center [489, 389] width 978 height 704
click at [489, 283] on h2 "Sign your Plan" at bounding box center [547, 283] width 241 height 12
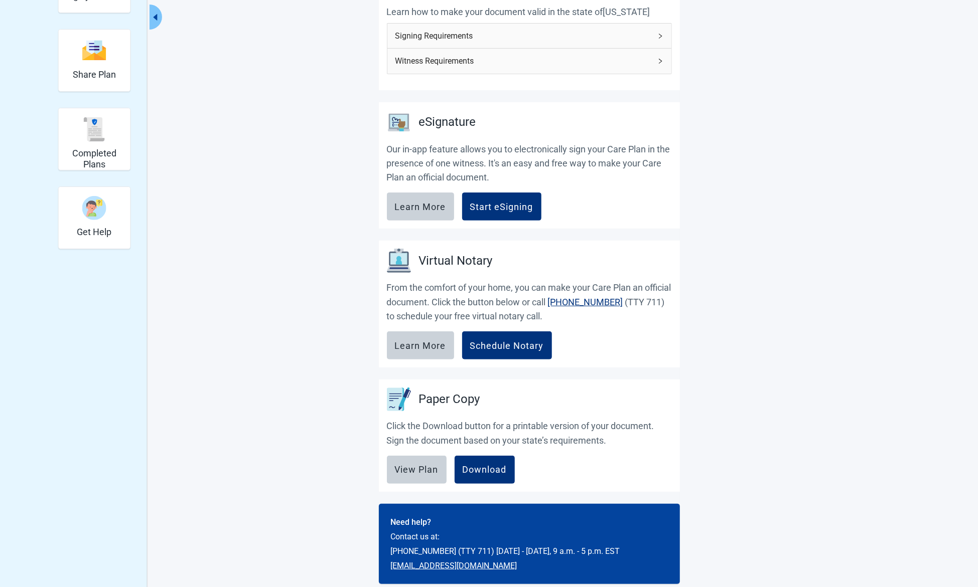
scroll to position [186, 0]
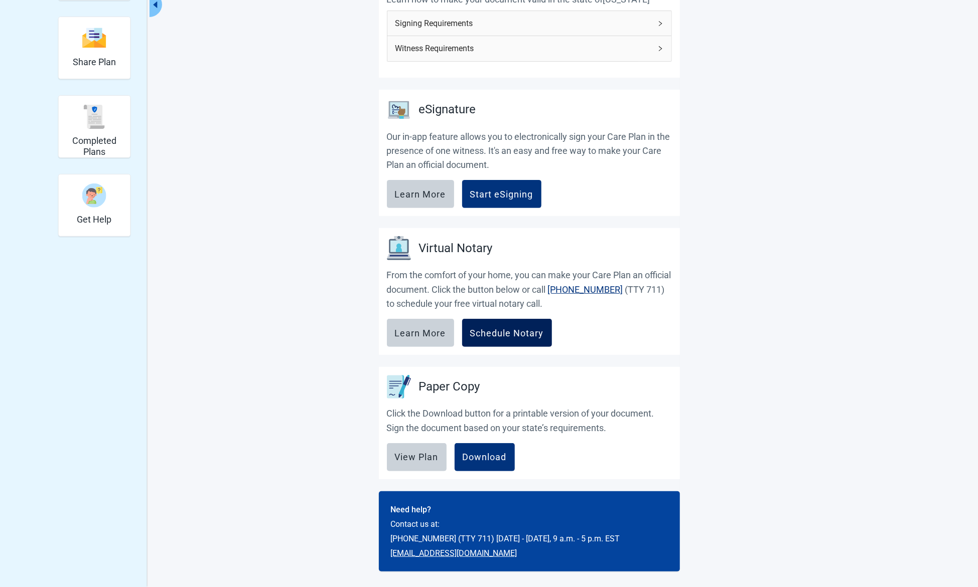
click at [526, 329] on div "Schedule Notary" at bounding box center [507, 333] width 74 height 10
